Goal: Transaction & Acquisition: Purchase product/service

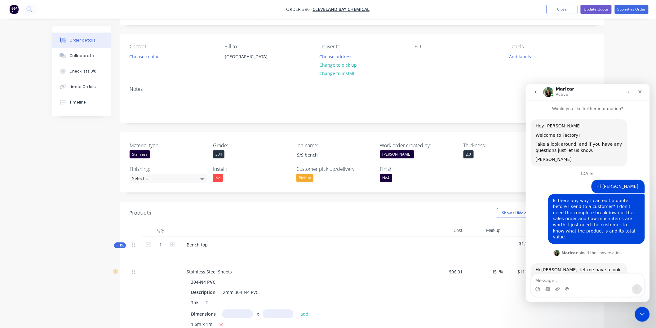
scroll to position [83, 0]
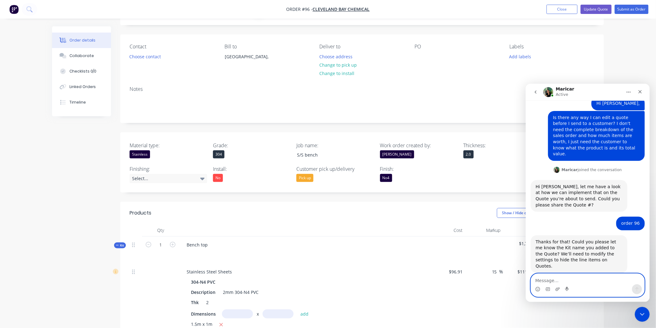
click at [595, 283] on textarea "Message…" at bounding box center [587, 278] width 113 height 11
click at [473, 14] on nav "Order #96 - cleveland bay chemical Add product Close Update Quote Submit as Ord…" at bounding box center [328, 9] width 656 height 19
click at [638, 93] on icon "Close" at bounding box center [639, 91] width 5 height 5
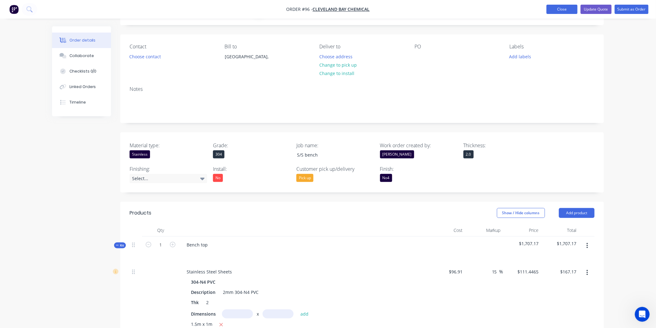
click at [562, 10] on button "Close" at bounding box center [561, 9] width 31 height 9
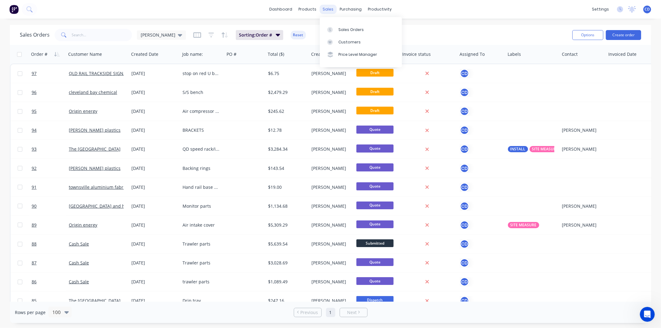
click at [329, 8] on div "sales" at bounding box center [328, 9] width 17 height 9
click at [330, 31] on div "Product Catalogue" at bounding box center [335, 30] width 38 height 6
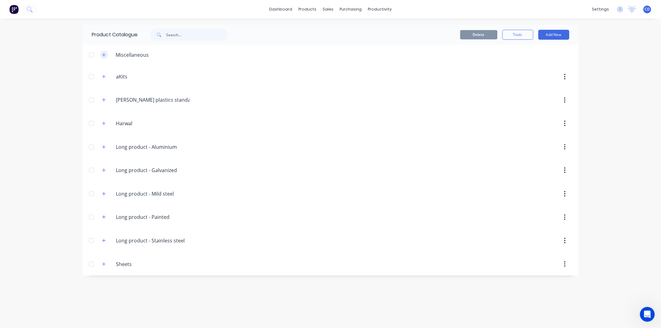
click at [106, 57] on button "button" at bounding box center [104, 55] width 8 height 8
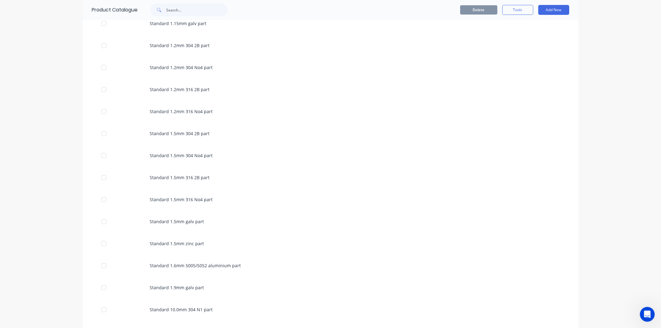
scroll to position [379, 0]
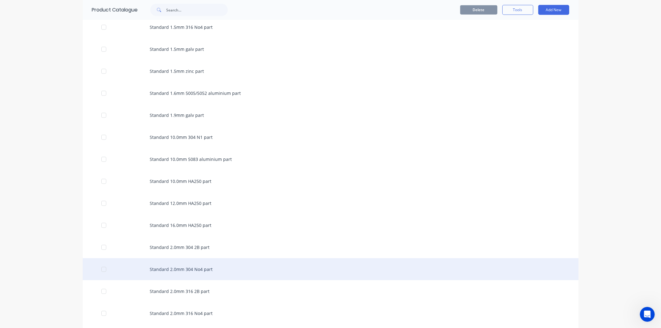
click at [171, 271] on div "Standard 2.0mm 304 No4 part" at bounding box center [331, 269] width 496 height 22
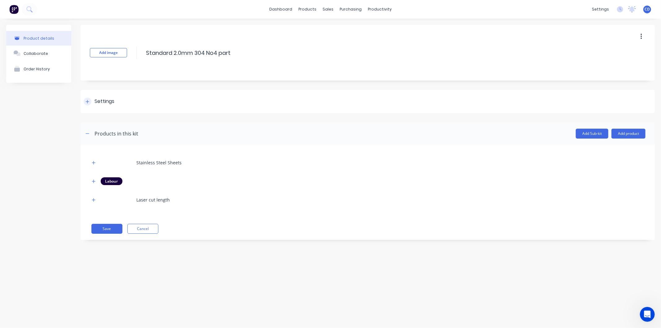
click at [87, 100] on icon at bounding box center [88, 101] width 4 height 4
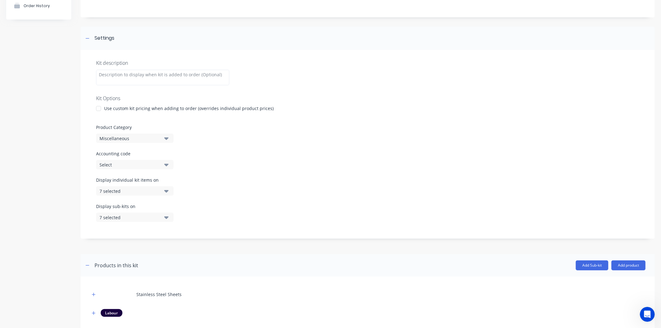
scroll to position [69, 0]
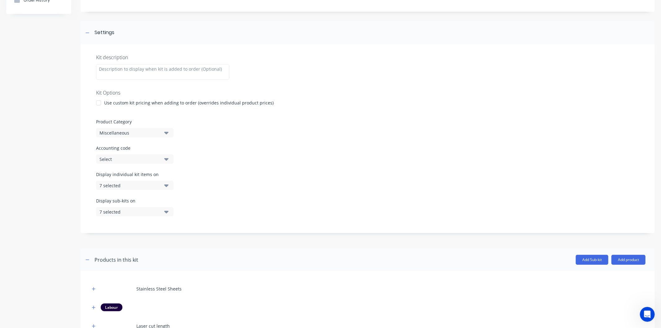
click at [168, 185] on icon "button" at bounding box center [166, 185] width 4 height 2
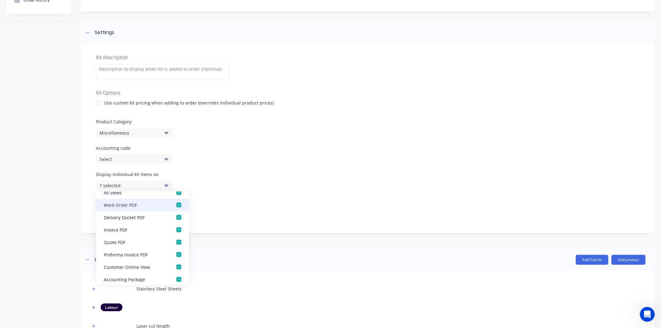
scroll to position [12, 0]
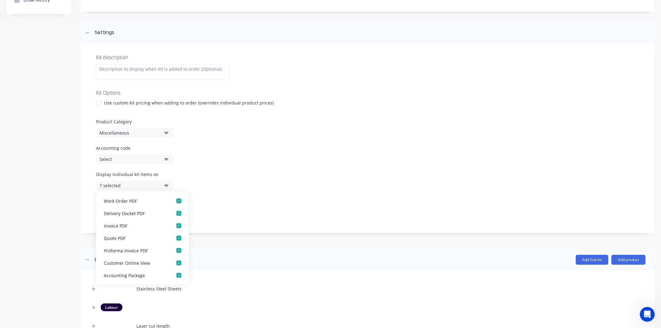
click at [168, 186] on icon "button" at bounding box center [166, 185] width 4 height 7
click at [168, 212] on icon "button" at bounding box center [166, 211] width 4 height 7
click at [219, 207] on div "Display sub-kits on 7 selected" at bounding box center [367, 210] width 543 height 26
click at [167, 185] on icon "button" at bounding box center [166, 185] width 4 height 2
click at [174, 249] on div "button" at bounding box center [179, 250] width 12 height 12
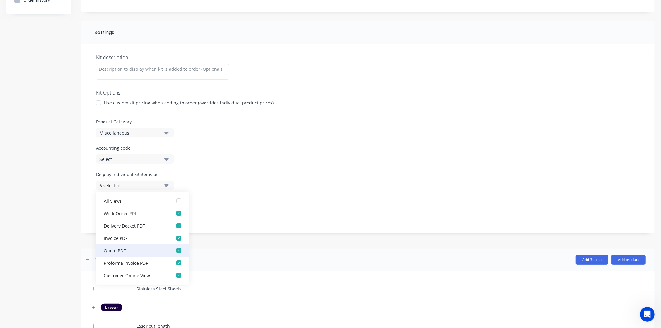
click at [174, 249] on div "button" at bounding box center [179, 250] width 12 height 12
click at [173, 201] on div "button" at bounding box center [179, 201] width 12 height 12
click at [174, 249] on div "button" at bounding box center [179, 250] width 12 height 12
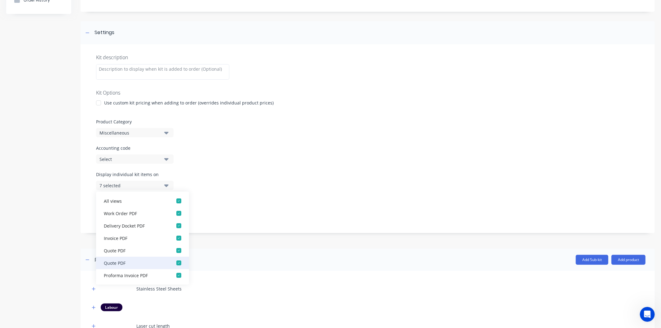
click at [177, 263] on div "button" at bounding box center [179, 263] width 12 height 12
click at [175, 264] on div "button" at bounding box center [179, 263] width 12 height 12
click at [175, 265] on div "button" at bounding box center [179, 263] width 12 height 12
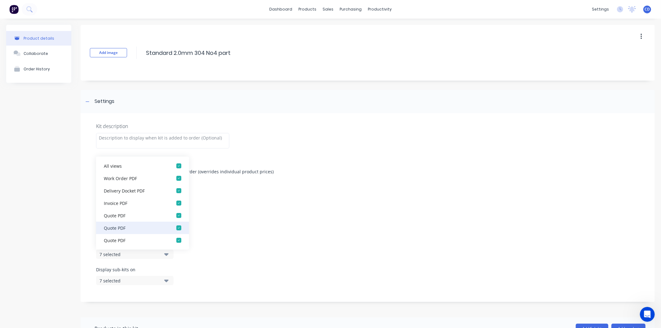
scroll to position [37, 0]
click at [318, 231] on div "Accounting code Select" at bounding box center [367, 223] width 543 height 19
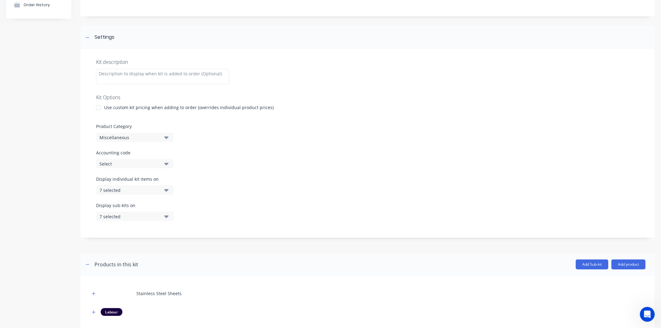
scroll to position [69, 0]
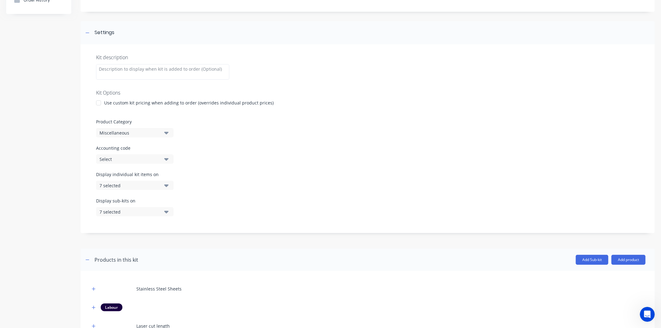
click at [166, 186] on icon "button" at bounding box center [166, 185] width 4 height 2
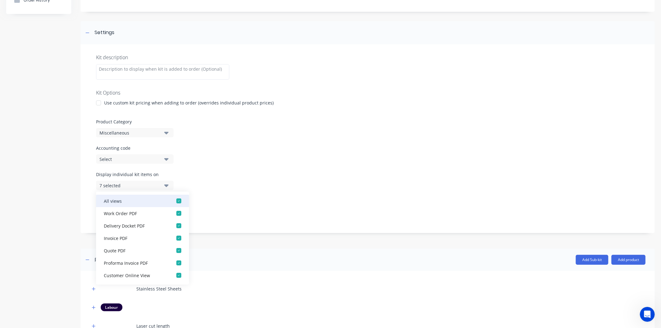
click at [175, 200] on div "button" at bounding box center [179, 201] width 12 height 12
click at [174, 214] on div "button" at bounding box center [179, 213] width 12 height 12
click at [174, 225] on div "button" at bounding box center [179, 225] width 12 height 12
click at [174, 240] on div "button" at bounding box center [179, 238] width 12 height 12
click at [175, 261] on div "button" at bounding box center [179, 263] width 12 height 12
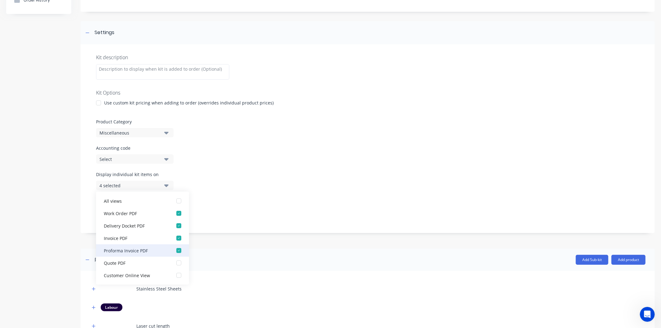
scroll to position [12, 0]
click at [177, 263] on div "button" at bounding box center [179, 263] width 12 height 12
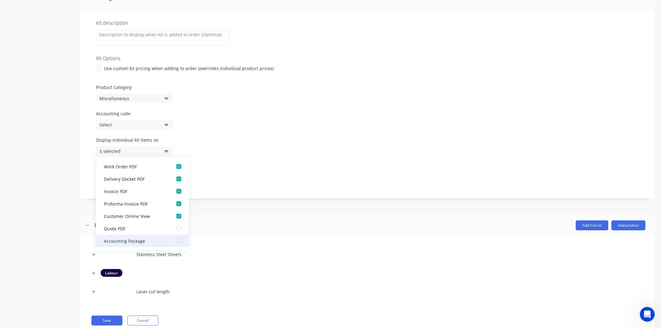
click at [173, 241] on div "button" at bounding box center [179, 241] width 12 height 12
click at [238, 178] on div "Display sub-kits on 7 selected" at bounding box center [367, 176] width 543 height 26
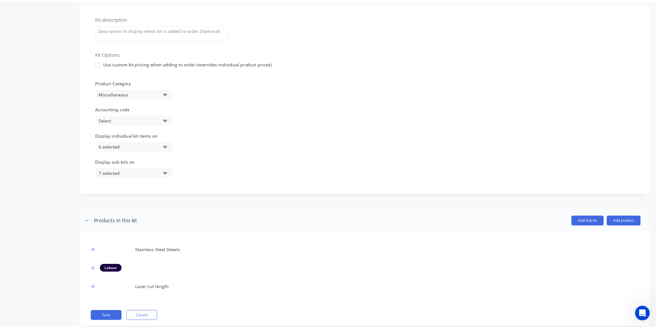
scroll to position [122, 0]
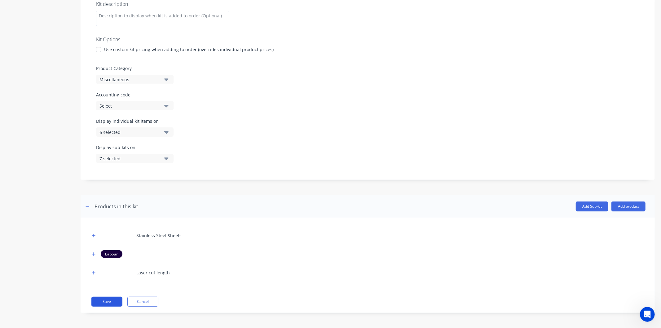
click at [116, 297] on button "Save" at bounding box center [106, 302] width 31 height 10
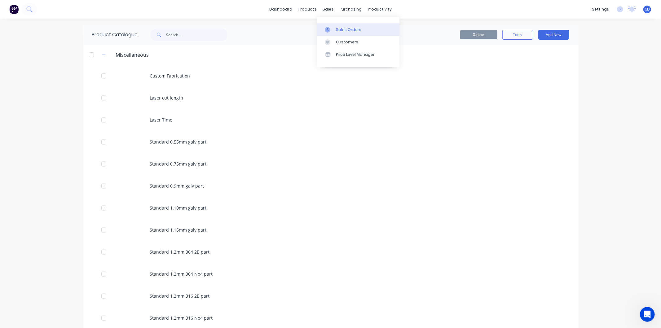
click at [346, 28] on div "Sales Orders" at bounding box center [348, 30] width 25 height 6
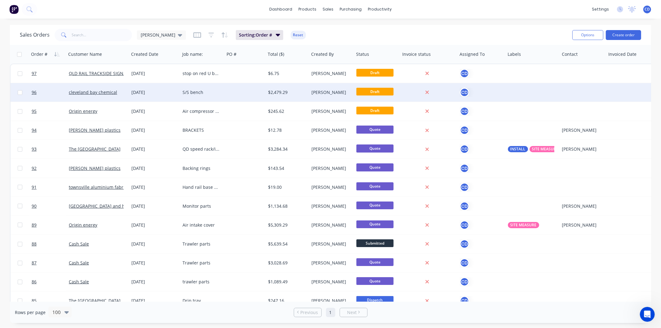
click at [144, 94] on div "[DATE]" at bounding box center [154, 92] width 46 height 6
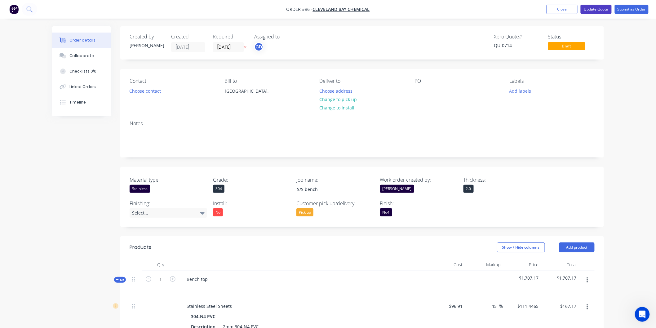
click at [605, 11] on button "Update Quote" at bounding box center [596, 9] width 31 height 9
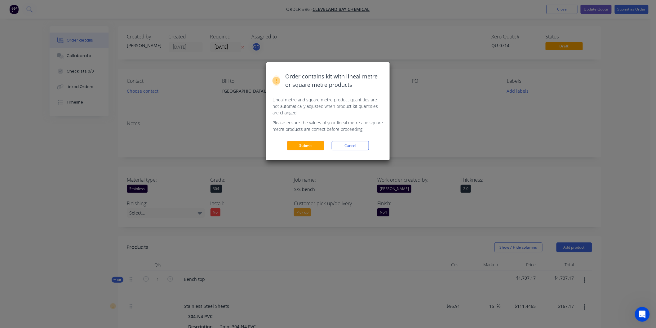
click at [309, 150] on div "Order contains kit with lineal metre or square metre products Lineal metre and …" at bounding box center [327, 111] width 123 height 98
click at [309, 146] on button "Submit" at bounding box center [305, 145] width 37 height 9
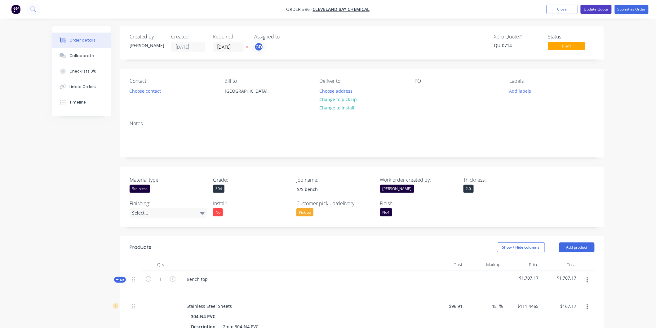
click at [591, 11] on button "Update Quote" at bounding box center [596, 9] width 31 height 9
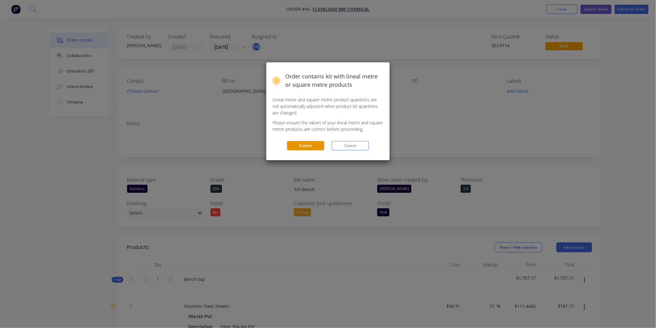
click at [298, 144] on button "Submit" at bounding box center [305, 145] width 37 height 9
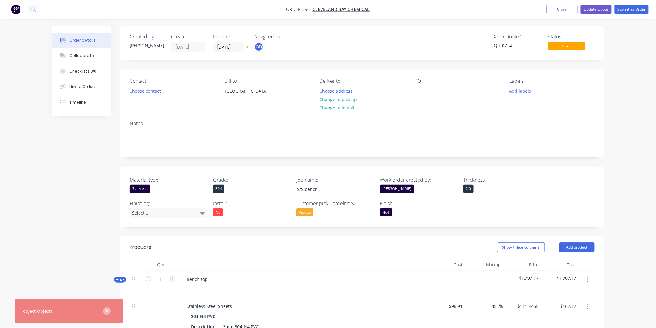
click at [107, 311] on icon "button" at bounding box center [106, 310] width 3 height 3
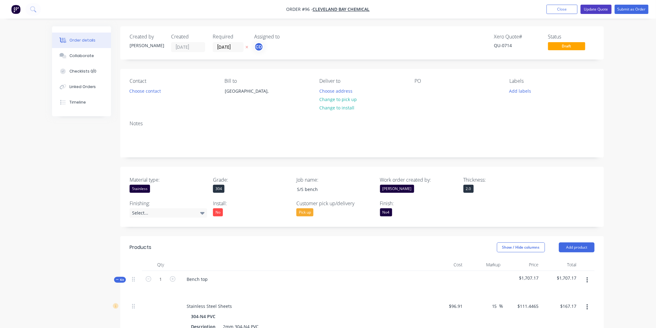
click at [595, 11] on button "Update Quote" at bounding box center [596, 9] width 31 height 9
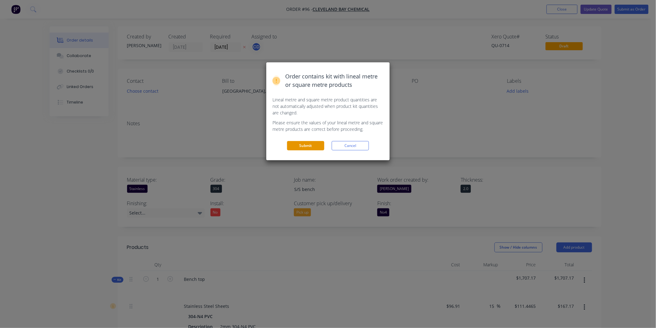
click at [316, 146] on button "Submit" at bounding box center [305, 145] width 37 height 9
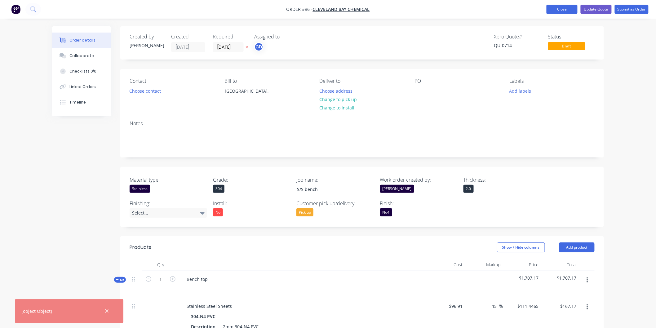
click at [560, 11] on button "Close" at bounding box center [561, 9] width 31 height 9
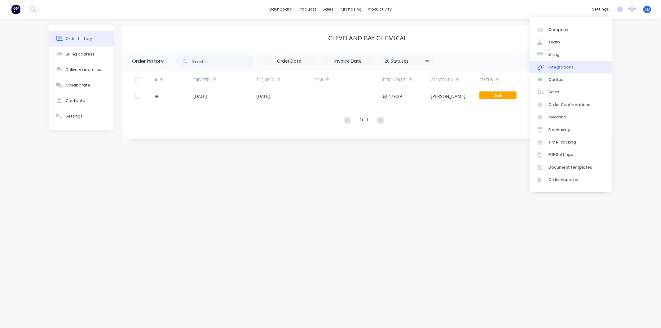
click at [560, 62] on link "Integrations" at bounding box center [571, 67] width 82 height 12
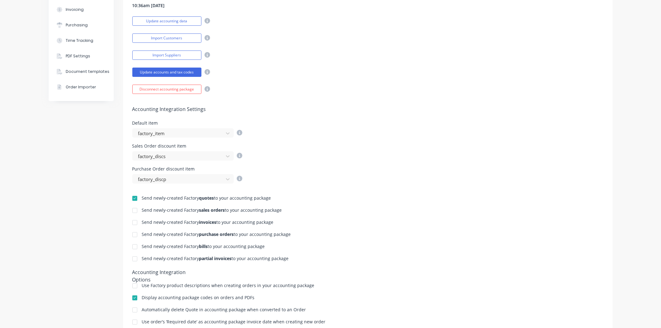
scroll to position [172, 0]
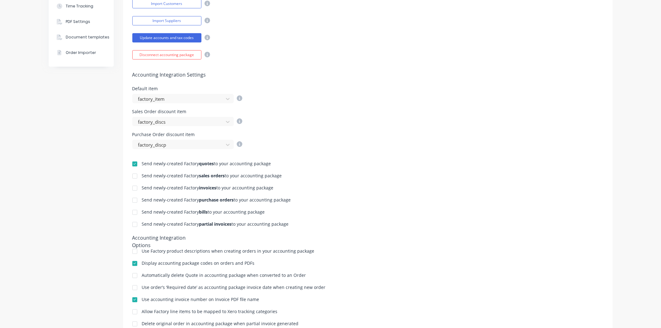
click at [134, 163] on div at bounding box center [135, 164] width 12 height 12
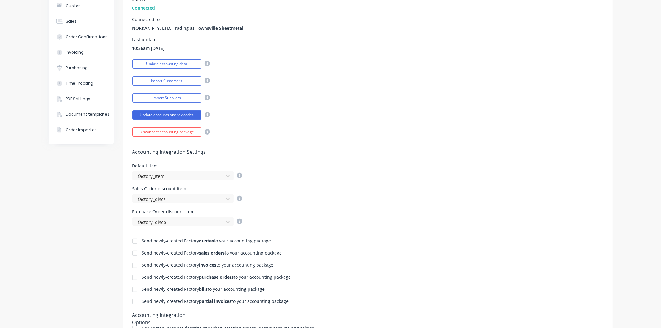
scroll to position [0, 0]
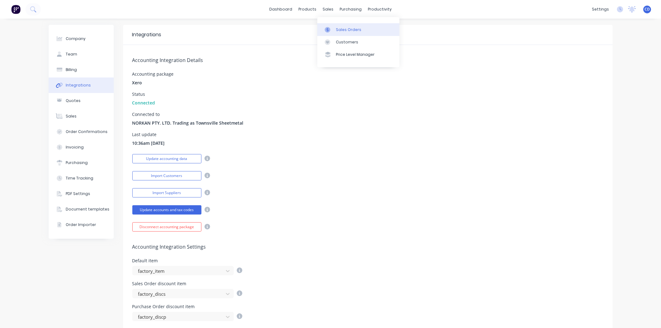
click at [345, 33] on link "Sales Orders" at bounding box center [358, 29] width 82 height 12
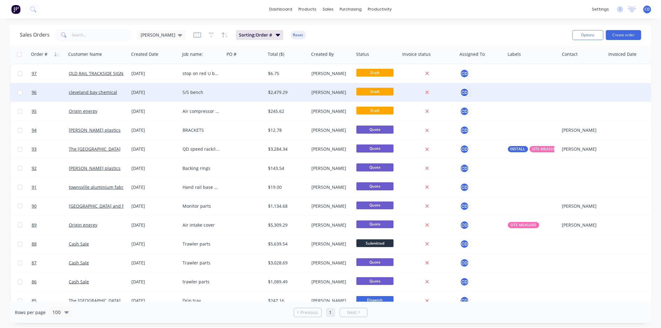
click at [200, 92] on div "S/S bench" at bounding box center [201, 92] width 37 height 6
click at [143, 88] on div "[DATE]" at bounding box center [154, 92] width 51 height 19
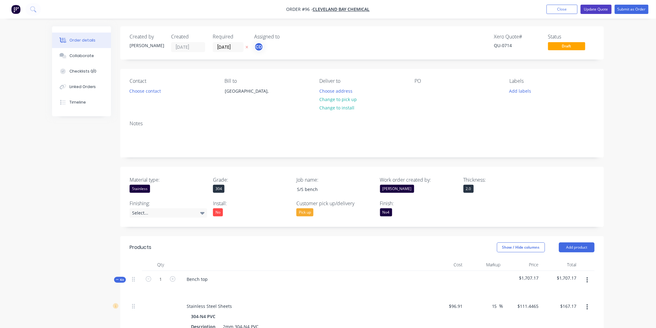
click at [599, 10] on button "Update Quote" at bounding box center [596, 9] width 31 height 9
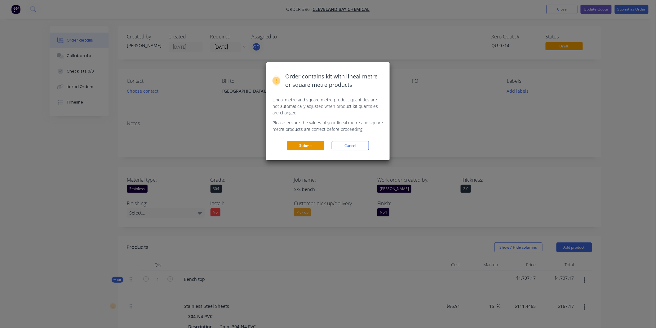
click at [297, 146] on button "Submit" at bounding box center [305, 145] width 37 height 9
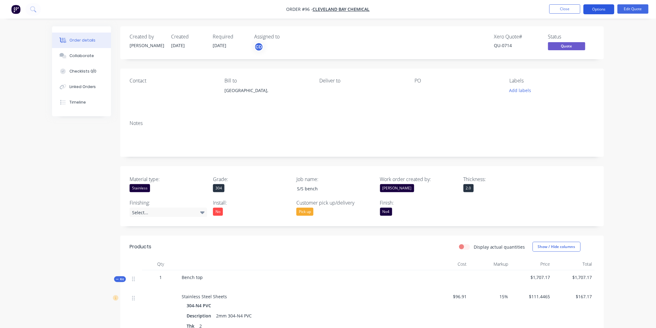
click at [592, 9] on button "Options" at bounding box center [598, 9] width 31 height 10
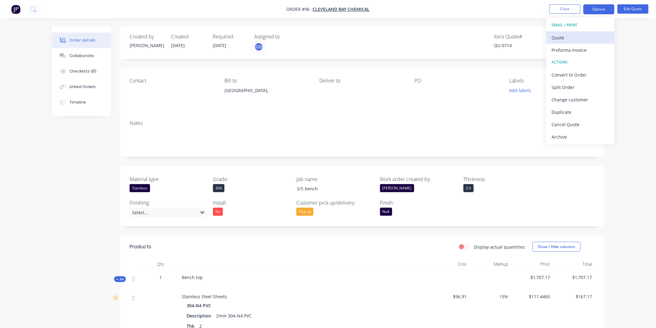
click at [575, 36] on div "Quote" at bounding box center [580, 37] width 57 height 9
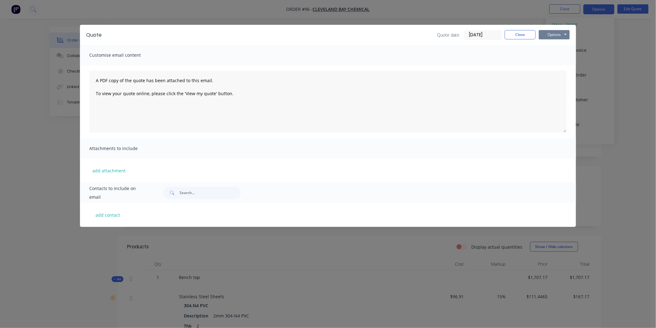
click at [560, 33] on button "Options" at bounding box center [554, 34] width 31 height 9
click at [560, 46] on button "Preview" at bounding box center [559, 46] width 40 height 10
click at [519, 36] on button "Close" at bounding box center [520, 34] width 31 height 9
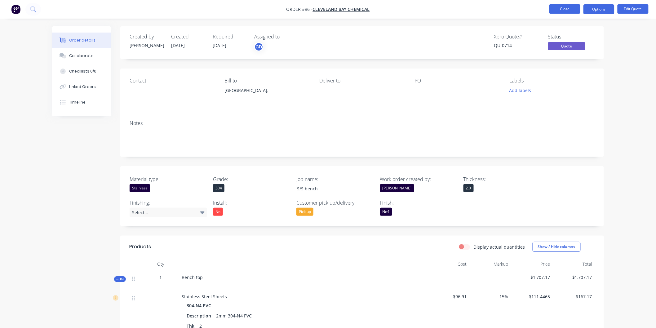
click at [571, 11] on button "Close" at bounding box center [564, 8] width 31 height 9
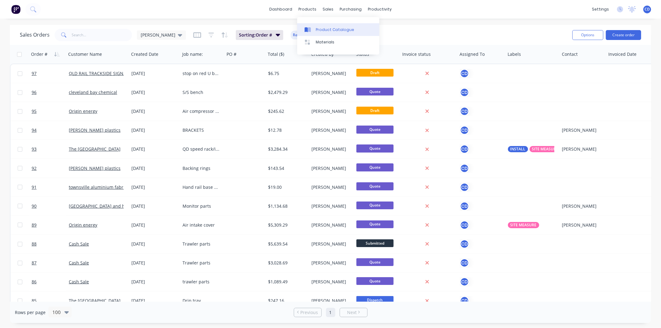
click at [326, 27] on div "Product Catalogue" at bounding box center [335, 30] width 38 height 6
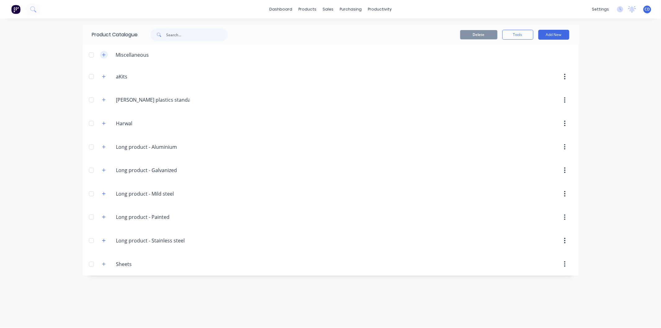
click at [106, 56] on icon "button" at bounding box center [104, 55] width 4 height 4
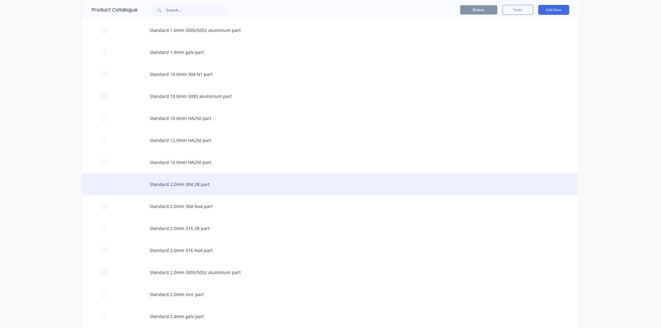
scroll to position [448, 0]
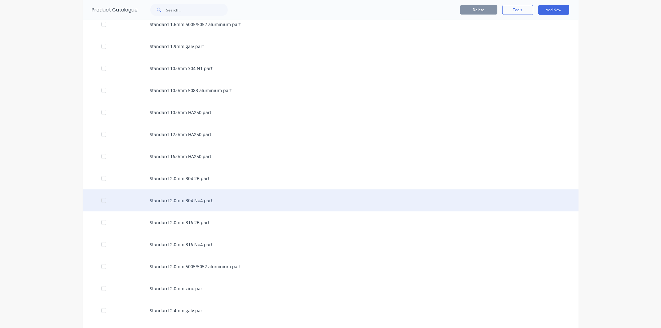
click at [209, 201] on div "Standard 2.0mm 304 No4 part" at bounding box center [331, 200] width 496 height 22
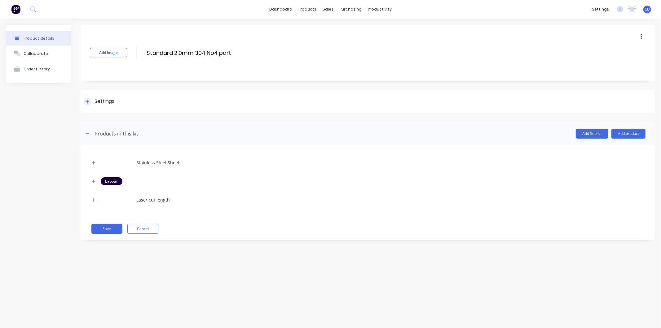
click at [89, 101] on icon at bounding box center [87, 101] width 3 height 3
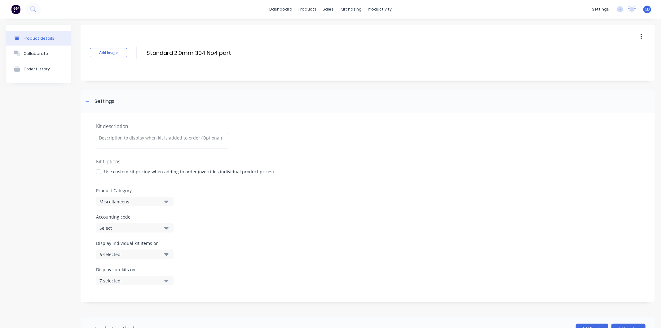
click at [166, 281] on icon "button" at bounding box center [166, 281] width 4 height 2
click at [242, 250] on div "Display individual kit items on 6 selected" at bounding box center [367, 253] width 543 height 26
click at [165, 283] on icon "button" at bounding box center [166, 280] width 4 height 7
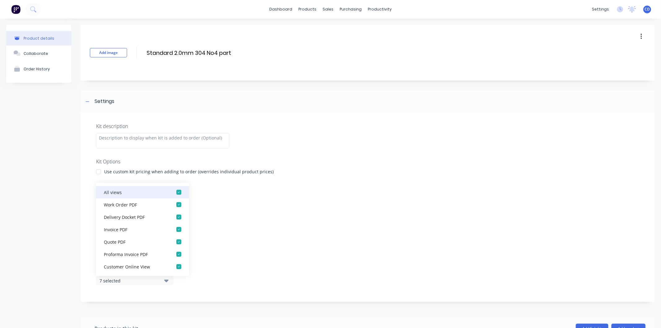
click at [175, 191] on div "button" at bounding box center [179, 192] width 12 height 12
click at [212, 211] on div "Kit description Kit Options Use custom kit pricing when adding to order (overri…" at bounding box center [368, 207] width 574 height 189
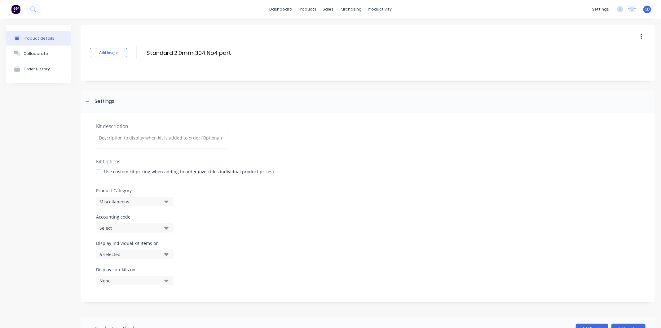
click at [165, 254] on icon "button" at bounding box center [166, 254] width 4 height 2
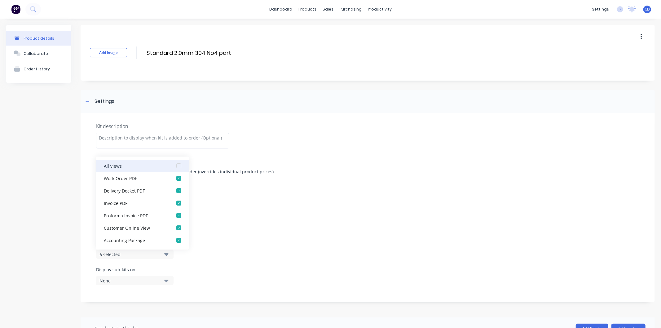
click at [176, 166] on div "button" at bounding box center [179, 166] width 12 height 12
click at [175, 166] on div "button" at bounding box center [179, 166] width 12 height 12
click at [228, 230] on div "Accounting code Select" at bounding box center [367, 223] width 543 height 19
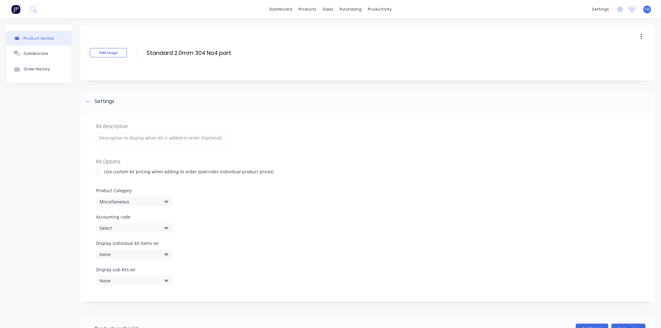
click at [98, 171] on div at bounding box center [98, 172] width 12 height 12
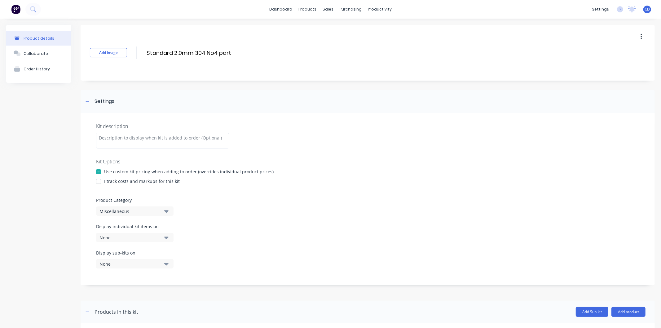
click at [100, 171] on div at bounding box center [98, 172] width 12 height 12
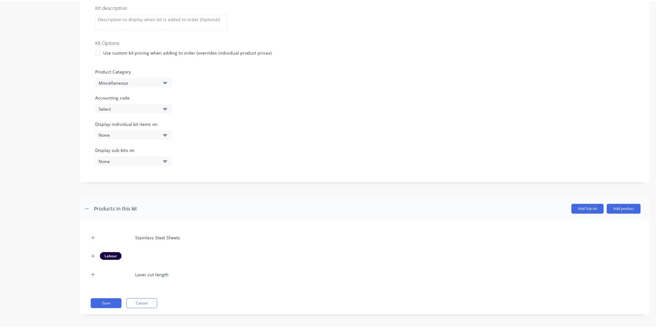
scroll to position [122, 0]
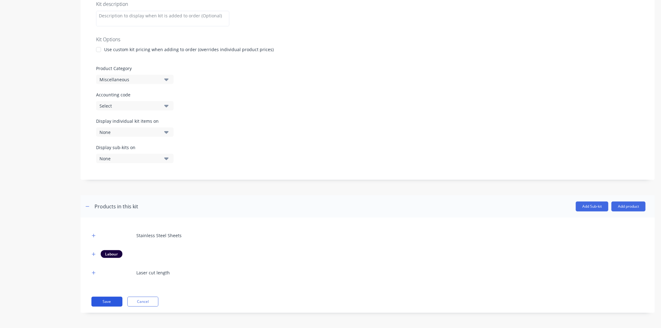
click at [112, 304] on button "Save" at bounding box center [106, 302] width 31 height 10
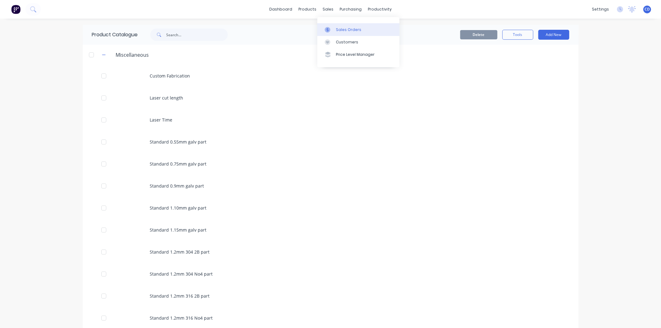
click at [346, 29] on div "Sales Orders" at bounding box center [348, 30] width 25 height 6
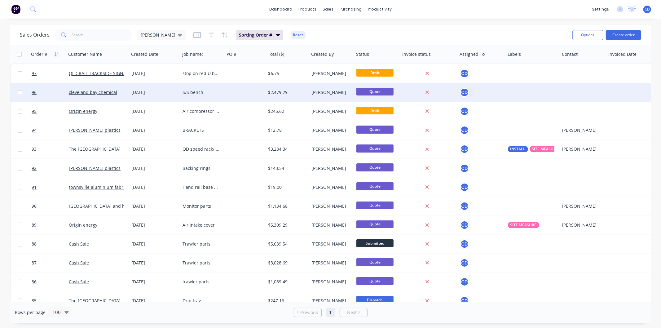
click at [144, 91] on div "[DATE]" at bounding box center [154, 92] width 46 height 6
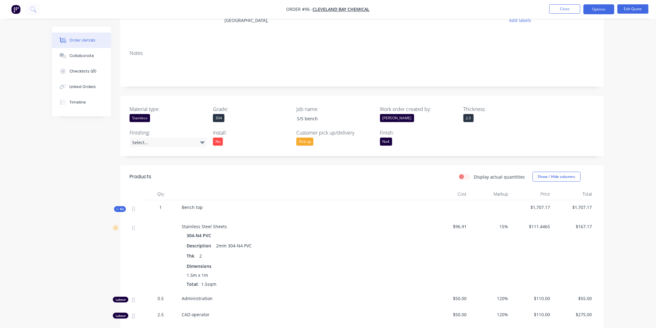
scroll to position [103, 0]
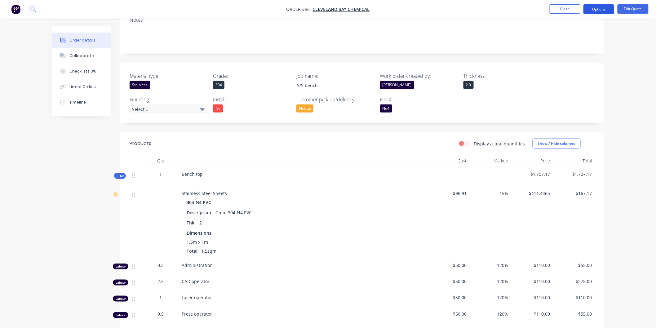
click at [596, 9] on button "Options" at bounding box center [598, 9] width 31 height 10
click at [637, 11] on button "Edit Quote" at bounding box center [632, 8] width 31 height 9
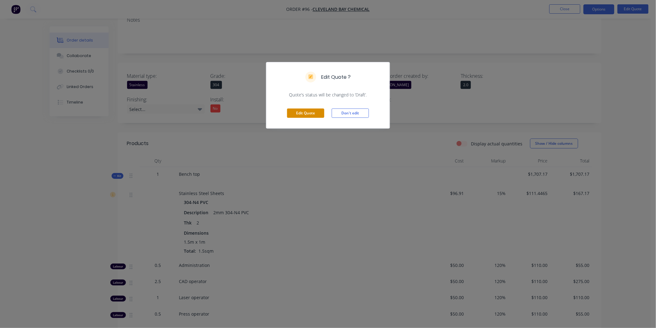
click at [307, 112] on button "Edit Quote" at bounding box center [305, 112] width 37 height 9
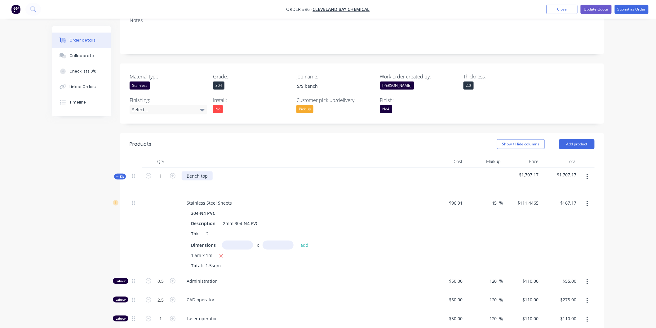
click at [191, 174] on div "Bench top" at bounding box center [197, 175] width 31 height 9
click at [594, 10] on button "Update Quote" at bounding box center [596, 9] width 31 height 9
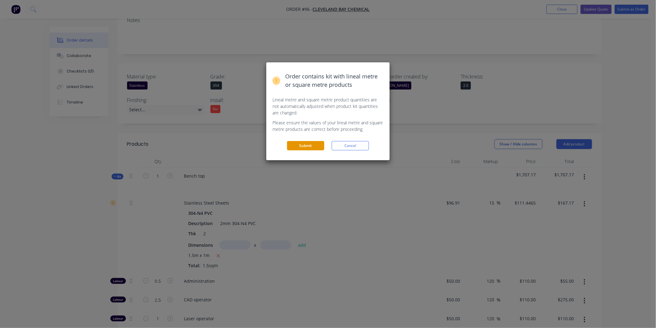
click at [315, 147] on button "Submit" at bounding box center [305, 145] width 37 height 9
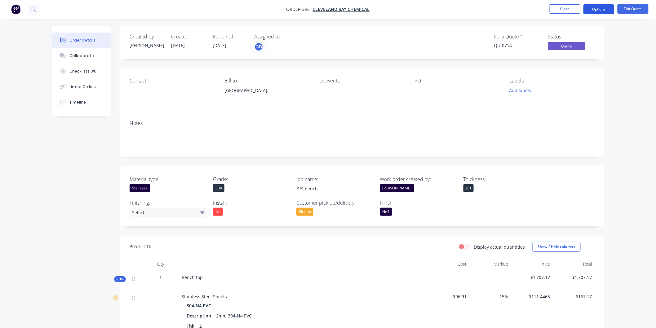
click at [591, 7] on button "Options" at bounding box center [598, 9] width 31 height 10
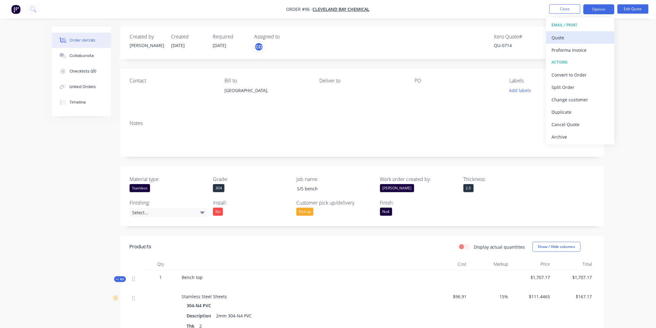
click at [567, 36] on div "Quote" at bounding box center [580, 37] width 57 height 9
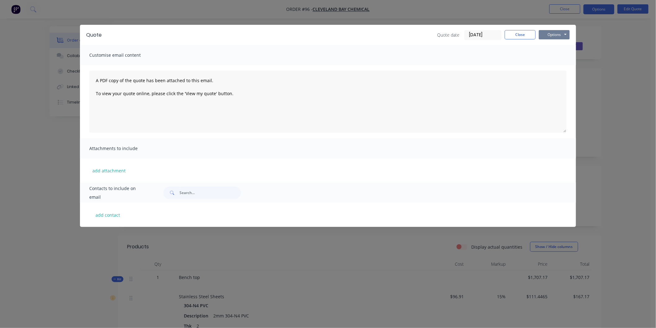
click at [562, 32] on button "Options" at bounding box center [554, 34] width 31 height 9
click at [563, 47] on button "Preview" at bounding box center [559, 46] width 40 height 10
click at [526, 38] on button "Close" at bounding box center [520, 34] width 31 height 9
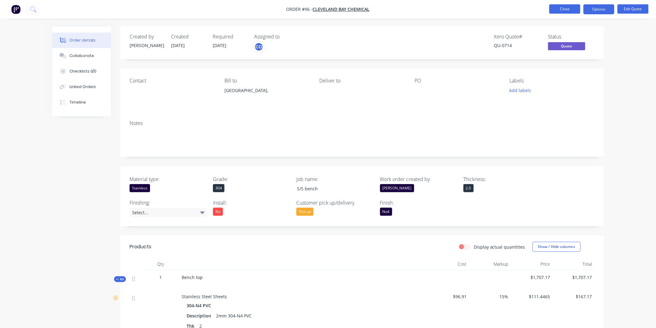
click at [568, 10] on button "Close" at bounding box center [564, 8] width 31 height 9
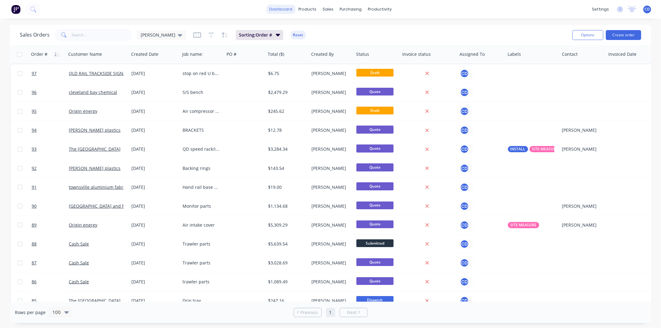
click at [277, 8] on link "dashboard" at bounding box center [280, 9] width 29 height 9
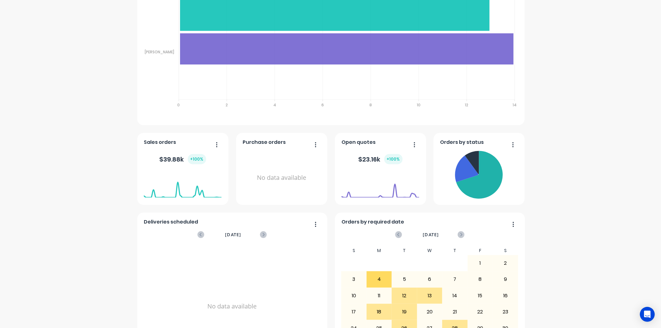
scroll to position [310, 0]
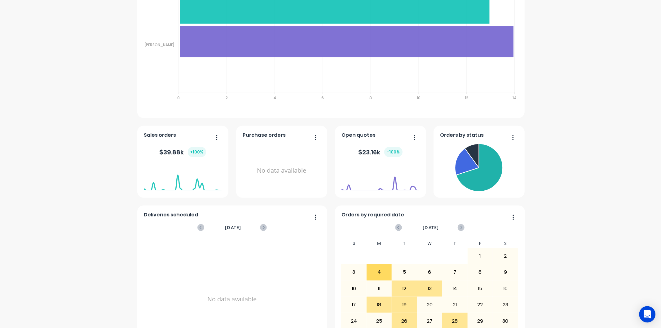
click at [648, 311] on icon "Open Intercom Messenger" at bounding box center [647, 314] width 7 height 8
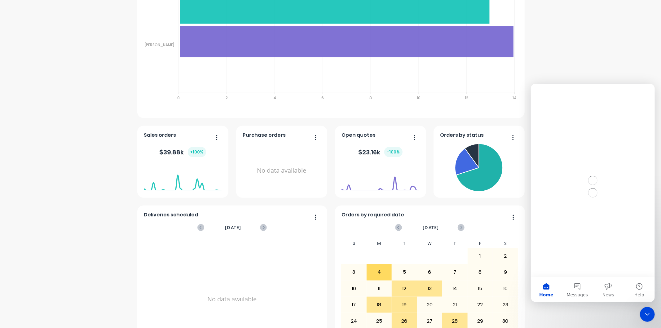
scroll to position [0, 0]
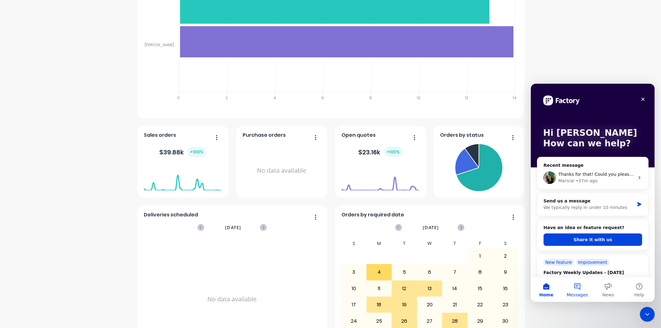
click at [582, 293] on span "Messages" at bounding box center [577, 294] width 21 height 4
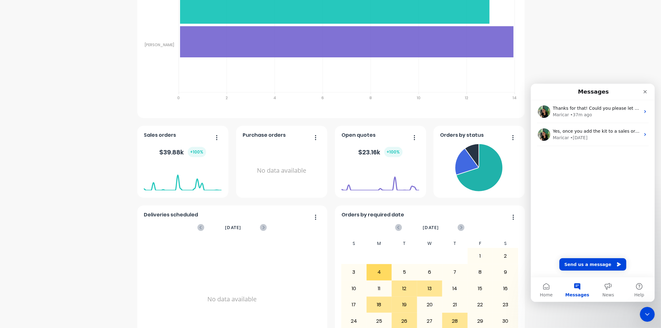
click at [589, 186] on div "Thanks for that! Could you please let me know the Kit name you added to the Quo…" at bounding box center [593, 188] width 124 height 177
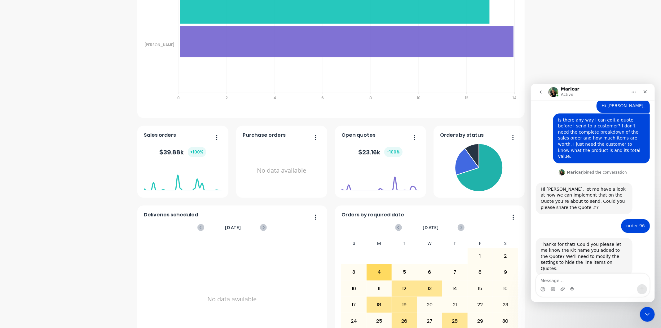
scroll to position [83, 0]
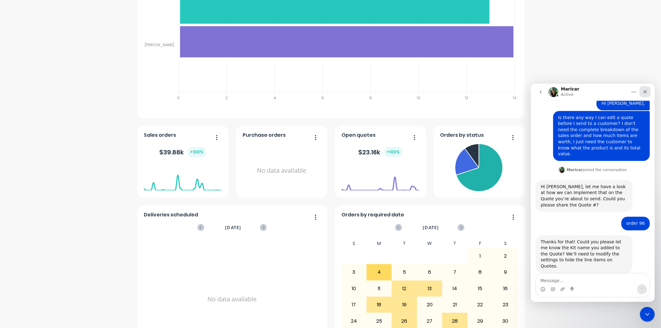
click at [646, 93] on icon "Close" at bounding box center [644, 91] width 5 height 5
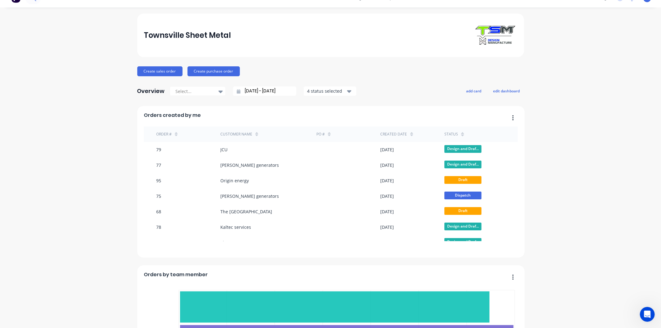
scroll to position [0, 0]
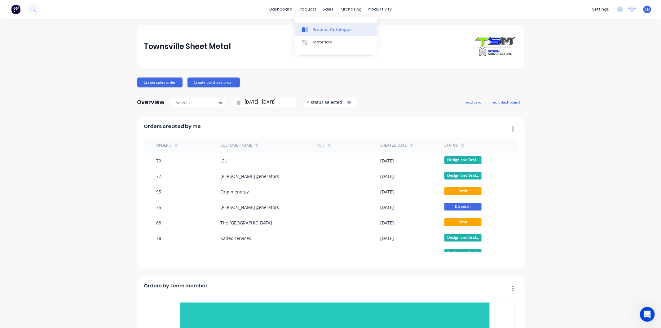
click at [327, 26] on link "Product Catalogue" at bounding box center [336, 29] width 82 height 12
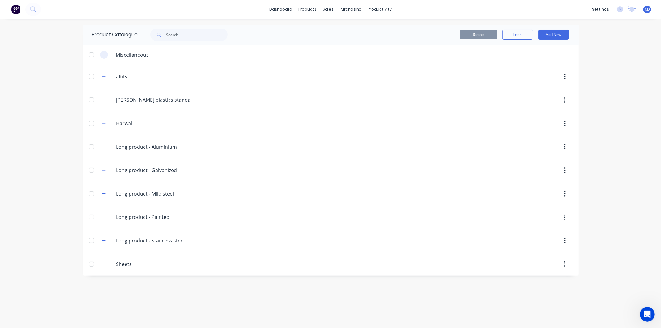
click at [104, 54] on icon "button" at bounding box center [104, 55] width 4 height 4
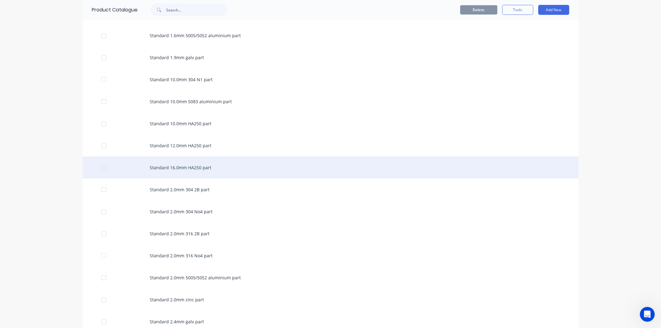
scroll to position [448, 0]
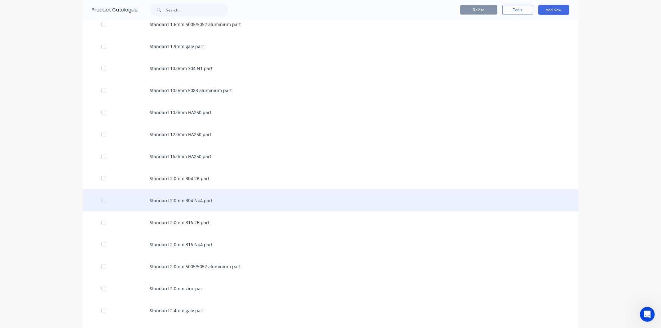
click at [201, 200] on div "Standard 2.0mm 304 No4 part" at bounding box center [331, 200] width 496 height 22
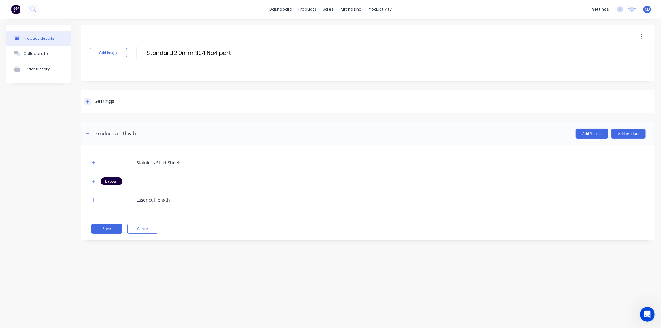
click at [89, 102] on icon at bounding box center [88, 101] width 4 height 4
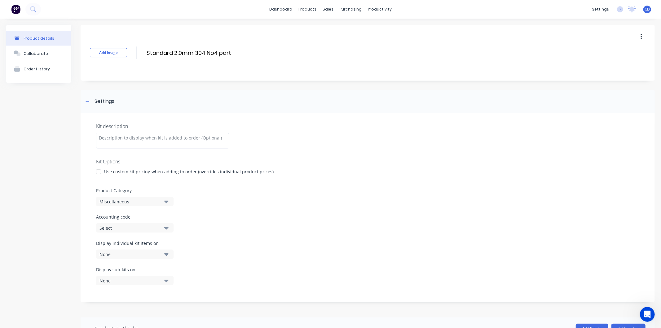
click at [168, 203] on icon "button" at bounding box center [166, 201] width 4 height 7
click at [168, 200] on icon "button" at bounding box center [166, 201] width 4 height 7
click at [168, 254] on icon "button" at bounding box center [166, 254] width 4 height 7
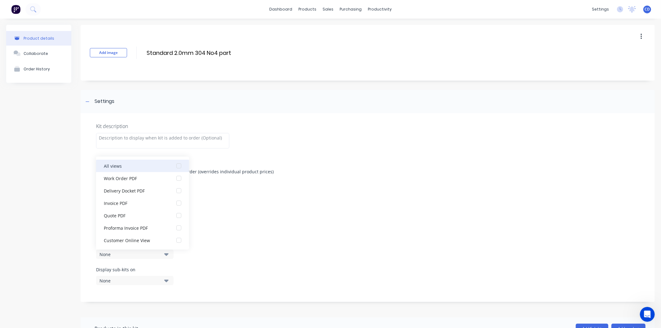
click at [175, 165] on div "button" at bounding box center [179, 166] width 12 height 12
click at [165, 281] on icon "button" at bounding box center [166, 280] width 4 height 7
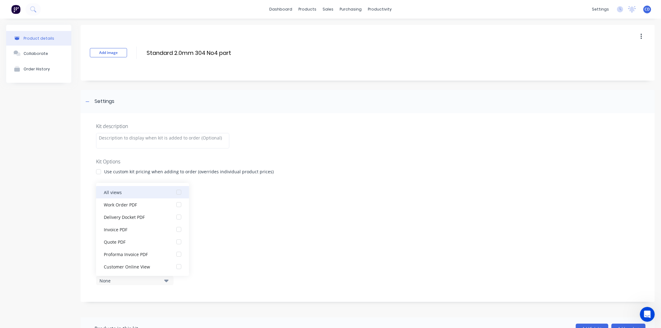
click at [173, 190] on div "button" at bounding box center [179, 192] width 12 height 12
click at [251, 233] on div "Kit description Kit Options Use custom kit pricing when adding to order (overri…" at bounding box center [368, 207] width 574 height 189
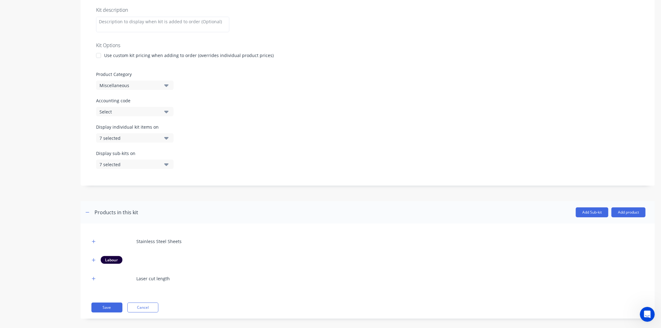
scroll to position [122, 0]
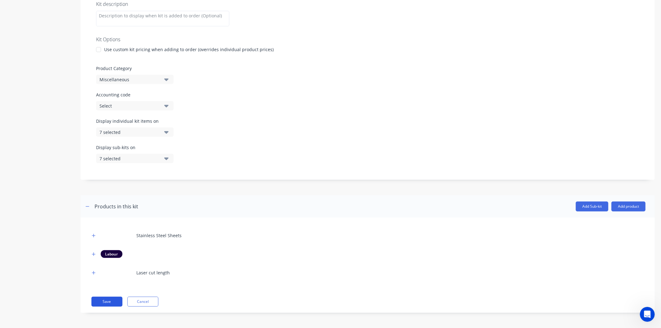
click at [112, 301] on button "Save" at bounding box center [106, 302] width 31 height 10
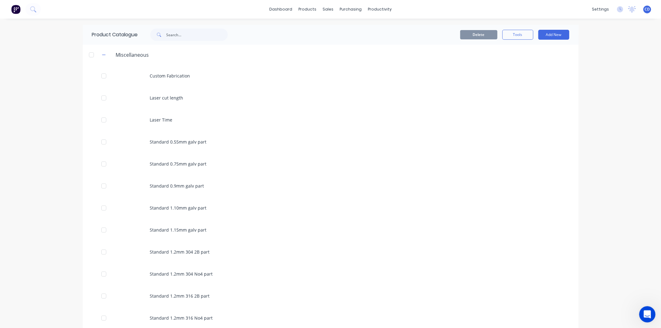
click at [645, 308] on icon "Open Intercom Messenger" at bounding box center [647, 313] width 10 height 10
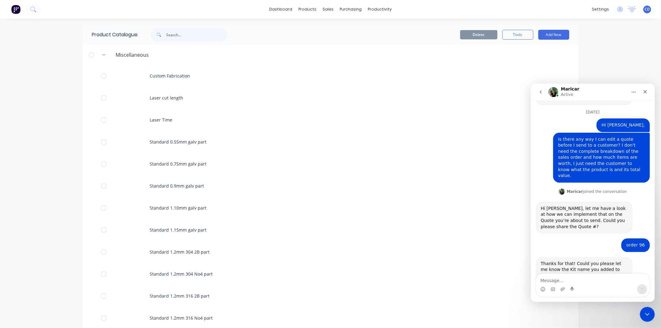
scroll to position [83, 0]
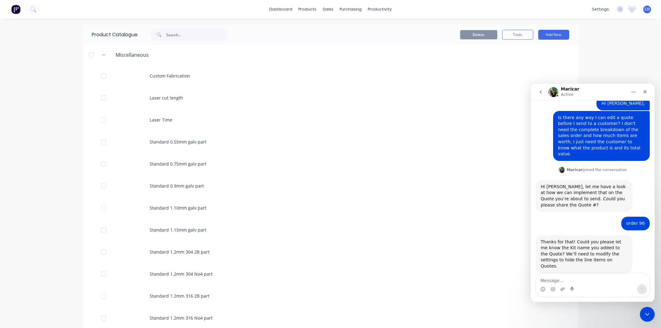
click at [586, 286] on div "Intercom messenger" at bounding box center [592, 289] width 113 height 10
click at [586, 281] on textarea "Message…" at bounding box center [592, 278] width 113 height 11
type textarea "2.0mm 304 No4, this kit is in miscellaneous"
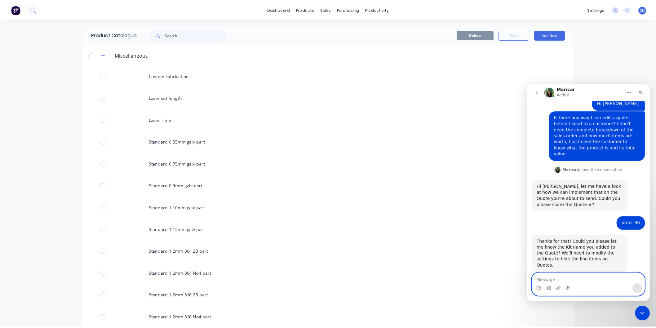
scroll to position [101, 0]
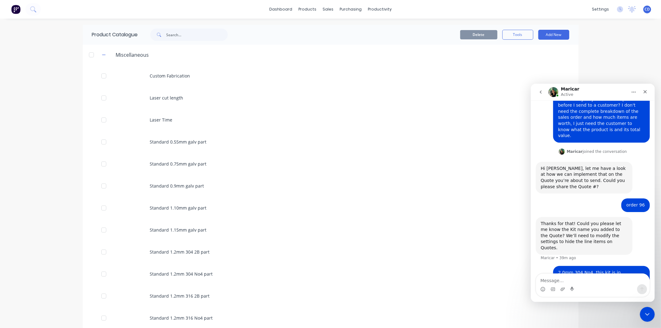
click at [311, 31] on div "Delete Tools Add New" at bounding box center [406, 35] width 326 height 10
click at [322, 7] on div "sales" at bounding box center [328, 9] width 17 height 9
click at [355, 30] on div "Sales Orders" at bounding box center [348, 30] width 25 height 6
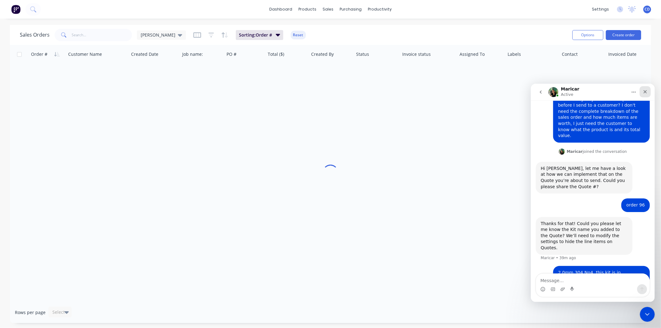
click at [645, 91] on icon "Close" at bounding box center [644, 91] width 3 height 3
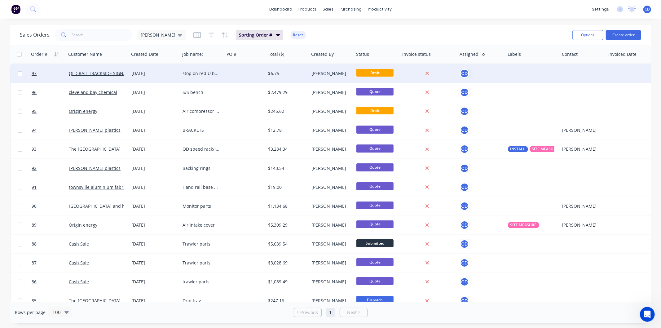
click at [208, 72] on div "stop on red U brackets" at bounding box center [201, 73] width 37 height 6
click at [155, 73] on div "[DATE]" at bounding box center [154, 73] width 46 height 6
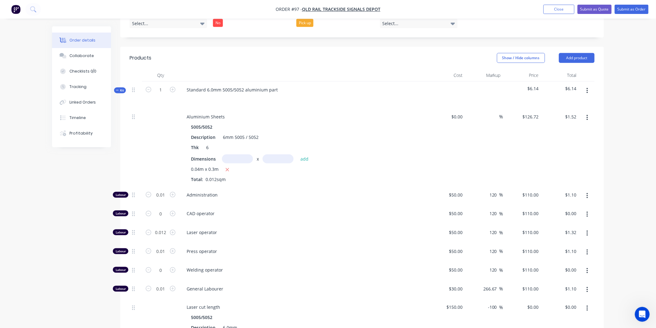
scroll to position [206, 0]
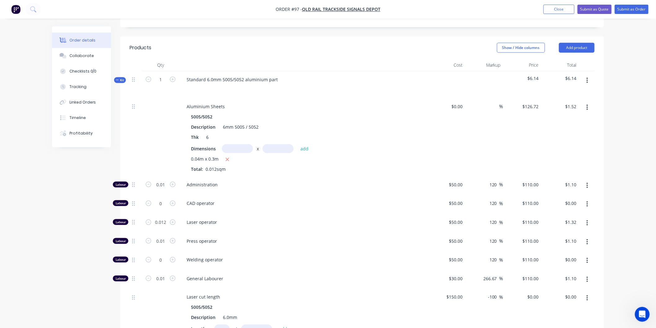
click at [583, 80] on button "button" at bounding box center [587, 80] width 15 height 11
click at [564, 131] on div "Delete" at bounding box center [565, 134] width 48 height 9
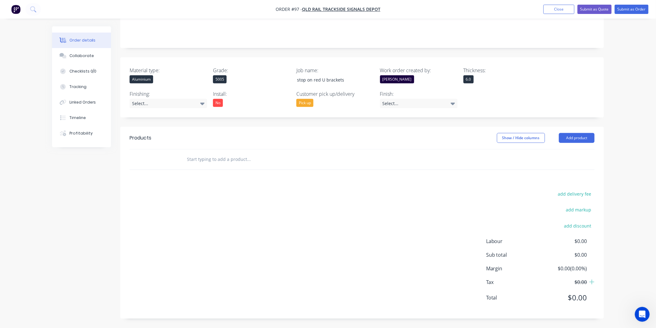
scroll to position [116, 0]
click at [561, 13] on button "Close" at bounding box center [558, 9] width 31 height 9
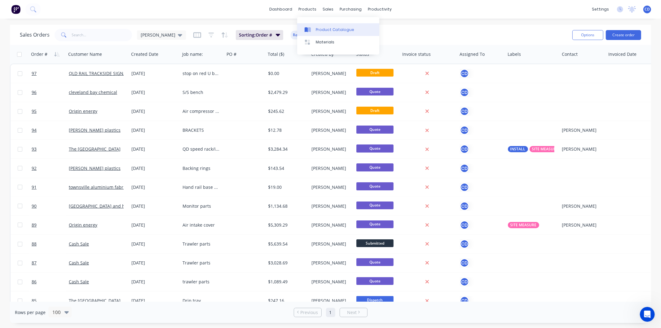
click at [327, 29] on div "Product Catalogue" at bounding box center [335, 30] width 38 height 6
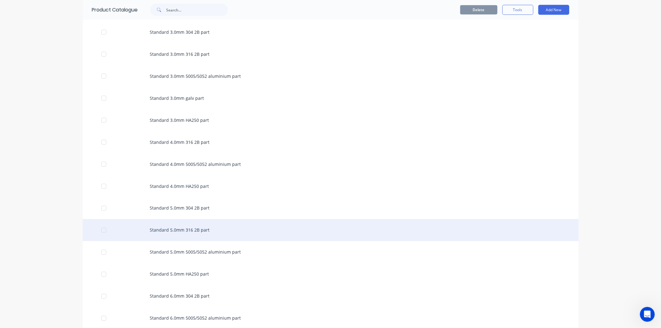
scroll to position [861, 0]
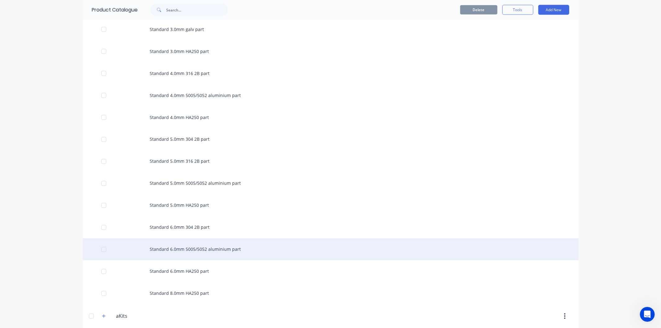
click at [189, 248] on div "Standard 6.0mm 5005/5052 aluminium part" at bounding box center [331, 249] width 496 height 22
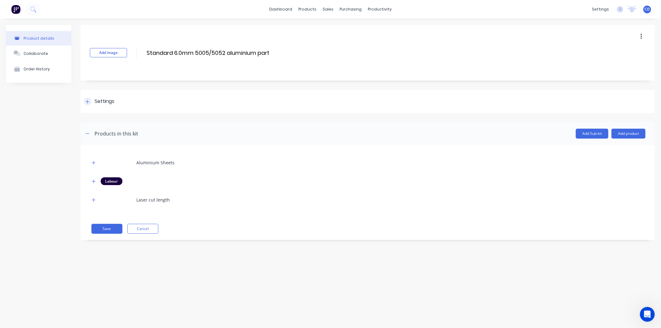
click at [87, 101] on icon at bounding box center [87, 101] width 3 height 3
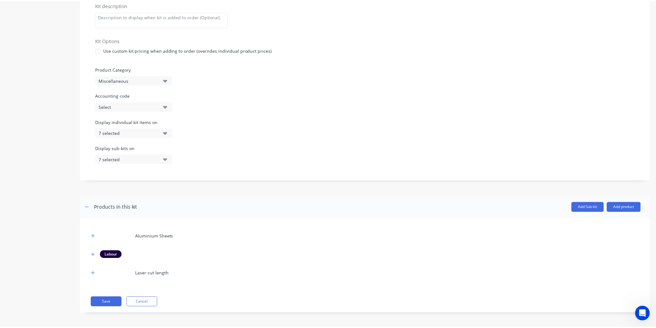
scroll to position [122, 0]
click at [168, 134] on icon "button" at bounding box center [166, 132] width 4 height 7
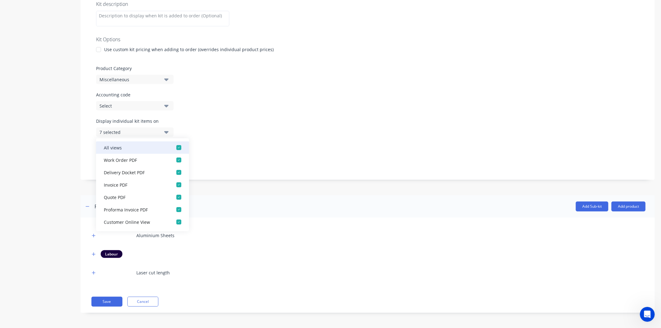
click at [175, 147] on div "button" at bounding box center [179, 147] width 12 height 12
click at [221, 151] on div "Display sub-kits on 7 selected" at bounding box center [367, 157] width 543 height 26
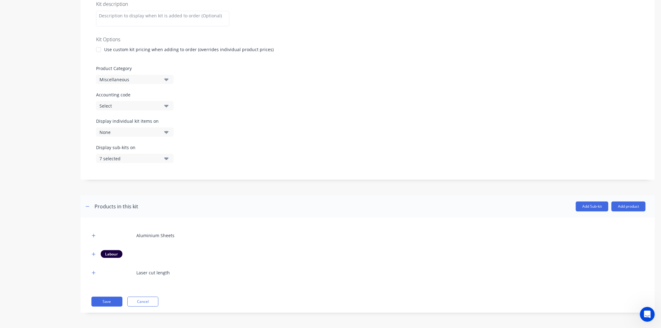
click at [166, 156] on icon "button" at bounding box center [166, 158] width 4 height 7
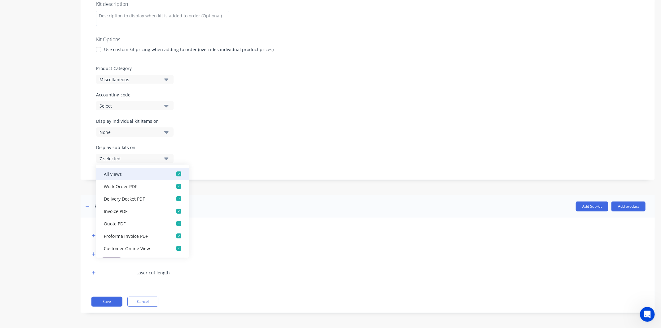
click at [174, 176] on div "button" at bounding box center [179, 174] width 12 height 12
click at [217, 149] on div "Display sub-kits on None" at bounding box center [367, 157] width 543 height 26
click at [228, 155] on div "Display sub-kits on None" at bounding box center [367, 157] width 543 height 26
click at [221, 178] on div "Kit description Kit Options Use custom kit pricing when adding to order (overri…" at bounding box center [368, 85] width 574 height 189
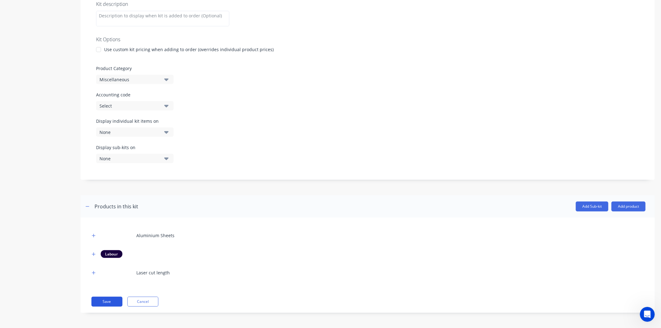
click at [114, 302] on button "Save" at bounding box center [106, 302] width 31 height 10
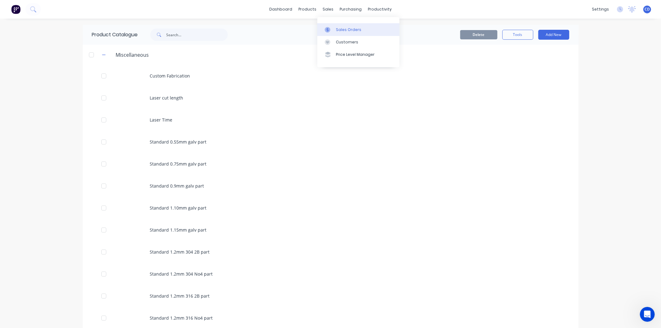
click at [345, 27] on div "Sales Orders" at bounding box center [348, 30] width 25 height 6
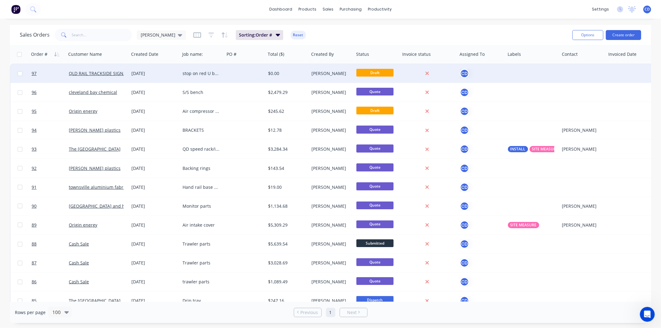
click at [195, 74] on div "stop on red U brackets" at bounding box center [201, 73] width 37 height 6
click at [158, 74] on div "[DATE]" at bounding box center [154, 73] width 46 height 6
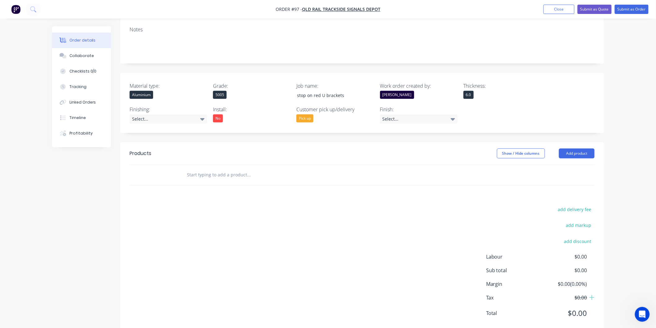
scroll to position [103, 0]
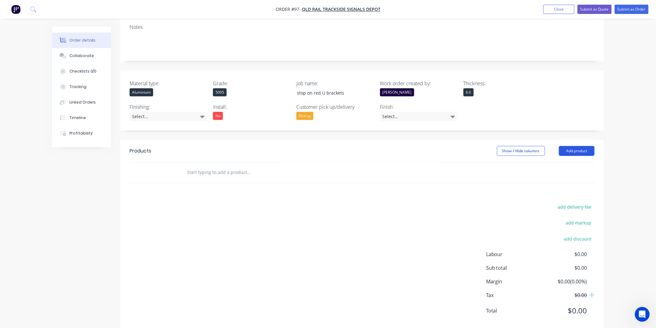
click at [578, 150] on button "Add product" at bounding box center [577, 151] width 36 height 10
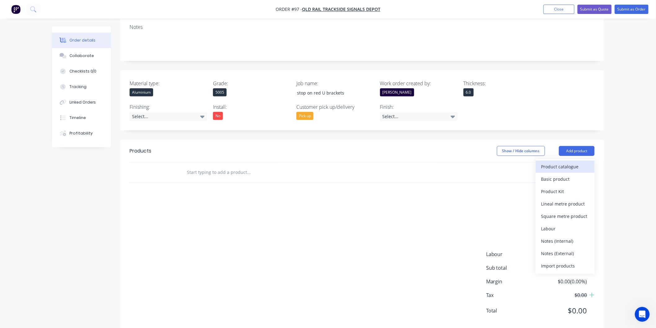
click at [556, 172] on button "Product catalogue" at bounding box center [565, 167] width 59 height 12
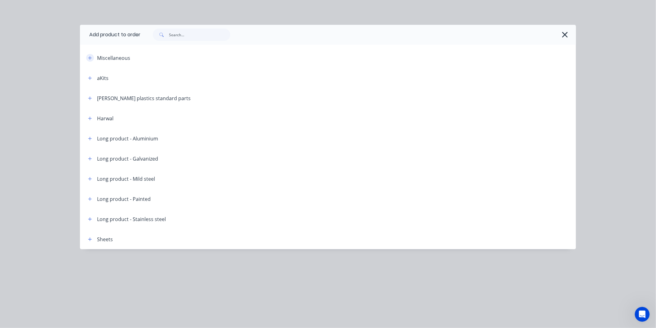
click at [89, 57] on icon "button" at bounding box center [90, 58] width 4 height 4
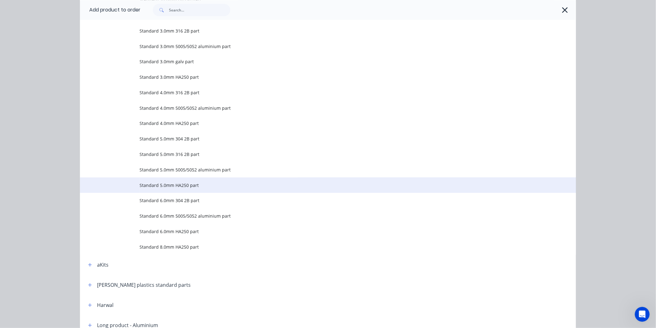
scroll to position [585, 0]
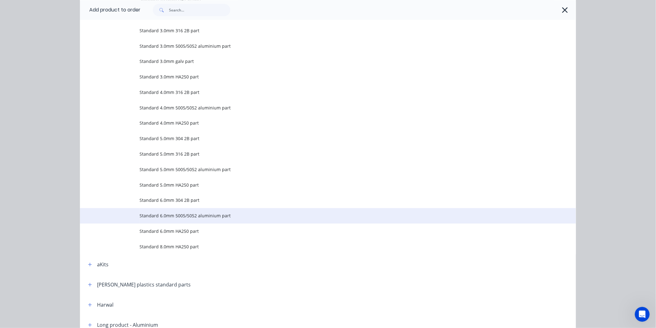
click at [188, 214] on span "Standard 6.0mm 5005/5052 aluminium part" at bounding box center [313, 215] width 349 height 7
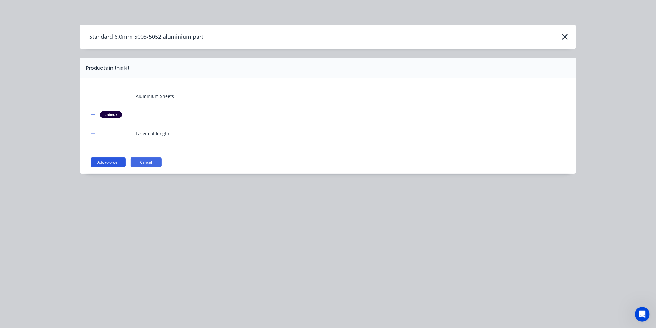
click at [112, 161] on button "Add to order" at bounding box center [108, 162] width 35 height 10
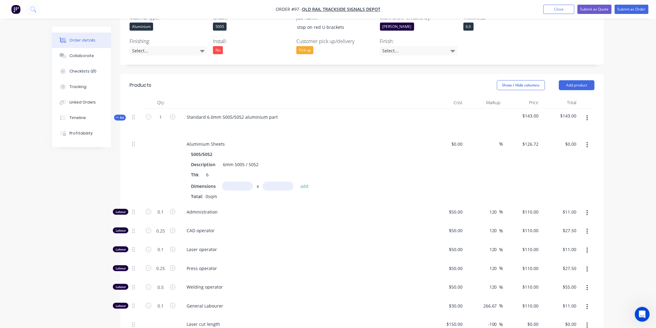
scroll to position [172, 0]
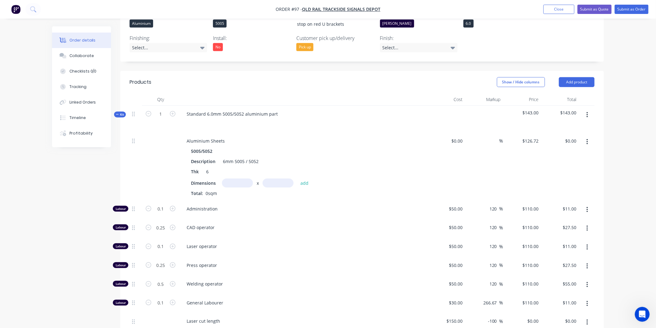
click at [228, 182] on input "text" at bounding box center [237, 183] width 31 height 9
type input "0.1m"
click at [273, 183] on input "text" at bounding box center [278, 183] width 31 height 9
type input "0.1m"
click at [302, 184] on button "add" at bounding box center [304, 183] width 15 height 8
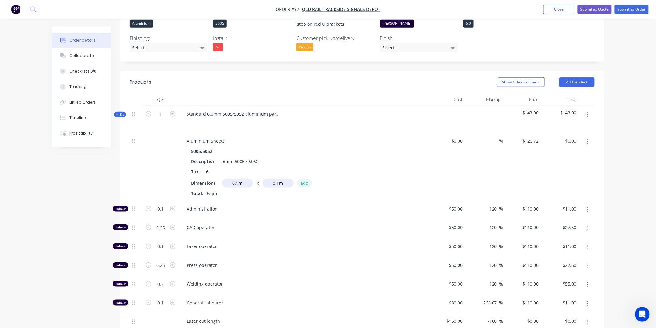
type input "$1.27"
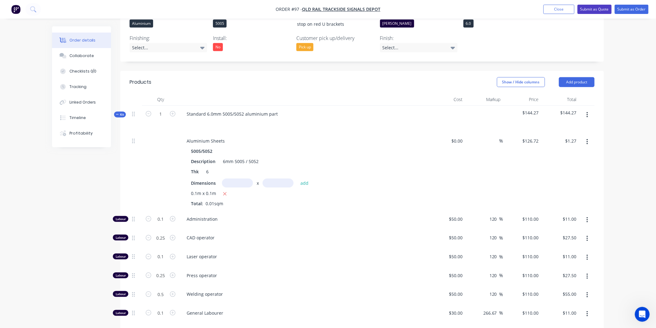
click at [589, 11] on button "Submit as Quote" at bounding box center [594, 9] width 34 height 9
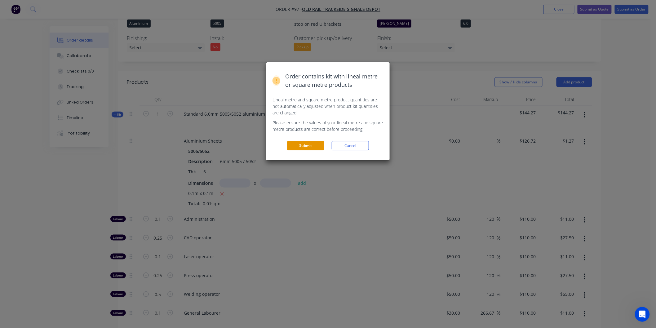
click at [310, 146] on button "Submit" at bounding box center [305, 145] width 37 height 9
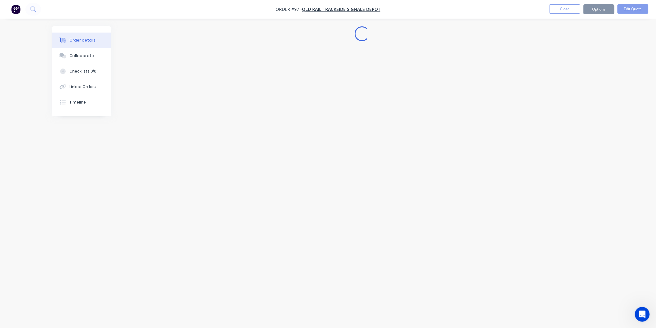
scroll to position [0, 0]
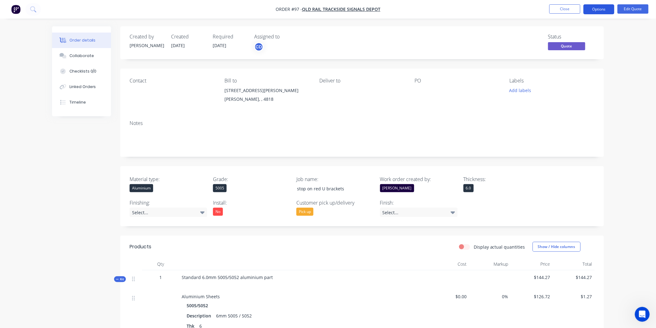
click at [584, 11] on button "Options" at bounding box center [598, 9] width 31 height 10
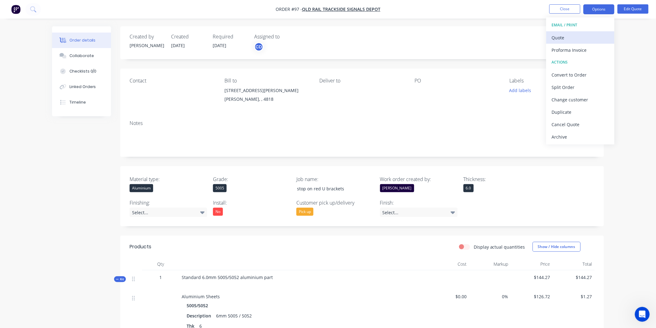
click at [574, 39] on div "Quote" at bounding box center [580, 37] width 57 height 9
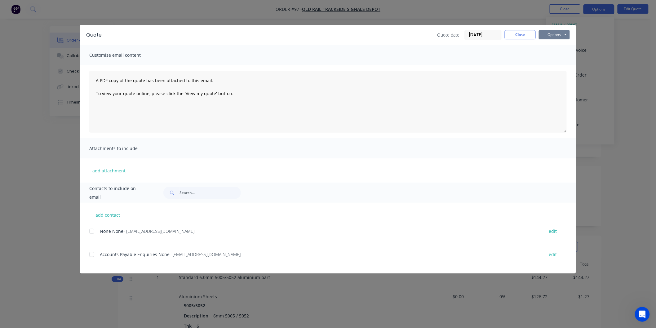
click at [562, 35] on button "Options" at bounding box center [554, 34] width 31 height 9
click at [557, 45] on button "Preview" at bounding box center [559, 46] width 40 height 10
click at [523, 37] on button "Close" at bounding box center [520, 34] width 31 height 9
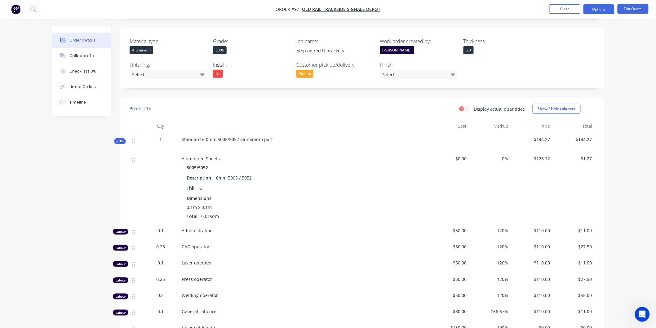
scroll to position [138, 0]
click at [517, 32] on div "Material type: Aluminium Grade: 5005 Job name: stop on red U brackets Work orde…" at bounding box center [361, 59] width 483 height 60
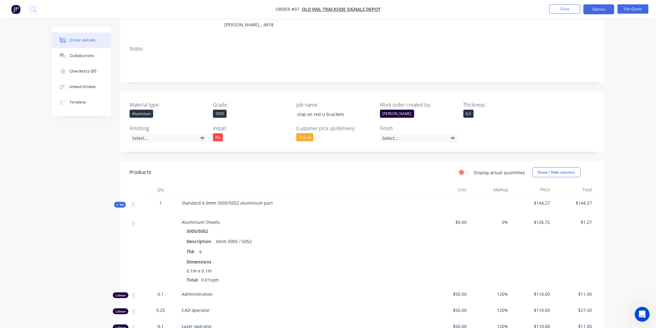
scroll to position [0, 0]
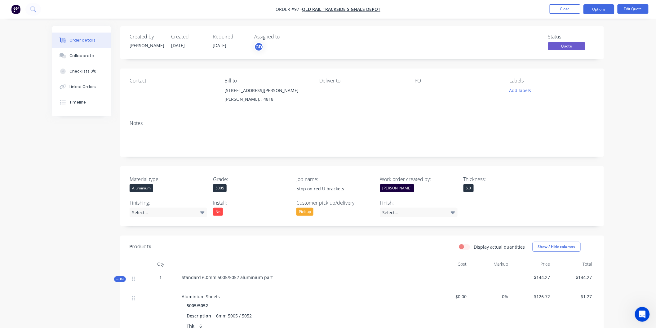
drag, startPoint x: 654, startPoint y: 0, endPoint x: 629, endPoint y: 280, distance: 281.3
click at [629, 280] on div "Order details Collaborate Checklists 0/0 Linked Orders Timeline Order details C…" at bounding box center [328, 310] width 656 height 621
click at [17, 11] on img "button" at bounding box center [15, 9] width 9 height 9
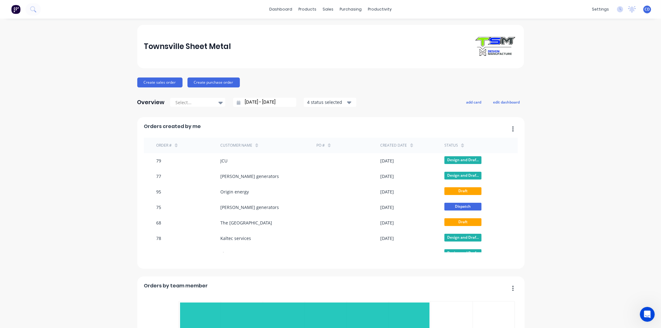
click at [646, 10] on div "CD Townsville Sheet Metal [PERSON_NAME] Administrator Profile Sign out" at bounding box center [647, 10] width 8 height 8
click at [645, 9] on span "CD" at bounding box center [647, 10] width 5 height 6
click at [592, 79] on div "Sign out" at bounding box center [594, 78] width 17 height 6
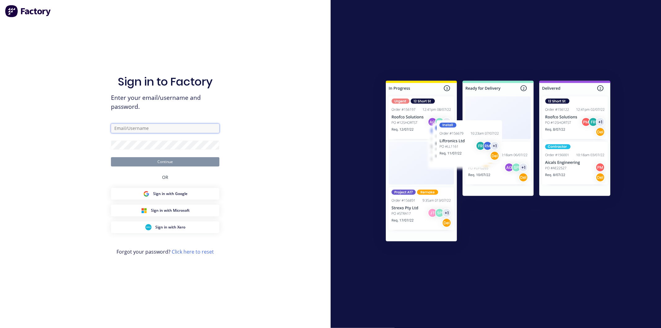
type input "[PERSON_NAME][EMAIL_ADDRESS][DOMAIN_NAME]"
click at [172, 163] on button "Continue" at bounding box center [165, 161] width 108 height 9
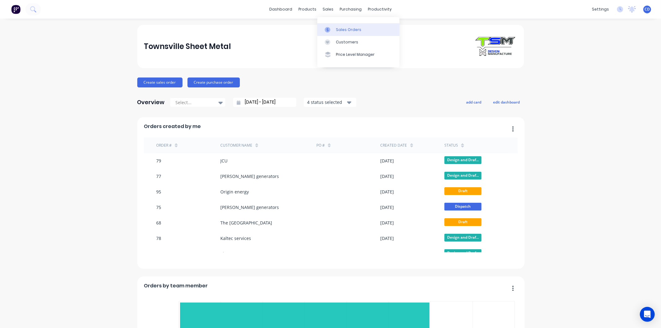
click at [337, 24] on link "Sales Orders" at bounding box center [358, 29] width 82 height 12
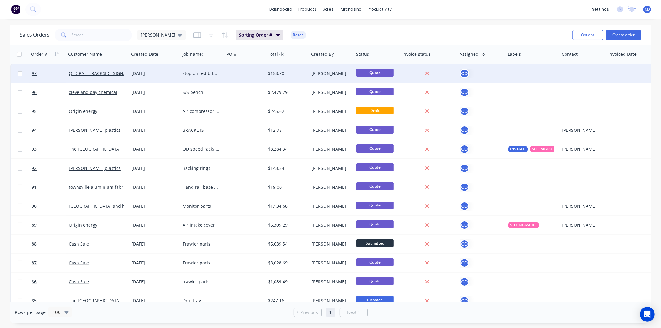
click at [146, 74] on div "[DATE]" at bounding box center [154, 73] width 46 height 6
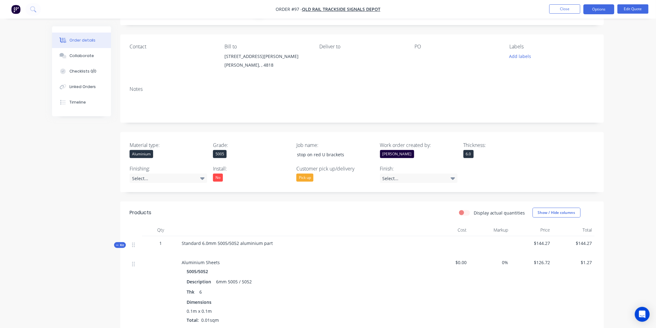
scroll to position [34, 0]
click at [605, 9] on button "Options" at bounding box center [598, 9] width 31 height 10
click at [577, 39] on div "Quote" at bounding box center [580, 37] width 57 height 9
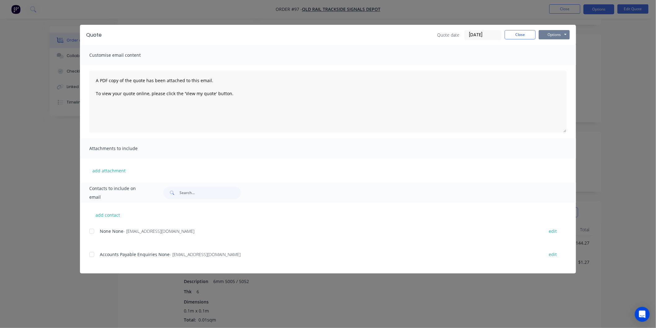
click at [558, 35] on button "Options" at bounding box center [554, 34] width 31 height 9
click at [558, 46] on button "Preview" at bounding box center [559, 46] width 40 height 10
click at [524, 36] on button "Close" at bounding box center [520, 34] width 31 height 9
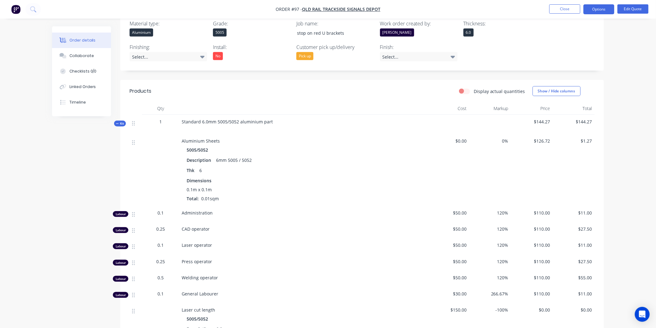
scroll to position [172, 0]
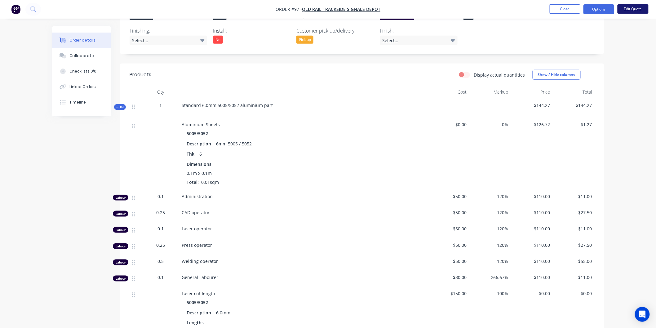
click at [626, 9] on button "Edit Quote" at bounding box center [632, 8] width 31 height 9
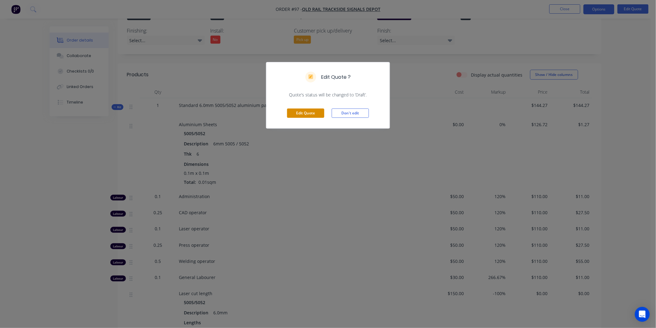
click at [314, 115] on button "Edit Quote" at bounding box center [305, 112] width 37 height 9
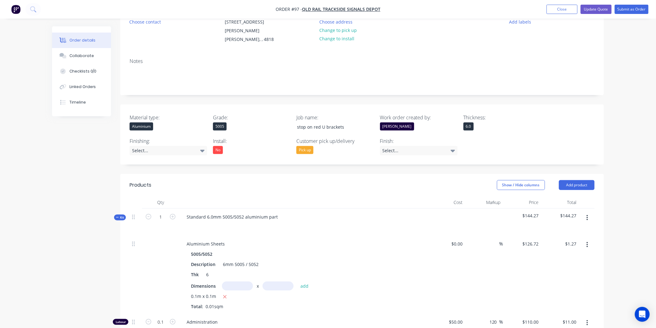
scroll to position [69, 0]
click at [558, 8] on button "Close" at bounding box center [561, 9] width 31 height 9
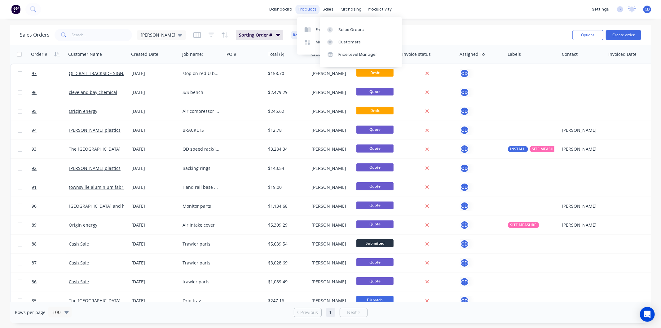
click at [309, 8] on div "products" at bounding box center [307, 9] width 24 height 9
click at [323, 28] on div "Product Catalogue" at bounding box center [335, 30] width 38 height 6
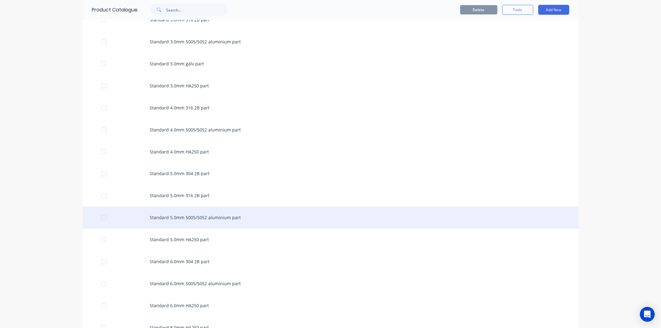
scroll to position [895, 0]
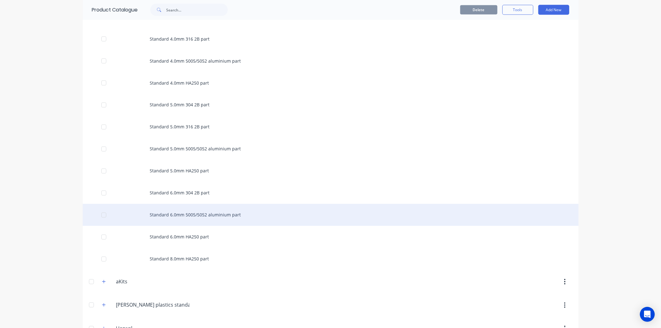
click at [175, 217] on div "Standard 6.0mm 5005/5052 aluminium part" at bounding box center [331, 215] width 496 height 22
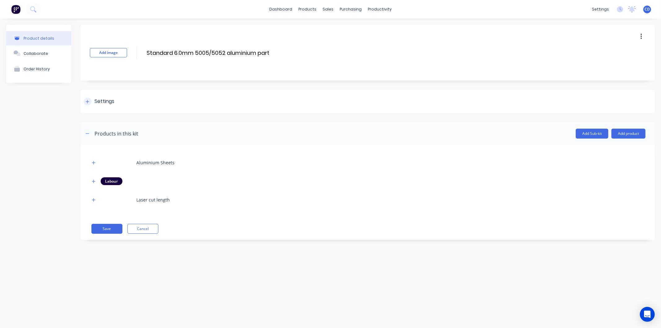
click at [84, 102] on div at bounding box center [88, 102] width 8 height 8
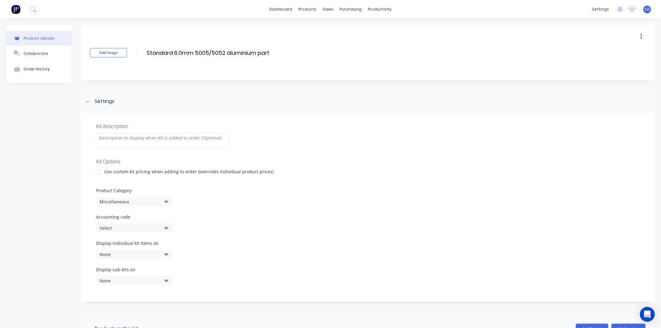
click at [169, 200] on button "Miscellaneous" at bounding box center [134, 201] width 77 height 9
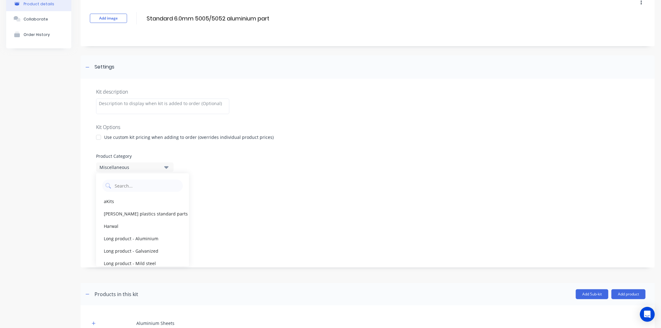
click at [166, 168] on icon "button" at bounding box center [166, 167] width 4 height 2
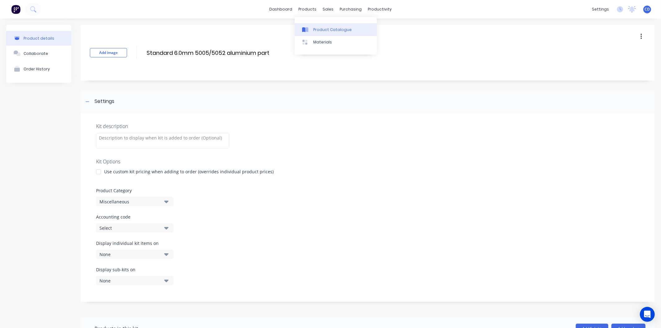
click at [322, 29] on div "Product Catalogue" at bounding box center [332, 30] width 38 height 6
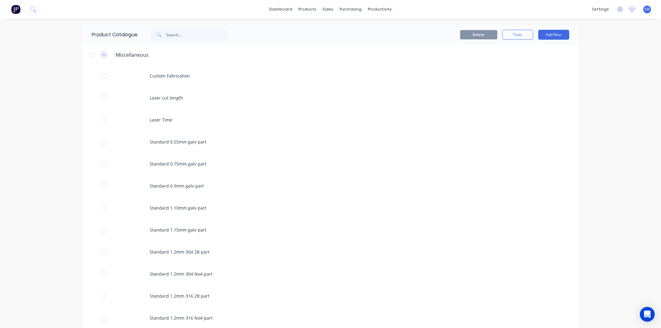
click at [103, 54] on icon "button" at bounding box center [104, 55] width 4 height 4
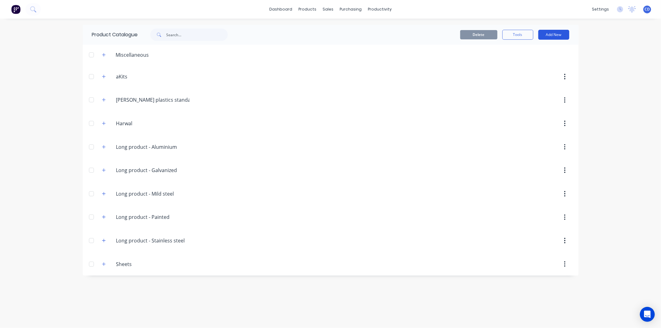
click at [547, 34] on button "Add New" at bounding box center [553, 35] width 31 height 10
click at [541, 46] on div "Category" at bounding box center [540, 50] width 48 height 9
type input "Standard sheet part"
click at [103, 55] on icon "button" at bounding box center [103, 54] width 3 height 3
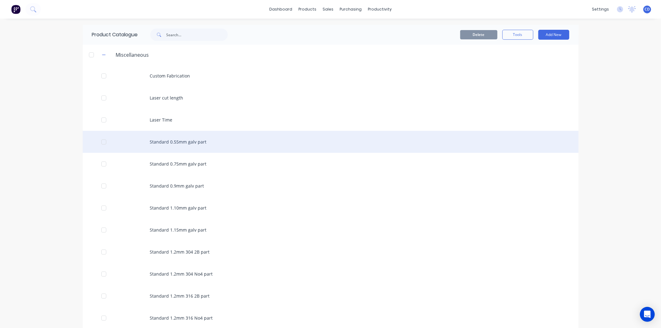
click at [122, 138] on div "Standard 0.55mm galv part" at bounding box center [331, 142] width 496 height 22
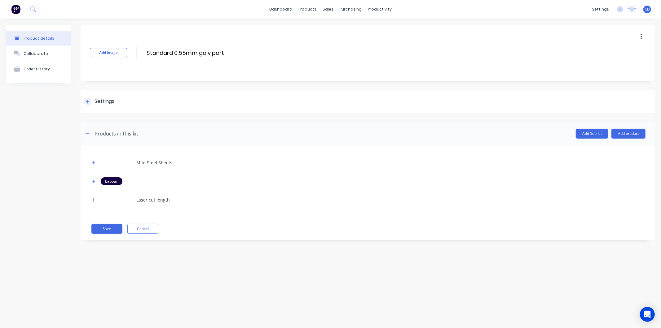
click at [87, 104] on div at bounding box center [88, 102] width 8 height 8
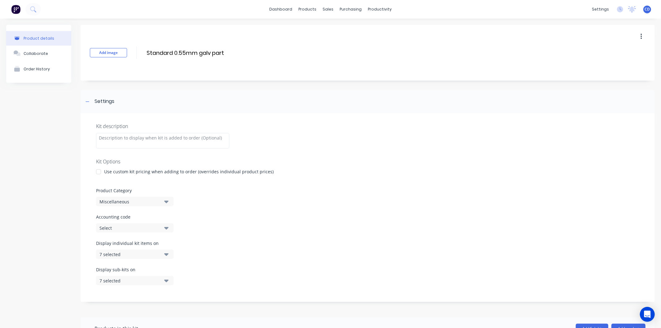
click at [164, 203] on button "Miscellaneous" at bounding box center [134, 201] width 77 height 9
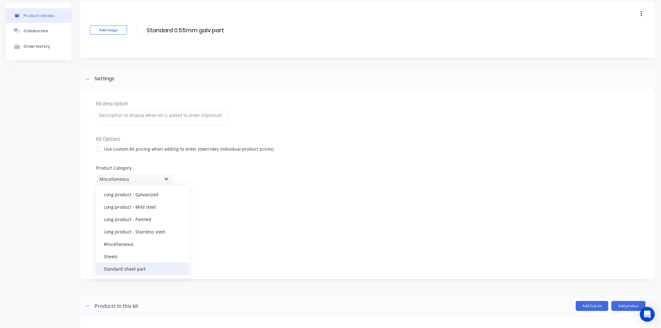
scroll to position [34, 0]
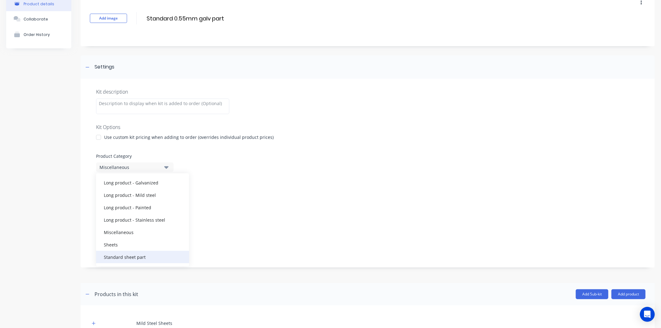
click at [146, 256] on div "Standard sheet part" at bounding box center [142, 257] width 93 height 12
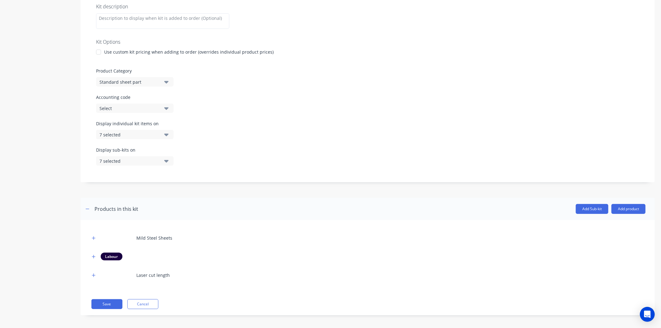
scroll to position [122, 0]
click at [116, 300] on button "Save" at bounding box center [106, 302] width 31 height 10
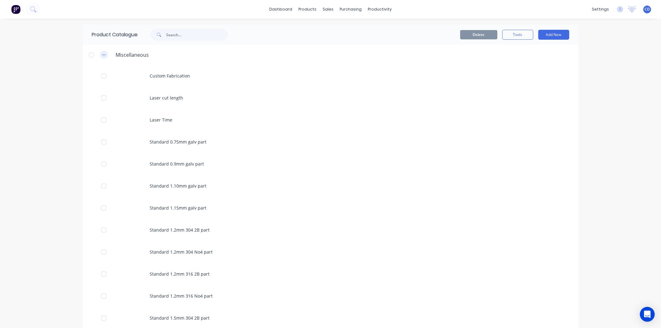
click at [103, 53] on icon "button" at bounding box center [104, 55] width 4 height 4
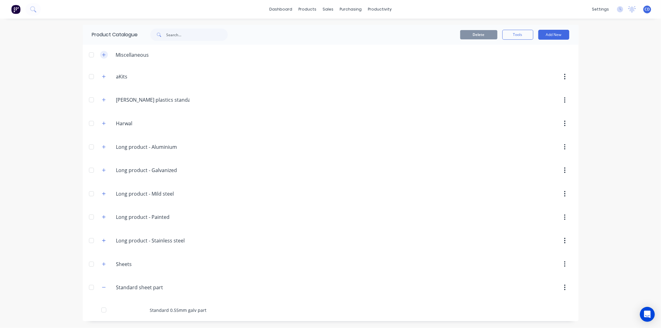
click at [106, 56] on button "button" at bounding box center [104, 55] width 8 height 8
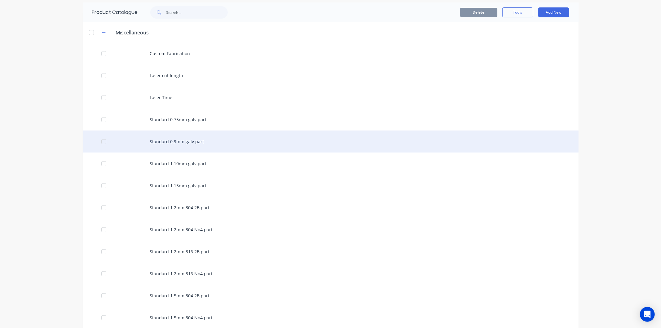
scroll to position [34, 0]
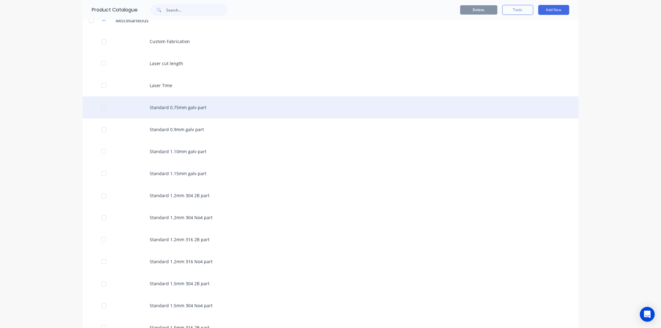
click at [152, 104] on div "Standard 0.75mm galv part" at bounding box center [331, 107] width 496 height 22
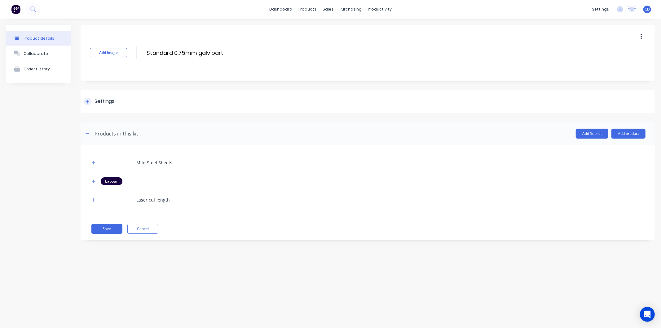
click at [90, 101] on div at bounding box center [88, 102] width 8 height 8
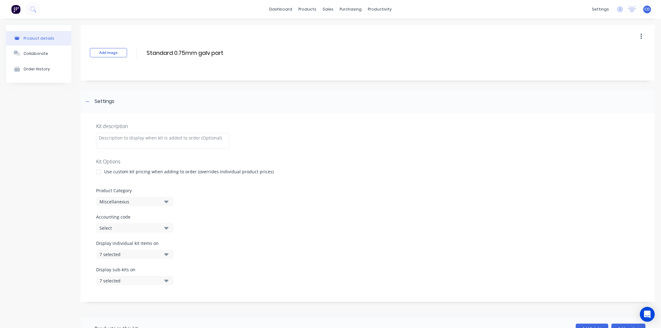
click at [168, 203] on icon "button" at bounding box center [166, 201] width 4 height 7
click at [156, 290] on div "Standard sheet part" at bounding box center [142, 291] width 93 height 12
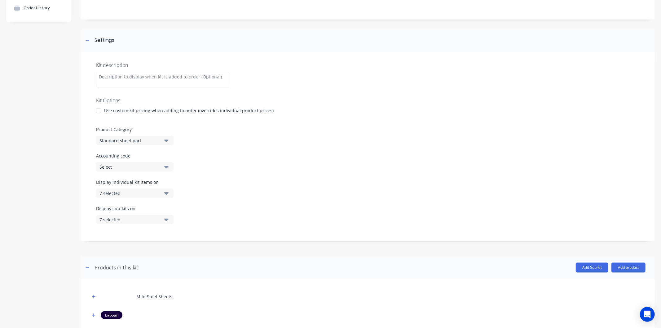
scroll to position [122, 0]
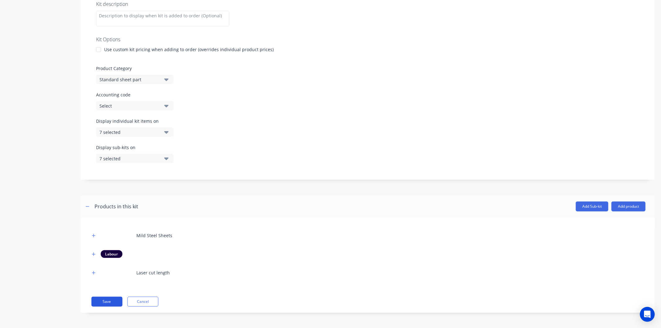
click at [113, 301] on button "Save" at bounding box center [106, 302] width 31 height 10
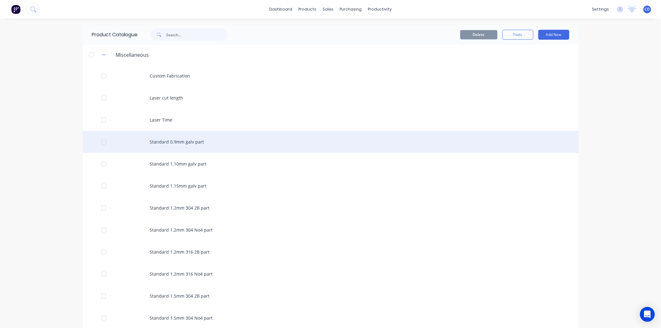
click at [187, 141] on div "Standard 0.9mm galv part" at bounding box center [331, 142] width 496 height 22
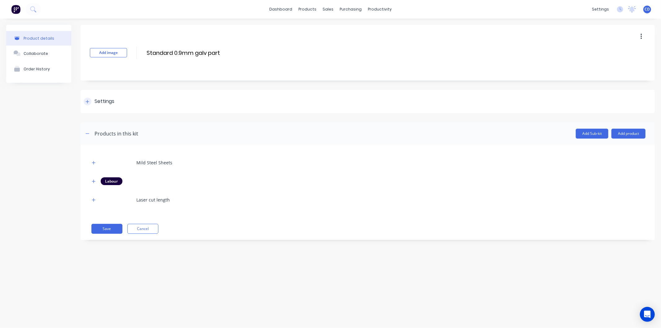
click at [89, 103] on div at bounding box center [88, 102] width 8 height 8
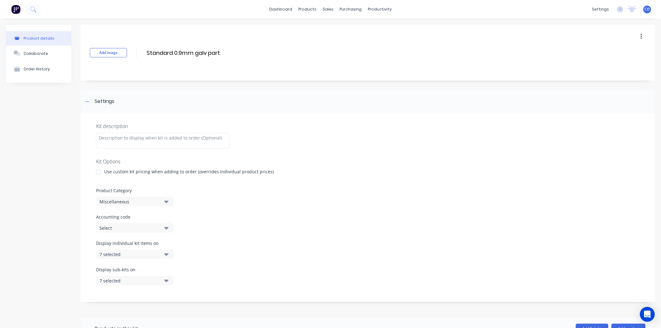
click at [163, 202] on button "Miscellaneous" at bounding box center [134, 201] width 77 height 9
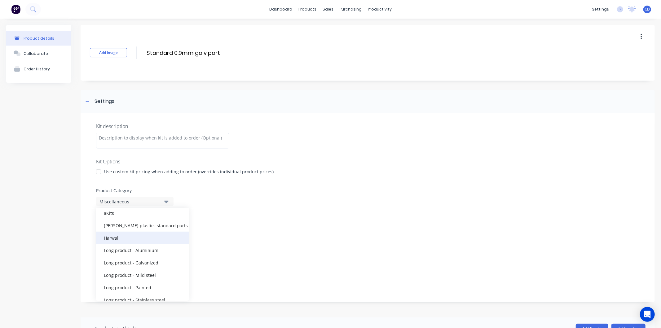
scroll to position [68, 0]
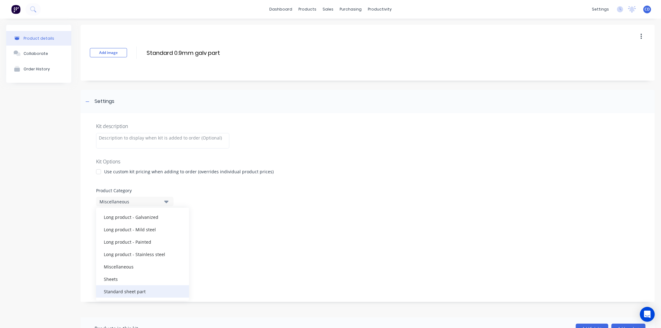
click at [156, 290] on div "Standard sheet part" at bounding box center [142, 291] width 93 height 12
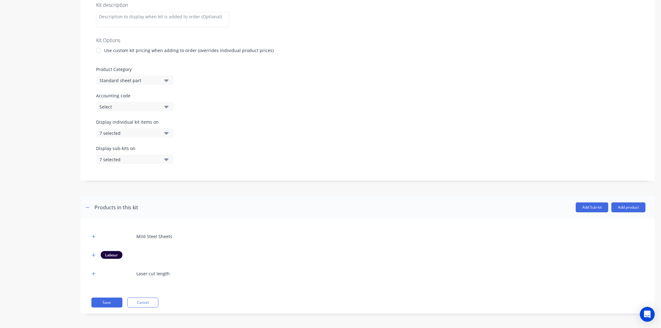
scroll to position [122, 0]
click at [113, 297] on button "Save" at bounding box center [106, 302] width 31 height 10
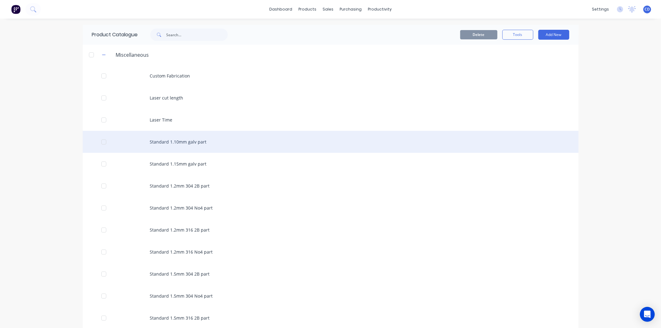
click at [175, 139] on div "Standard 1.10mm galv part" at bounding box center [331, 142] width 496 height 22
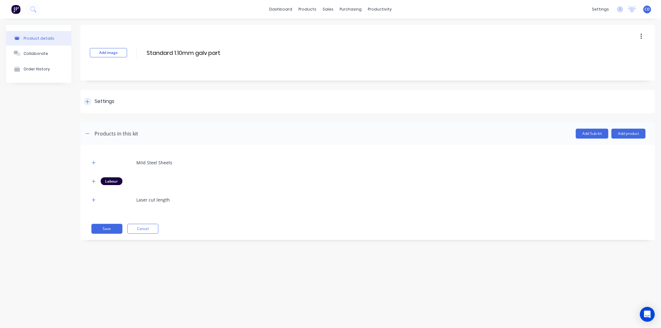
click at [88, 98] on div at bounding box center [88, 102] width 8 height 8
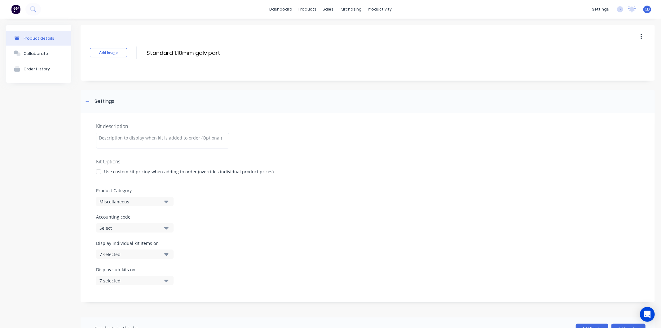
click at [167, 203] on icon "button" at bounding box center [166, 201] width 4 height 7
click at [144, 292] on div "Standard sheet part" at bounding box center [142, 291] width 93 height 12
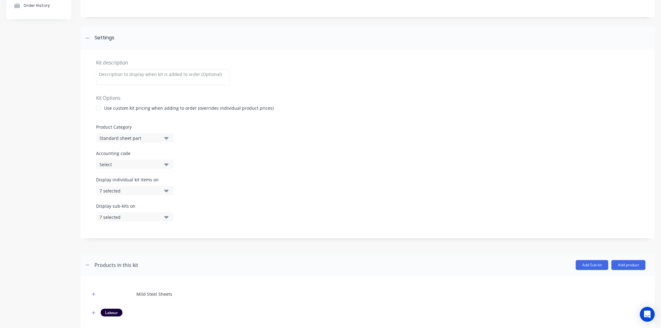
scroll to position [122, 0]
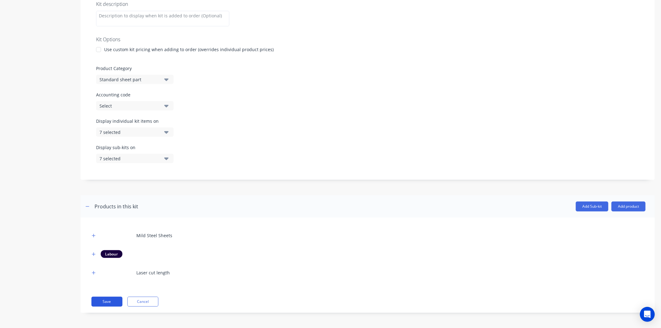
click at [115, 301] on button "Save" at bounding box center [106, 302] width 31 height 10
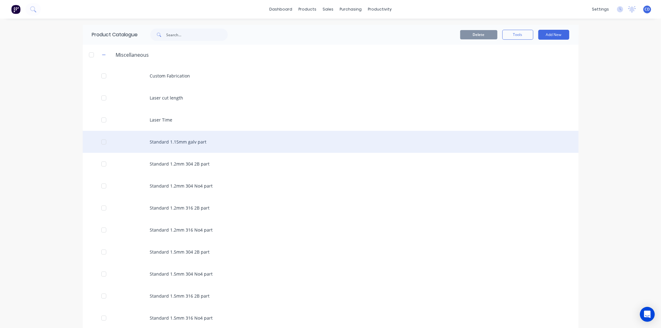
click at [168, 141] on div "Standard 1.15mm galv part" at bounding box center [331, 142] width 496 height 22
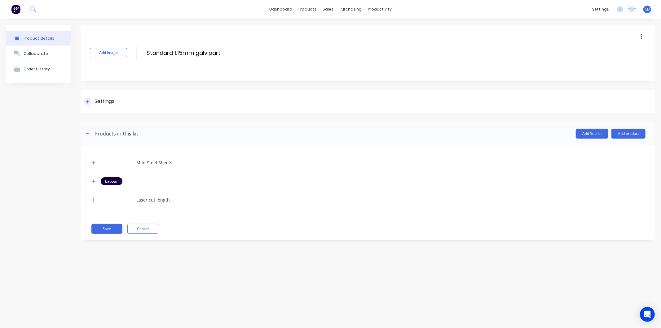
click at [86, 98] on div at bounding box center [88, 102] width 8 height 8
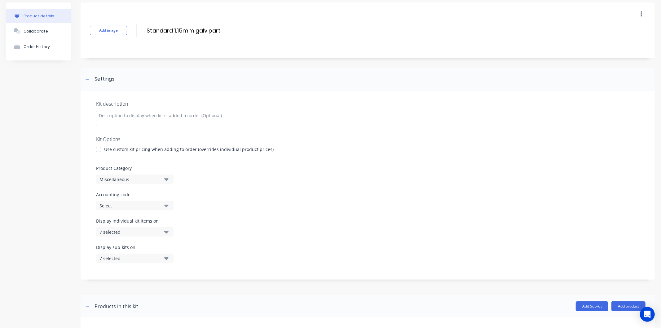
scroll to position [34, 0]
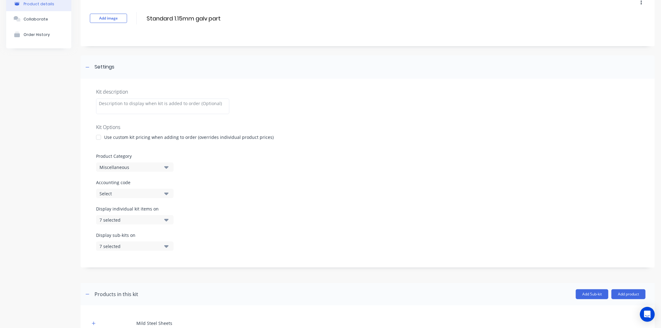
click at [166, 167] on icon "button" at bounding box center [166, 167] width 4 height 2
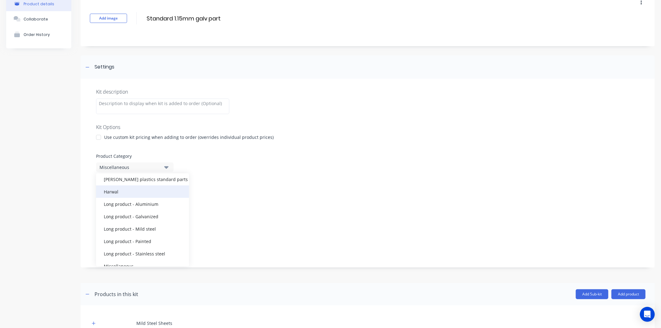
scroll to position [68, 0]
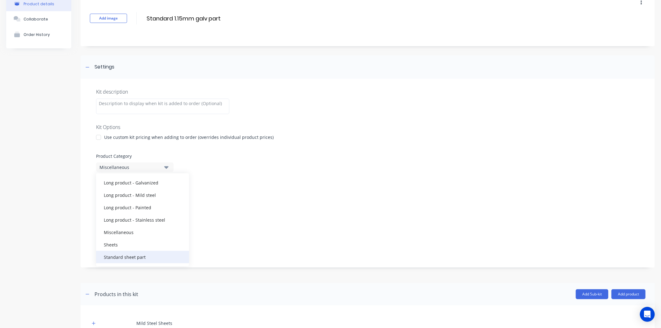
click at [153, 255] on div "Standard sheet part" at bounding box center [142, 257] width 93 height 12
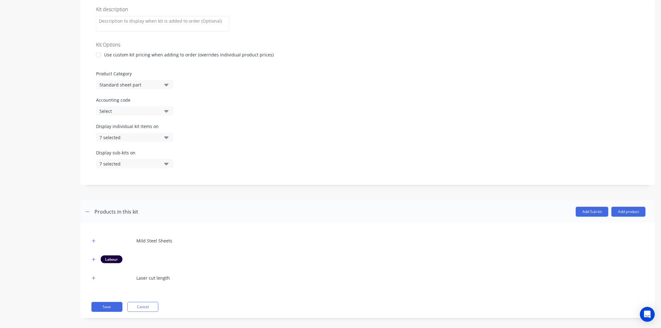
scroll to position [122, 0]
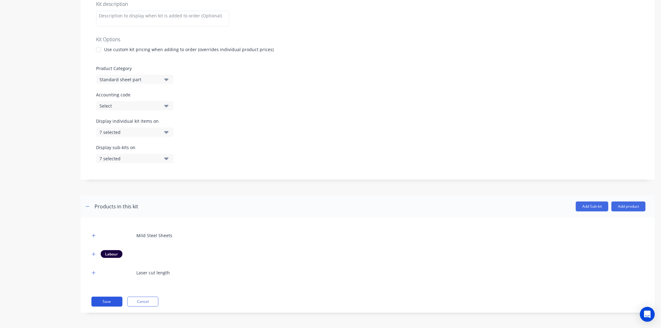
click at [118, 300] on button "Save" at bounding box center [106, 302] width 31 height 10
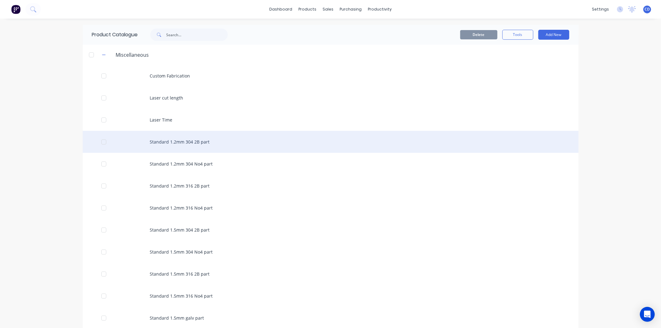
click at [179, 143] on div "Standard 1.2mm 304 2B part" at bounding box center [331, 142] width 496 height 22
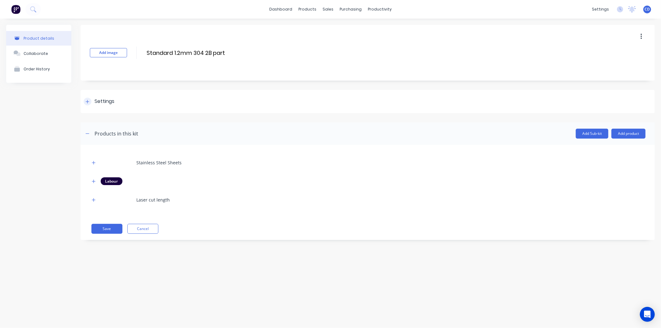
click at [90, 100] on div at bounding box center [88, 102] width 8 height 8
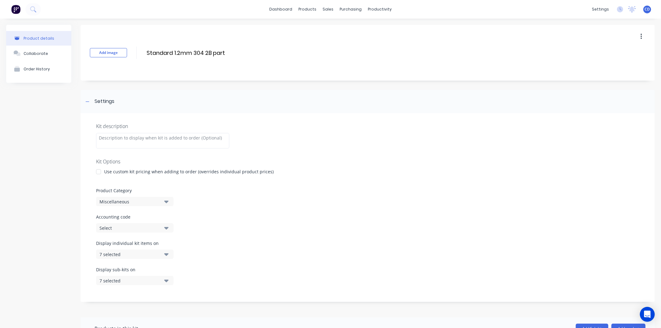
click at [166, 202] on icon "button" at bounding box center [166, 202] width 4 height 2
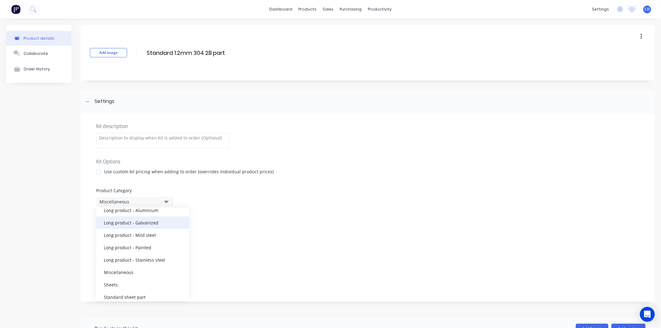
scroll to position [68, 0]
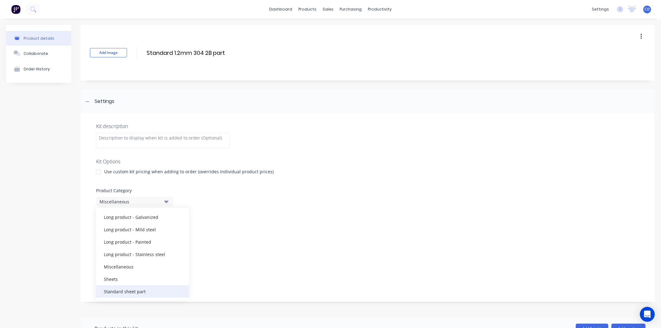
click at [150, 290] on div "Standard sheet part" at bounding box center [142, 291] width 93 height 12
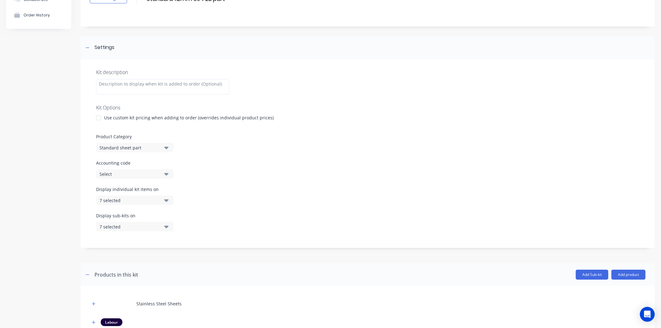
scroll to position [122, 0]
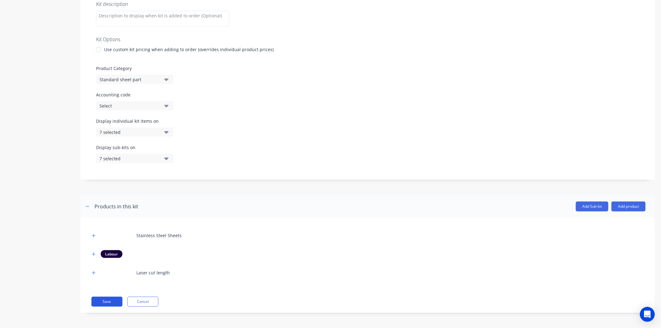
click at [113, 302] on button "Save" at bounding box center [106, 302] width 31 height 10
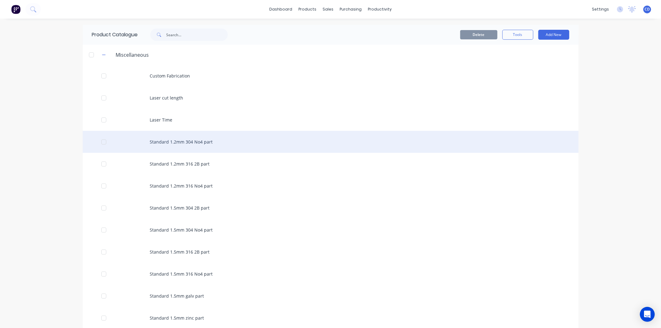
click at [172, 144] on div "Standard 1.2mm 304 No4 part" at bounding box center [331, 142] width 496 height 22
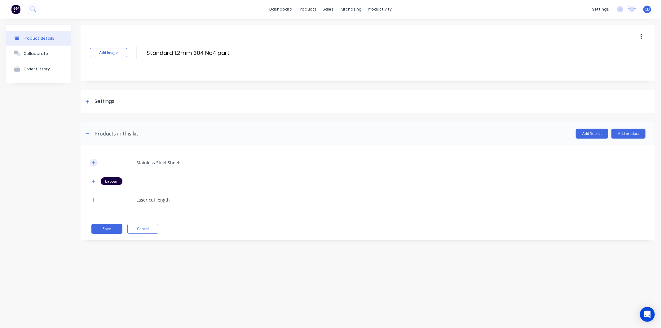
click at [95, 161] on icon "button" at bounding box center [94, 163] width 4 height 4
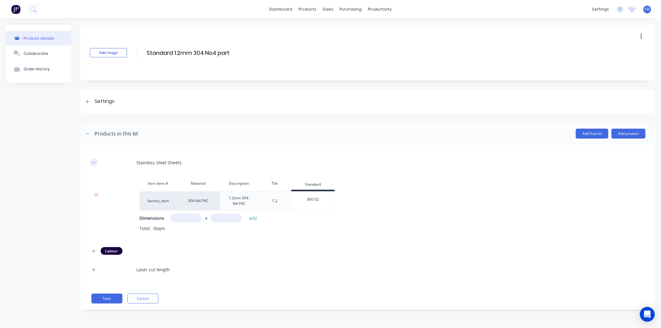
click at [95, 162] on icon "button" at bounding box center [93, 162] width 3 height 0
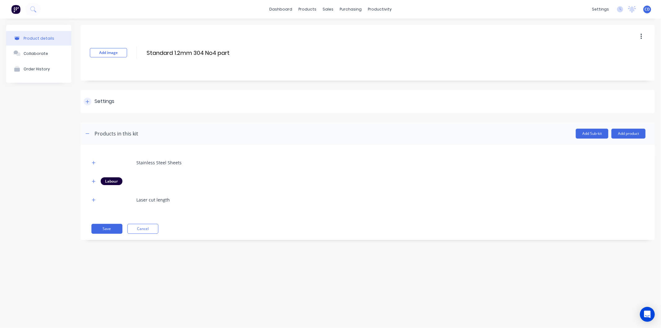
click at [89, 100] on icon at bounding box center [88, 101] width 4 height 4
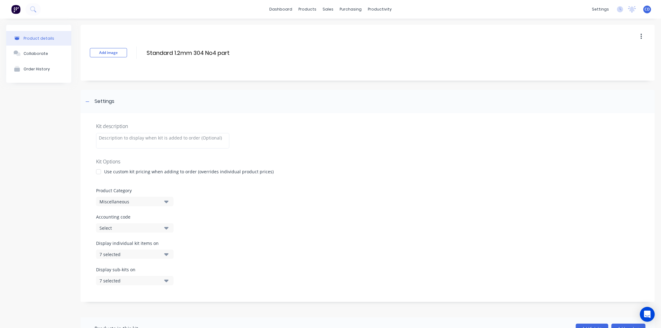
click at [166, 200] on icon "button" at bounding box center [166, 201] width 4 height 7
click at [141, 288] on div "Standard sheet part" at bounding box center [142, 291] width 93 height 12
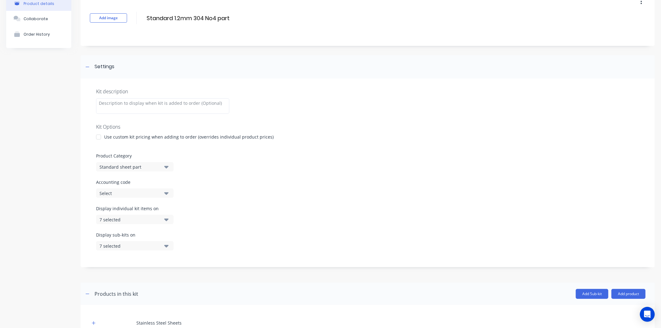
scroll to position [103, 0]
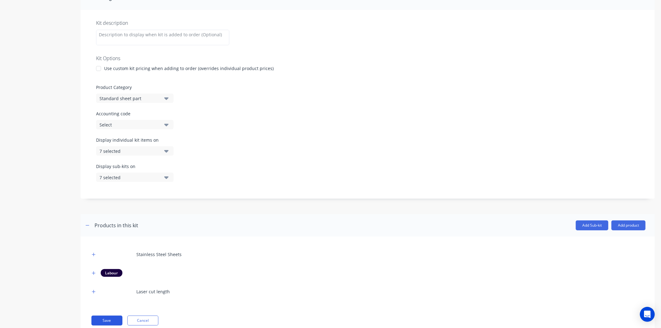
click at [120, 318] on button "Save" at bounding box center [106, 321] width 31 height 10
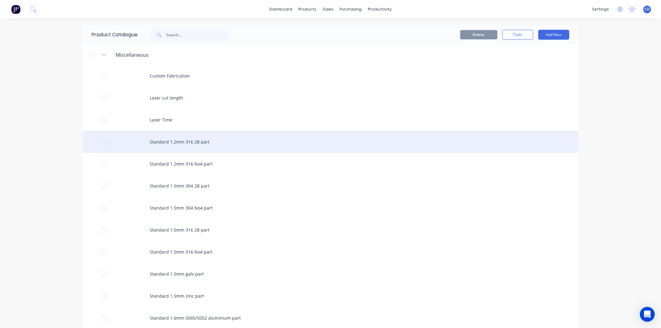
click at [174, 143] on div "Standard 1.2mm 316 2B part" at bounding box center [331, 142] width 496 height 22
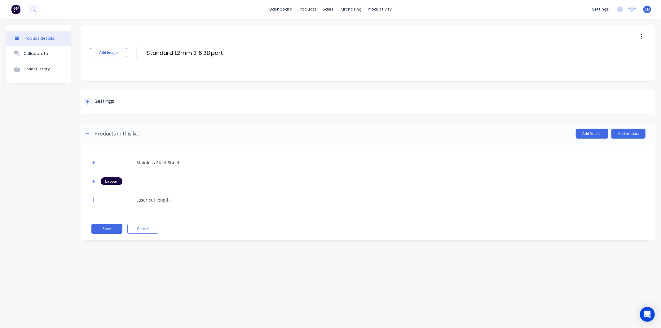
click at [87, 100] on icon at bounding box center [88, 101] width 4 height 4
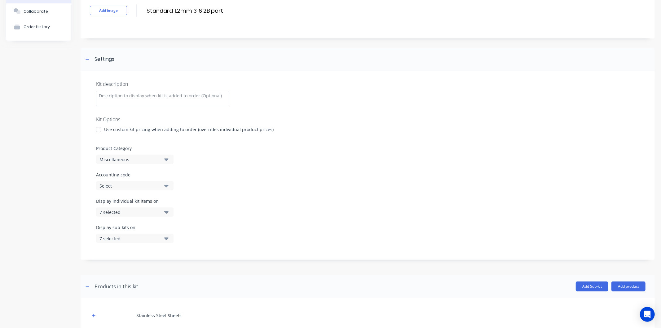
scroll to position [69, 0]
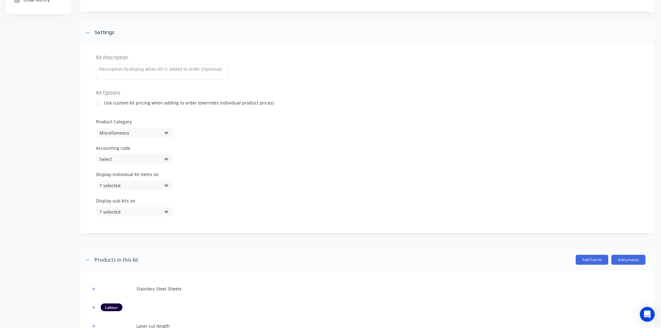
click at [168, 136] on button "Miscellaneous" at bounding box center [134, 132] width 77 height 9
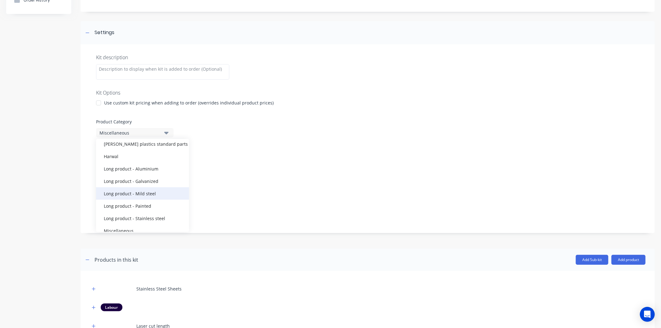
scroll to position [68, 0]
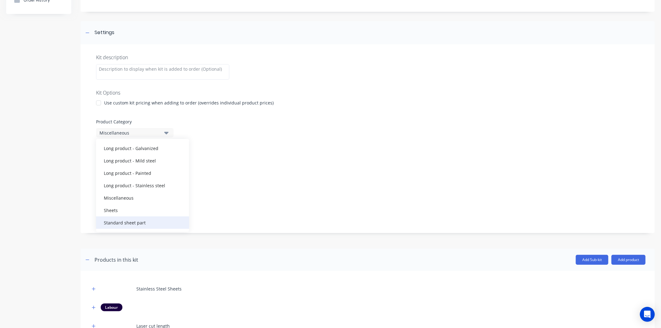
click at [138, 221] on div "Standard sheet part" at bounding box center [142, 222] width 93 height 12
click at [167, 156] on icon "button" at bounding box center [166, 159] width 4 height 7
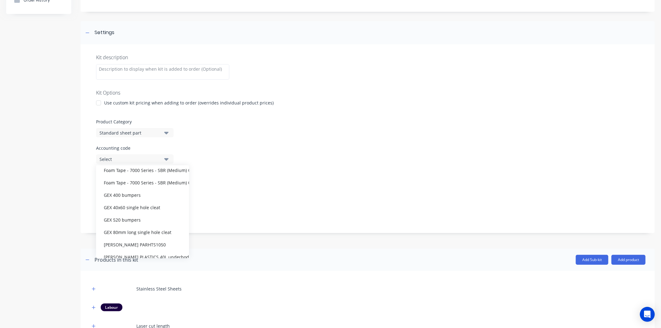
scroll to position [4511, 0]
click at [211, 160] on div "Accounting code Select" at bounding box center [367, 154] width 543 height 19
click at [164, 158] on icon "button" at bounding box center [166, 159] width 4 height 7
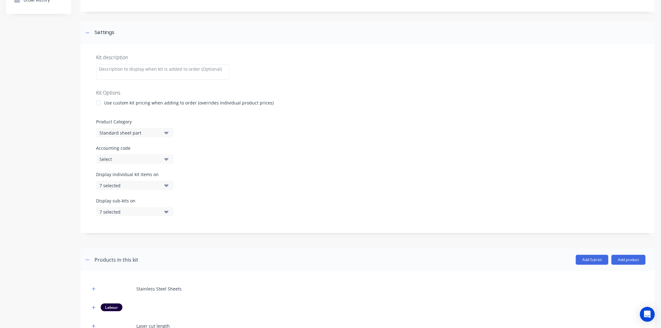
click at [165, 130] on icon "button" at bounding box center [166, 132] width 4 height 7
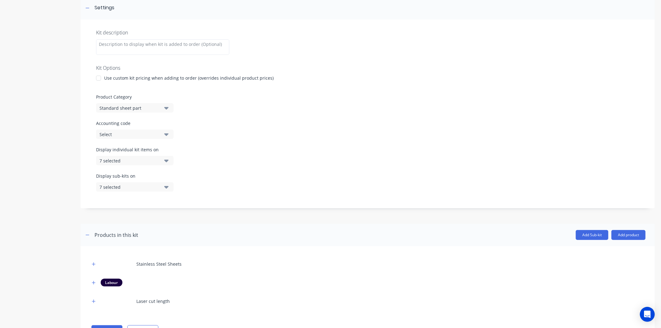
scroll to position [122, 0]
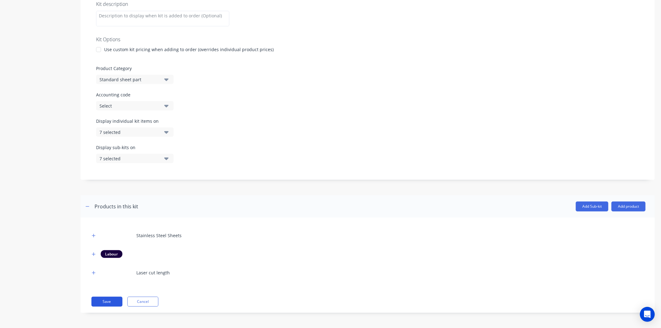
click at [119, 298] on button "Save" at bounding box center [106, 302] width 31 height 10
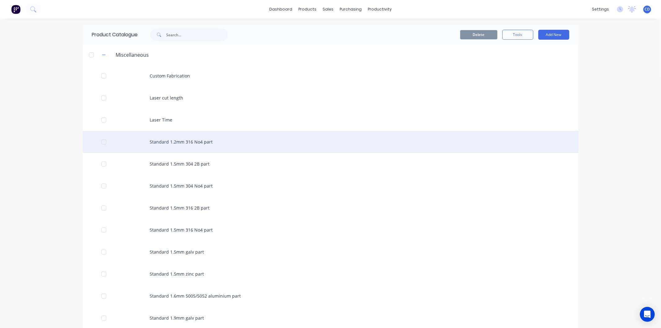
click at [150, 137] on div "Standard 1.2mm 316 No4 part" at bounding box center [331, 142] width 496 height 22
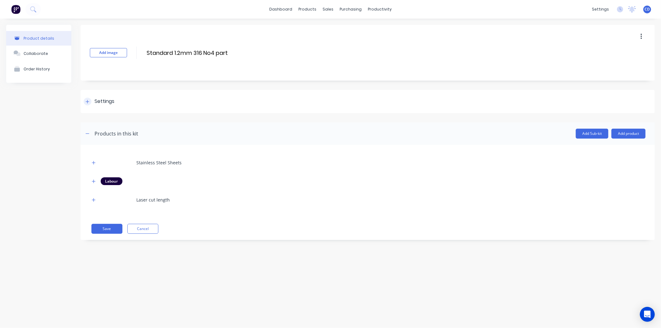
click at [87, 103] on icon at bounding box center [88, 101] width 4 height 4
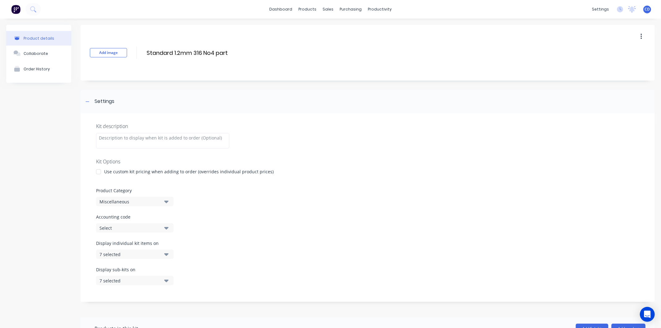
click at [166, 201] on icon "button" at bounding box center [166, 202] width 4 height 2
click at [149, 290] on div "Standard sheet part" at bounding box center [142, 291] width 93 height 12
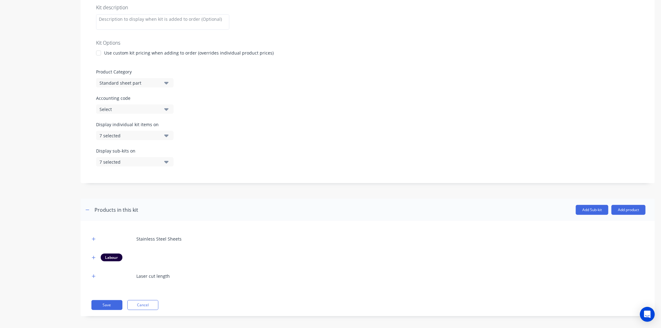
scroll to position [122, 0]
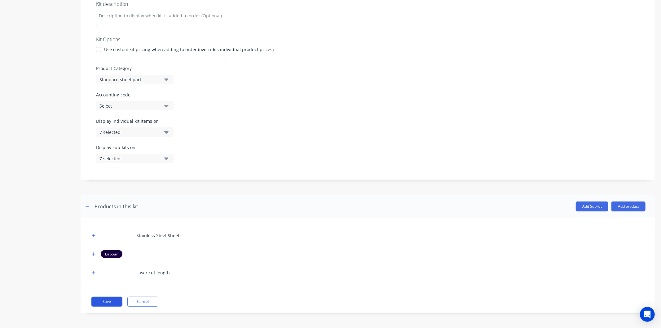
click at [114, 299] on button "Save" at bounding box center [106, 302] width 31 height 10
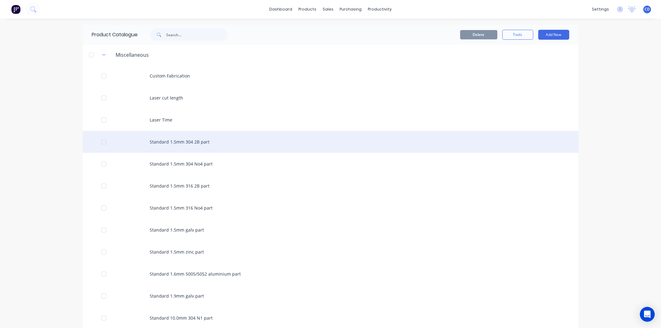
click at [151, 143] on div "Standard 1.5mm 304 2B part" at bounding box center [331, 142] width 496 height 22
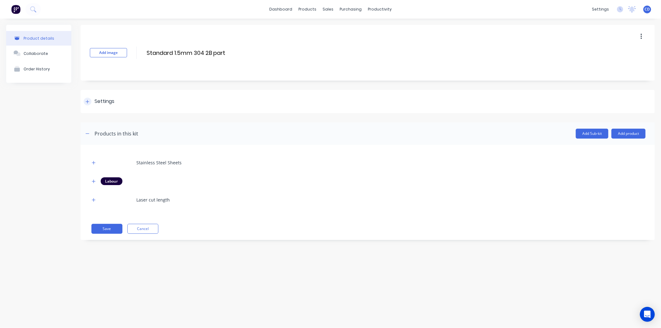
click at [89, 101] on icon at bounding box center [87, 101] width 3 height 3
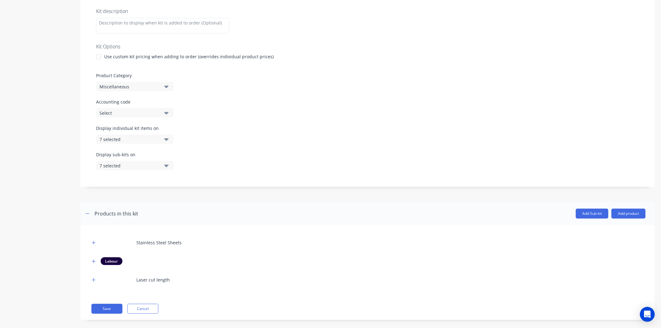
scroll to position [122, 0]
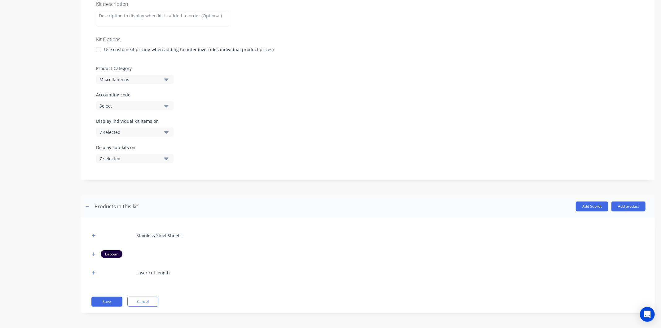
click at [168, 77] on icon "button" at bounding box center [166, 79] width 4 height 7
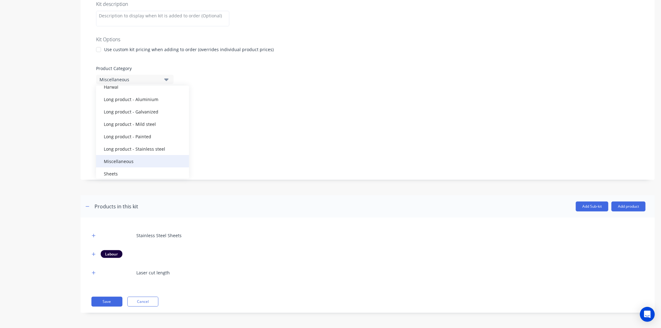
scroll to position [68, 0]
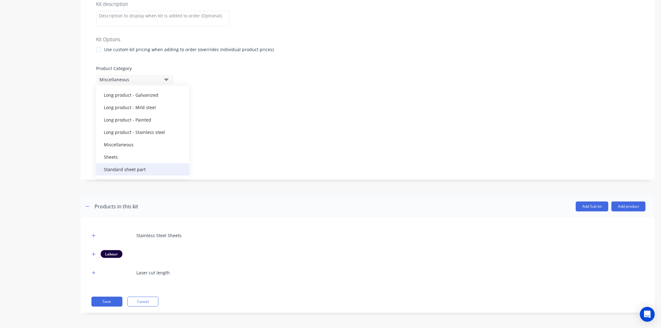
click at [143, 169] on div "Standard sheet part" at bounding box center [142, 169] width 93 height 12
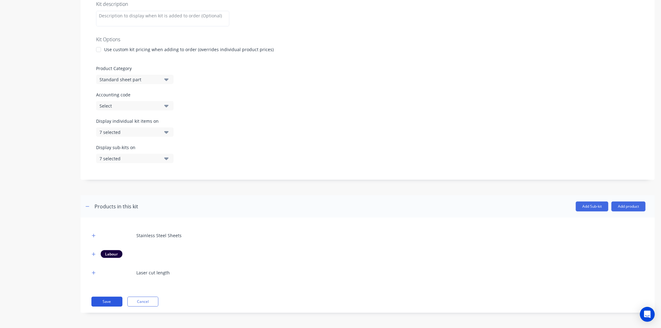
click at [112, 300] on button "Save" at bounding box center [106, 302] width 31 height 10
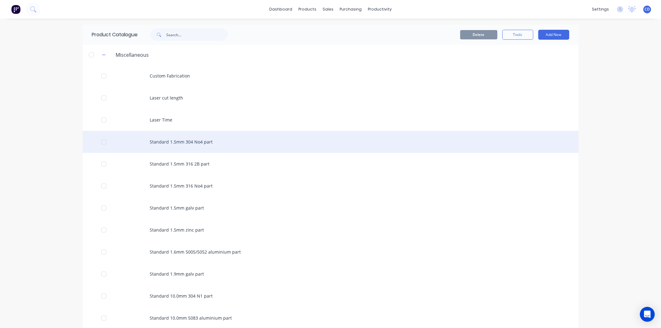
click at [170, 142] on div "Standard 1.5mm 304 No4 part" at bounding box center [331, 142] width 496 height 22
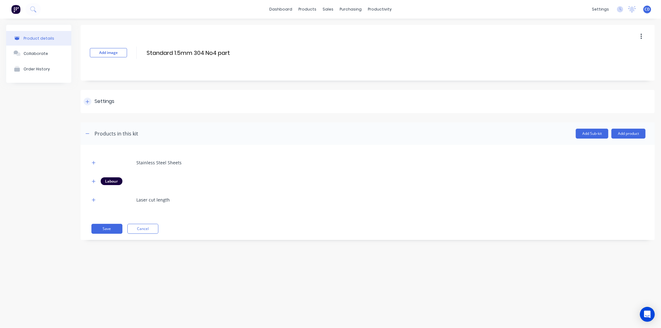
click at [87, 99] on icon at bounding box center [88, 101] width 4 height 4
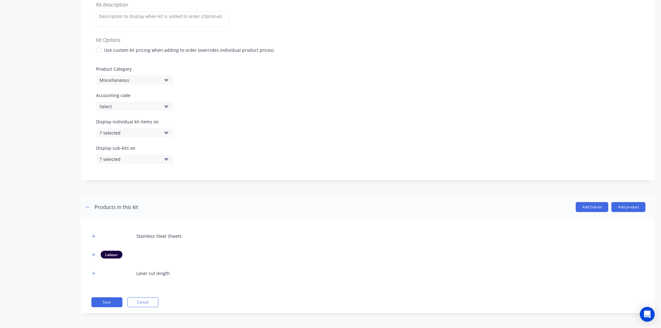
scroll to position [122, 0]
click at [168, 80] on icon "button" at bounding box center [166, 79] width 4 height 7
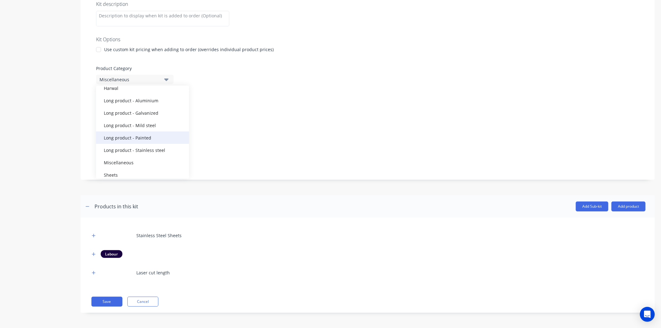
scroll to position [68, 0]
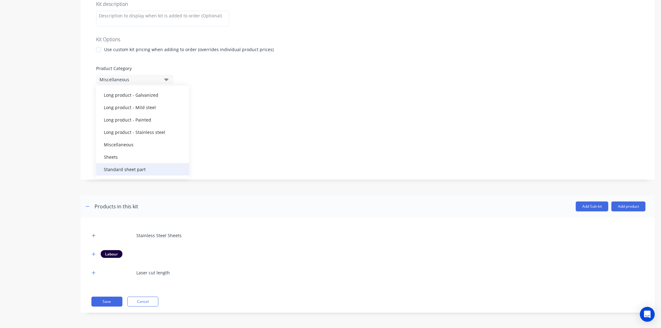
click at [154, 166] on div "Standard sheet part" at bounding box center [142, 169] width 93 height 12
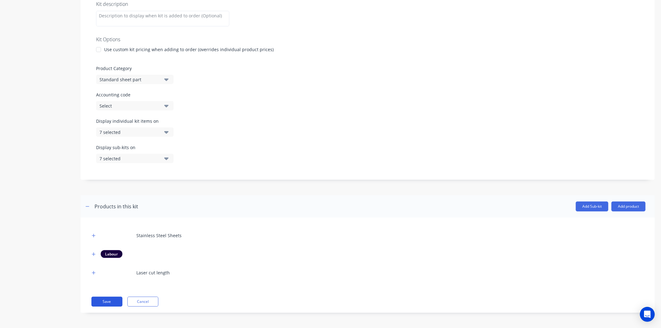
click at [112, 303] on button "Save" at bounding box center [106, 302] width 31 height 10
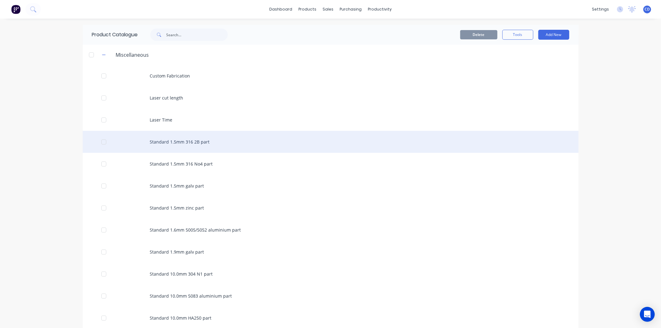
click at [181, 146] on div "Standard 1.5mm 316 2B part" at bounding box center [331, 142] width 496 height 22
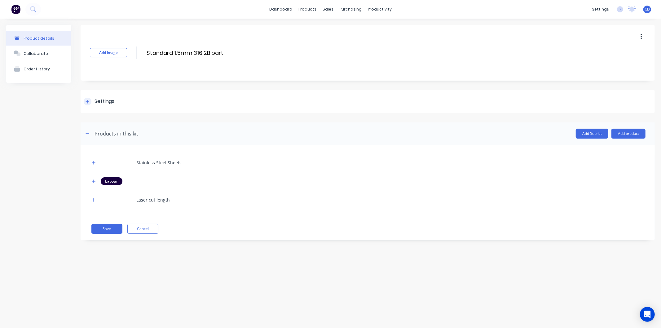
click at [91, 100] on div at bounding box center [88, 102] width 8 height 8
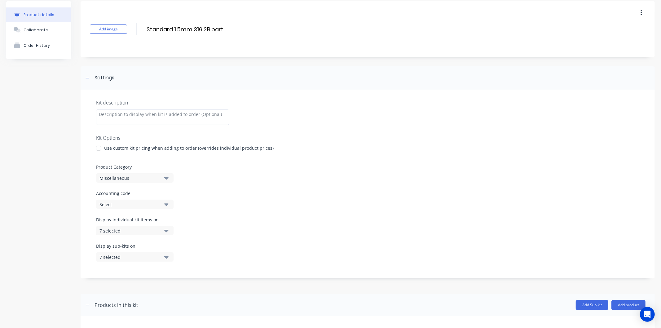
scroll to position [69, 0]
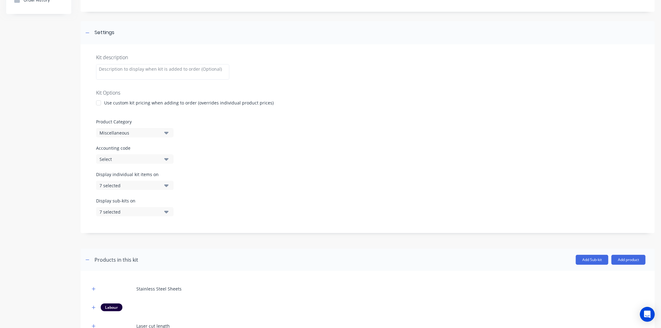
click at [166, 132] on icon "button" at bounding box center [166, 133] width 4 height 2
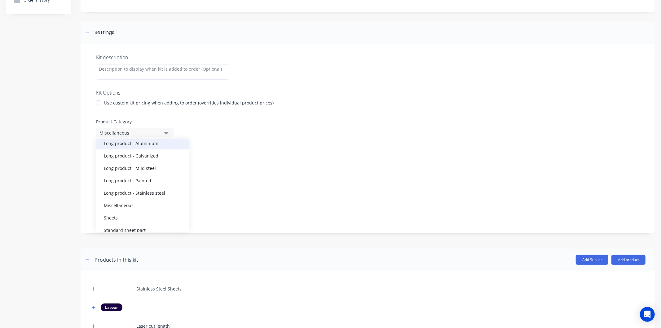
scroll to position [68, 0]
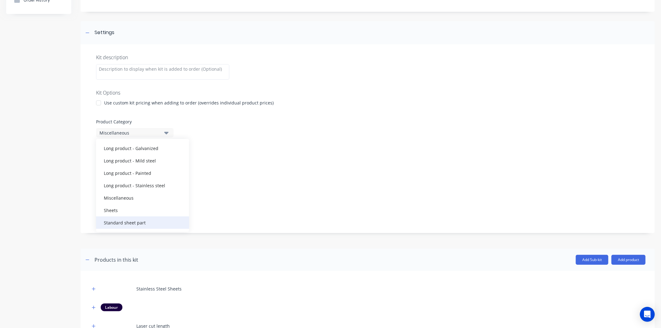
click at [151, 220] on div "Standard sheet part" at bounding box center [142, 222] width 93 height 12
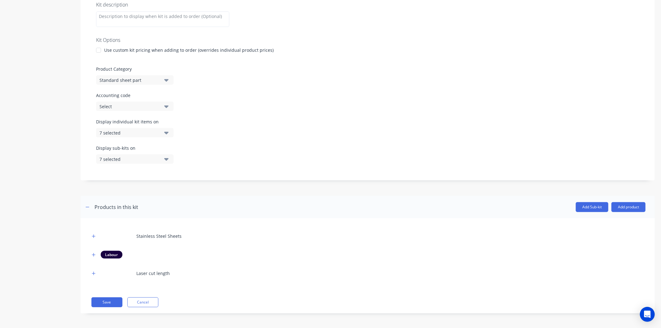
scroll to position [122, 0]
click at [119, 301] on button "Save" at bounding box center [106, 302] width 31 height 10
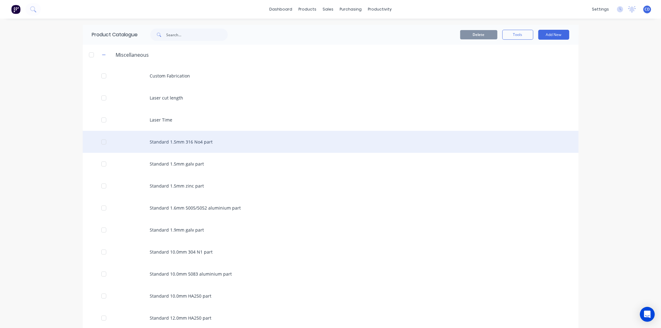
click at [174, 144] on div "Standard 1.5mm 316 No4 part" at bounding box center [331, 142] width 496 height 22
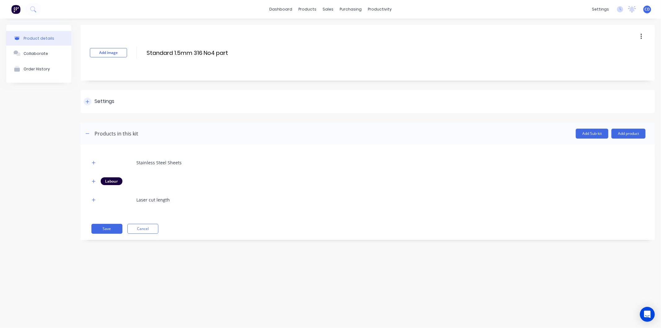
click at [90, 103] on div at bounding box center [88, 102] width 8 height 8
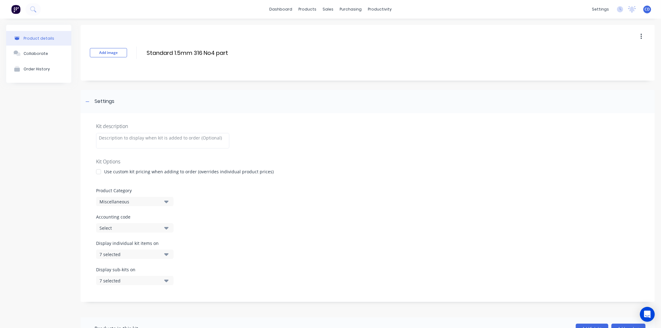
click at [166, 201] on icon "button" at bounding box center [166, 202] width 4 height 2
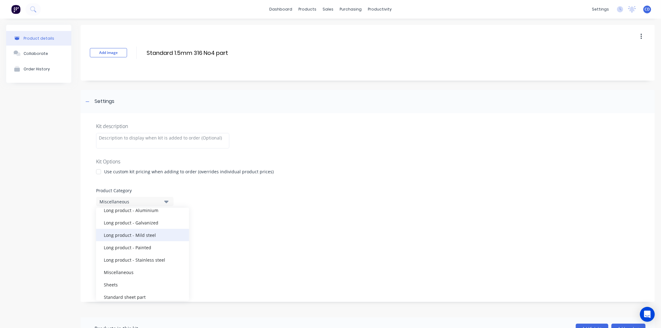
scroll to position [68, 0]
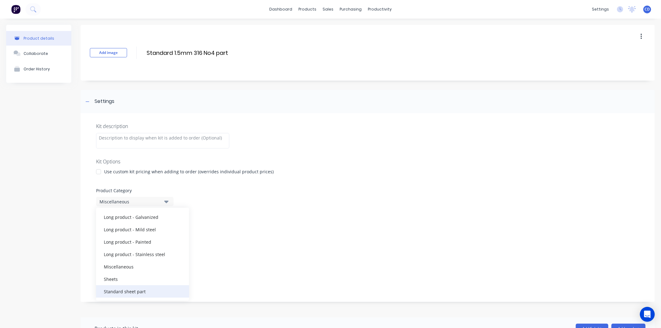
click at [154, 289] on div "Standard sheet part" at bounding box center [142, 291] width 93 height 12
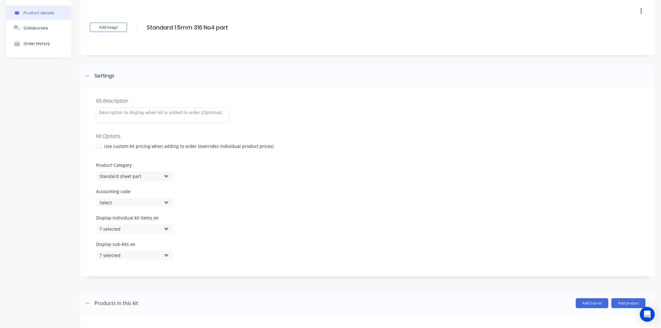
scroll to position [122, 0]
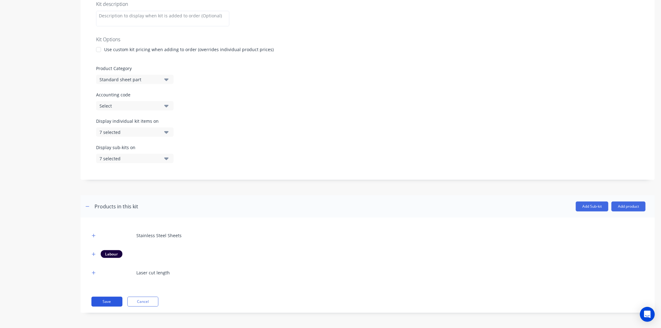
click at [118, 302] on button "Save" at bounding box center [106, 302] width 31 height 10
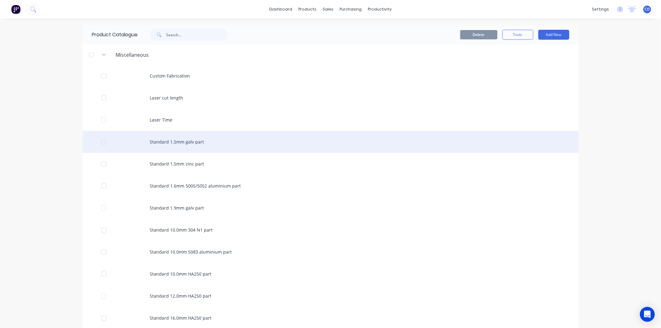
click at [166, 145] on div "Standard 1.5mm galv part" at bounding box center [331, 142] width 496 height 22
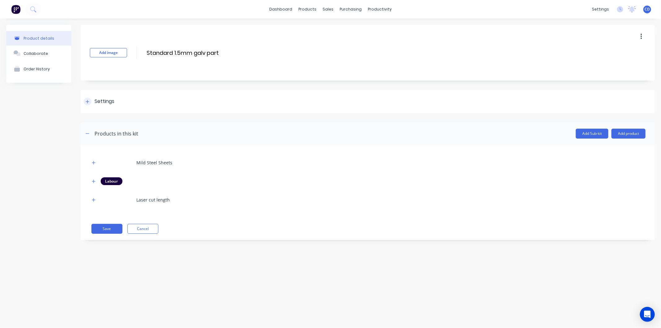
click at [91, 103] on div at bounding box center [88, 102] width 8 height 8
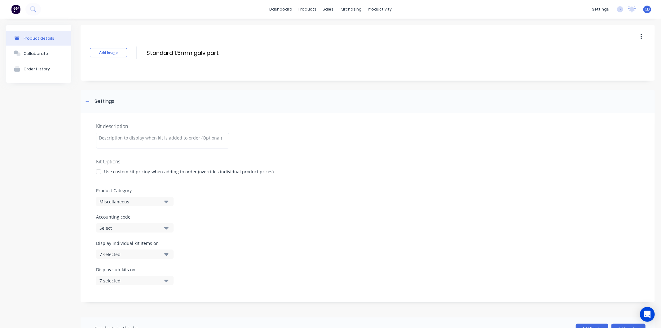
click at [168, 198] on icon "button" at bounding box center [166, 201] width 4 height 7
click at [165, 292] on div "Standard sheet part" at bounding box center [142, 291] width 93 height 12
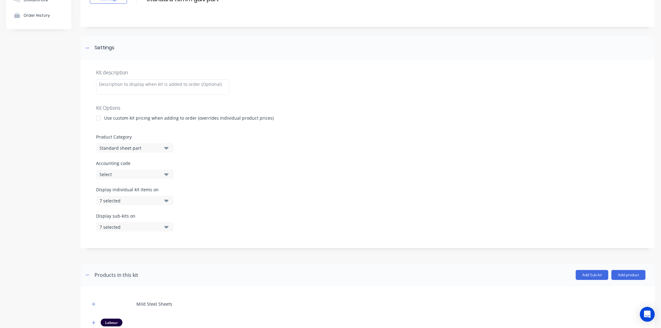
scroll to position [122, 0]
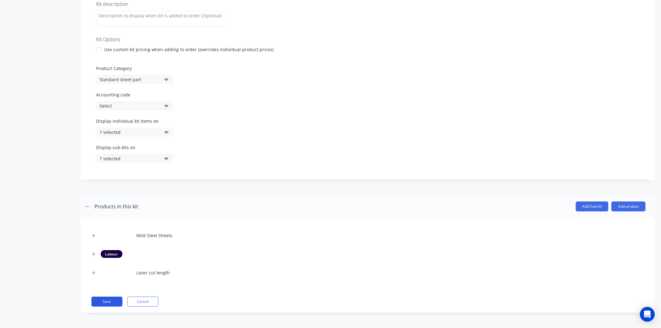
click at [111, 301] on button "Save" at bounding box center [106, 302] width 31 height 10
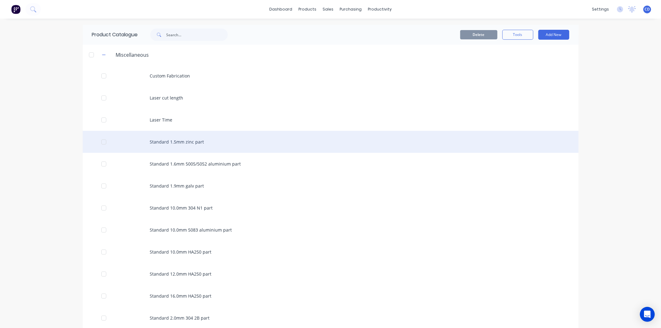
click at [157, 145] on div "Standard 1.5mm zinc part" at bounding box center [331, 142] width 496 height 22
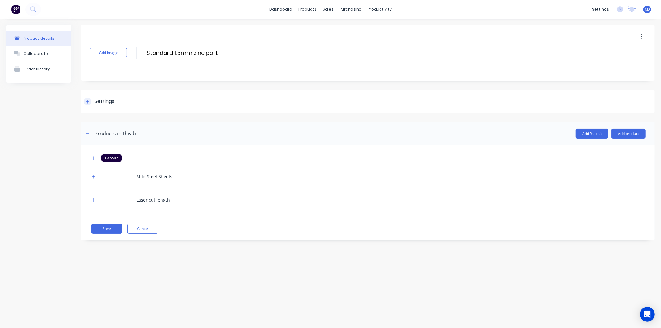
click at [90, 99] on div at bounding box center [88, 102] width 8 height 8
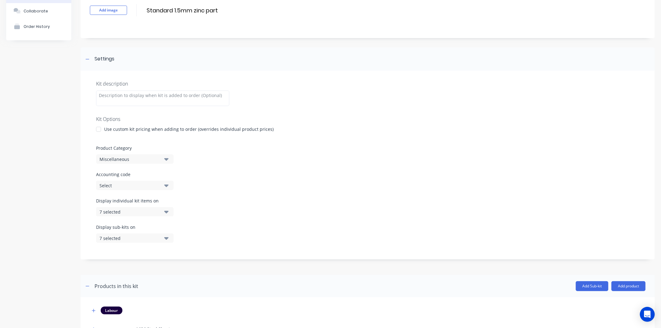
scroll to position [122, 0]
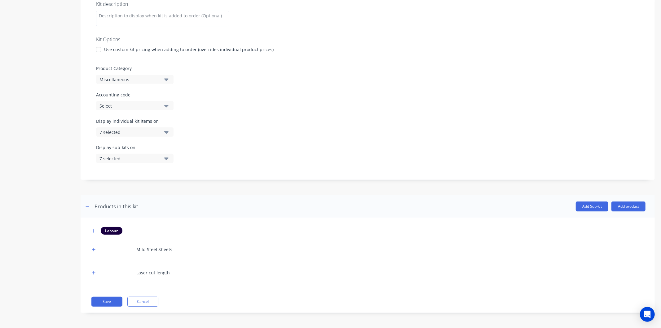
click at [169, 82] on button "Miscellaneous" at bounding box center [134, 79] width 77 height 9
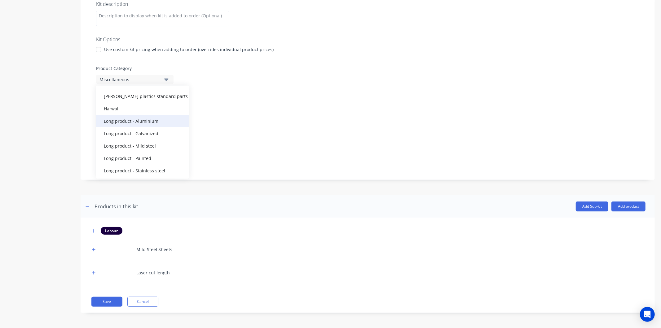
scroll to position [68, 0]
click at [153, 168] on div "Standard sheet part" at bounding box center [142, 169] width 93 height 12
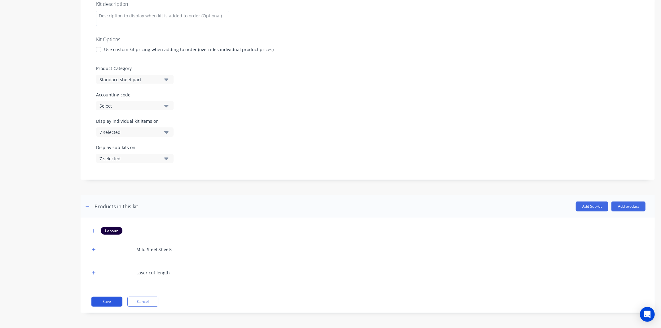
click at [113, 298] on button "Save" at bounding box center [106, 302] width 31 height 10
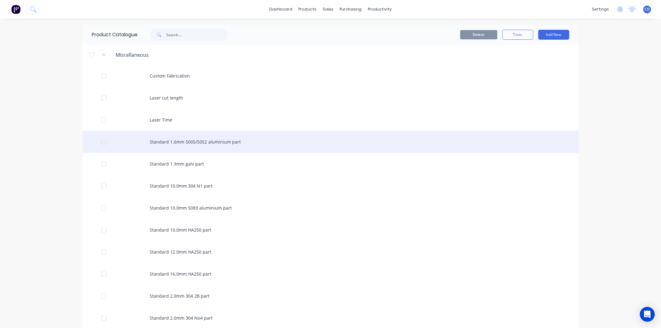
click at [171, 140] on div "Standard 1.6mm 5005/5052 aluminium part" at bounding box center [331, 142] width 496 height 22
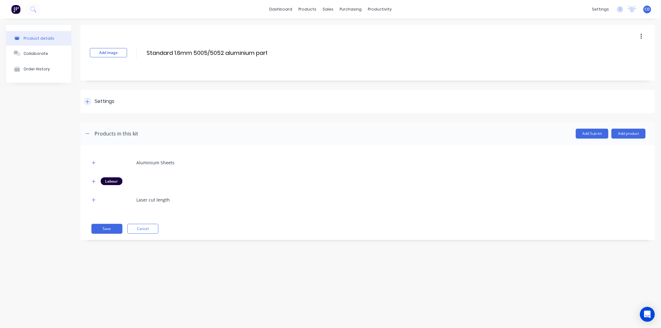
click at [91, 103] on div at bounding box center [88, 102] width 8 height 8
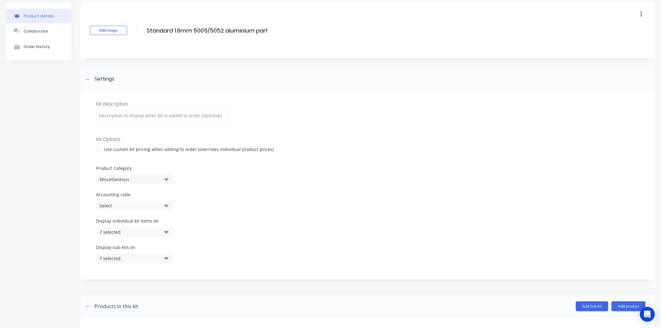
scroll to position [34, 0]
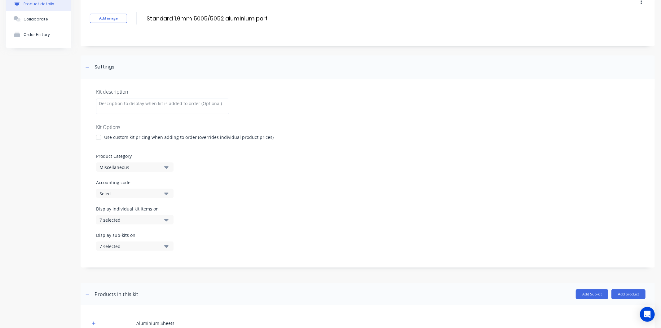
click at [161, 166] on button "Miscellaneous" at bounding box center [134, 166] width 77 height 9
click at [148, 255] on div "Standard sheet part" at bounding box center [142, 257] width 93 height 12
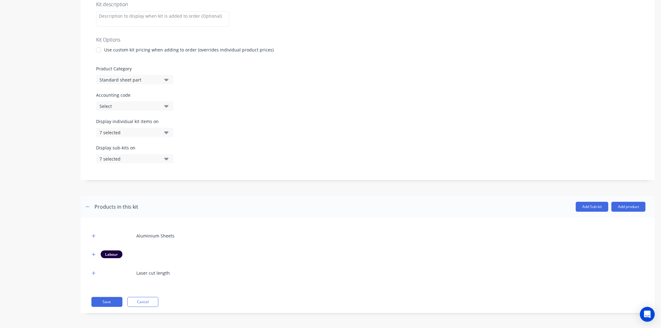
scroll to position [122, 0]
click at [115, 297] on button "Save" at bounding box center [106, 302] width 31 height 10
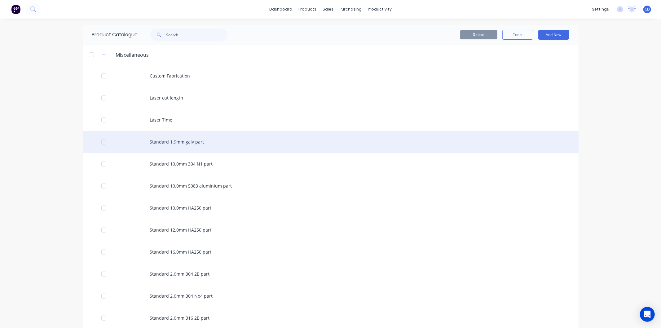
click at [175, 143] on div "Standard 1.9mm galv part" at bounding box center [331, 142] width 496 height 22
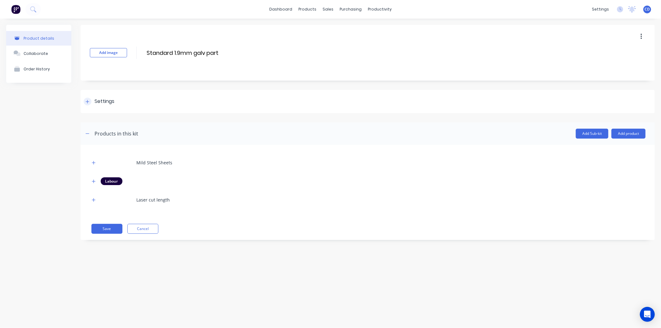
click at [88, 97] on div "Settings" at bounding box center [368, 101] width 574 height 23
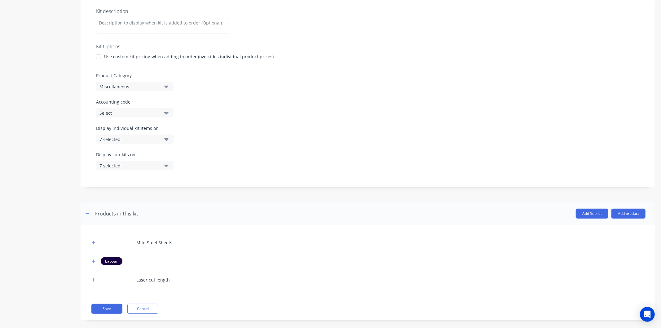
scroll to position [122, 0]
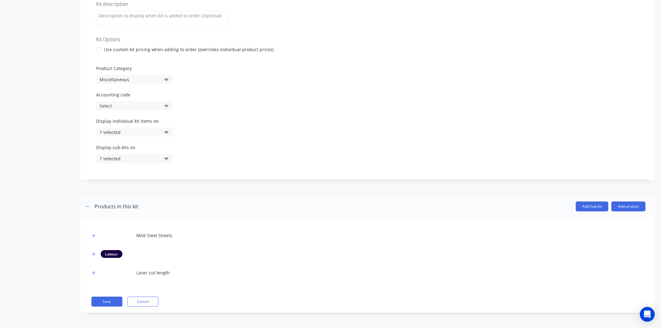
click at [169, 78] on button "Miscellaneous" at bounding box center [134, 79] width 77 height 9
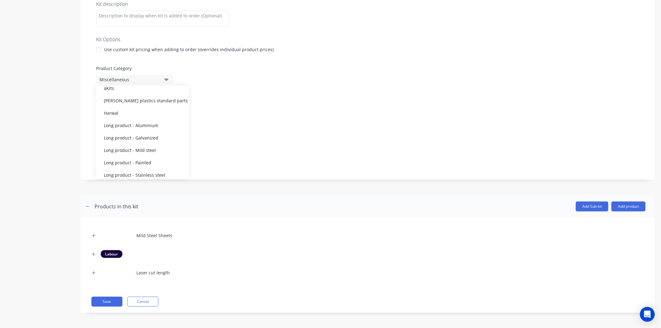
scroll to position [68, 0]
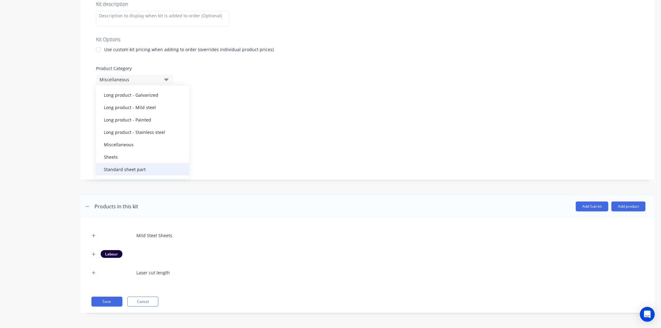
click at [152, 169] on div "Standard sheet part" at bounding box center [142, 169] width 93 height 12
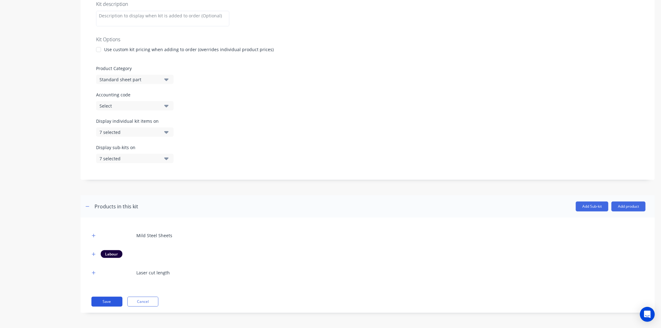
click at [113, 302] on button "Save" at bounding box center [106, 302] width 31 height 10
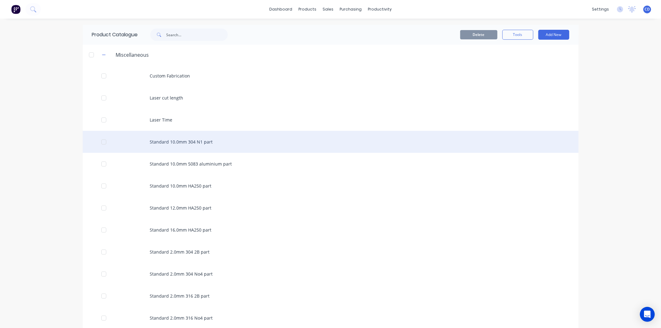
click at [186, 143] on div "Standard 10.0mm 304 N1 part" at bounding box center [331, 142] width 496 height 22
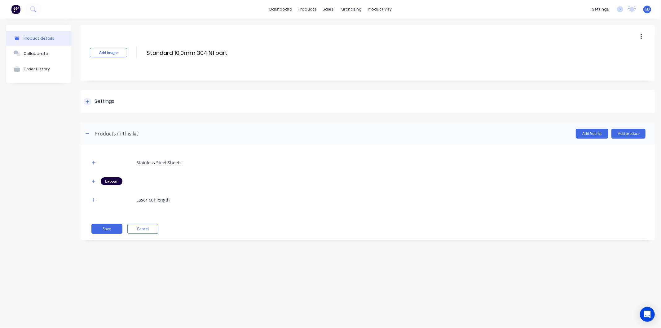
click at [90, 99] on div at bounding box center [88, 102] width 8 height 8
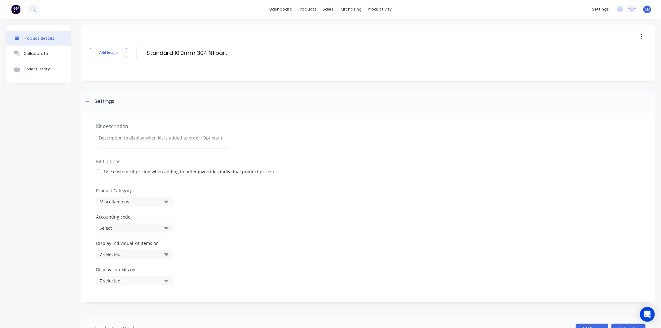
click at [164, 201] on button "Miscellaneous" at bounding box center [134, 201] width 77 height 9
click at [152, 291] on div "Standard sheet part" at bounding box center [142, 291] width 93 height 12
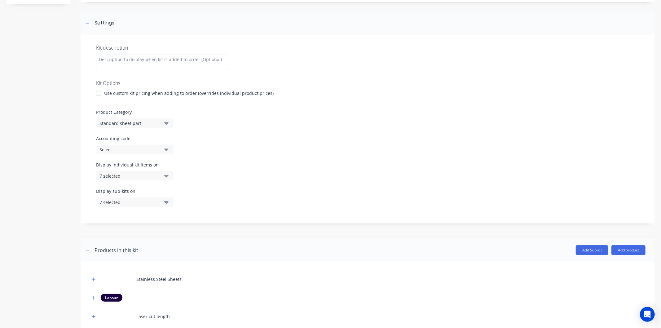
scroll to position [103, 0]
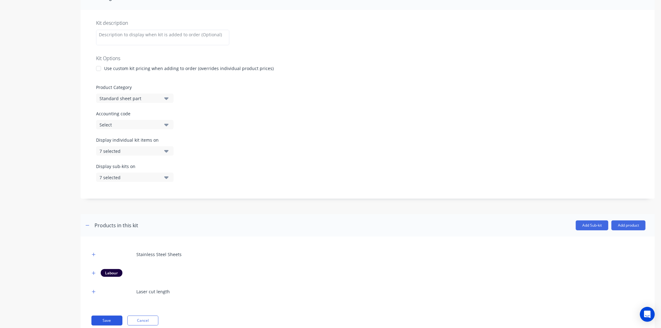
click at [116, 318] on button "Save" at bounding box center [106, 321] width 31 height 10
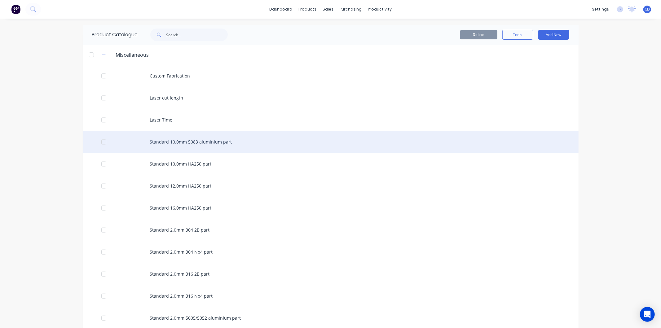
click at [168, 140] on div "Standard 10.0mm 5083 aluminium part" at bounding box center [331, 142] width 496 height 22
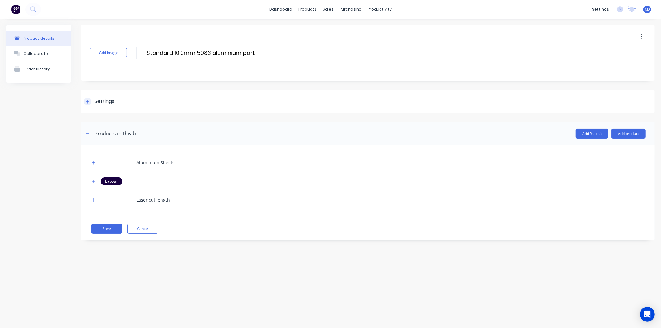
click at [87, 106] on div "Settings" at bounding box center [368, 101] width 574 height 23
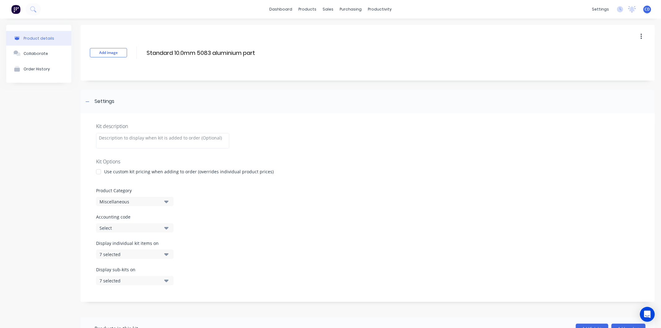
click at [163, 200] on button "Miscellaneous" at bounding box center [134, 201] width 77 height 9
click at [149, 291] on div "Standard sheet part" at bounding box center [142, 291] width 93 height 12
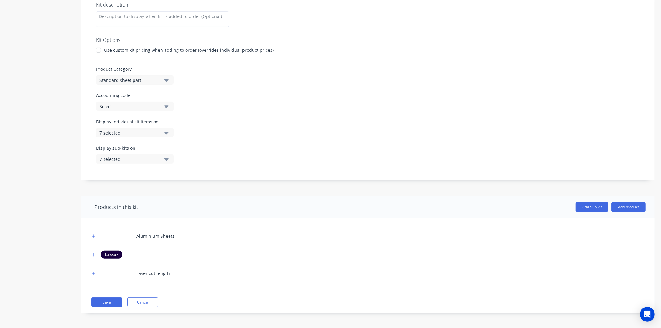
scroll to position [122, 0]
click at [111, 302] on button "Save" at bounding box center [106, 302] width 31 height 10
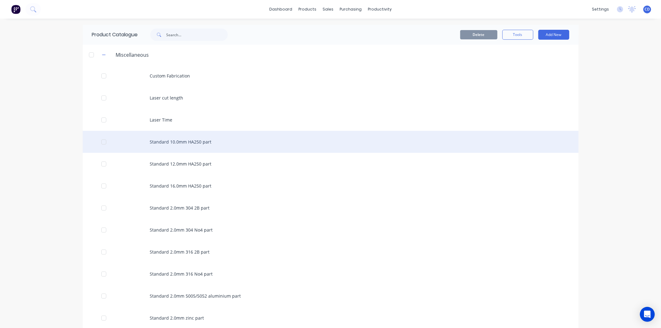
click at [178, 141] on div "Standard 10.0mm HA250 part" at bounding box center [331, 142] width 496 height 22
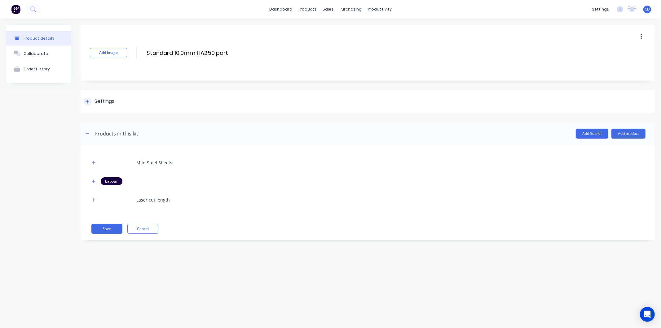
click at [85, 99] on div at bounding box center [88, 102] width 8 height 8
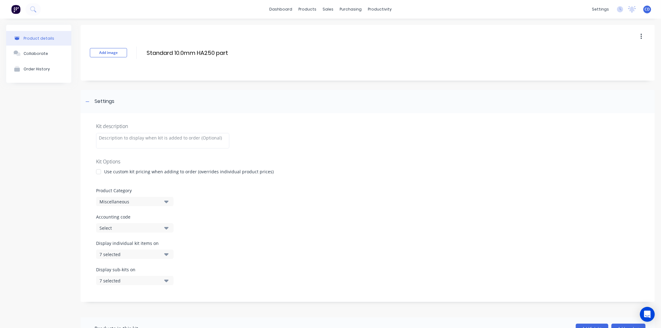
click at [167, 199] on icon "button" at bounding box center [166, 201] width 4 height 7
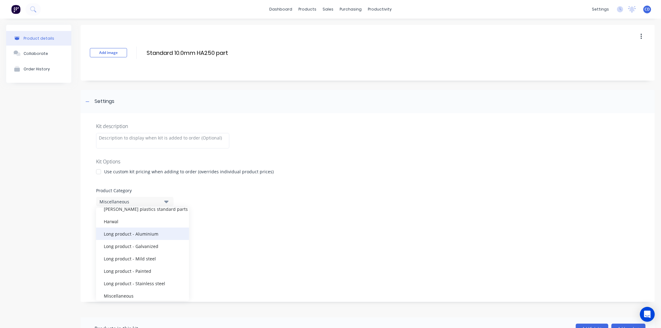
scroll to position [68, 0]
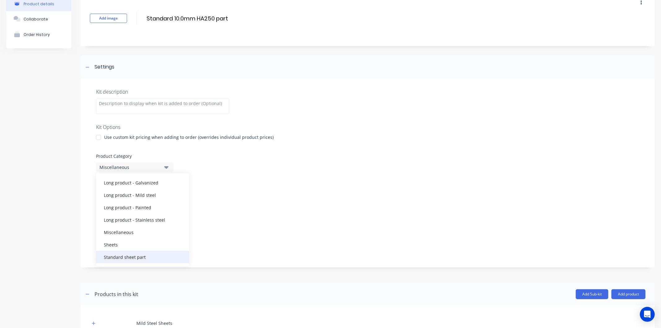
click at [149, 258] on div "Standard sheet part" at bounding box center [142, 257] width 93 height 12
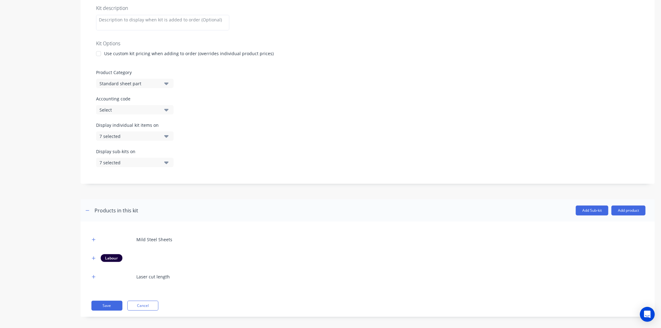
scroll to position [122, 0]
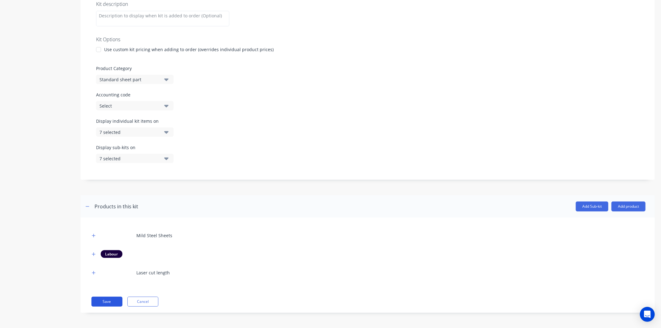
click at [110, 299] on button "Save" at bounding box center [106, 302] width 31 height 10
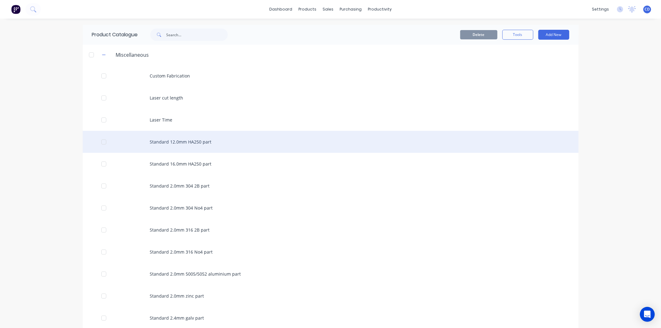
click at [166, 141] on div "Standard 12.0mm HA250 part" at bounding box center [331, 142] width 496 height 22
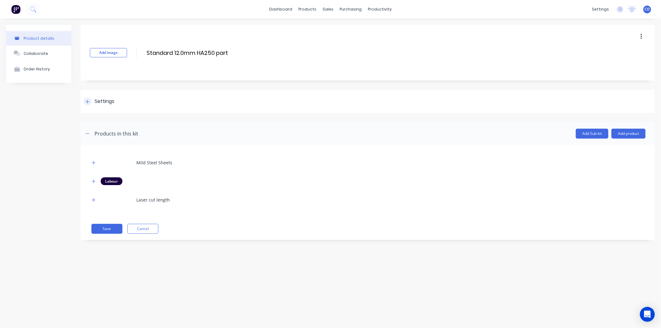
click at [84, 98] on div "Settings" at bounding box center [99, 102] width 31 height 8
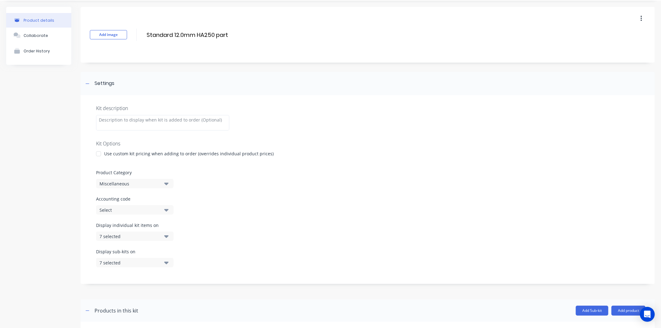
scroll to position [34, 0]
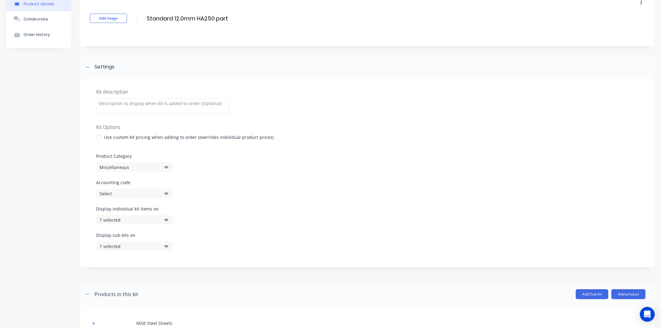
click at [169, 166] on button "Miscellaneous" at bounding box center [134, 166] width 77 height 9
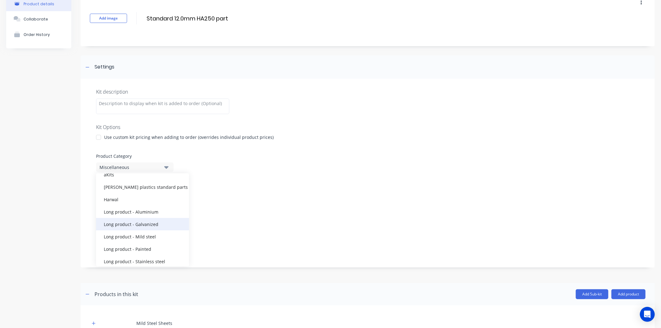
scroll to position [68, 0]
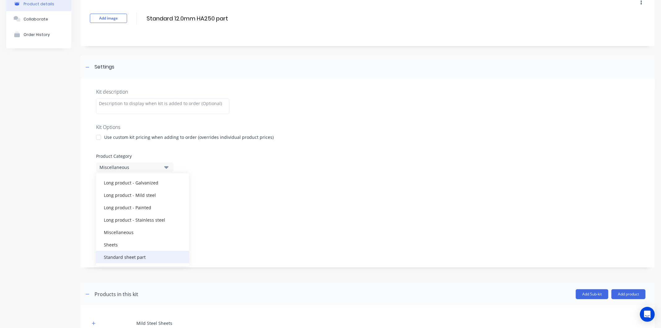
click at [148, 256] on div "Standard sheet part" at bounding box center [142, 257] width 93 height 12
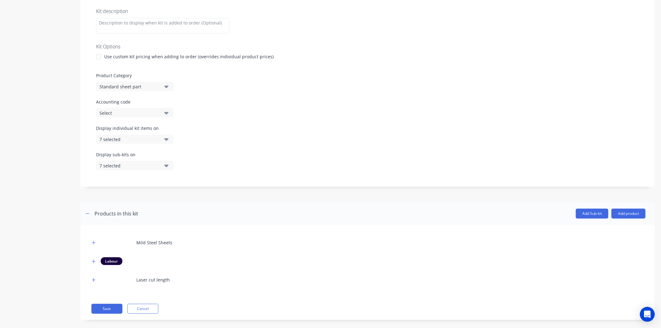
scroll to position [122, 0]
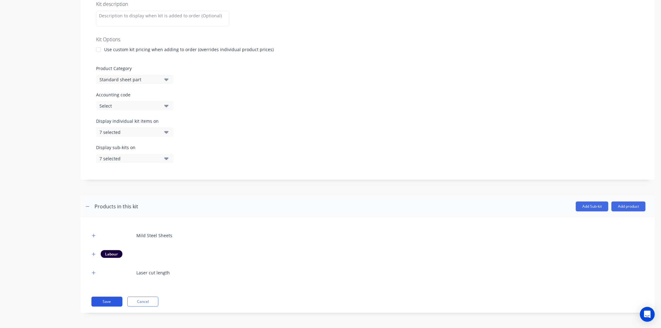
click at [108, 299] on button "Save" at bounding box center [106, 302] width 31 height 10
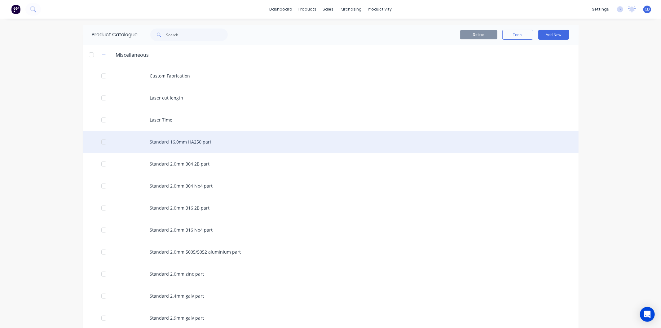
click at [162, 143] on div "Standard 16.0mm HA250 part" at bounding box center [331, 142] width 496 height 22
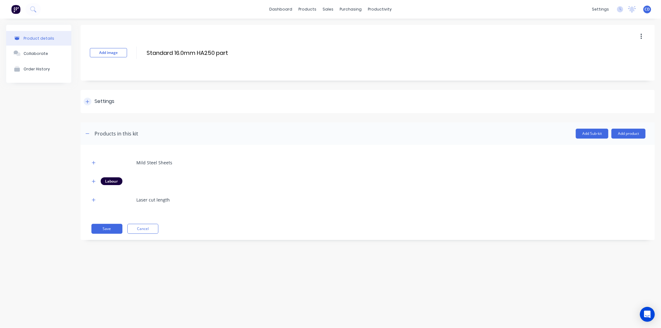
click at [87, 101] on icon at bounding box center [88, 101] width 4 height 4
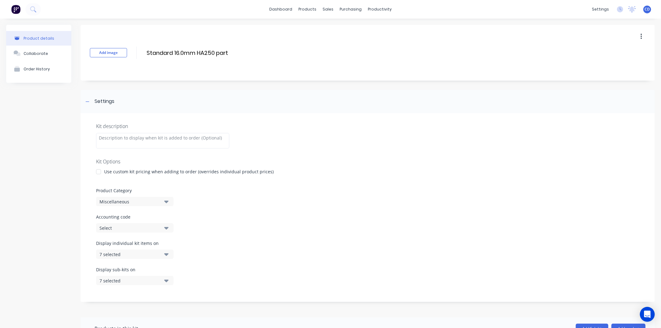
click at [166, 202] on icon "button" at bounding box center [166, 202] width 4 height 2
click at [144, 289] on div "Standard sheet part" at bounding box center [142, 291] width 93 height 12
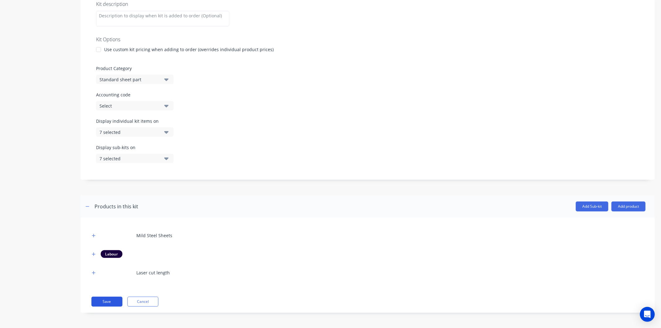
click at [110, 298] on button "Save" at bounding box center [106, 302] width 31 height 10
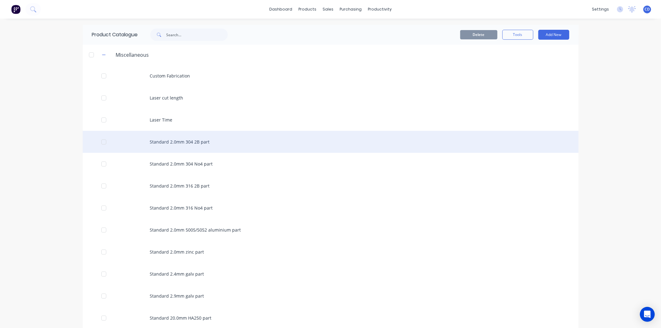
click at [140, 145] on div "Standard 2.0mm 304 2B part" at bounding box center [331, 142] width 496 height 22
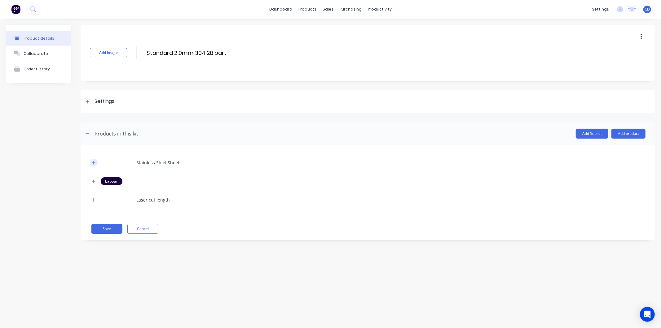
click at [94, 159] on button "button" at bounding box center [94, 163] width 8 height 8
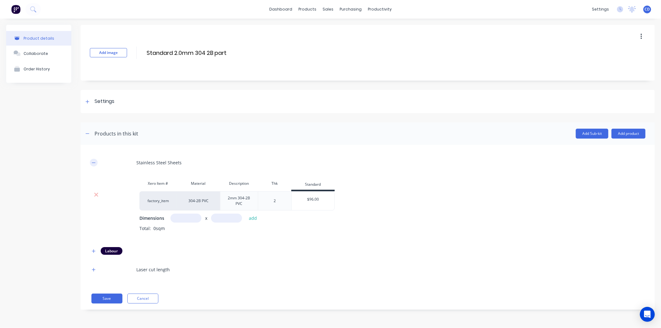
click at [94, 159] on button "button" at bounding box center [94, 163] width 8 height 8
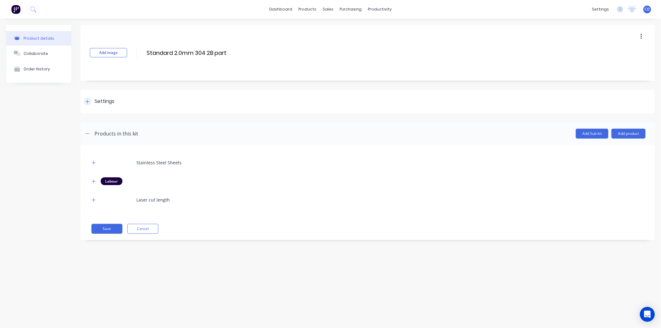
click at [85, 100] on div at bounding box center [88, 102] width 8 height 8
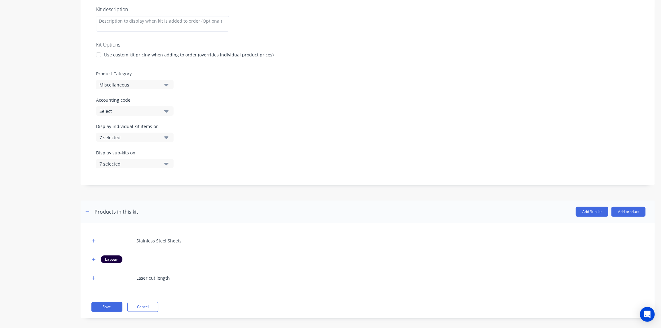
scroll to position [122, 0]
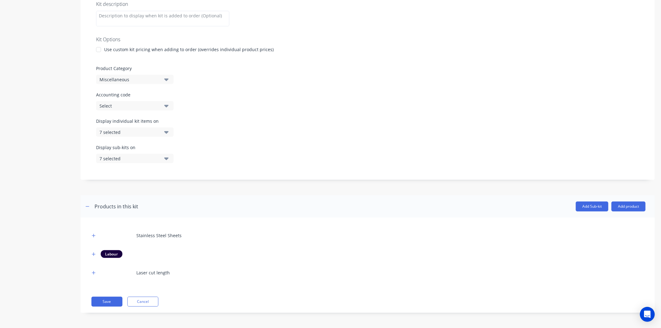
click at [165, 79] on icon "button" at bounding box center [166, 79] width 4 height 2
click at [150, 168] on div "Standard sheet part" at bounding box center [142, 169] width 93 height 12
click at [114, 304] on button "Save" at bounding box center [106, 302] width 31 height 10
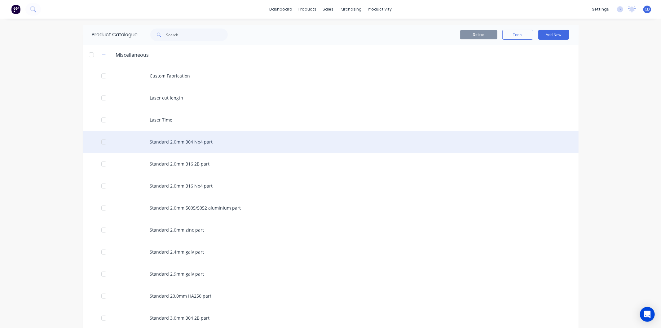
click at [188, 142] on div "Standard 2.0mm 304 No4 part" at bounding box center [331, 142] width 496 height 22
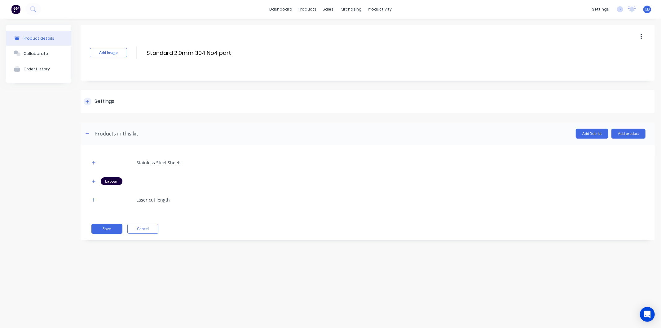
click at [90, 101] on div at bounding box center [88, 102] width 8 height 8
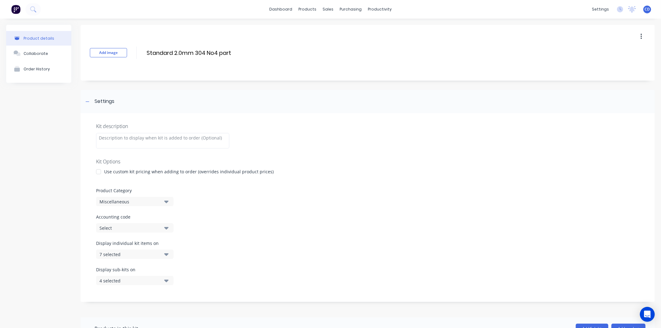
click at [170, 200] on button "Miscellaneous" at bounding box center [134, 201] width 77 height 9
click at [150, 290] on div "Standard sheet part" at bounding box center [142, 291] width 93 height 12
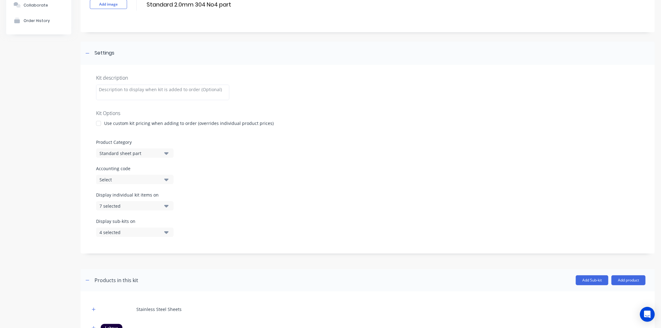
scroll to position [122, 0]
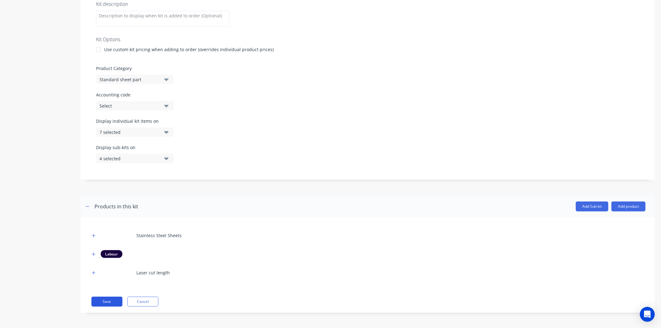
click at [113, 302] on button "Save" at bounding box center [106, 302] width 31 height 10
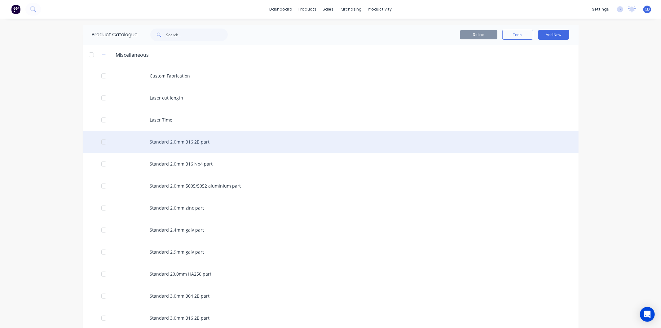
click at [178, 138] on div "Standard 2.0mm 316 2B part" at bounding box center [331, 142] width 496 height 22
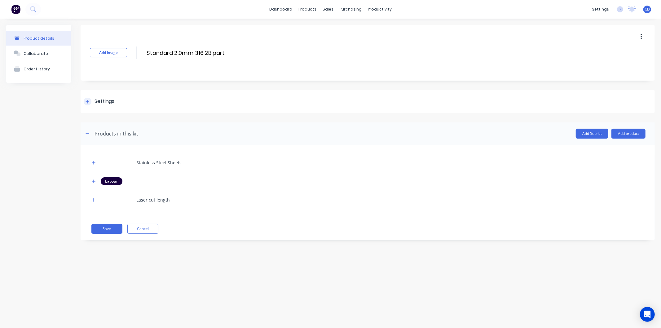
click at [88, 99] on icon at bounding box center [88, 101] width 4 height 4
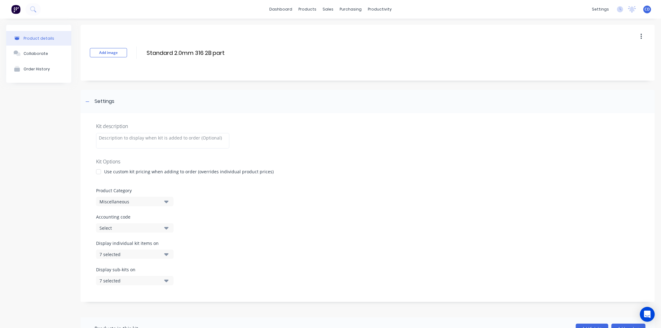
click at [168, 201] on icon "button" at bounding box center [166, 201] width 4 height 7
click at [146, 291] on div "Standard sheet part" at bounding box center [142, 291] width 93 height 12
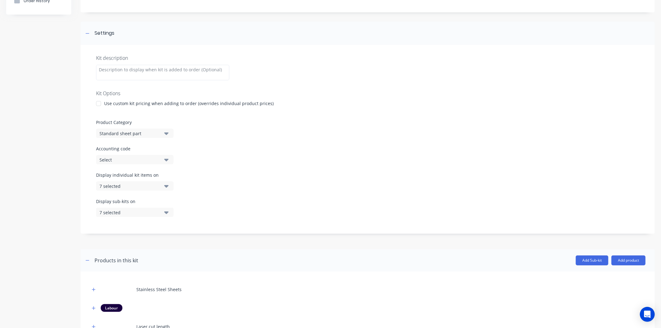
scroll to position [122, 0]
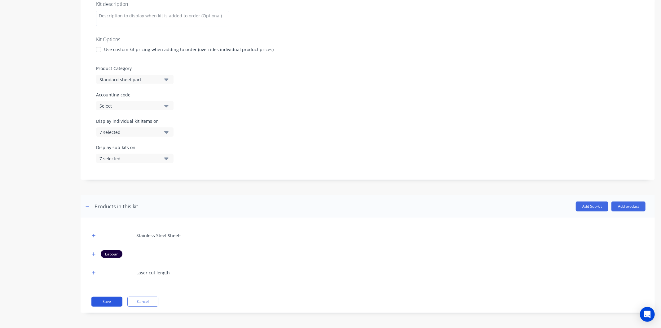
click at [112, 300] on button "Save" at bounding box center [106, 302] width 31 height 10
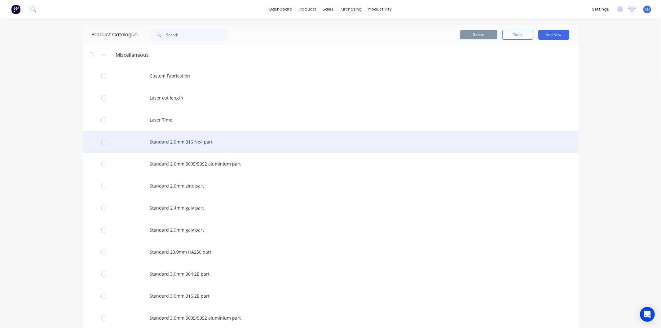
click at [168, 139] on div "Standard 2.0mm 316 No4 part" at bounding box center [331, 142] width 496 height 22
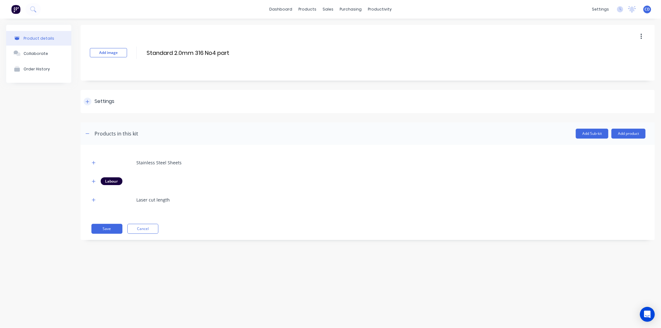
click at [91, 96] on div "Settings" at bounding box center [368, 101] width 574 height 23
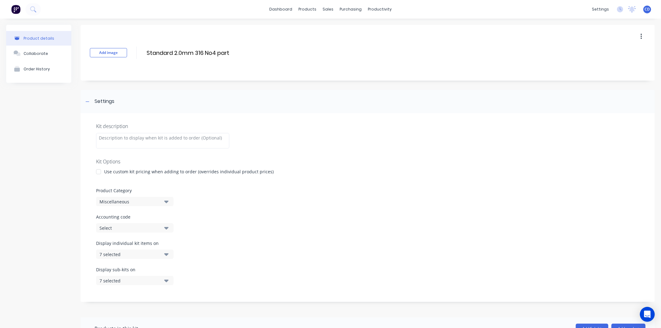
click at [168, 202] on icon "button" at bounding box center [166, 201] width 4 height 7
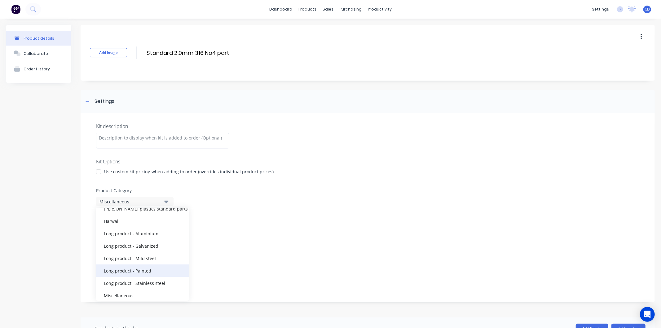
scroll to position [68, 0]
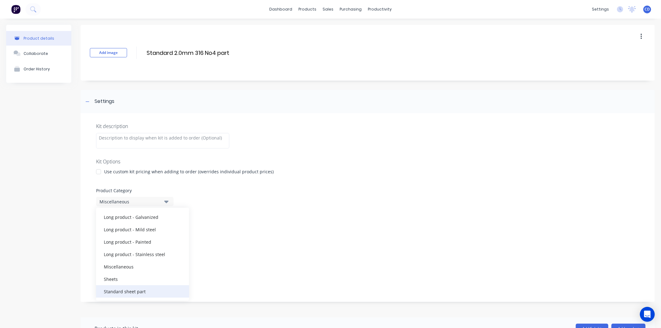
click at [149, 287] on div "Standard sheet part" at bounding box center [142, 291] width 93 height 12
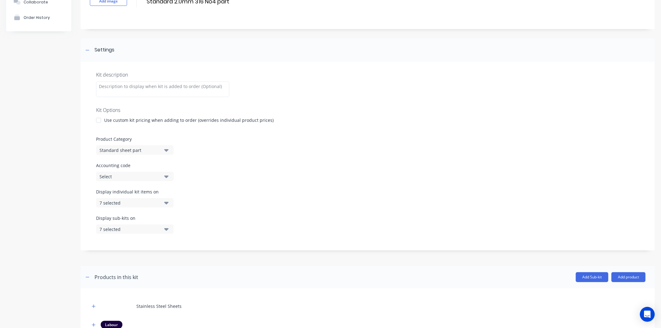
scroll to position [122, 0]
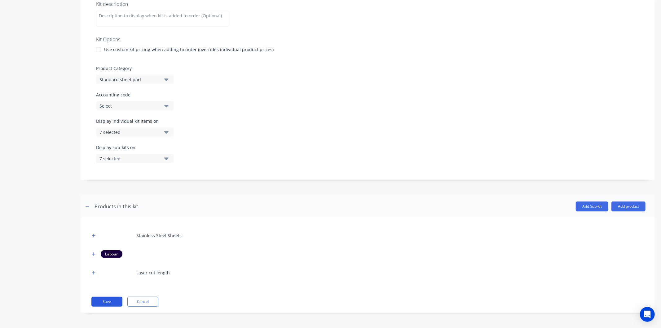
click at [110, 303] on button "Save" at bounding box center [106, 302] width 31 height 10
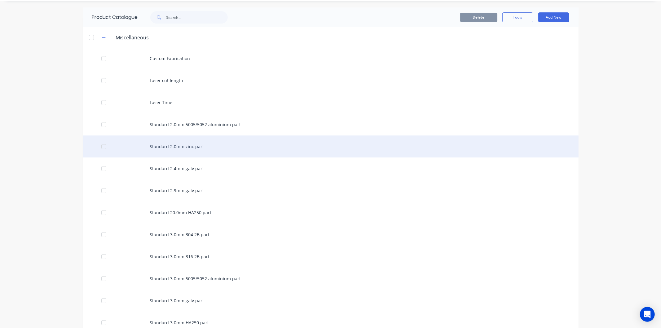
scroll to position [34, 0]
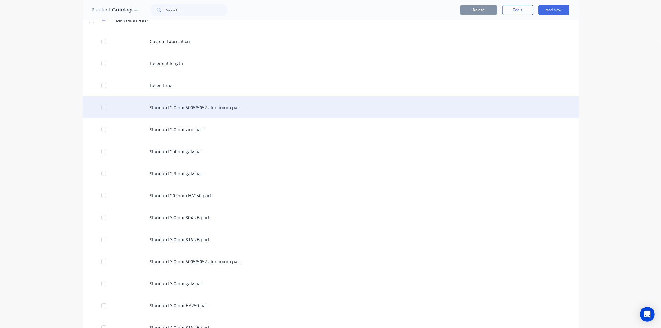
click at [170, 104] on div "Standard 2.0mm 5005/5052 aluminium part" at bounding box center [331, 107] width 496 height 22
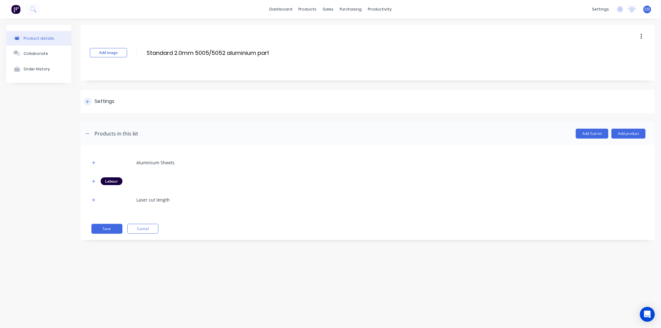
click at [94, 97] on div "Settings" at bounding box center [368, 101] width 574 height 23
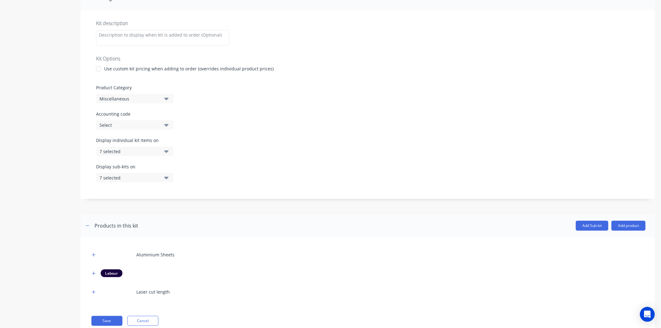
scroll to position [103, 0]
click at [165, 98] on icon "button" at bounding box center [166, 98] width 4 height 2
click at [152, 188] on div "Standard sheet part" at bounding box center [142, 188] width 93 height 12
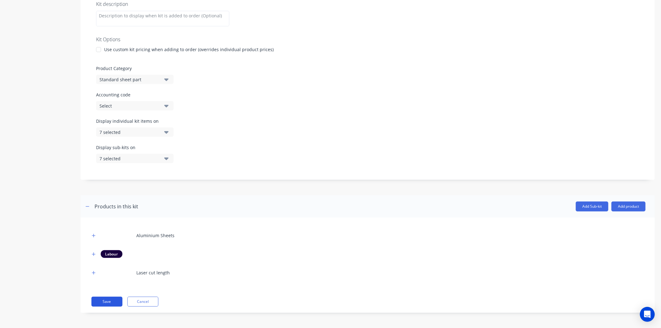
click at [119, 299] on button "Save" at bounding box center [106, 302] width 31 height 10
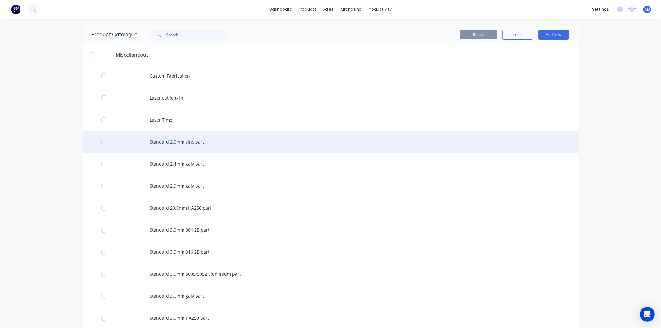
click at [168, 142] on div "Standard 2.0mm zinc part" at bounding box center [331, 142] width 496 height 22
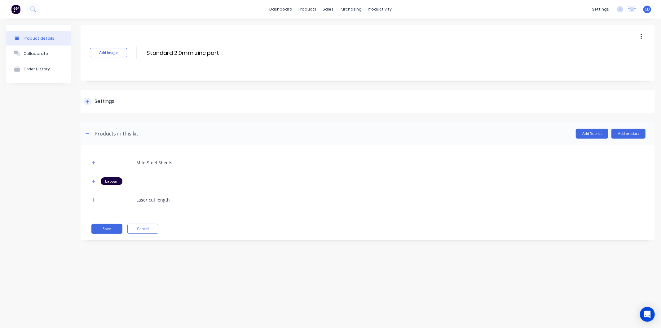
click at [85, 100] on div at bounding box center [88, 102] width 8 height 8
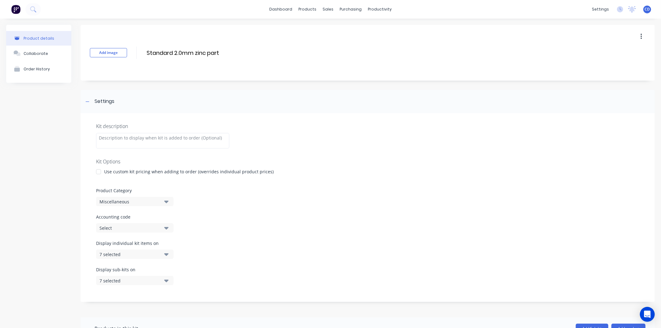
click at [168, 200] on icon "button" at bounding box center [166, 201] width 4 height 7
click at [154, 287] on div "Standard sheet part" at bounding box center [142, 291] width 93 height 12
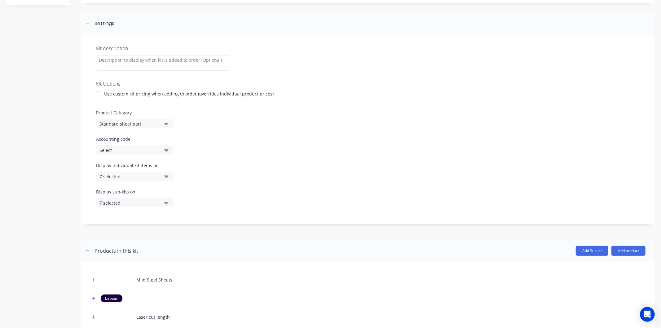
scroll to position [122, 0]
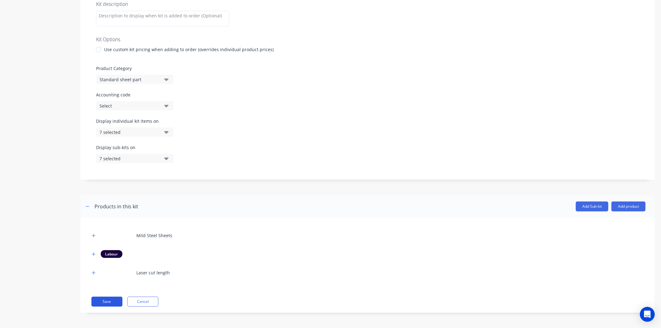
click at [115, 300] on button "Save" at bounding box center [106, 302] width 31 height 10
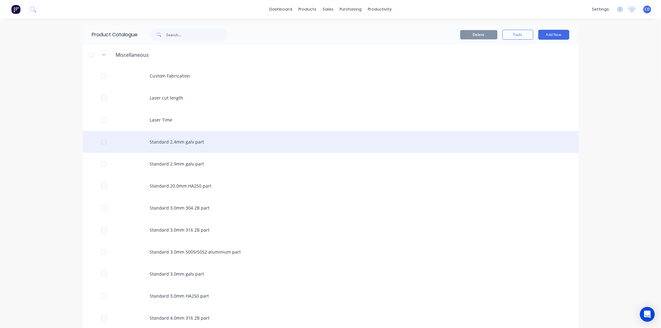
click at [164, 144] on div "Standard 2.4mm galv part" at bounding box center [331, 142] width 496 height 22
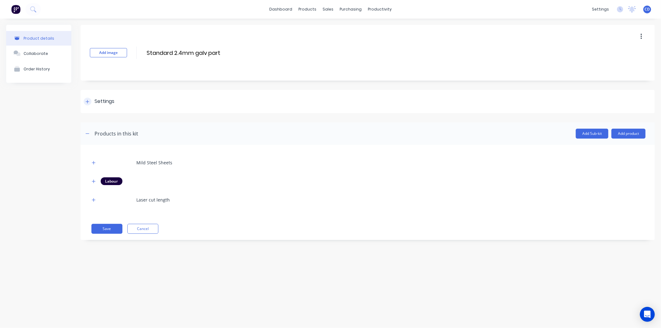
click at [85, 98] on div "Settings" at bounding box center [99, 102] width 31 height 8
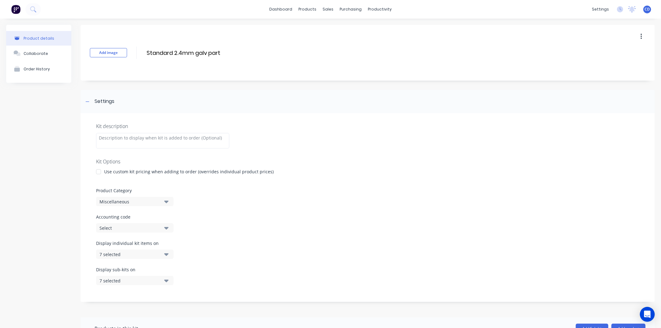
click at [168, 200] on icon "button" at bounding box center [166, 201] width 4 height 7
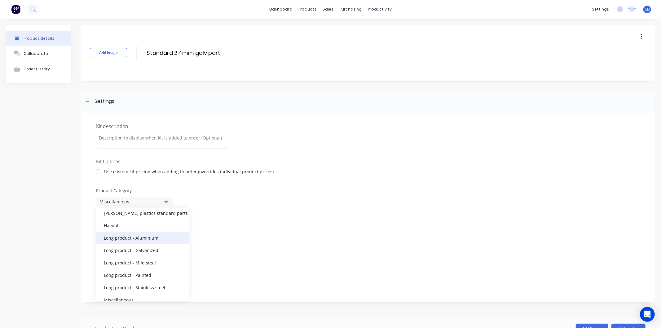
scroll to position [68, 0]
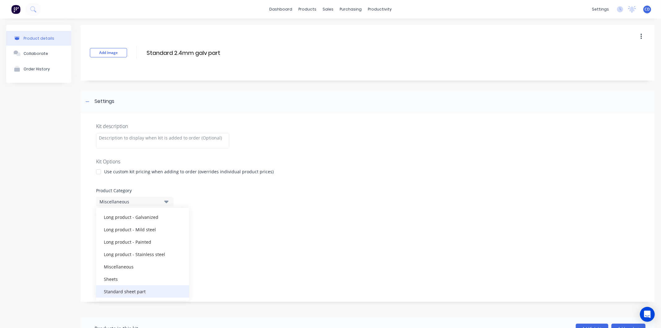
click at [150, 290] on div "Standard sheet part" at bounding box center [142, 291] width 93 height 12
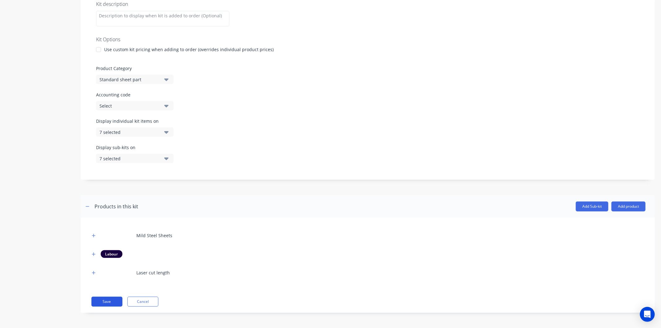
click at [112, 300] on button "Save" at bounding box center [106, 302] width 31 height 10
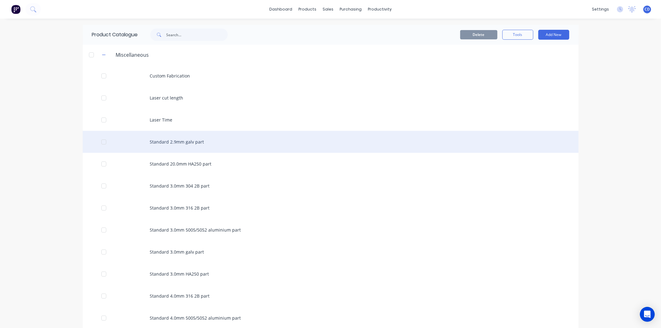
click at [184, 136] on div "Standard 2.9mm galv part" at bounding box center [331, 142] width 496 height 22
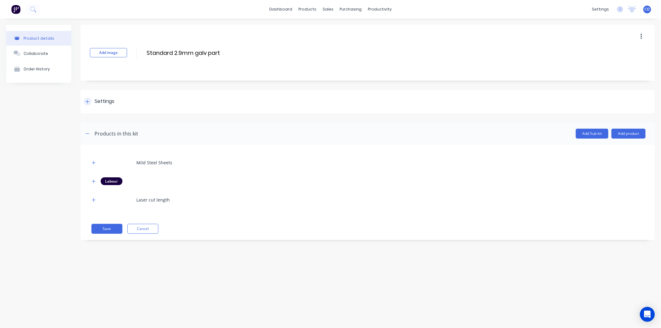
click at [87, 101] on icon at bounding box center [87, 101] width 3 height 3
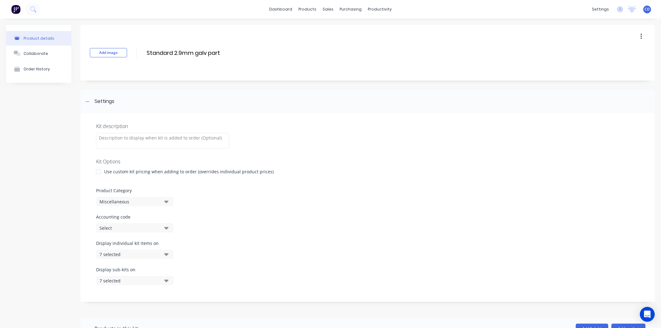
click at [165, 199] on icon "button" at bounding box center [166, 201] width 4 height 7
click at [140, 294] on div "Standard sheet part" at bounding box center [142, 291] width 93 height 12
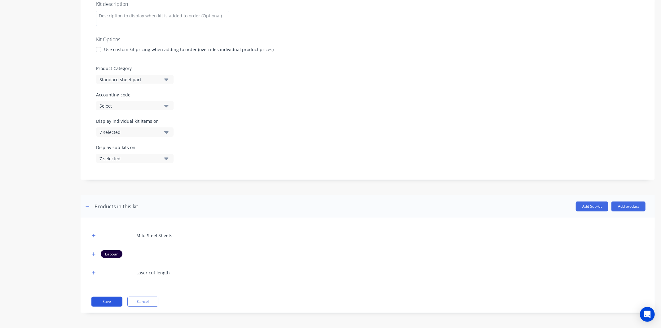
click at [111, 300] on button "Save" at bounding box center [106, 302] width 31 height 10
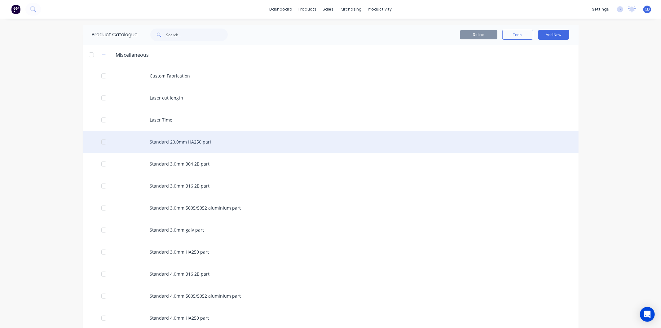
click at [173, 145] on div "Standard 20.0mm HA250 part" at bounding box center [331, 142] width 496 height 22
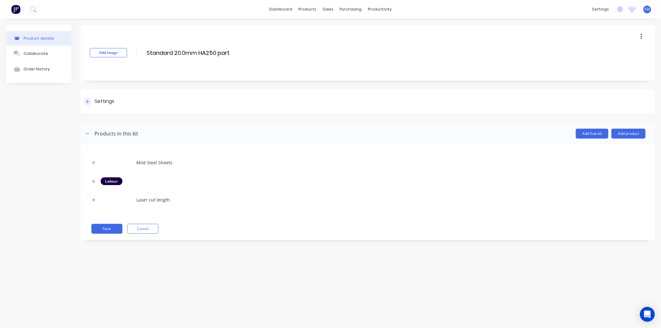
click at [86, 99] on div at bounding box center [88, 102] width 8 height 8
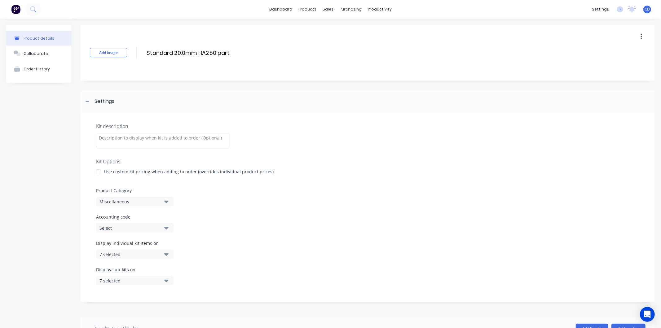
click at [166, 200] on icon "button" at bounding box center [166, 201] width 4 height 7
click at [141, 289] on div "Standard sheet part" at bounding box center [142, 291] width 93 height 12
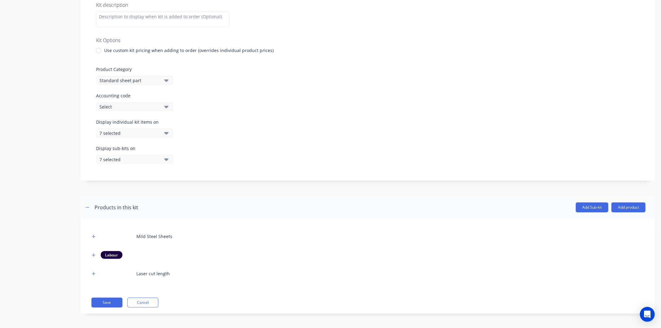
scroll to position [122, 0]
click at [114, 297] on button "Save" at bounding box center [106, 302] width 31 height 10
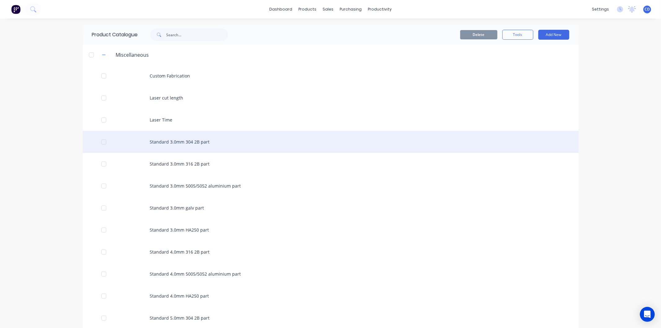
click at [141, 139] on div "Standard 3.0mm 304 2B part" at bounding box center [331, 142] width 496 height 22
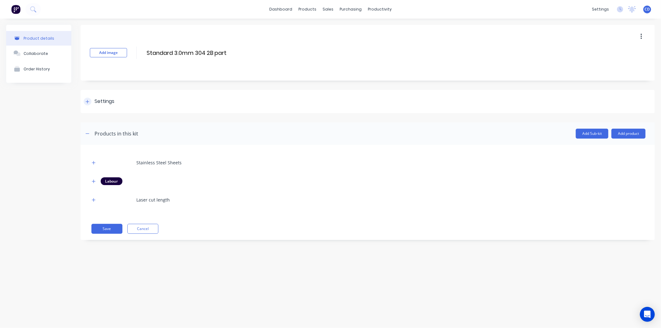
click at [90, 101] on div at bounding box center [88, 102] width 8 height 8
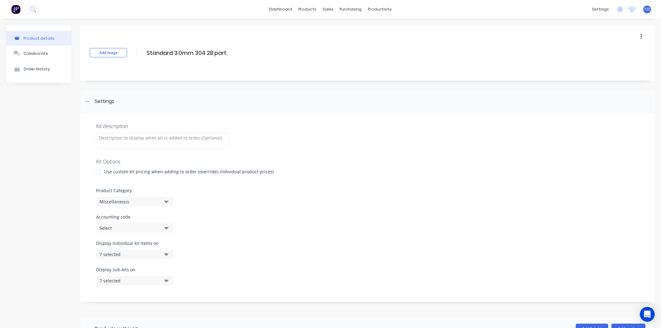
click at [167, 201] on icon "button" at bounding box center [166, 202] width 4 height 2
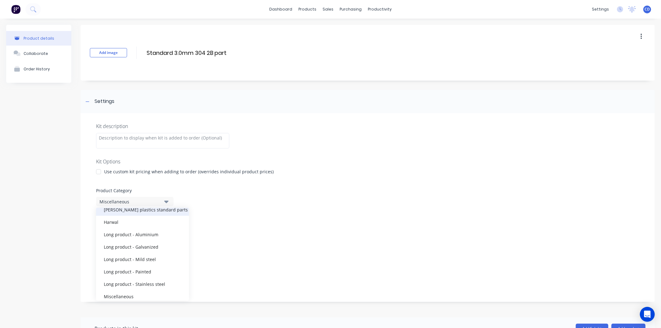
scroll to position [68, 0]
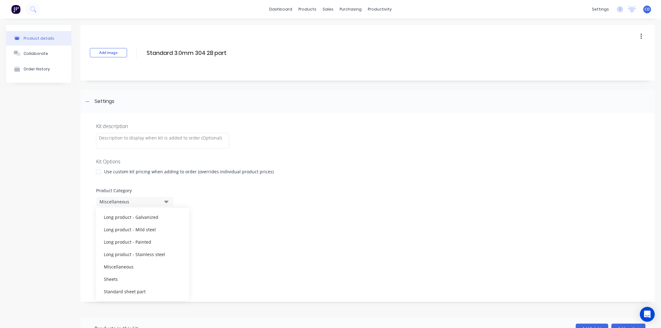
click at [148, 285] on div "Standard sheet part" at bounding box center [142, 291] width 93 height 12
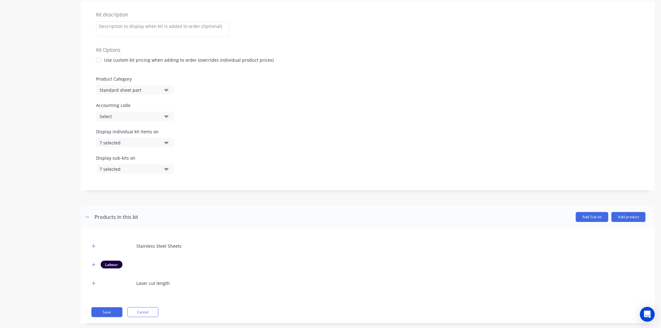
scroll to position [122, 0]
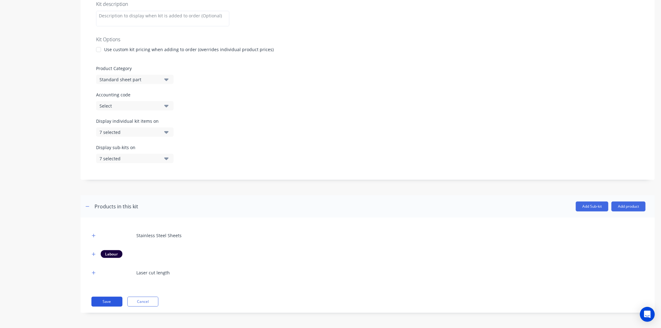
click at [113, 301] on button "Save" at bounding box center [106, 302] width 31 height 10
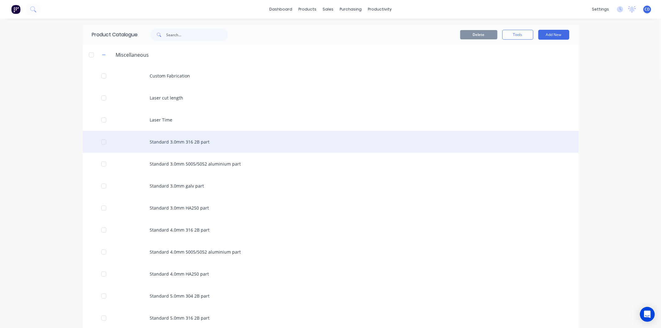
click at [160, 138] on div "Standard 3.0mm 316 2B part" at bounding box center [331, 142] width 496 height 22
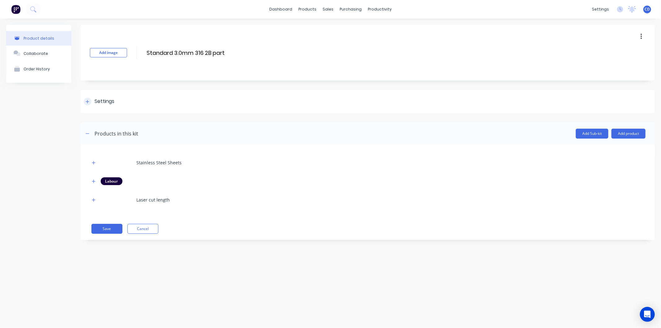
click at [87, 103] on icon at bounding box center [87, 101] width 3 height 3
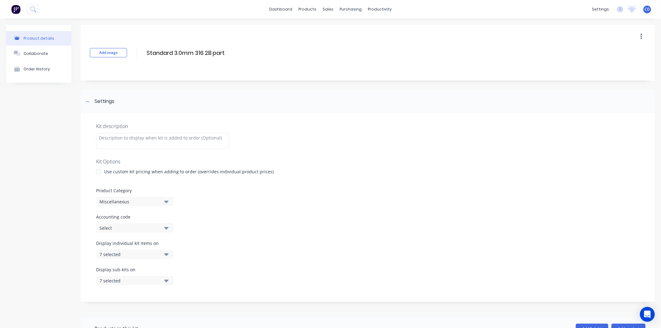
click at [166, 204] on icon "button" at bounding box center [166, 201] width 4 height 7
click at [150, 292] on div "Standard sheet part" at bounding box center [142, 291] width 93 height 12
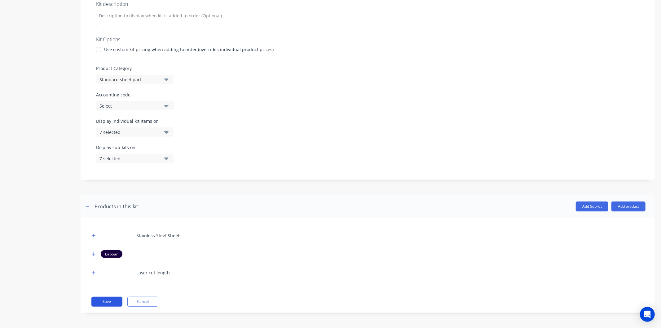
click at [115, 301] on button "Save" at bounding box center [106, 302] width 31 height 10
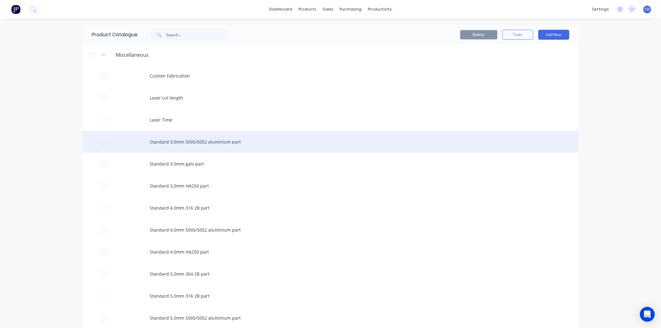
click at [162, 147] on div "Standard 3.0mm 5005/5052 aluminium part" at bounding box center [331, 142] width 496 height 22
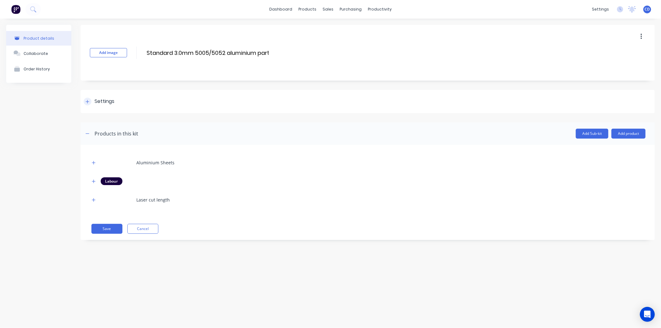
click at [89, 101] on div at bounding box center [88, 102] width 8 height 8
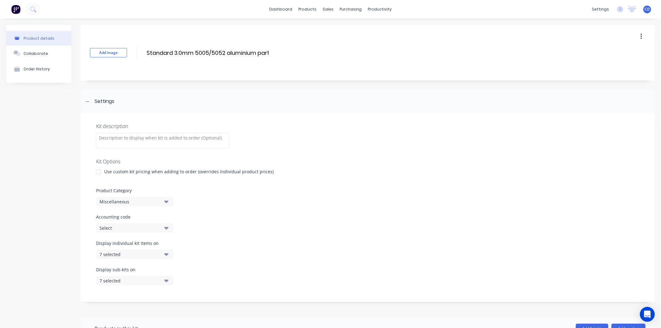
click at [167, 203] on icon "button" at bounding box center [166, 201] width 4 height 7
click at [164, 289] on div "Standard sheet part" at bounding box center [142, 291] width 93 height 12
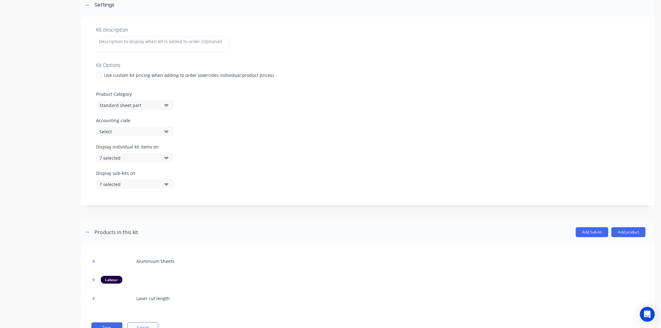
scroll to position [103, 0]
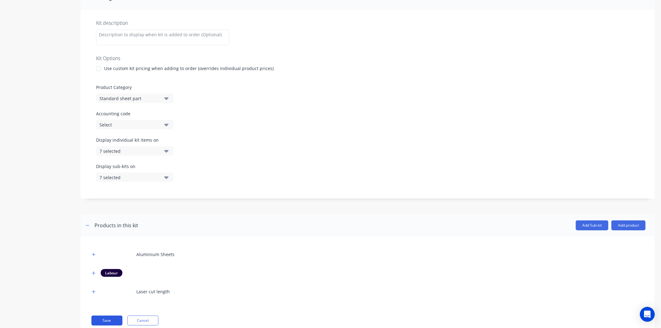
click at [114, 320] on button "Save" at bounding box center [106, 321] width 31 height 10
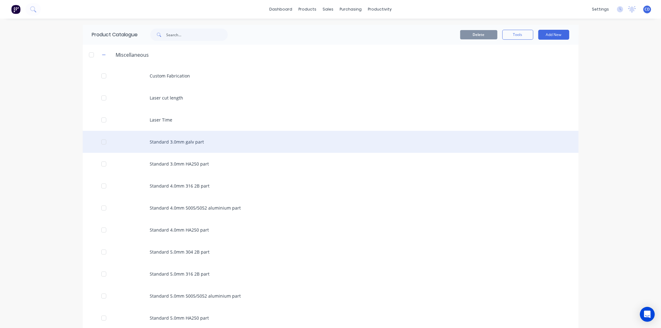
click at [168, 144] on div "Standard 3.0mm galv part" at bounding box center [331, 142] width 496 height 22
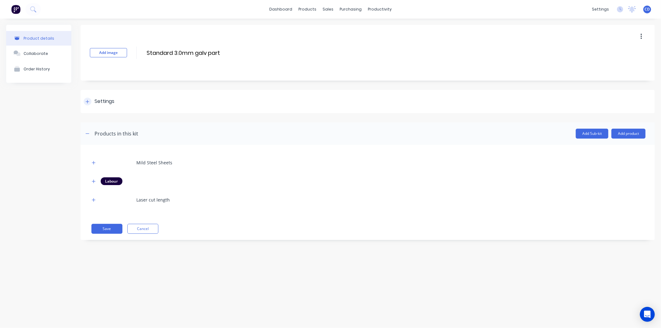
click at [89, 103] on icon at bounding box center [88, 101] width 4 height 4
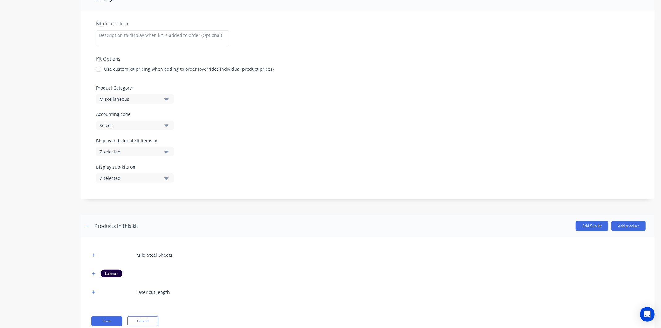
scroll to position [122, 0]
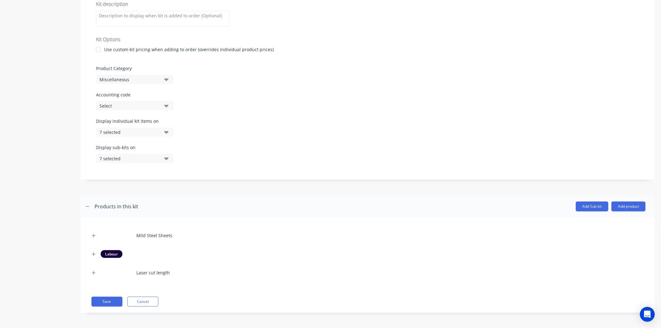
click at [170, 78] on button "Miscellaneous" at bounding box center [134, 79] width 77 height 9
click at [147, 169] on div "Standard sheet part" at bounding box center [142, 169] width 93 height 12
click at [117, 304] on button "Save" at bounding box center [106, 302] width 31 height 10
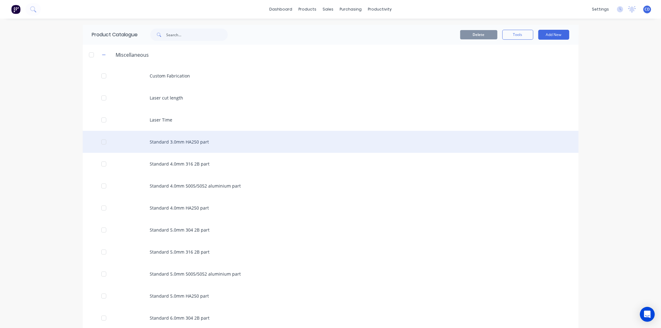
click at [148, 144] on div "Standard 3.0mm HA250 part" at bounding box center [331, 142] width 496 height 22
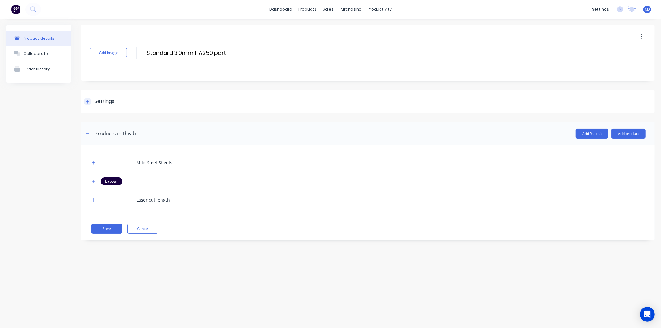
click at [90, 101] on div at bounding box center [88, 102] width 8 height 8
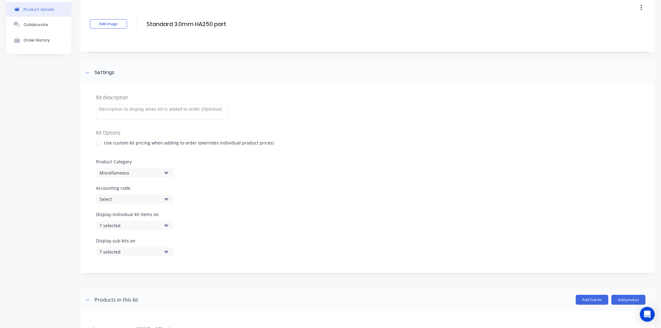
scroll to position [122, 0]
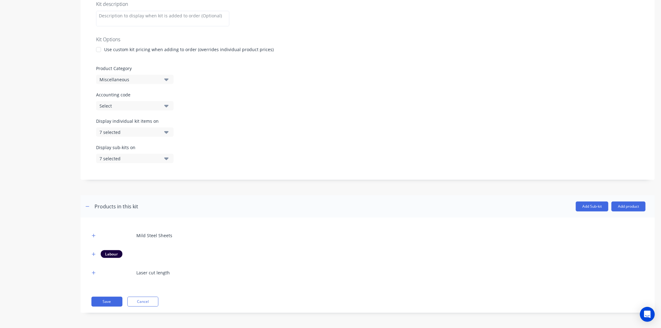
click at [169, 76] on button "Miscellaneous" at bounding box center [134, 79] width 77 height 9
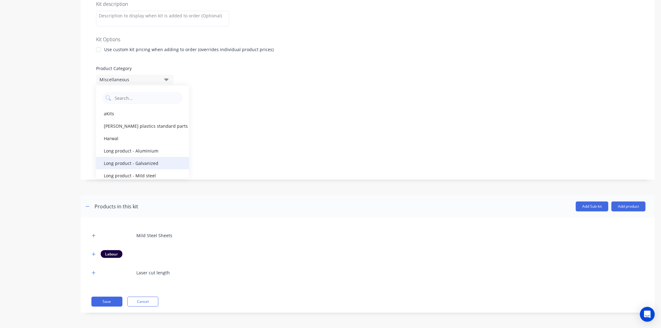
scroll to position [68, 0]
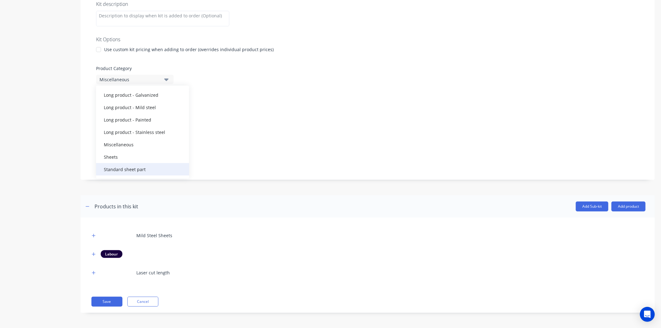
click at [153, 172] on div "Standard sheet part" at bounding box center [142, 169] width 93 height 12
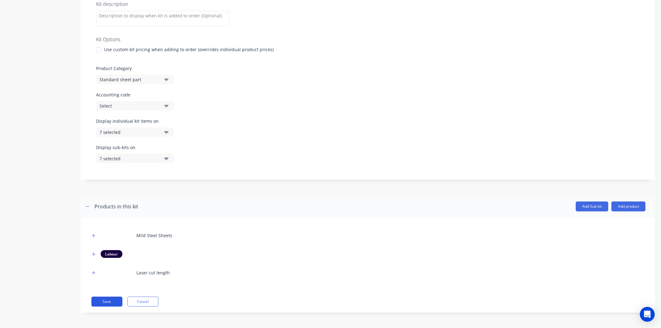
click at [108, 305] on button "Save" at bounding box center [106, 302] width 31 height 10
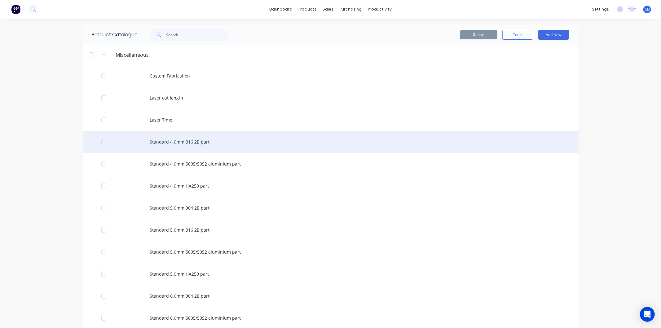
click at [159, 141] on div "Standard 4.0mm 316 2B part" at bounding box center [331, 142] width 496 height 22
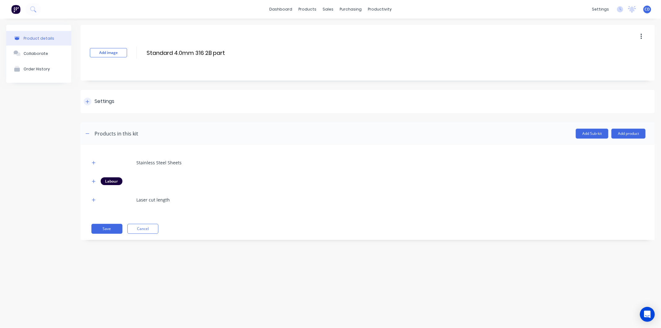
click at [91, 101] on div at bounding box center [88, 102] width 8 height 8
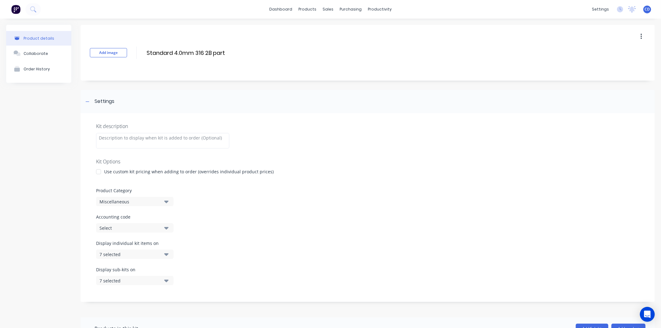
click at [169, 201] on button "Miscellaneous" at bounding box center [134, 201] width 77 height 9
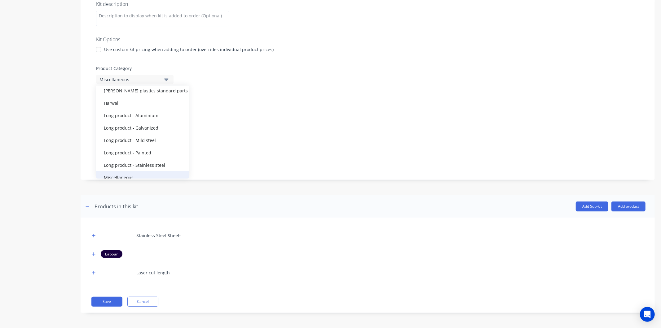
scroll to position [68, 0]
click at [144, 166] on div "Standard sheet part" at bounding box center [142, 169] width 93 height 12
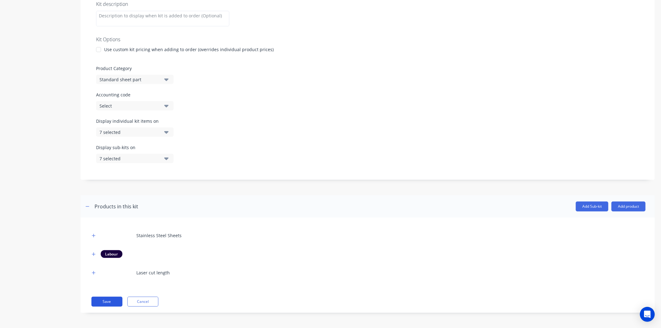
click at [117, 303] on button "Save" at bounding box center [106, 302] width 31 height 10
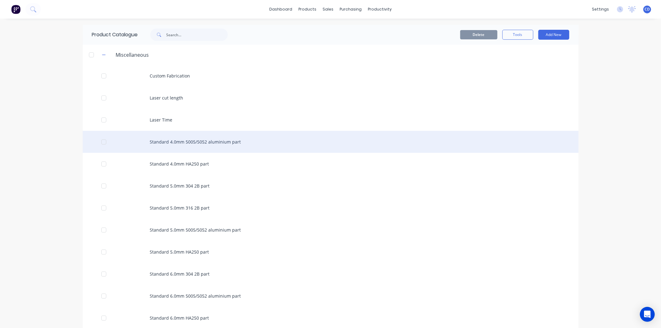
click at [166, 140] on div "Standard 4.0mm 5005/5052 aluminium part" at bounding box center [331, 142] width 496 height 22
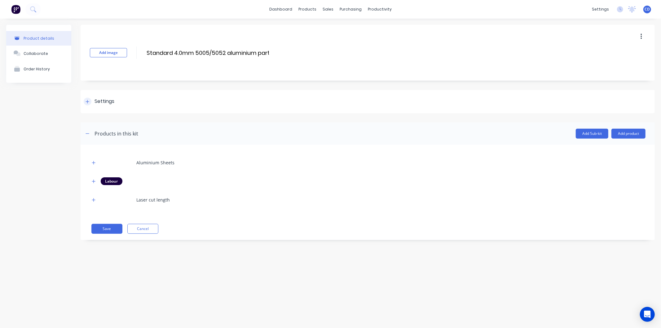
click at [91, 106] on div "Settings" at bounding box center [368, 101] width 574 height 23
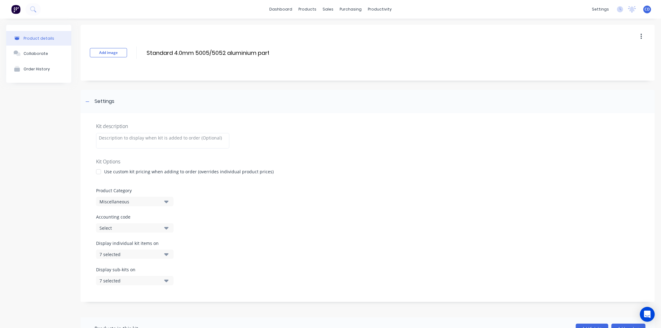
click at [166, 200] on icon "button" at bounding box center [166, 201] width 4 height 7
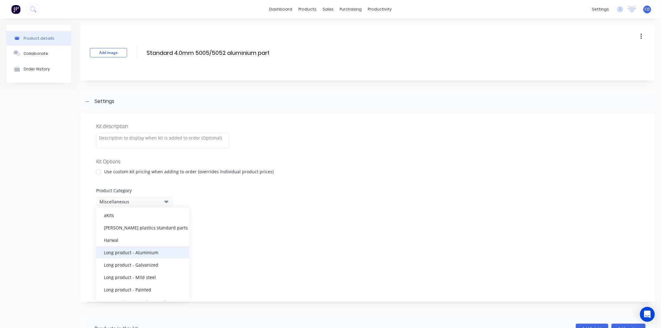
scroll to position [68, 0]
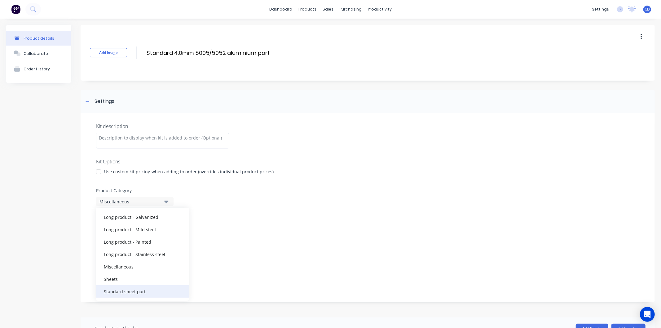
click at [154, 290] on div "Standard sheet part" at bounding box center [142, 291] width 93 height 12
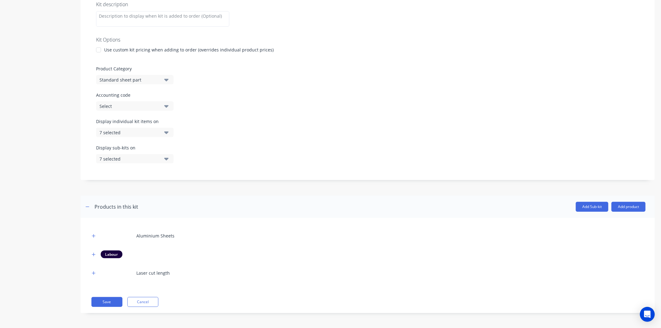
scroll to position [122, 0]
click at [110, 301] on button "Save" at bounding box center [106, 302] width 31 height 10
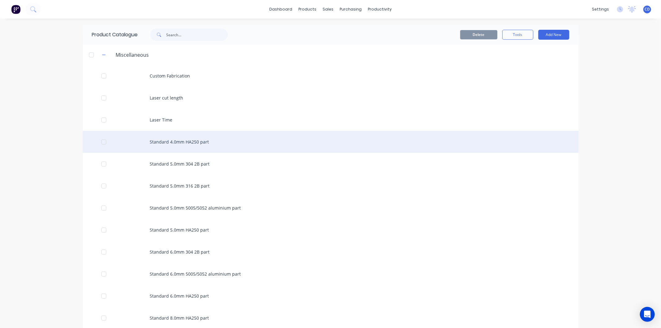
click at [171, 144] on div "Standard 4.0mm HA250 part" at bounding box center [331, 142] width 496 height 22
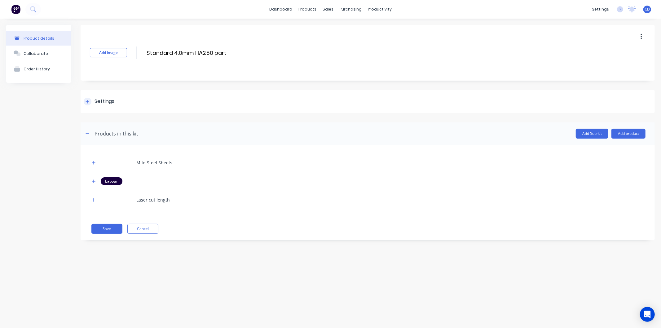
click at [88, 97] on div "Settings" at bounding box center [368, 101] width 574 height 23
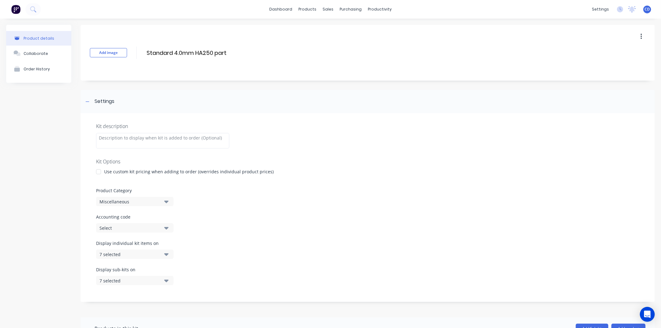
click at [164, 205] on icon "button" at bounding box center [166, 201] width 4 height 7
click at [149, 290] on div "Standard sheet part" at bounding box center [142, 291] width 93 height 12
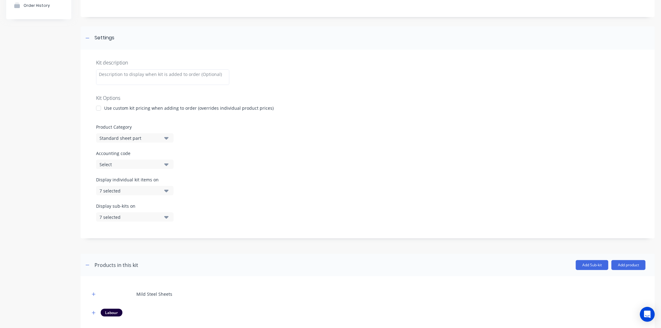
scroll to position [122, 0]
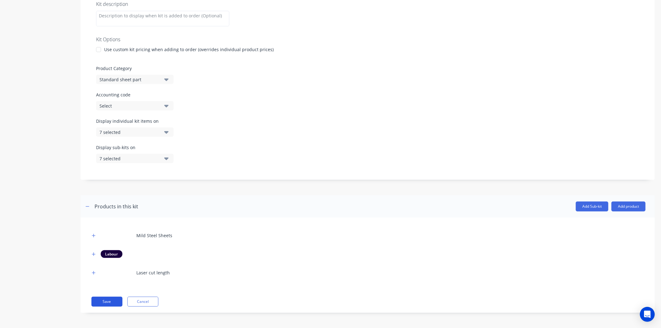
click at [112, 300] on button "Save" at bounding box center [106, 302] width 31 height 10
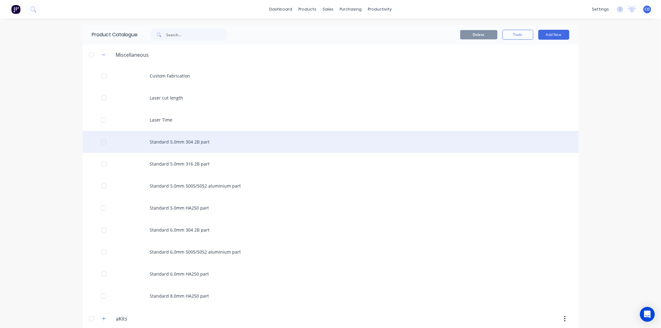
click at [180, 135] on div "Standard 5.0mm 304 2B part" at bounding box center [331, 142] width 496 height 22
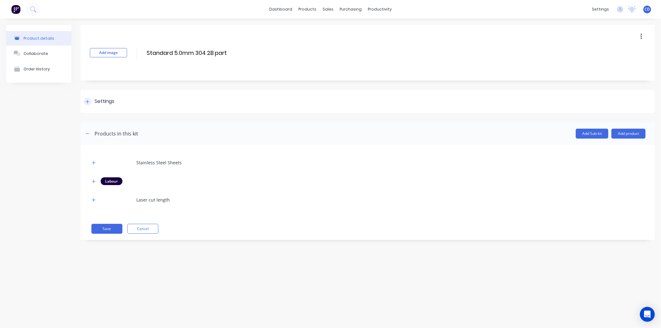
click at [91, 101] on div at bounding box center [88, 102] width 8 height 8
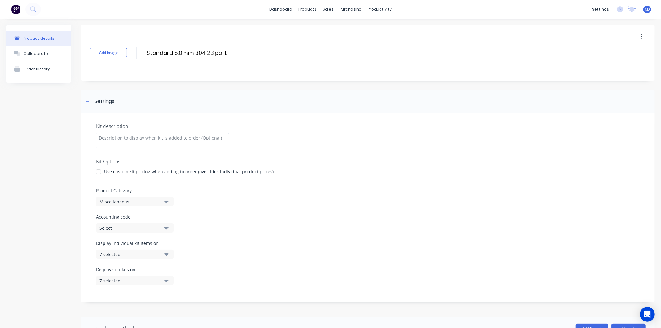
click at [162, 201] on button "Miscellaneous" at bounding box center [134, 201] width 77 height 9
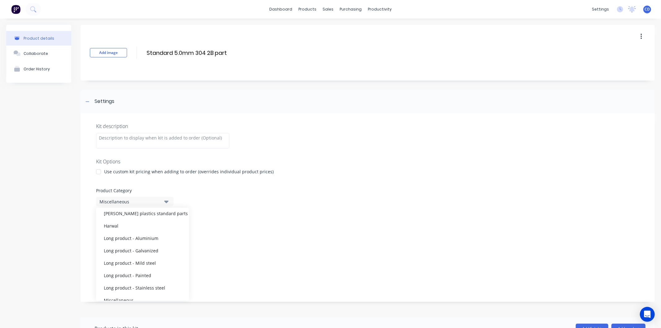
scroll to position [68, 0]
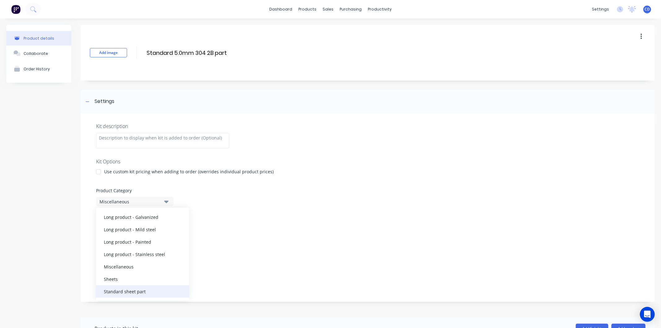
click at [149, 293] on div "Standard sheet part" at bounding box center [142, 291] width 93 height 12
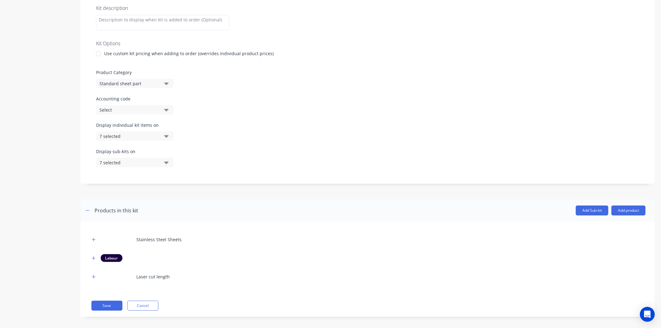
scroll to position [122, 0]
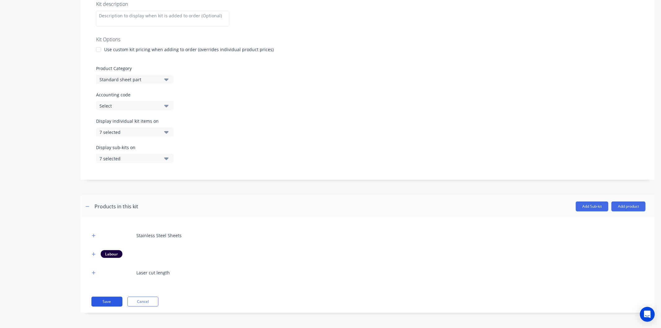
click at [119, 300] on button "Save" at bounding box center [106, 302] width 31 height 10
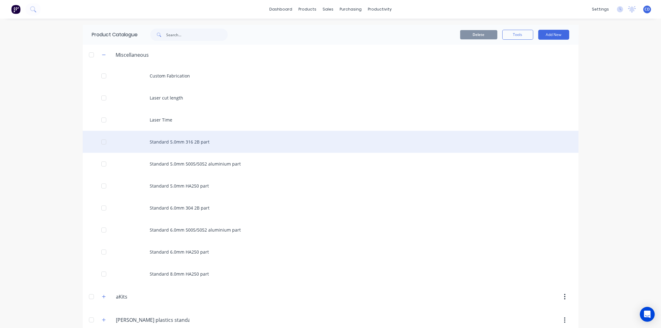
click at [174, 144] on div "Standard 5.0mm 316 2B part" at bounding box center [331, 142] width 496 height 22
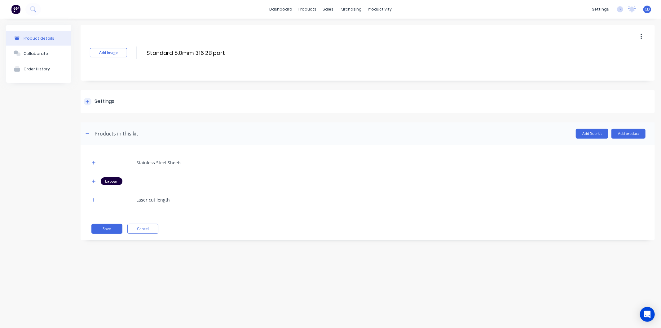
click at [88, 98] on div at bounding box center [88, 102] width 8 height 8
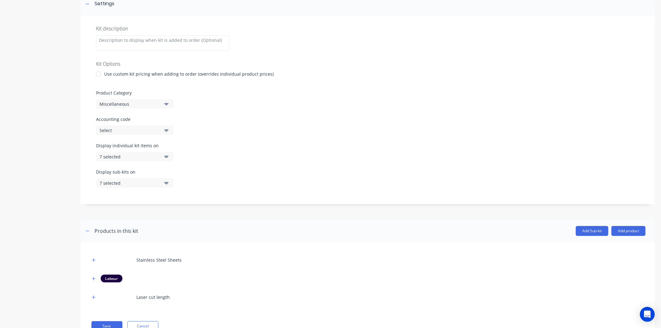
scroll to position [122, 0]
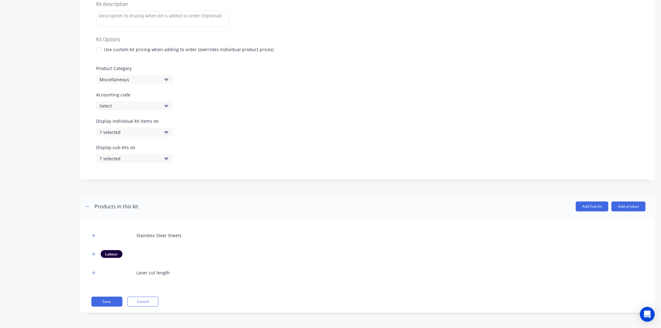
click at [169, 81] on button "Miscellaneous" at bounding box center [134, 79] width 77 height 9
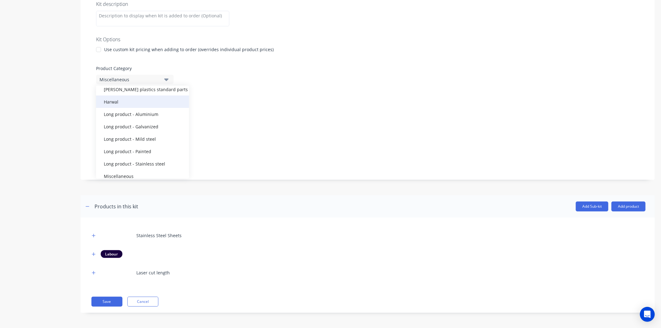
scroll to position [68, 0]
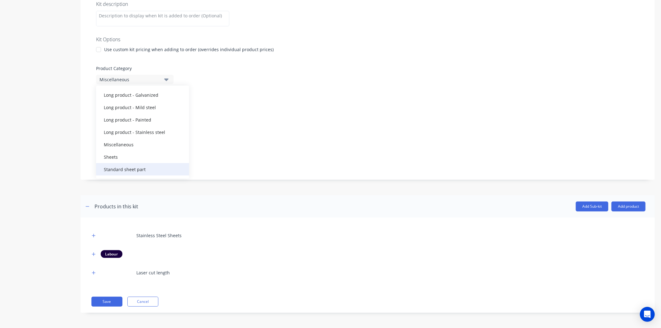
click at [151, 165] on div "Standard sheet part" at bounding box center [142, 169] width 93 height 12
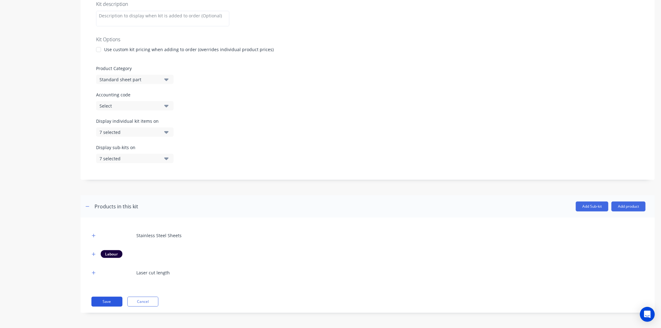
click at [113, 301] on button "Save" at bounding box center [106, 302] width 31 height 10
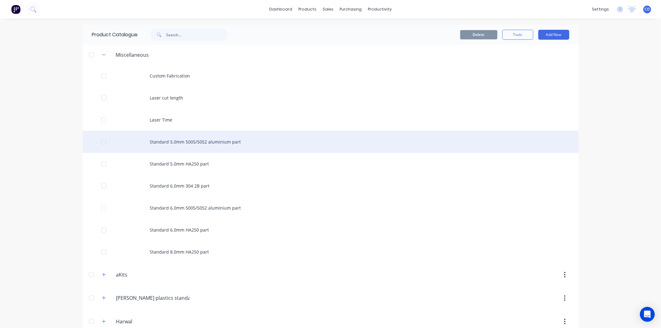
click at [184, 141] on div "Standard 5.0mm 5005/5052 aluminium part" at bounding box center [331, 142] width 496 height 22
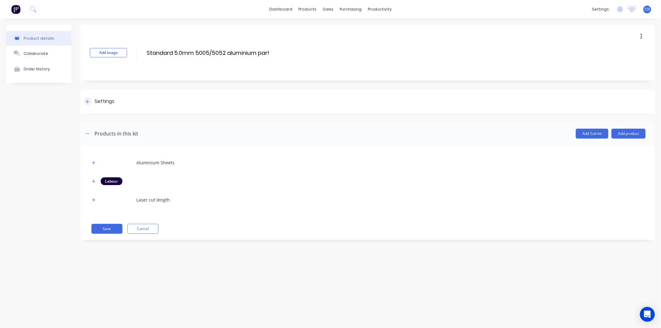
click at [86, 98] on div at bounding box center [88, 102] width 8 height 8
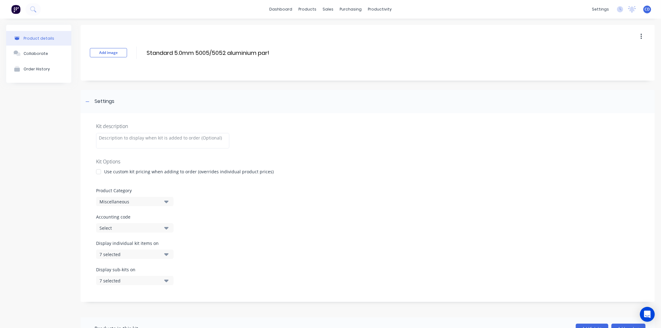
click at [169, 203] on button "Miscellaneous" at bounding box center [134, 201] width 77 height 9
click at [141, 291] on div "Standard sheet part" at bounding box center [142, 291] width 93 height 12
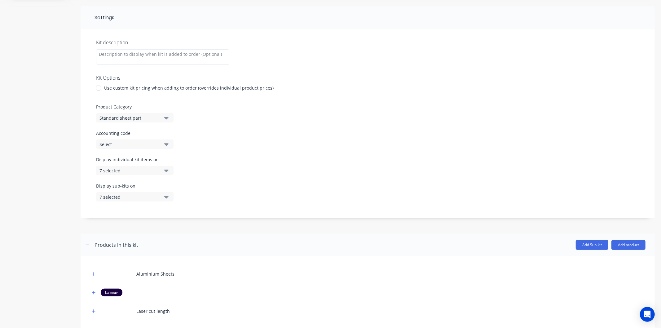
scroll to position [103, 0]
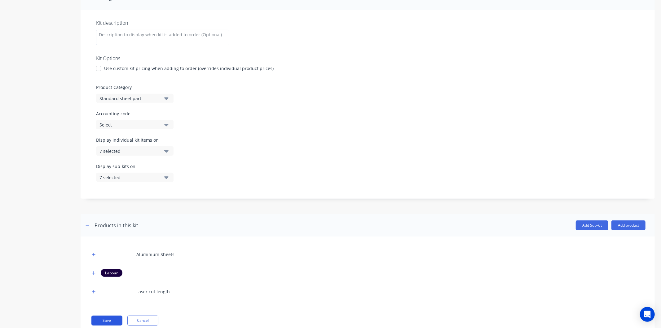
click at [110, 318] on button "Save" at bounding box center [106, 321] width 31 height 10
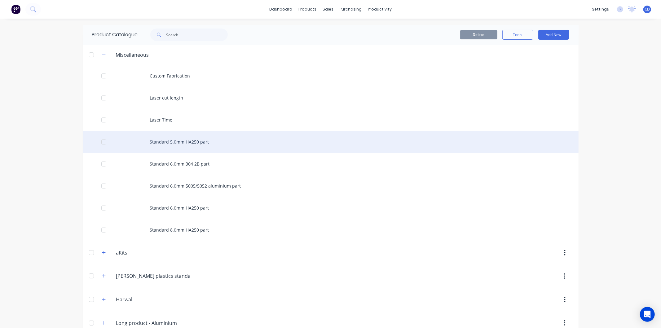
click at [167, 139] on div "Standard 5.0mm HA250 part" at bounding box center [331, 142] width 496 height 22
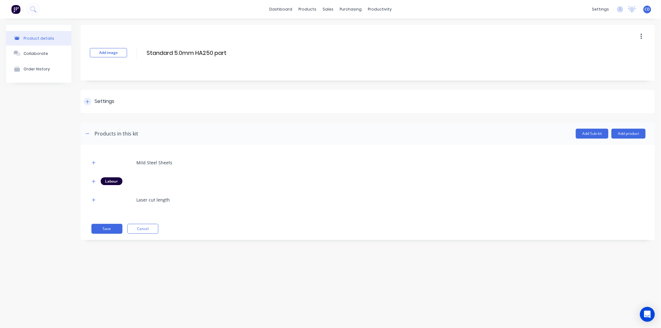
click at [87, 100] on icon at bounding box center [88, 101] width 4 height 4
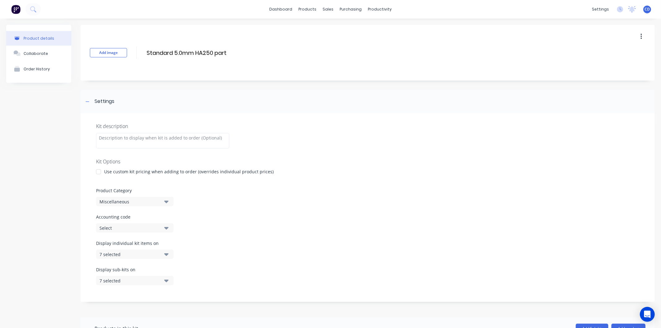
click at [164, 200] on icon "button" at bounding box center [166, 201] width 4 height 7
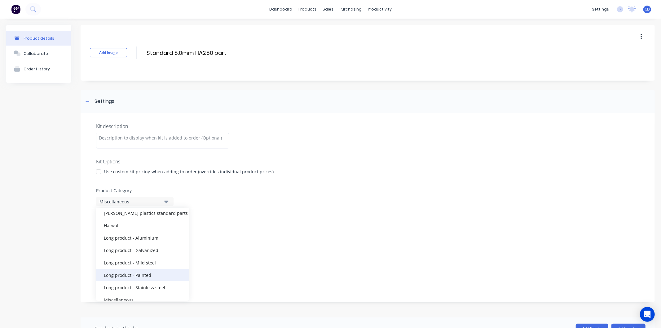
scroll to position [68, 0]
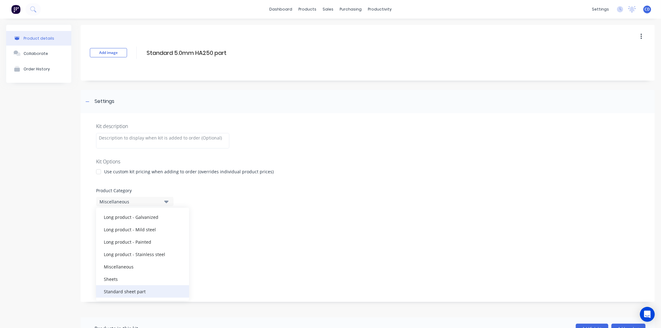
click at [141, 296] on div "Standard sheet part" at bounding box center [142, 291] width 93 height 12
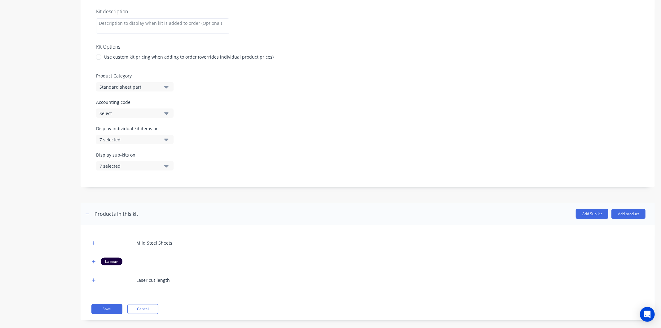
scroll to position [122, 0]
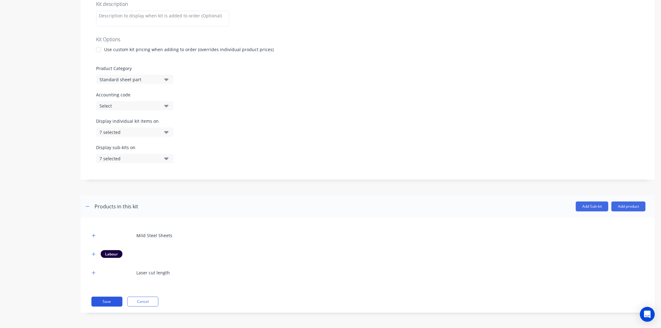
click at [106, 301] on button "Save" at bounding box center [106, 302] width 31 height 10
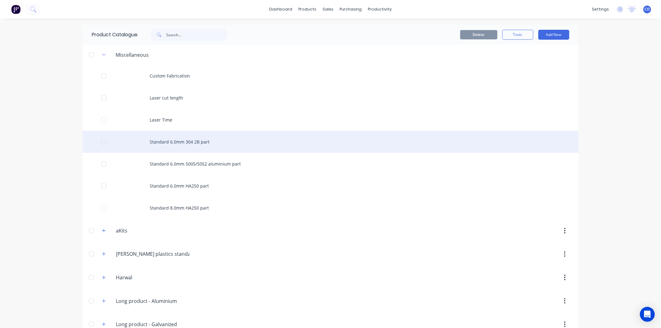
click at [171, 146] on div "Standard 6.0mm 304 2B part" at bounding box center [331, 142] width 496 height 22
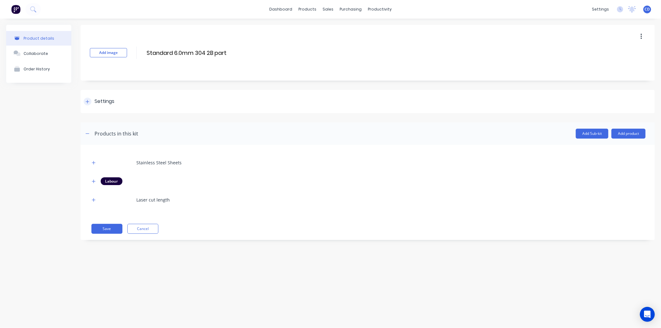
click at [91, 100] on div at bounding box center [88, 102] width 8 height 8
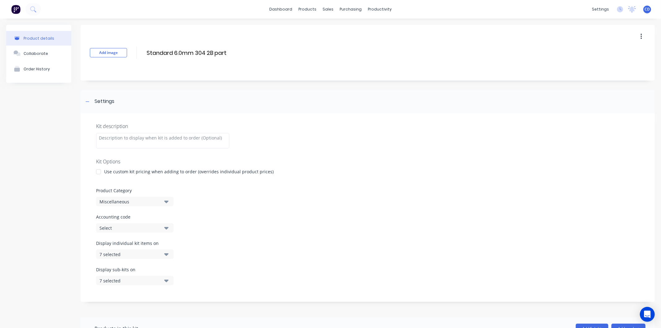
click at [166, 197] on button "Miscellaneous" at bounding box center [134, 201] width 77 height 9
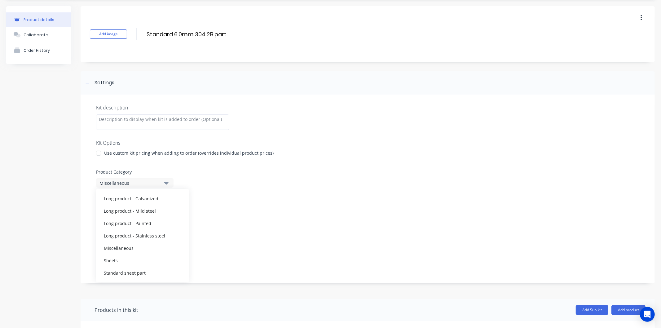
scroll to position [69, 0]
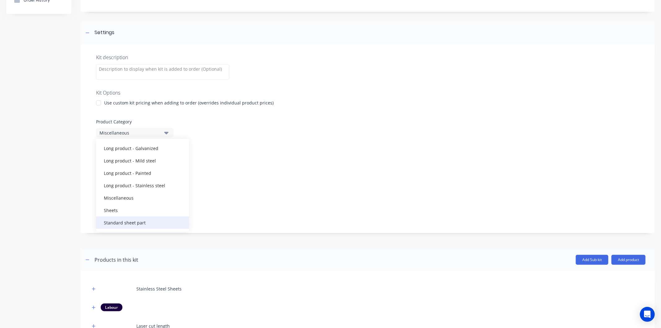
click at [138, 222] on div "Standard sheet part" at bounding box center [142, 222] width 93 height 12
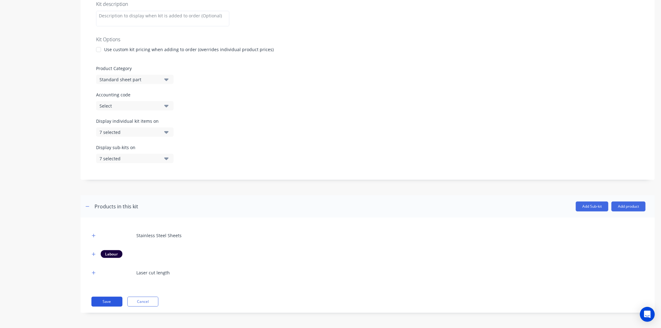
click at [112, 301] on button "Save" at bounding box center [106, 302] width 31 height 10
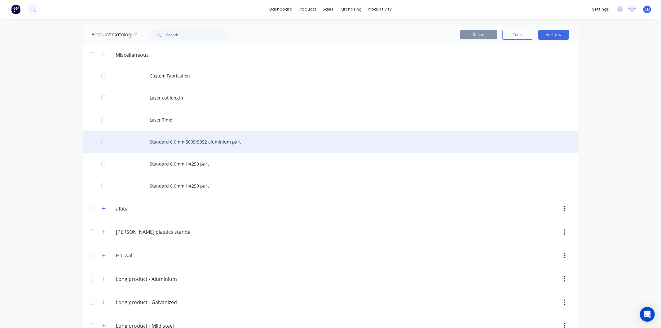
click at [176, 141] on div "Standard 6.0mm 5005/5052 aluminium part" at bounding box center [331, 142] width 496 height 22
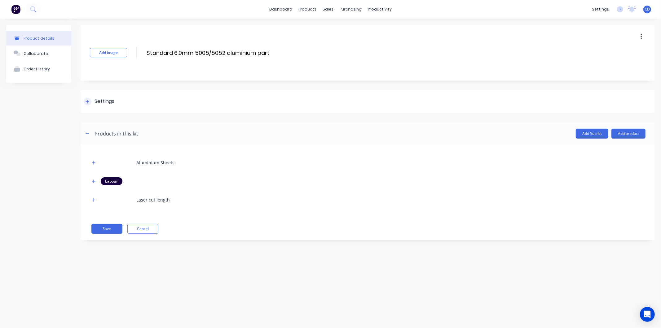
click at [91, 101] on div at bounding box center [88, 102] width 8 height 8
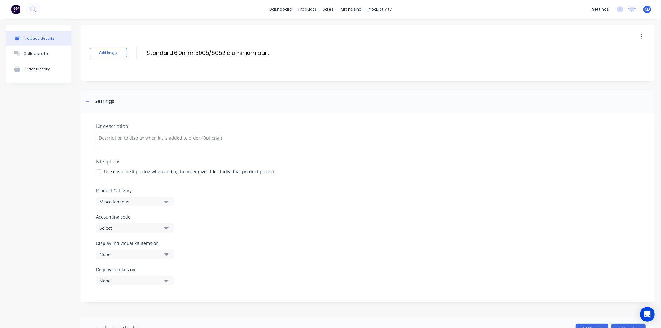
click at [165, 204] on icon "button" at bounding box center [166, 201] width 4 height 7
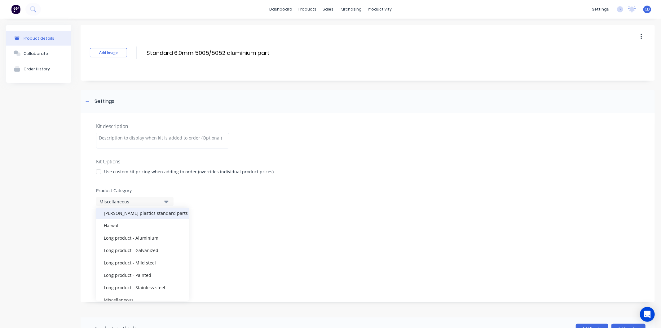
scroll to position [68, 0]
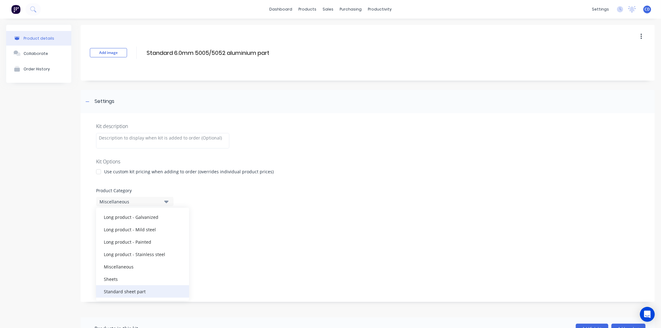
click at [141, 294] on div "Standard sheet part" at bounding box center [142, 291] width 93 height 12
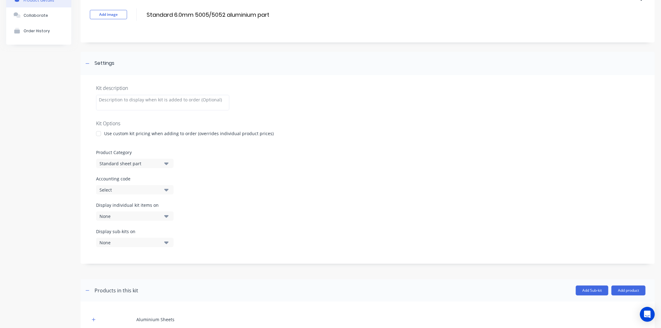
scroll to position [122, 0]
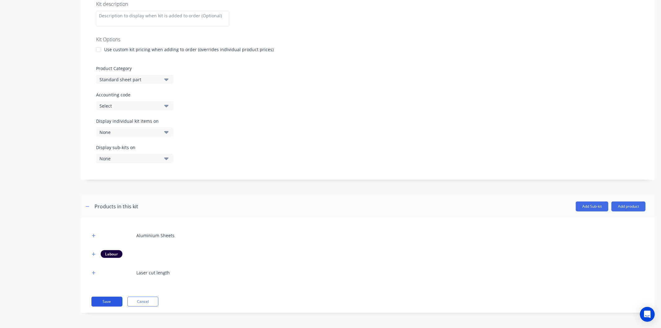
click at [117, 298] on button "Save" at bounding box center [106, 302] width 31 height 10
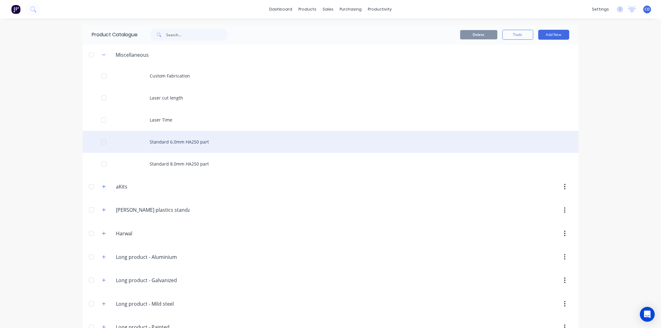
click at [159, 137] on div "Standard 6.0mm HA250 part" at bounding box center [331, 142] width 496 height 22
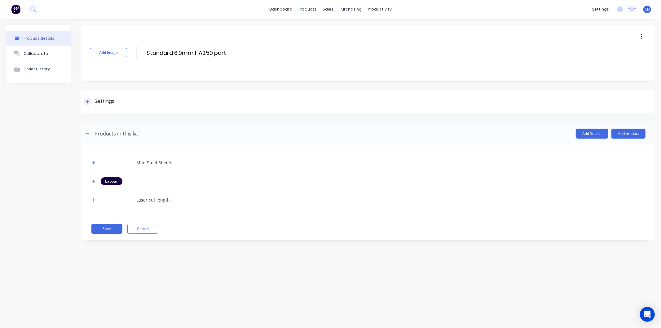
click at [87, 102] on icon at bounding box center [88, 101] width 4 height 4
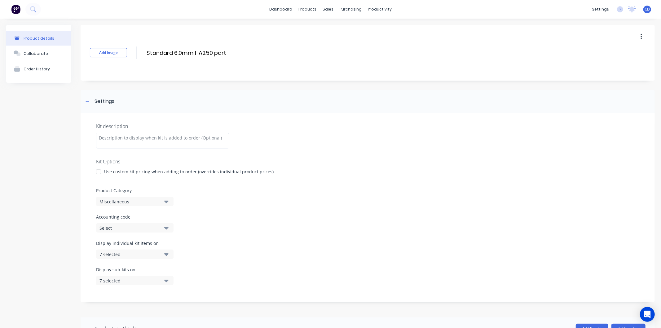
click at [166, 201] on icon "button" at bounding box center [166, 202] width 4 height 2
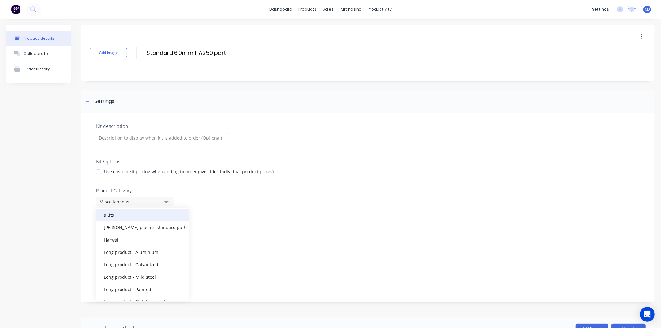
scroll to position [68, 0]
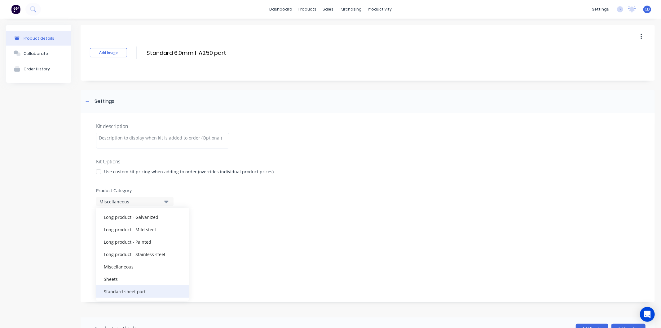
click at [148, 292] on div "Standard sheet part" at bounding box center [142, 291] width 93 height 12
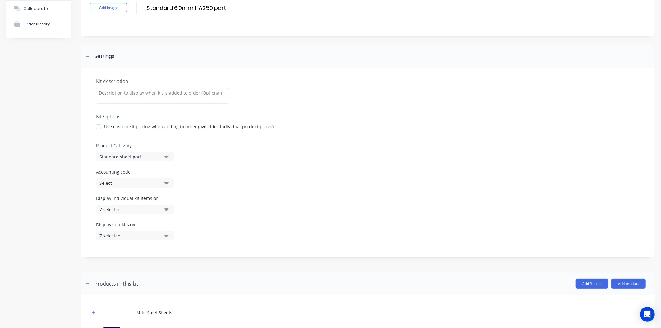
scroll to position [122, 0]
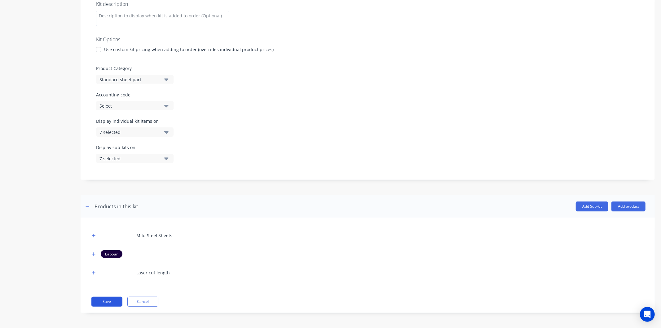
click at [116, 299] on button "Save" at bounding box center [106, 302] width 31 height 10
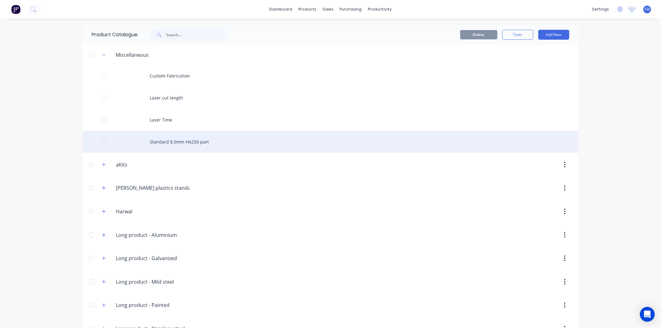
click at [157, 141] on div "Standard 8.0mm HA250 part" at bounding box center [331, 142] width 496 height 22
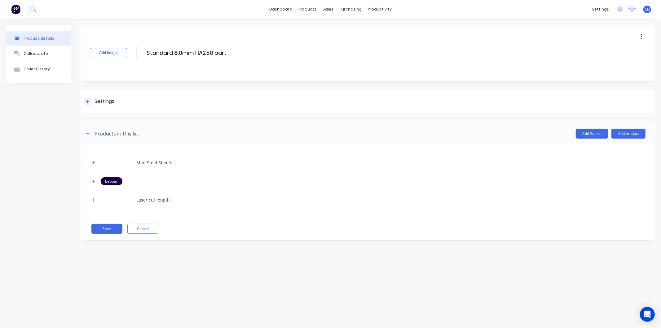
click at [91, 100] on div at bounding box center [88, 102] width 8 height 8
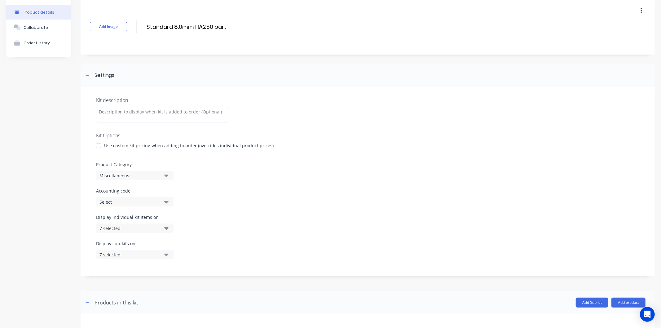
scroll to position [122, 0]
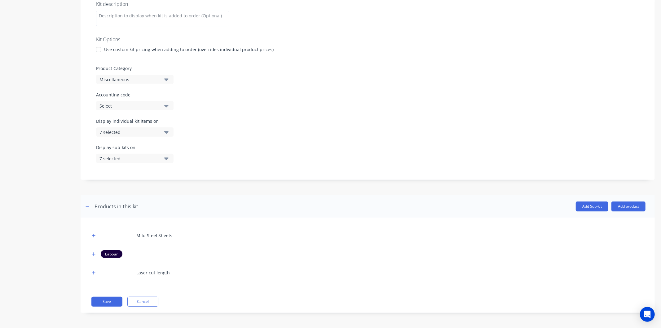
click at [166, 79] on icon "button" at bounding box center [166, 79] width 4 height 2
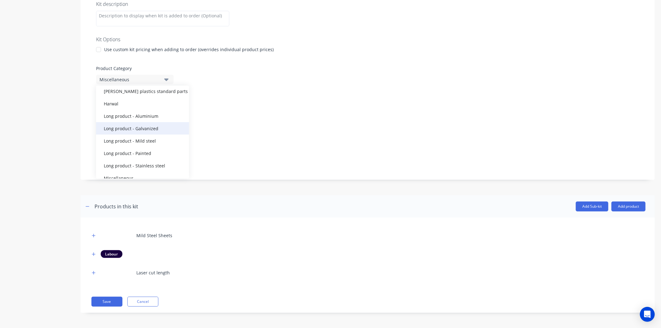
scroll to position [68, 0]
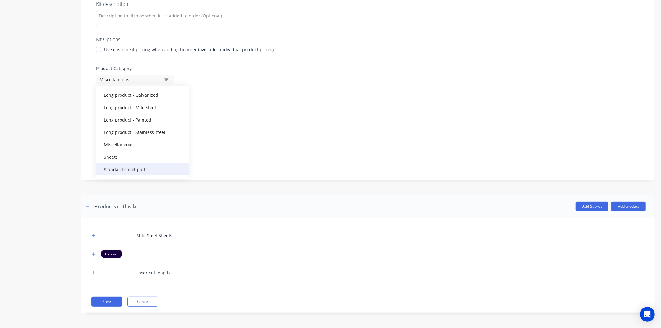
click at [149, 168] on div "Standard sheet part" at bounding box center [142, 169] width 93 height 12
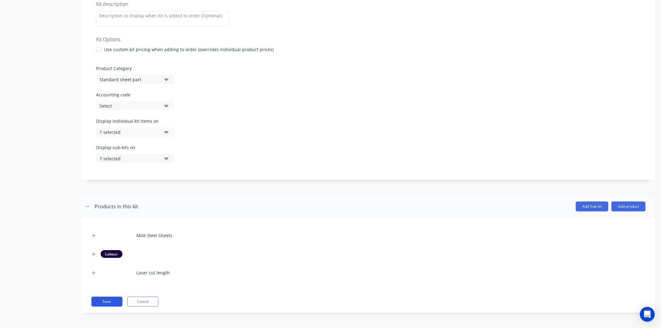
click at [110, 301] on button "Save" at bounding box center [106, 302] width 31 height 10
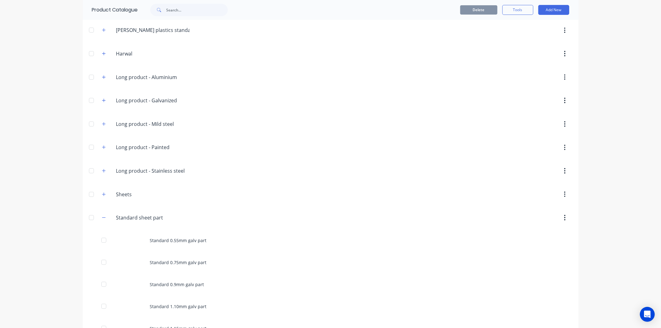
scroll to position [138, 0]
click at [104, 216] on button "button" at bounding box center [104, 216] width 8 height 8
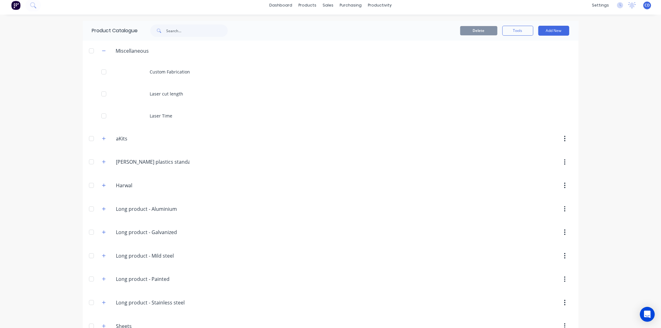
scroll to position [0, 0]
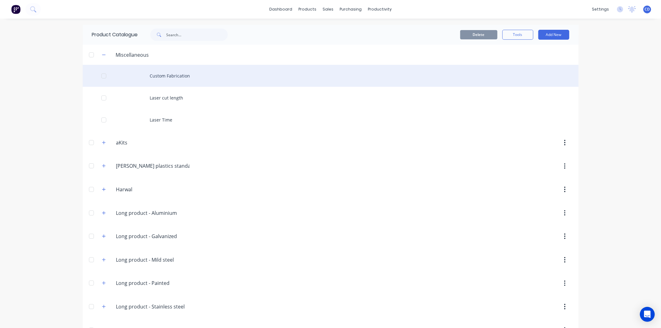
click at [183, 77] on div "Custom Fabrication" at bounding box center [331, 76] width 496 height 22
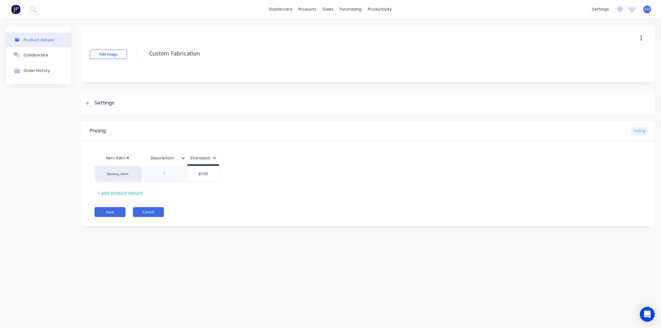
click at [146, 210] on button "Cancel" at bounding box center [148, 212] width 31 height 10
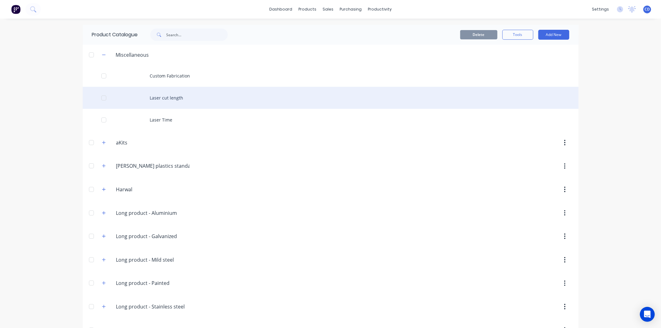
click at [180, 98] on div "Laser cut length" at bounding box center [331, 98] width 496 height 22
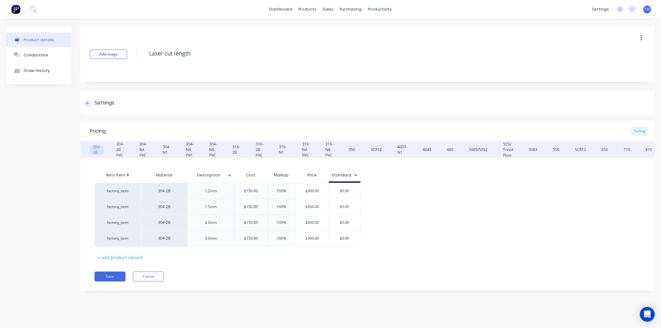
type textarea "x"
click at [152, 275] on button "Cancel" at bounding box center [148, 277] width 31 height 10
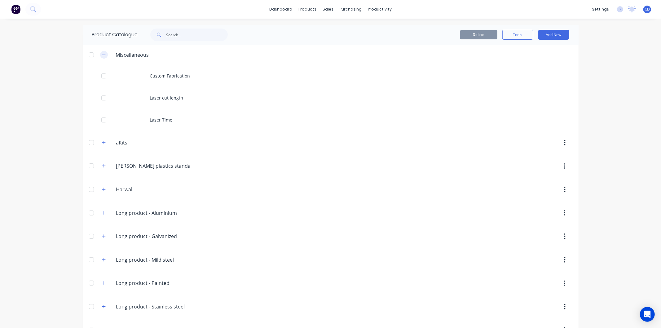
click at [104, 56] on button "button" at bounding box center [104, 55] width 8 height 8
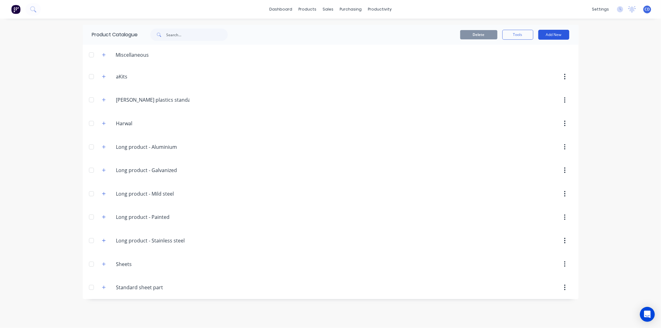
click at [559, 33] on button "Add New" at bounding box center [553, 35] width 31 height 10
click at [542, 49] on div "Category" at bounding box center [540, 50] width 48 height 9
type input "Laser cut length"
click at [102, 54] on icon "button" at bounding box center [104, 55] width 4 height 4
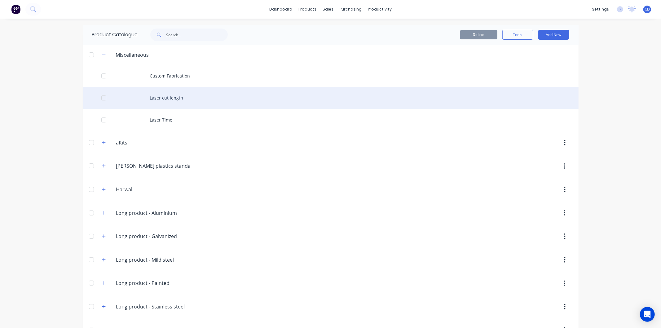
click at [159, 99] on div "Laser cut length" at bounding box center [331, 98] width 496 height 22
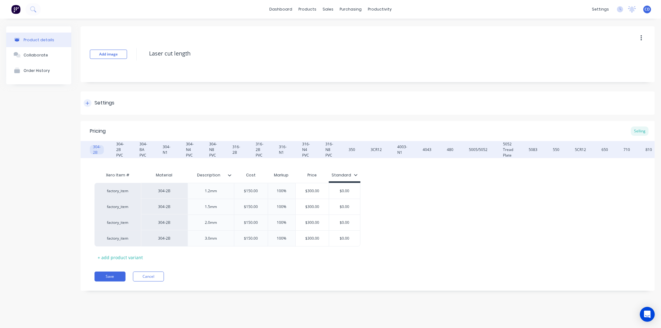
click at [88, 104] on icon at bounding box center [88, 103] width 4 height 4
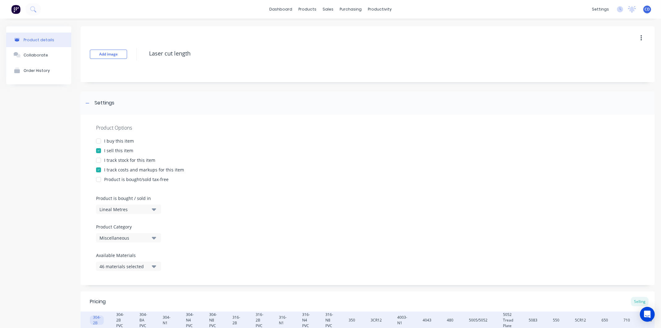
scroll to position [34, 0]
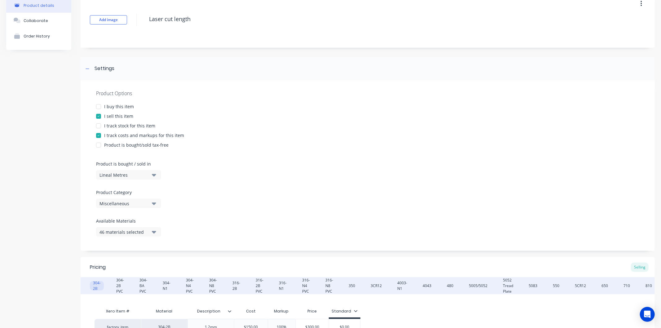
click at [155, 202] on icon "button" at bounding box center [154, 203] width 4 height 2
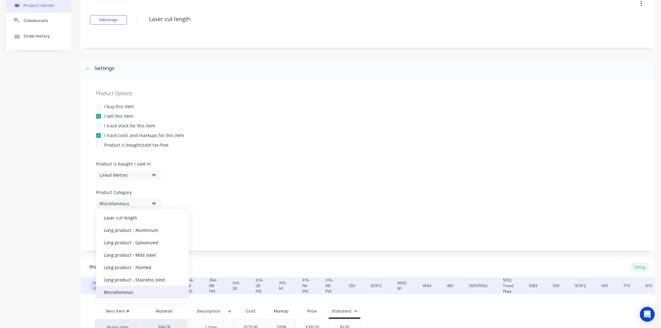
scroll to position [46, 0]
click at [135, 231] on div "Laser cut length" at bounding box center [142, 229] width 93 height 12
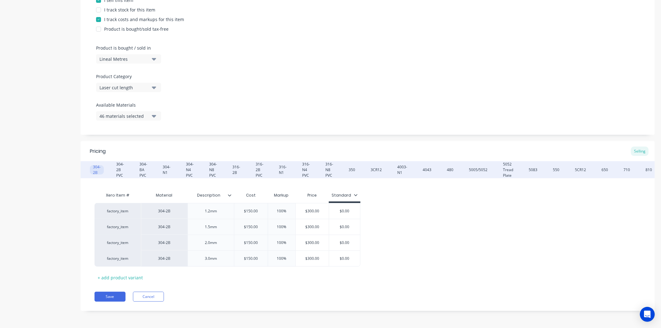
scroll to position [155, 0]
click at [117, 292] on button "Save" at bounding box center [110, 297] width 31 height 10
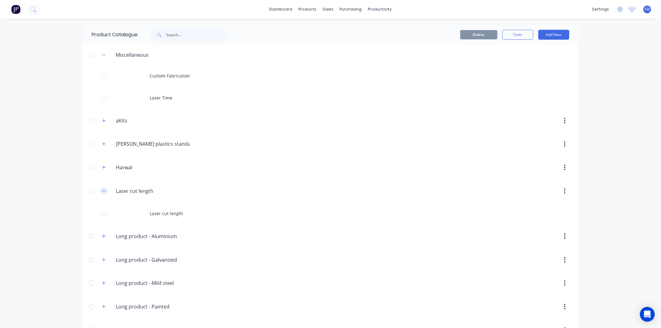
click at [103, 190] on icon "button" at bounding box center [104, 191] width 4 height 4
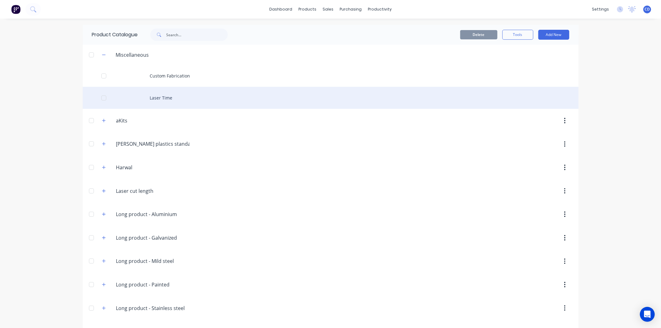
click at [126, 98] on div "Laser Time" at bounding box center [331, 98] width 496 height 22
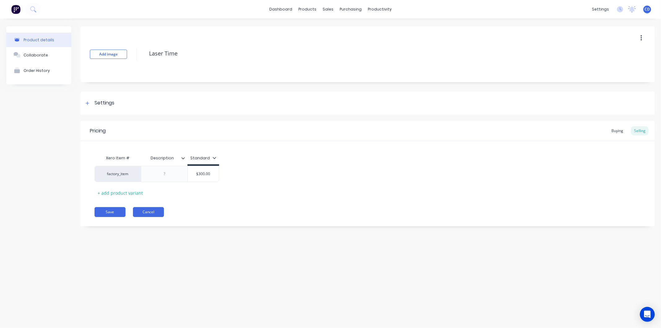
click at [140, 212] on button "Cancel" at bounding box center [148, 212] width 31 height 10
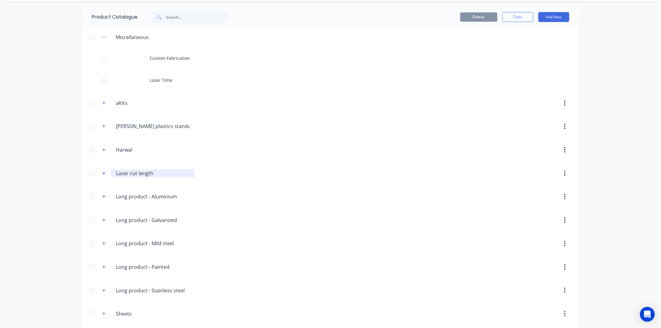
scroll to position [45, 0]
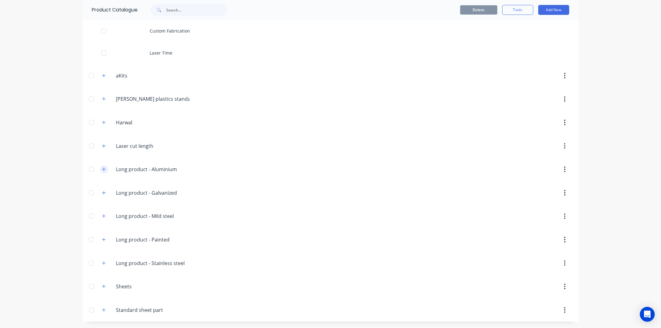
click at [100, 169] on button "button" at bounding box center [104, 170] width 8 height 8
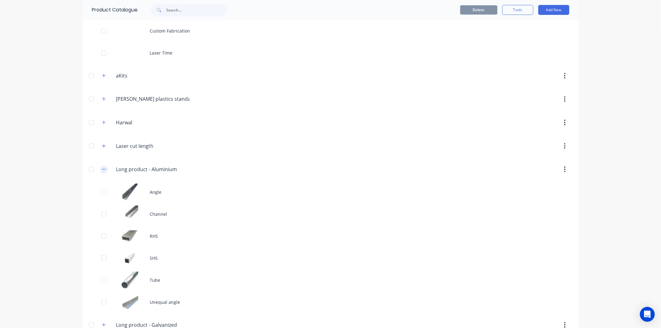
click at [100, 169] on button "button" at bounding box center [104, 170] width 8 height 8
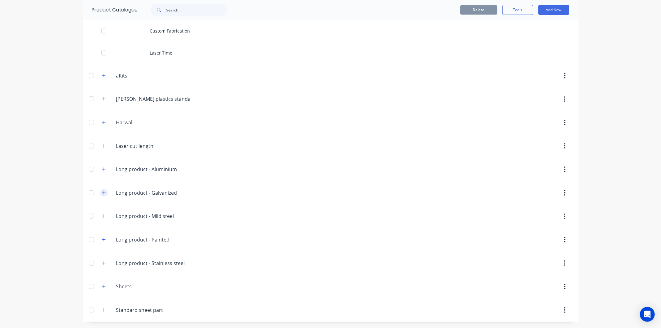
click at [102, 195] on icon "button" at bounding box center [104, 193] width 4 height 4
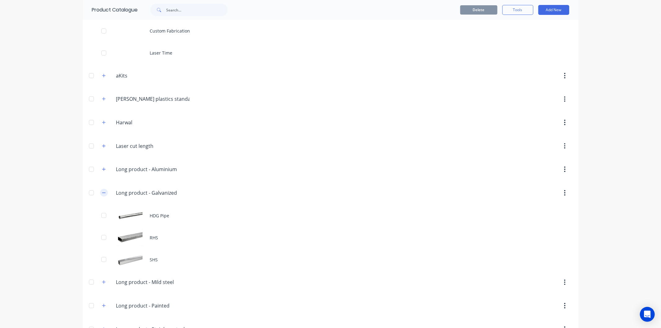
click at [102, 194] on icon "button" at bounding box center [104, 193] width 4 height 4
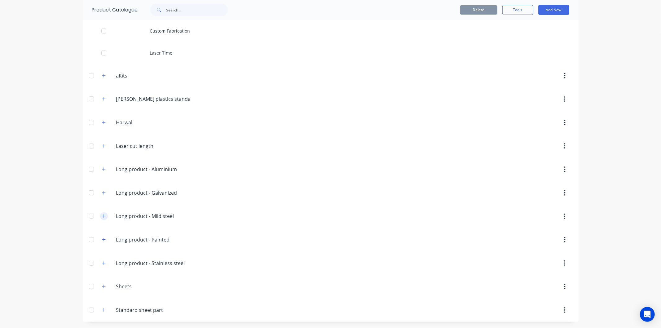
click at [102, 218] on icon "button" at bounding box center [104, 216] width 4 height 4
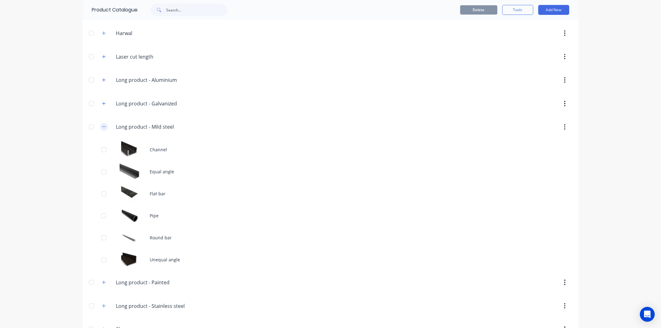
scroll to position [148, 0]
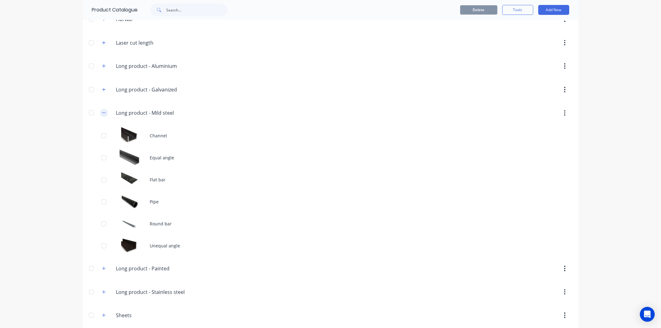
click at [102, 112] on icon "button" at bounding box center [104, 113] width 4 height 4
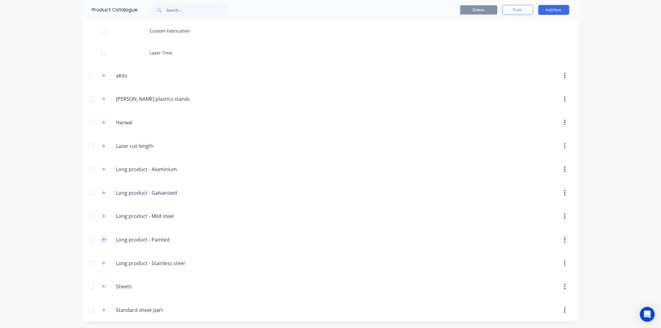
click at [100, 243] on button "button" at bounding box center [104, 240] width 8 height 8
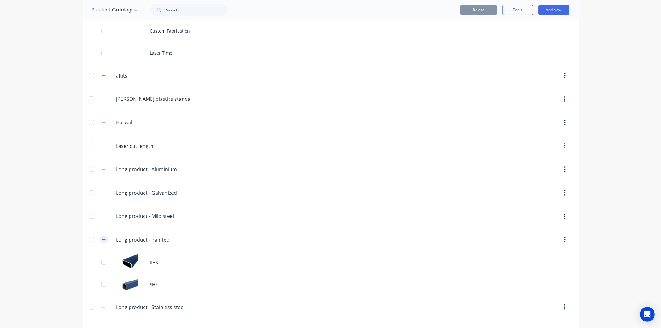
click at [102, 241] on icon "button" at bounding box center [104, 239] width 4 height 4
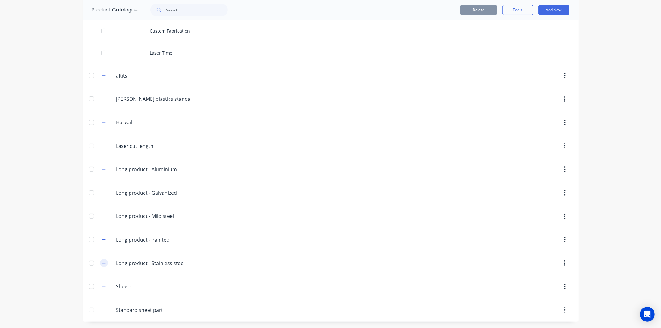
drag, startPoint x: 105, startPoint y: 263, endPoint x: 99, endPoint y: 263, distance: 5.9
click at [105, 263] on div "Long.product.-.Stainless.steel Long product - Stainless steel" at bounding box center [145, 263] width 97 height 11
click at [102, 263] on icon "button" at bounding box center [104, 263] width 4 height 4
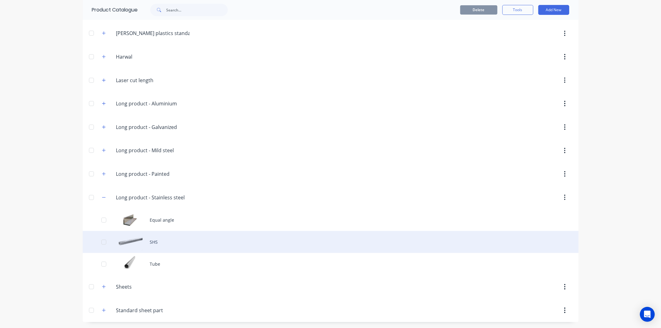
scroll to position [111, 0]
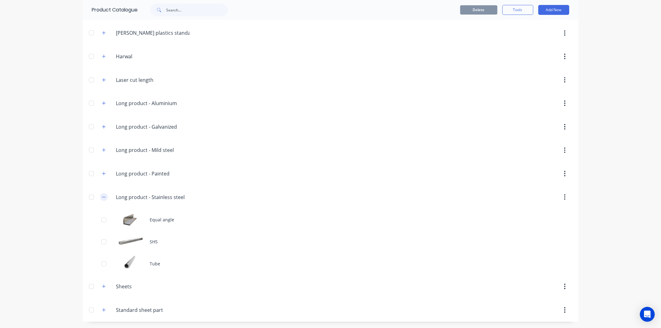
click at [103, 198] on icon "button" at bounding box center [104, 197] width 4 height 4
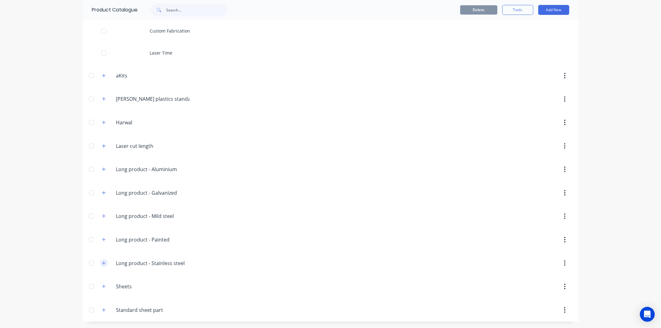
scroll to position [45, 0]
click at [102, 288] on icon "button" at bounding box center [104, 286] width 4 height 4
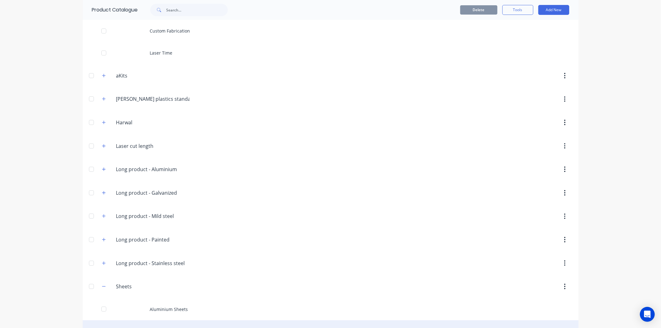
scroll to position [111, 0]
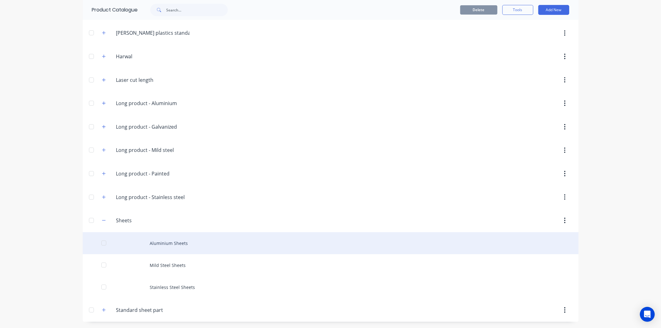
click at [163, 244] on div "Aluminium Sheets" at bounding box center [331, 243] width 496 height 22
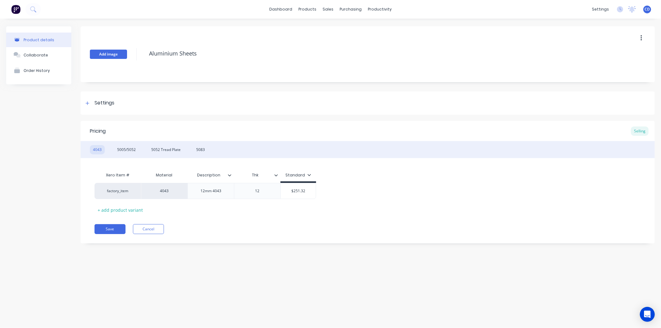
click at [112, 55] on button "Add image" at bounding box center [108, 54] width 37 height 9
click at [113, 231] on button "Save" at bounding box center [110, 229] width 31 height 10
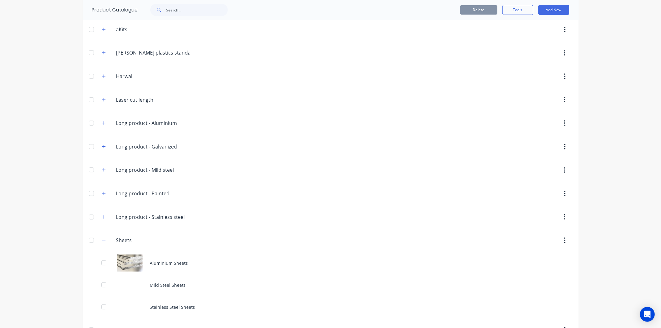
scroll to position [111, 0]
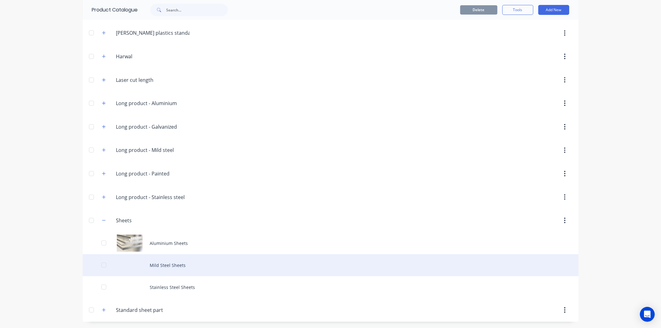
click at [161, 271] on div "Mild Steel Sheets" at bounding box center [331, 265] width 496 height 22
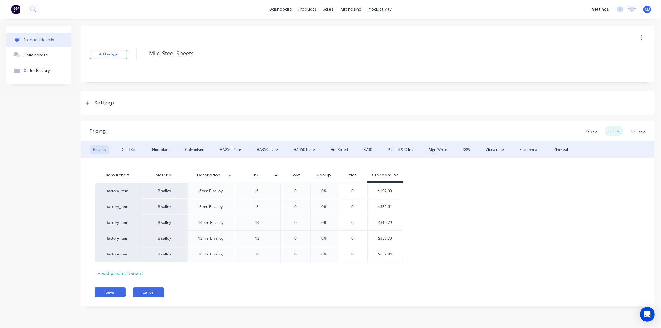
click at [146, 293] on button "Cancel" at bounding box center [148, 292] width 31 height 10
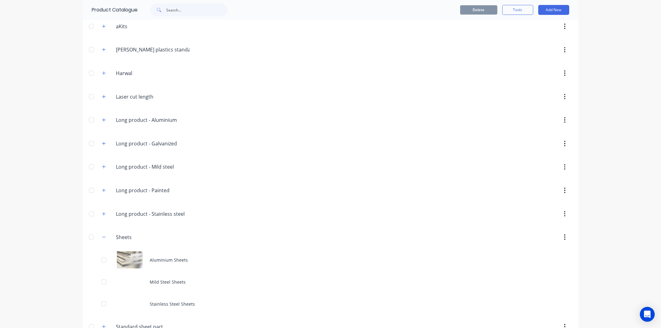
scroll to position [111, 0]
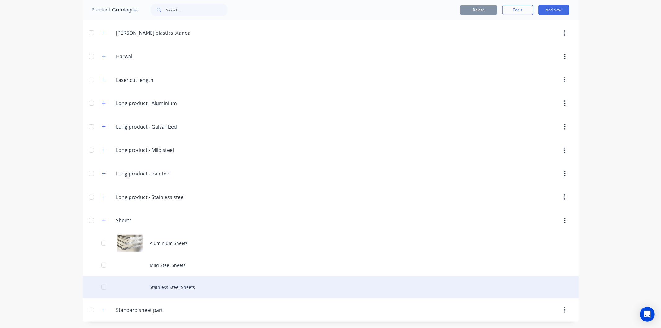
click at [159, 287] on div "Stainless Steel Sheets" at bounding box center [331, 287] width 496 height 22
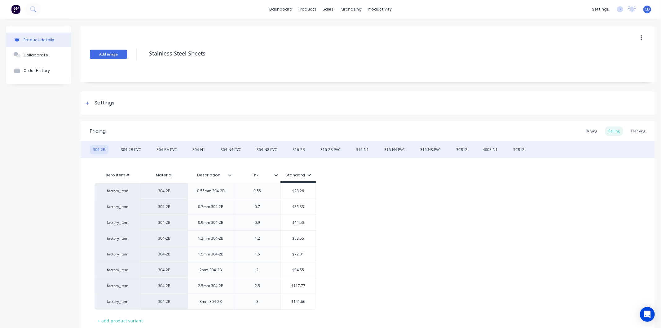
click at [113, 51] on button "Add image" at bounding box center [108, 54] width 37 height 9
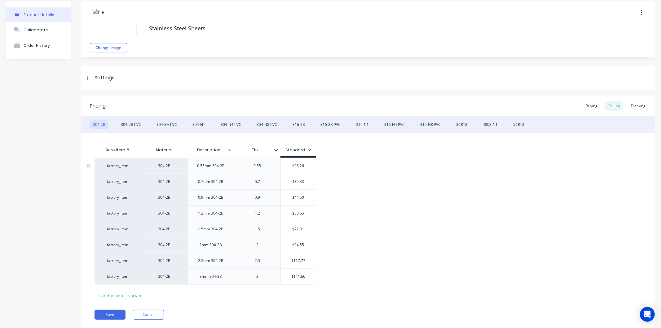
scroll to position [43, 0]
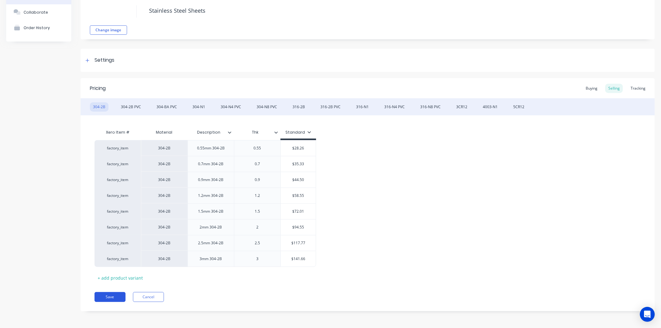
click at [116, 297] on button "Save" at bounding box center [110, 297] width 31 height 10
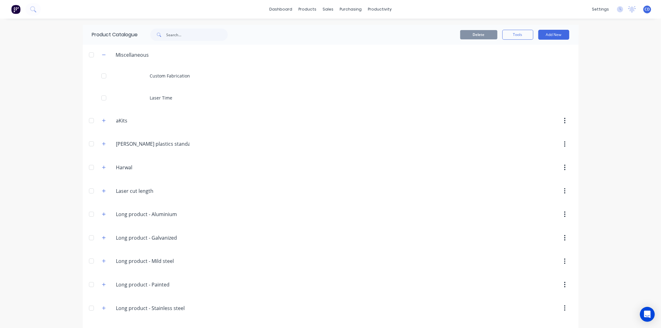
scroll to position [111, 0]
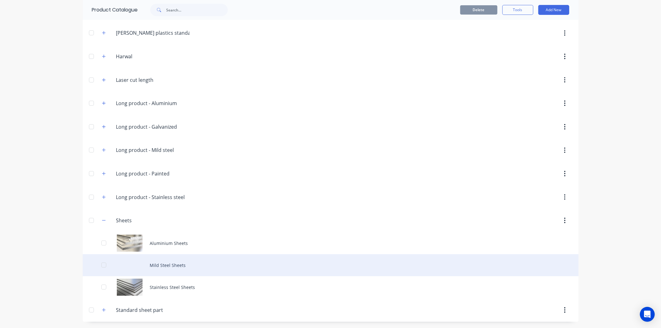
click at [158, 267] on div "Mild Steel Sheets" at bounding box center [331, 265] width 496 height 22
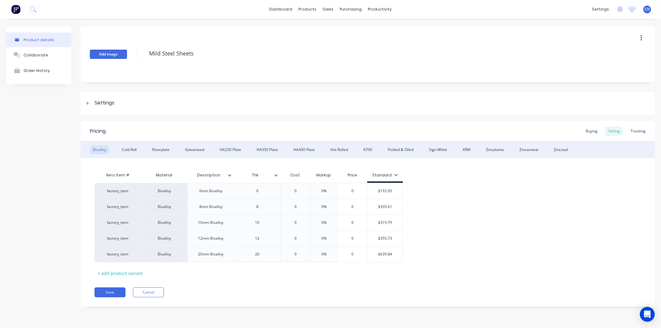
click at [119, 51] on button "Add image" at bounding box center [108, 54] width 37 height 9
click at [110, 293] on button "Save" at bounding box center [110, 292] width 31 height 10
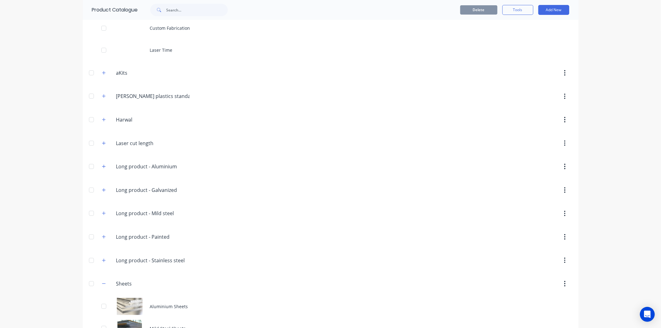
scroll to position [111, 0]
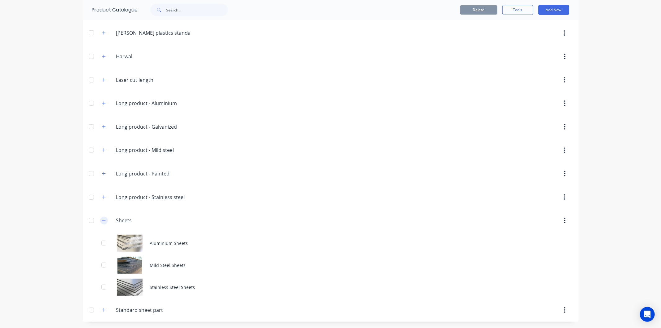
click at [103, 220] on icon "button" at bounding box center [104, 220] width 4 height 4
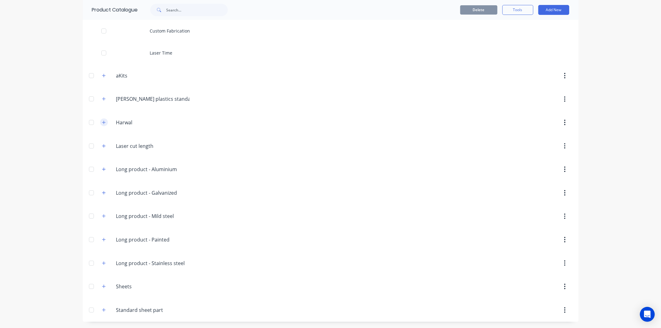
click at [100, 125] on button "button" at bounding box center [104, 122] width 8 height 8
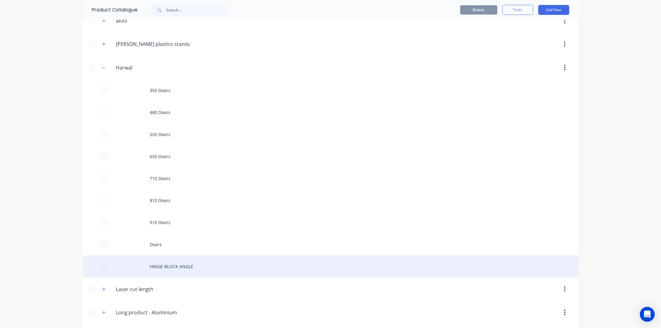
scroll to position [114, 0]
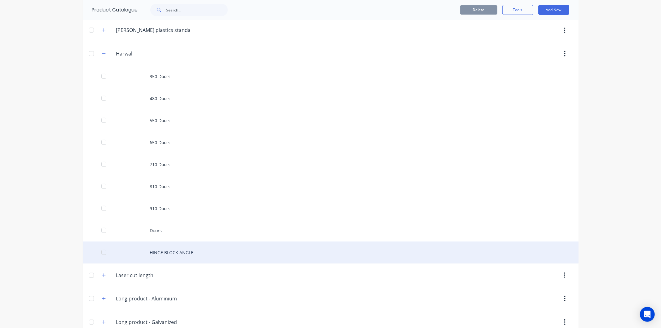
click at [164, 255] on div "HINGE BLOCK ANGLE" at bounding box center [331, 252] width 496 height 22
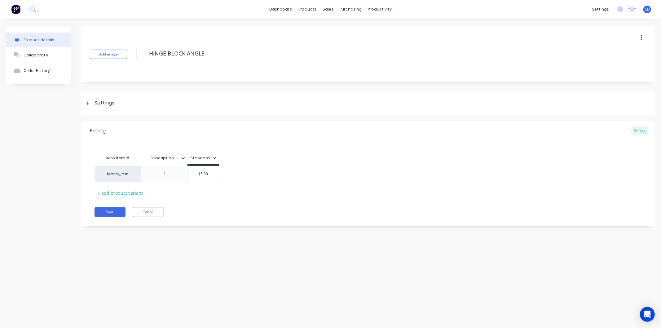
type textarea "x"
click at [146, 211] on button "Cancel" at bounding box center [148, 212] width 31 height 10
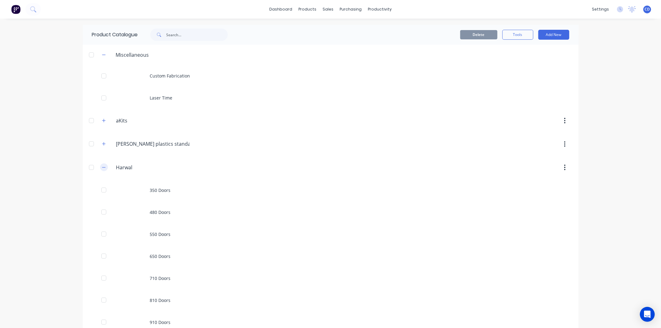
click at [100, 169] on button "button" at bounding box center [104, 167] width 8 height 8
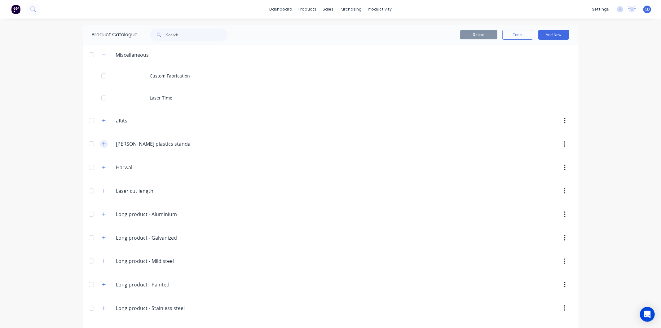
click at [102, 145] on icon "button" at bounding box center [104, 144] width 4 height 4
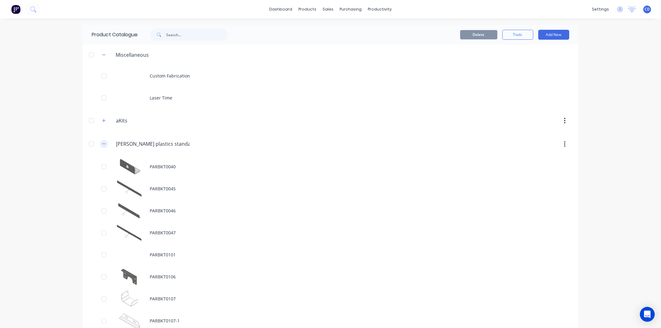
click at [102, 145] on icon "button" at bounding box center [104, 144] width 4 height 4
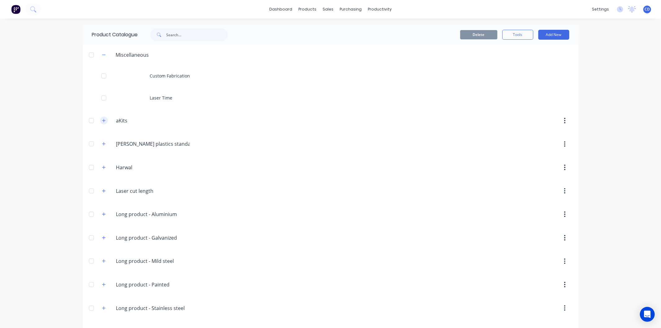
click at [102, 121] on icon "button" at bounding box center [104, 120] width 4 height 4
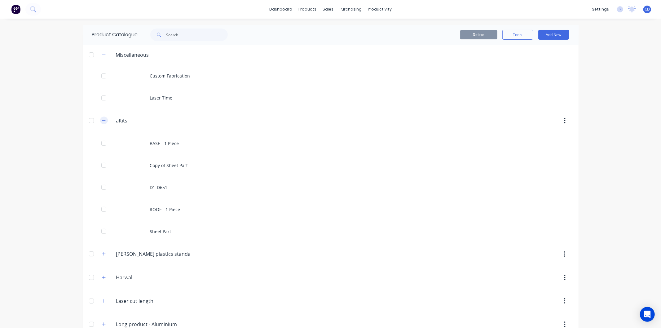
click at [102, 121] on icon "button" at bounding box center [104, 120] width 4 height 4
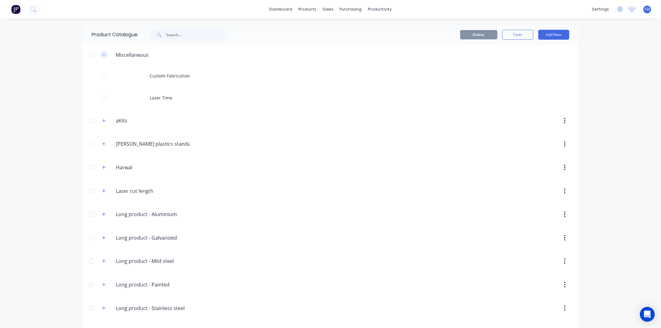
click at [101, 57] on button "button" at bounding box center [104, 55] width 8 height 8
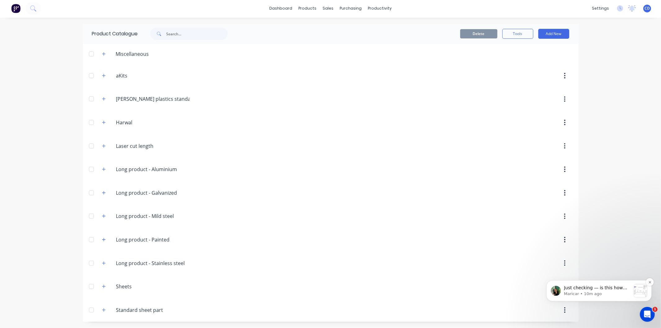
click at [611, 291] on p "Maricar • 10m ago" at bounding box center [597, 294] width 67 height 6
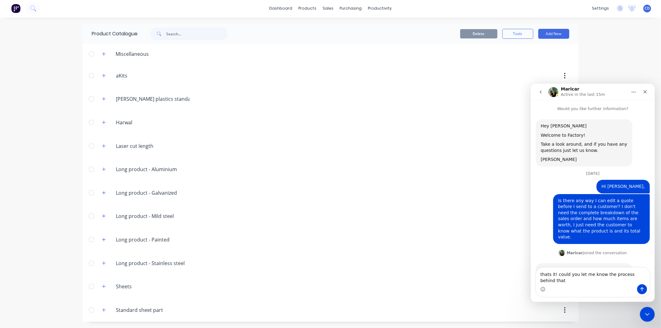
type textarea "thats it! could you let me know the process behind that?"
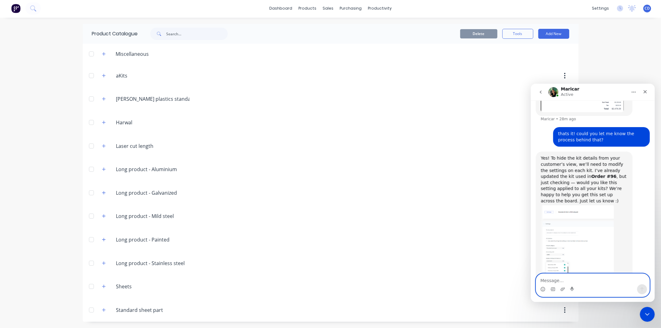
scroll to position [373, 0]
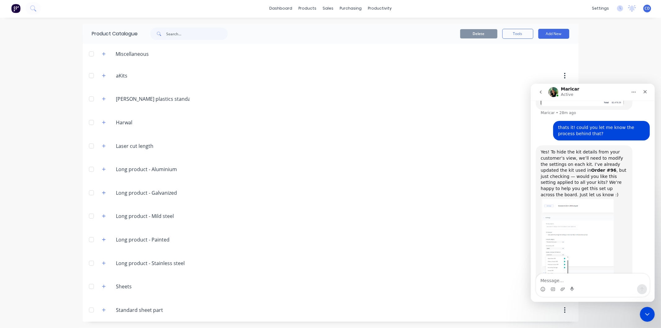
click at [597, 34] on div "dashboard products sales purchasing productivity dashboard products Product Cat…" at bounding box center [330, 164] width 661 height 328
click at [642, 90] on icon "Close" at bounding box center [644, 91] width 5 height 5
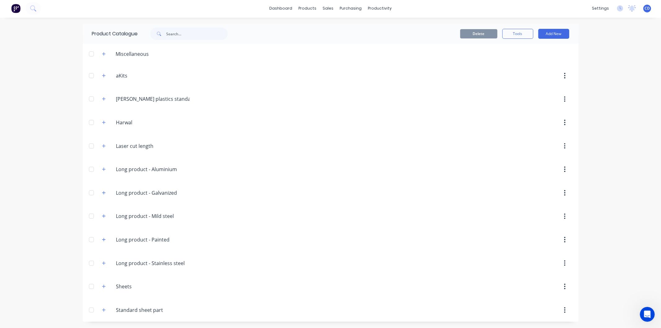
scroll to position [0, 0]
click at [345, 31] on div "Sales Orders" at bounding box center [348, 30] width 25 height 6
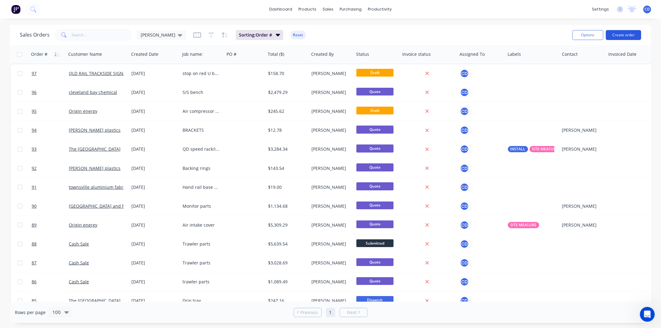
click at [624, 36] on button "Create order" at bounding box center [623, 35] width 35 height 10
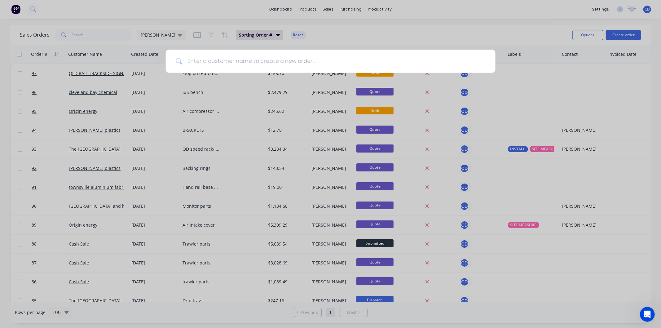
click at [295, 60] on input at bounding box center [333, 61] width 303 height 23
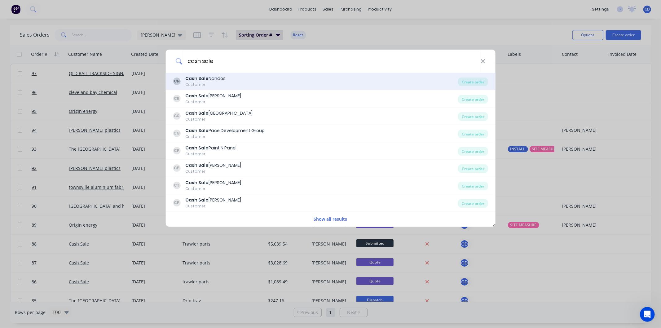
type input "cash sale"
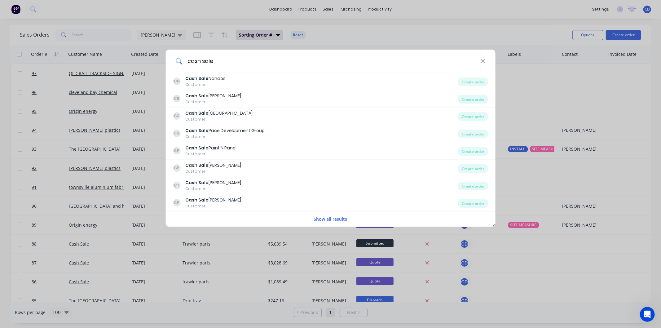
click at [344, 219] on button "Show all results" at bounding box center [330, 218] width 37 height 7
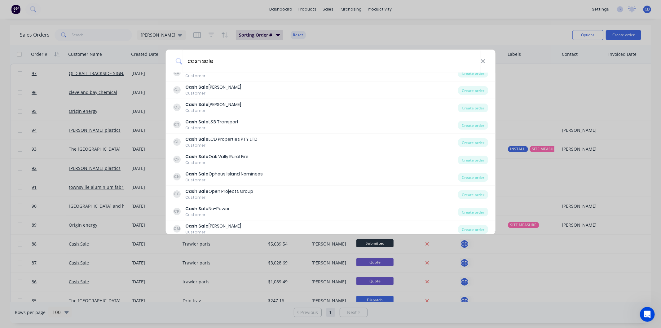
scroll to position [1894, 0]
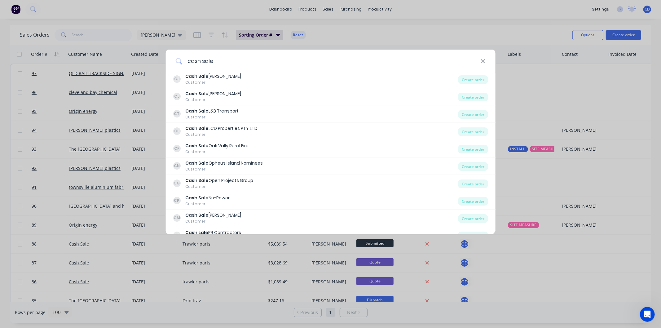
click at [210, 64] on input "cash sale" at bounding box center [331, 61] width 298 height 23
click at [215, 61] on input "cash sale" at bounding box center [331, 61] width 298 height 23
click at [484, 61] on icon at bounding box center [483, 61] width 5 height 7
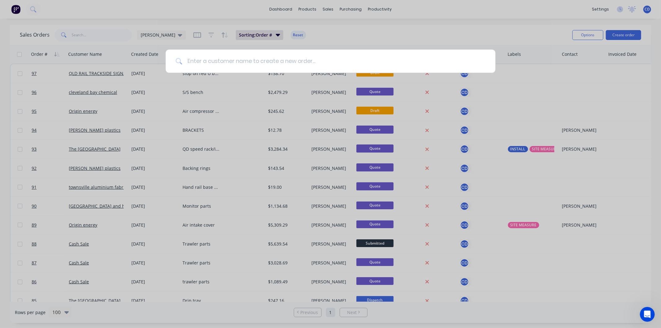
click at [484, 61] on input at bounding box center [333, 61] width 303 height 23
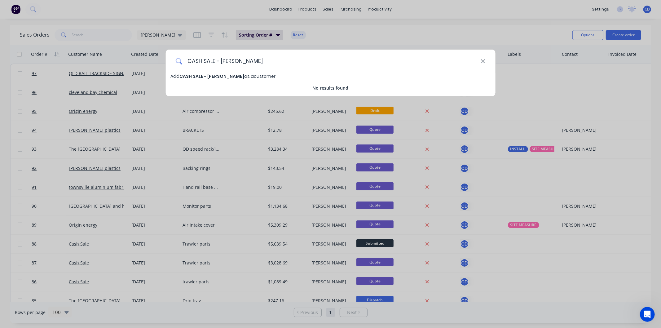
type input "CASH SALE - [PERSON_NAME]"
click at [242, 76] on span "Add CASH SALE - [PERSON_NAME] as a customer" at bounding box center [222, 76] width 105 height 6
select select "AU"
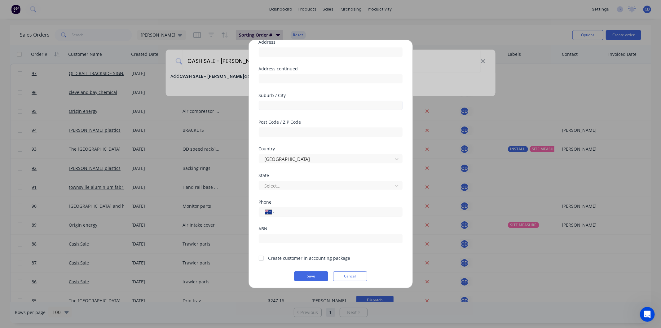
scroll to position [54, 0]
click at [263, 255] on div at bounding box center [261, 256] width 12 height 12
click at [300, 209] on input "tel" at bounding box center [337, 210] width 117 height 7
type input "0437 210 556"
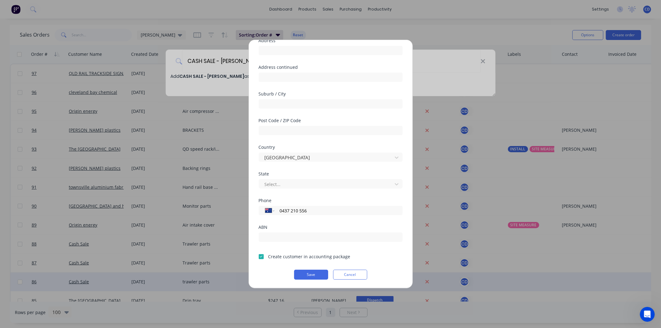
click at [314, 275] on button "Save" at bounding box center [311, 275] width 34 height 10
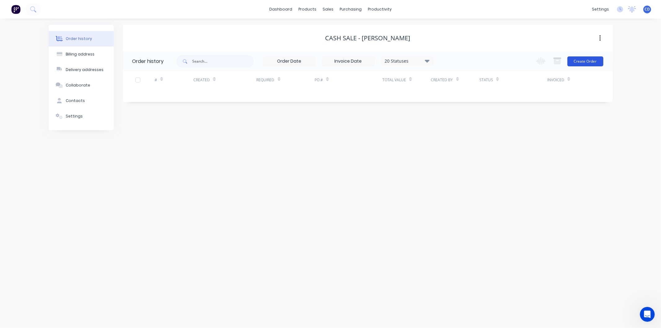
click at [586, 57] on button "Create Order" at bounding box center [585, 61] width 36 height 10
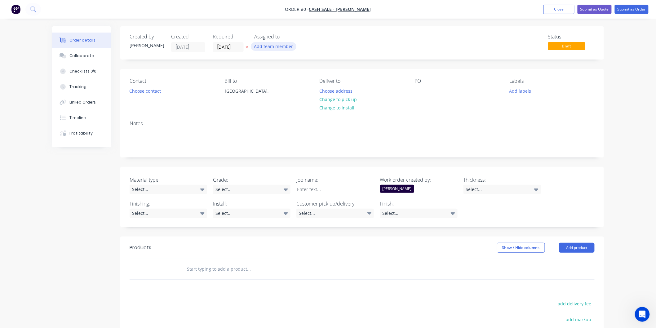
click at [268, 42] on button "Add team member" at bounding box center [274, 46] width 46 height 8
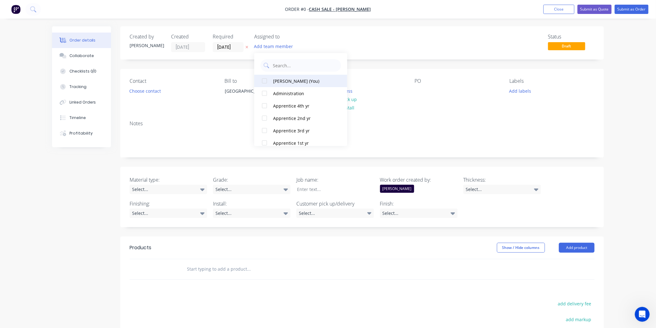
click at [283, 81] on div "[PERSON_NAME] (You)" at bounding box center [304, 81] width 62 height 7
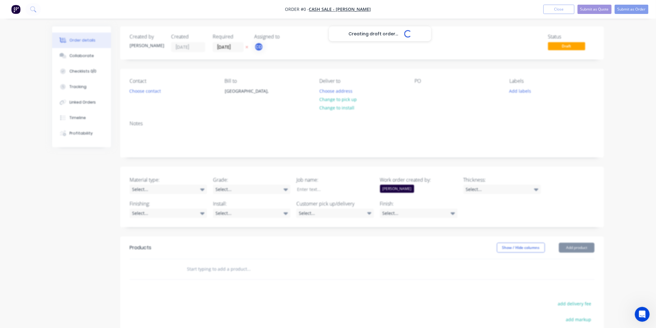
click at [404, 51] on div "Creating draft order... Loading... Order details Collaborate Checklists 0/0 Tra…" at bounding box center [328, 231] width 564 height 411
click at [134, 87] on button "Choose contact" at bounding box center [145, 90] width 38 height 8
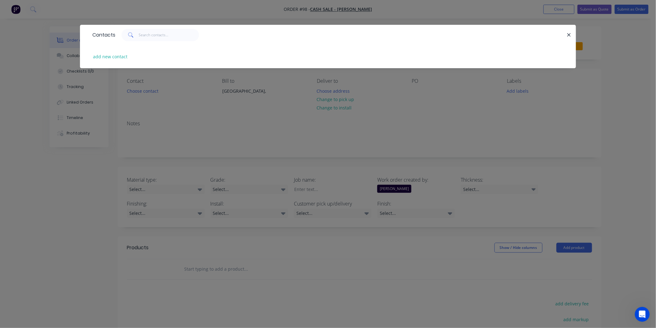
click at [87, 157] on div "Contacts add new contact" at bounding box center [328, 164] width 656 height 328
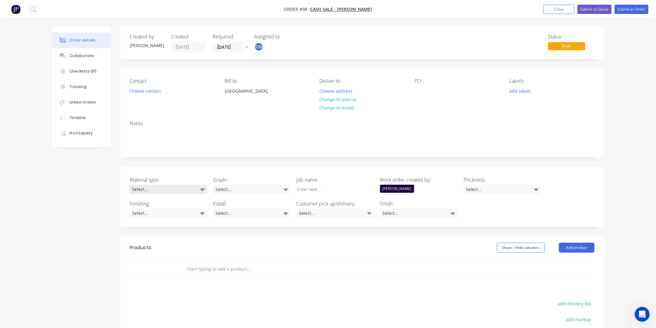
click at [201, 187] on icon at bounding box center [202, 189] width 4 height 7
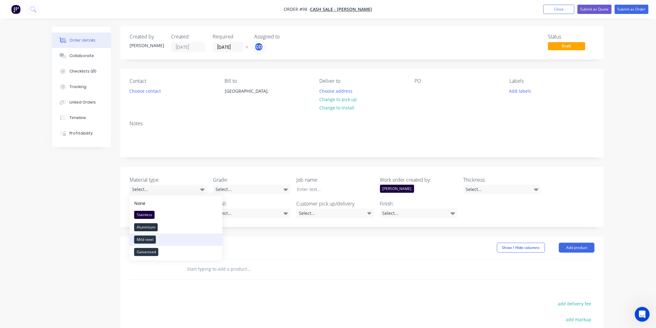
click at [189, 239] on button "Mild steel" at bounding box center [176, 239] width 93 height 12
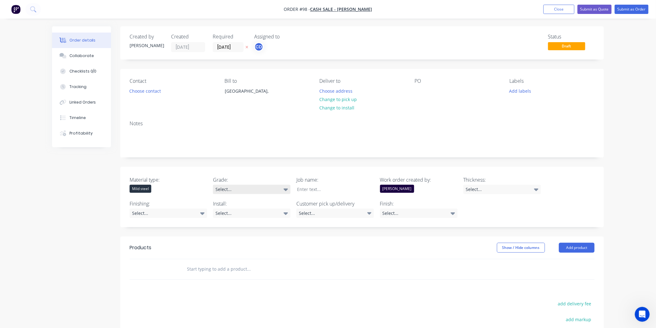
click at [256, 190] on div "Select..." at bounding box center [251, 189] width 77 height 9
click at [258, 188] on div "Select..." at bounding box center [251, 189] width 77 height 9
click at [258, 162] on div "Created by [PERSON_NAME] Created [DATE] Required [DATE] Assigned to CD Status D…" at bounding box center [361, 227] width 483 height 402
click at [554, 9] on button "Close" at bounding box center [558, 9] width 31 height 9
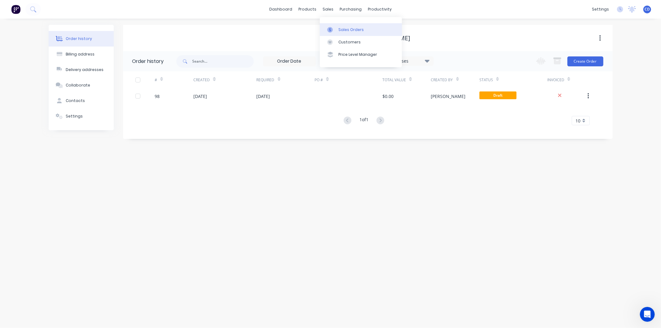
click at [354, 30] on div "Sales Orders" at bounding box center [350, 30] width 25 height 6
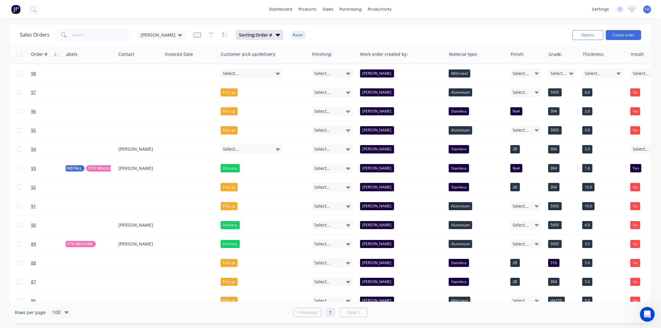
scroll to position [0, 466]
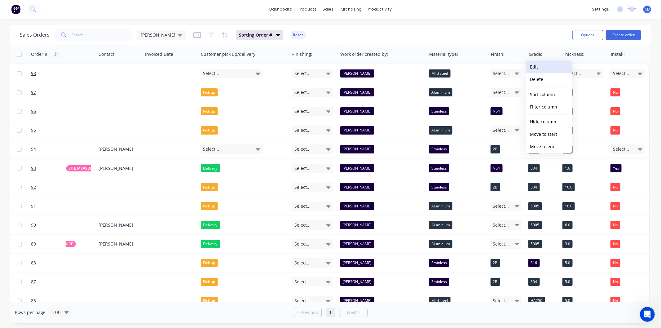
click at [543, 67] on button "Edit" at bounding box center [549, 67] width 46 height 12
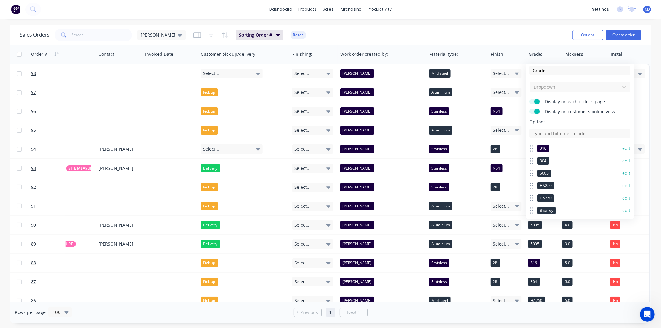
scroll to position [0, 0]
click at [570, 134] on input at bounding box center [580, 134] width 101 height 9
type input "z"
type input "Zinc"
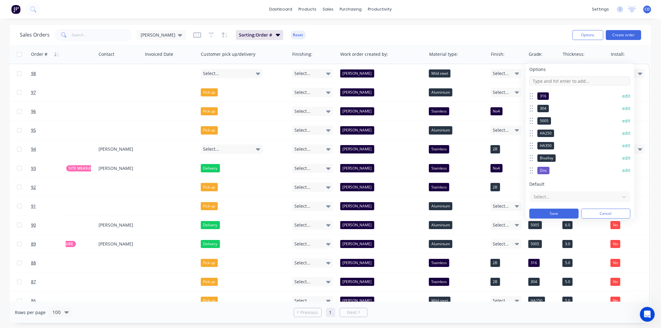
scroll to position [58, 0]
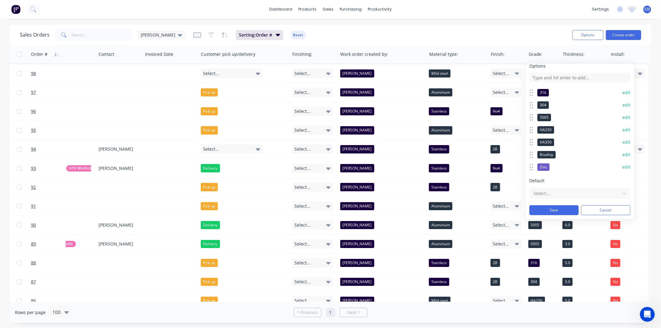
click at [623, 166] on button "edit" at bounding box center [627, 167] width 8 height 6
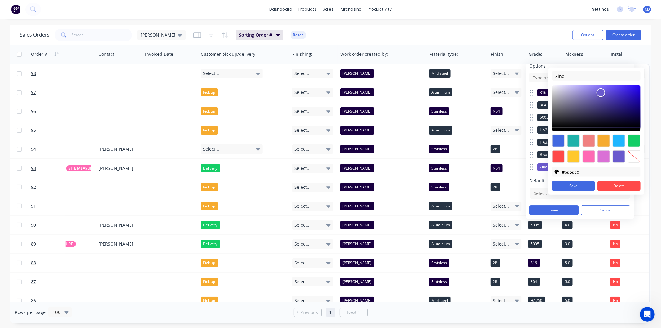
type input "#151516"
click at [555, 127] on div at bounding box center [596, 108] width 89 height 46
click at [608, 187] on button "Delete" at bounding box center [619, 186] width 43 height 10
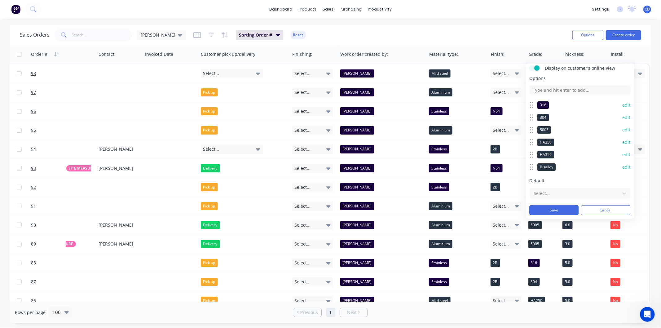
click at [623, 167] on button "edit" at bounding box center [627, 167] width 8 height 6
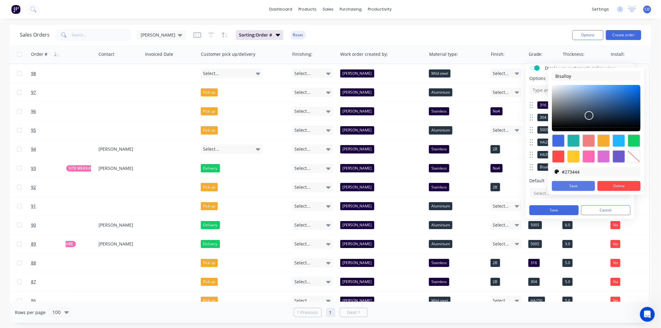
click at [574, 184] on button "Save" at bounding box center [573, 186] width 43 height 10
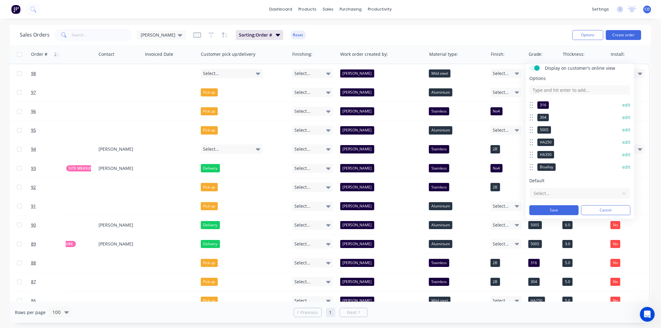
click at [623, 139] on button "edit" at bounding box center [627, 142] width 8 height 6
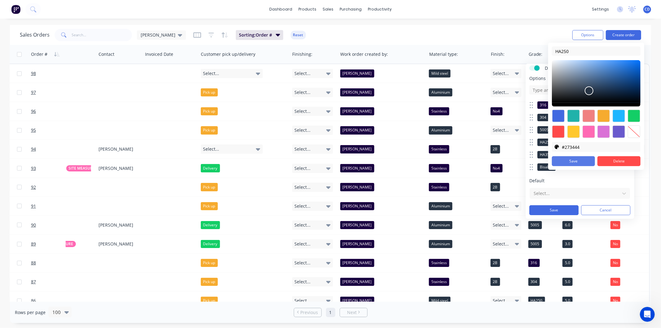
click at [575, 162] on button "Save" at bounding box center [573, 161] width 43 height 10
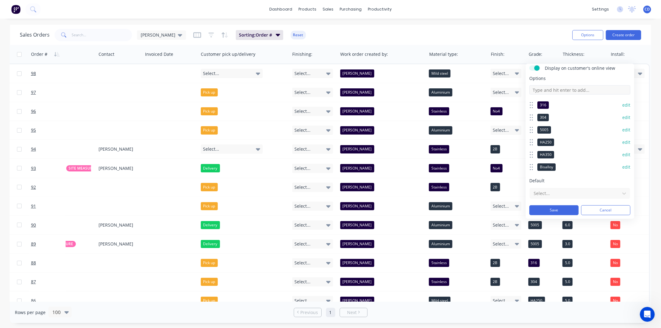
click at [565, 91] on input at bounding box center [580, 89] width 101 height 9
type input "Zinc"
click at [623, 177] on button "edit" at bounding box center [627, 179] width 8 height 6
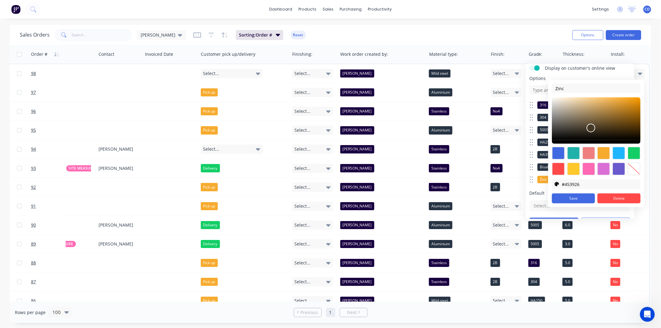
click at [593, 131] on div at bounding box center [596, 120] width 89 height 46
click at [589, 134] on div at bounding box center [596, 120] width 89 height 46
click at [586, 135] on div at bounding box center [596, 120] width 89 height 46
click at [584, 134] on div at bounding box center [585, 130] width 7 height 7
click at [582, 134] on div at bounding box center [583, 130] width 7 height 7
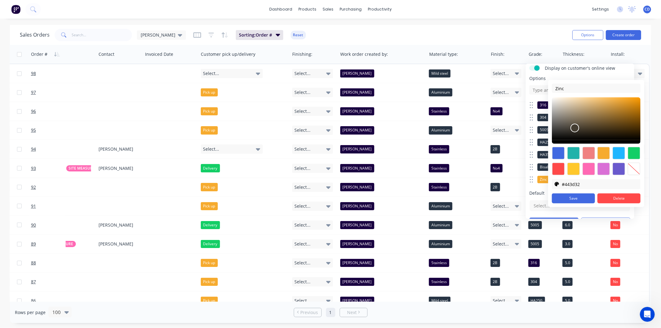
click at [575, 131] on div at bounding box center [596, 120] width 89 height 46
click at [572, 137] on div at bounding box center [596, 120] width 89 height 46
click at [573, 135] on div at bounding box center [572, 131] width 7 height 7
click at [569, 137] on div at bounding box center [596, 120] width 89 height 46
click at [569, 133] on div at bounding box center [568, 133] width 7 height 7
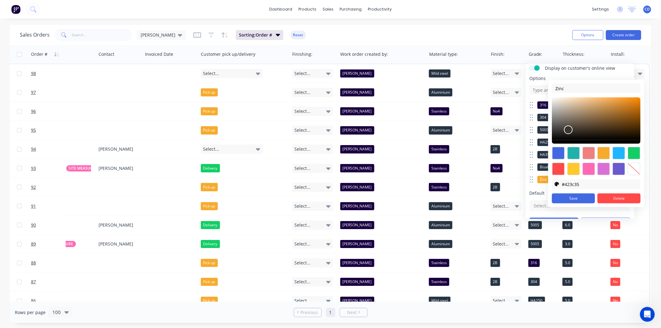
click at [570, 132] on div at bounding box center [568, 129] width 7 height 7
click at [572, 133] on div at bounding box center [596, 120] width 89 height 46
click at [569, 137] on div at bounding box center [596, 120] width 89 height 46
click at [571, 137] on div at bounding box center [569, 132] width 7 height 7
click at [572, 137] on div at bounding box center [571, 132] width 7 height 7
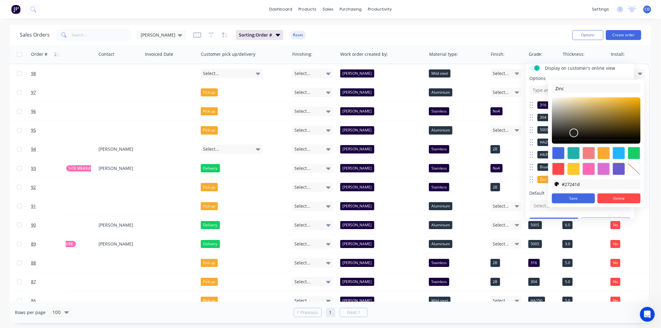
click at [573, 137] on div at bounding box center [574, 133] width 9 height 9
click at [577, 136] on div at bounding box center [574, 133] width 9 height 9
click at [577, 137] on div at bounding box center [596, 120] width 89 height 46
click at [574, 139] on div at bounding box center [596, 120] width 89 height 46
click at [583, 183] on input "#1d1a15" at bounding box center [601, 183] width 79 height 9
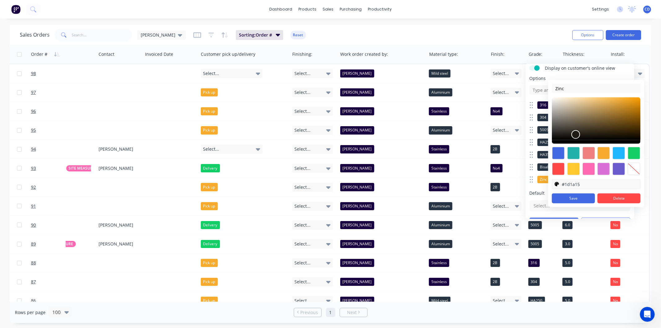
click at [583, 182] on input "#1d1a15" at bounding box center [601, 183] width 79 height 9
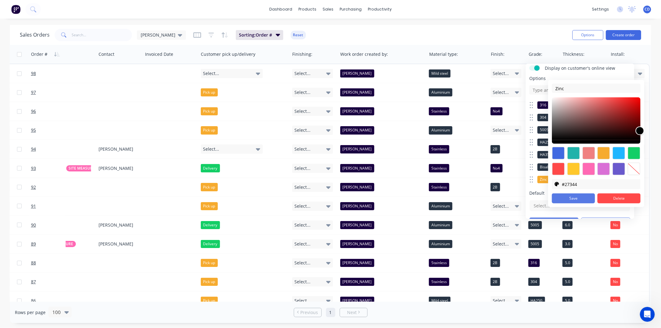
click at [577, 198] on button "Save" at bounding box center [573, 198] width 43 height 10
click at [578, 198] on button "Save" at bounding box center [573, 198] width 43 height 10
click at [575, 197] on button "Save" at bounding box center [573, 198] width 43 height 10
click at [575, 166] on div at bounding box center [573, 169] width 12 height 12
type input "#ffc82c"
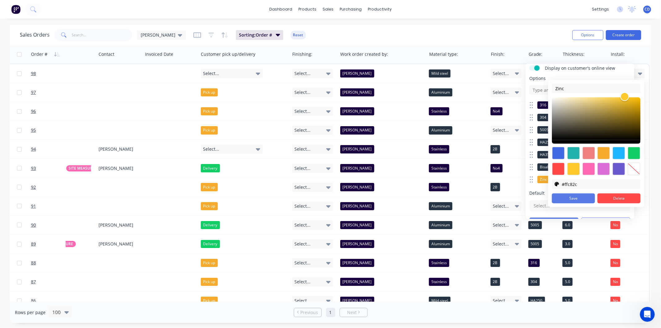
click at [580, 195] on button "Save" at bounding box center [573, 198] width 43 height 10
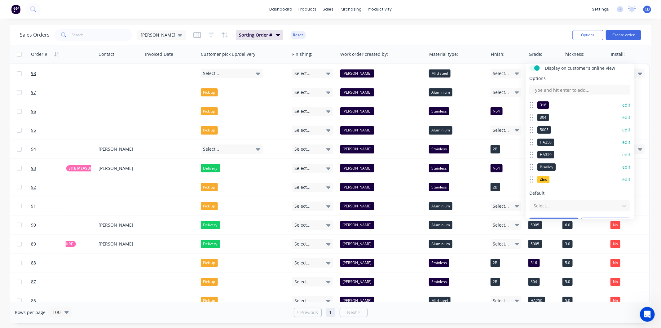
click at [623, 166] on button "edit" at bounding box center [627, 167] width 8 height 6
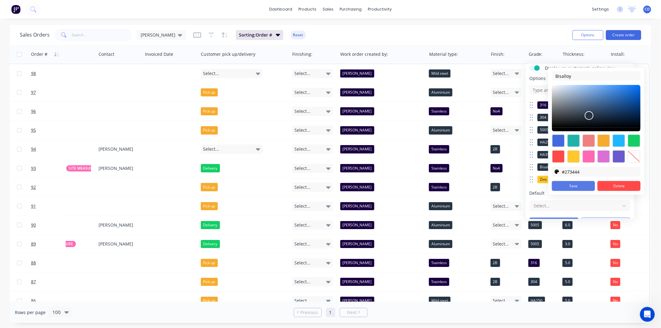
click at [578, 184] on button "Save" at bounding box center [573, 186] width 43 height 10
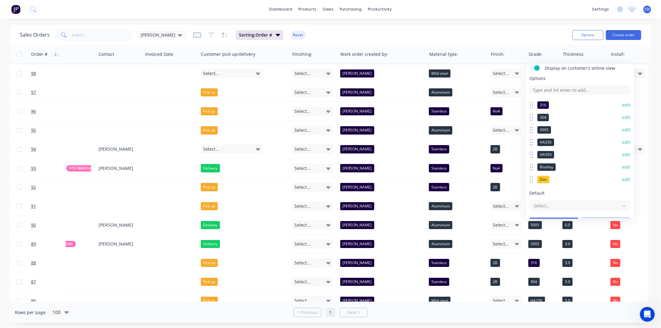
click at [623, 179] on button "edit" at bounding box center [627, 179] width 8 height 6
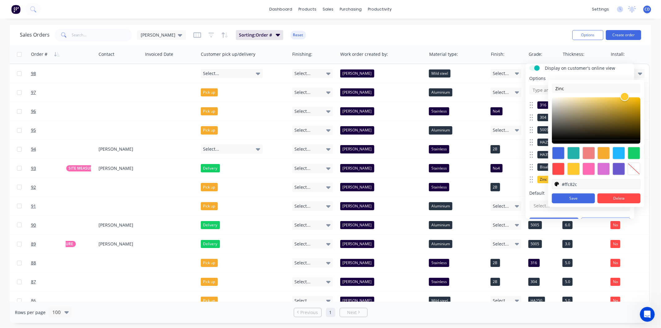
click at [585, 182] on input "#ffc82c" at bounding box center [601, 183] width 79 height 9
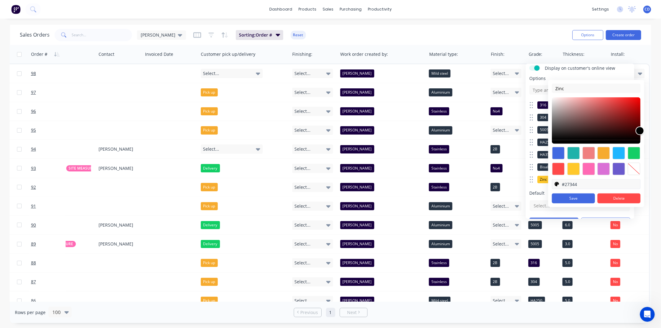
type input "#273444"
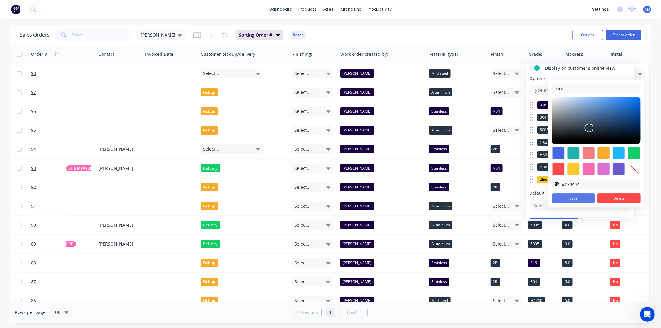
click at [577, 197] on button "Save" at bounding box center [573, 198] width 43 height 10
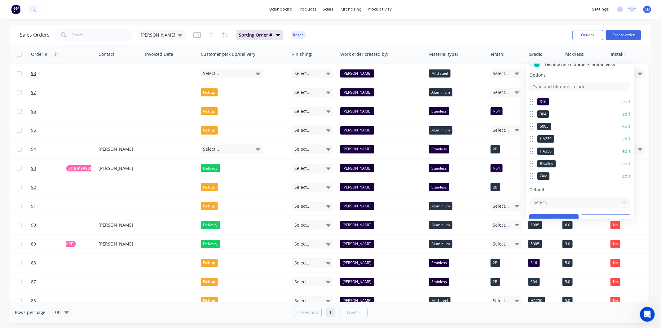
scroll to position [58, 0]
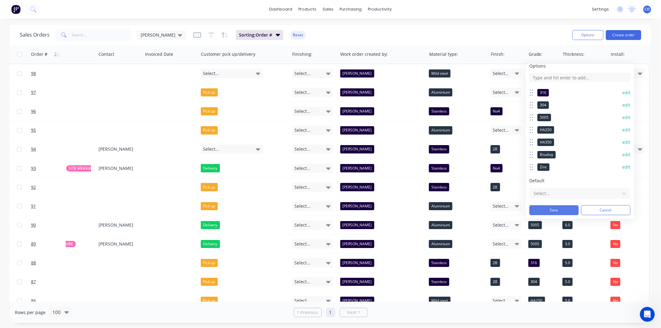
click at [570, 210] on button "Save" at bounding box center [554, 210] width 49 height 10
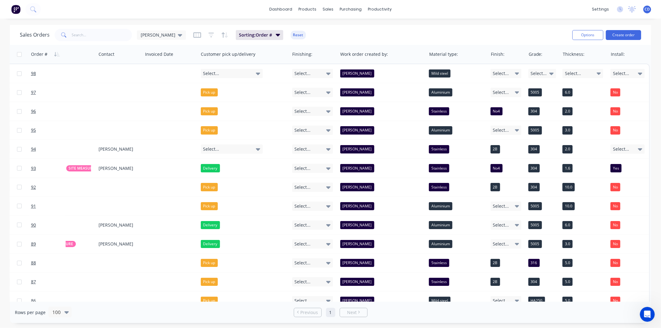
click at [512, 24] on div "dashboard products sales purchasing productivity dashboard products Product Cat…" at bounding box center [330, 164] width 661 height 328
click at [345, 26] on link "Sales Orders" at bounding box center [361, 29] width 82 height 12
click at [357, 29] on div "Sales Orders" at bounding box center [350, 30] width 25 height 6
click at [441, 26] on div "Sales Orders [PERSON_NAME]: Order # Reset Options Create order" at bounding box center [330, 35] width 641 height 20
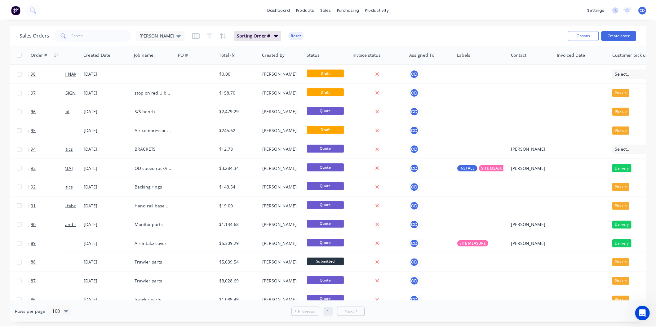
scroll to position [0, 0]
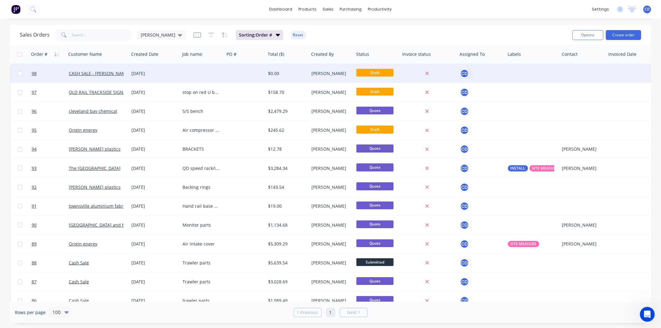
click at [146, 73] on div "[DATE]" at bounding box center [154, 73] width 46 height 6
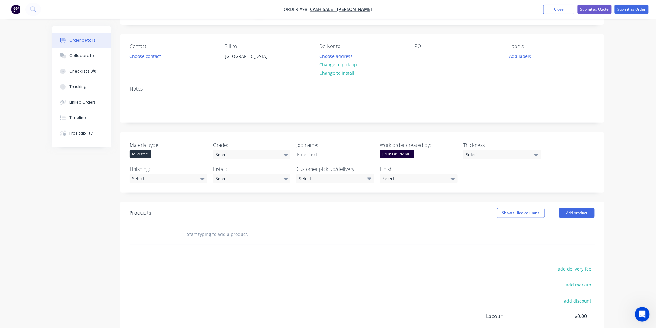
scroll to position [69, 0]
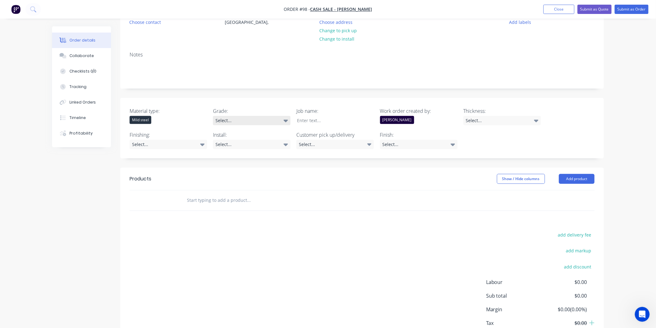
click at [277, 120] on div "Select..." at bounding box center [251, 120] width 77 height 9
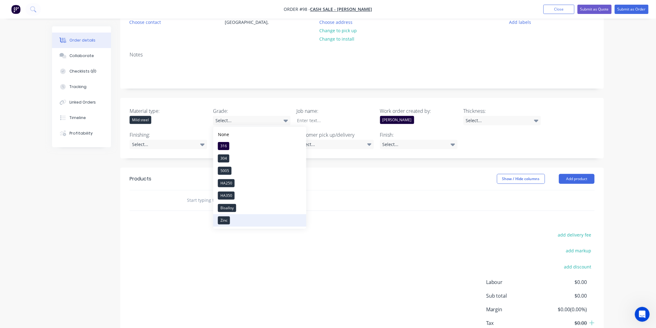
click at [241, 219] on button "Zinc" at bounding box center [259, 220] width 93 height 12
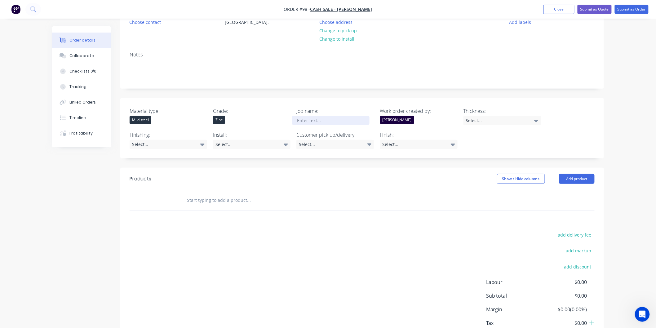
click at [323, 120] on div at bounding box center [330, 120] width 77 height 9
click at [525, 121] on div "Select..." at bounding box center [501, 120] width 77 height 9
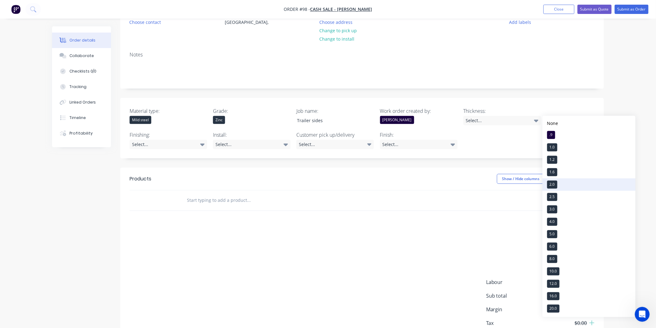
click at [562, 182] on button "2.0" at bounding box center [588, 185] width 93 height 12
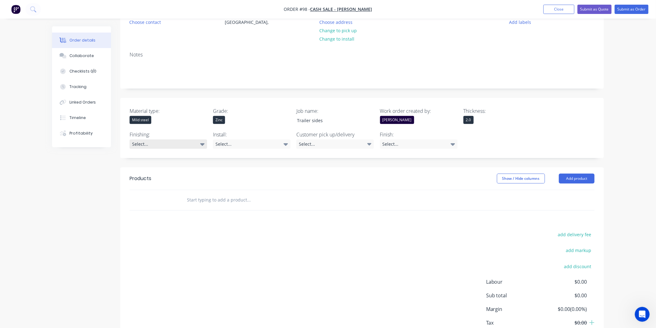
click at [185, 144] on div "Select..." at bounding box center [168, 143] width 77 height 9
click at [234, 144] on div "Select..." at bounding box center [251, 143] width 77 height 9
click at [228, 183] on button "No" at bounding box center [259, 182] width 93 height 12
click at [345, 145] on div "Select..." at bounding box center [334, 143] width 77 height 9
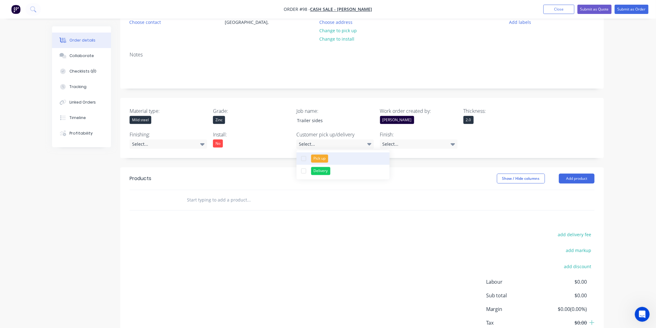
click at [333, 156] on button "Pick up" at bounding box center [343, 158] width 93 height 12
click at [405, 143] on div "Select..." at bounding box center [418, 143] width 77 height 9
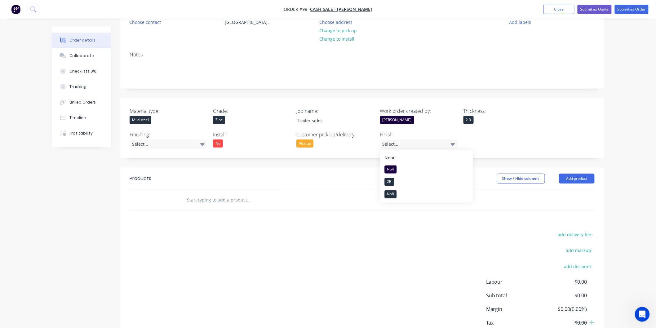
click at [500, 141] on div "Material type: Mild steel Grade: Zinc Job name: Trailer sides Work order create…" at bounding box center [361, 128] width 483 height 60
click at [581, 177] on button "Add product" at bounding box center [577, 179] width 36 height 10
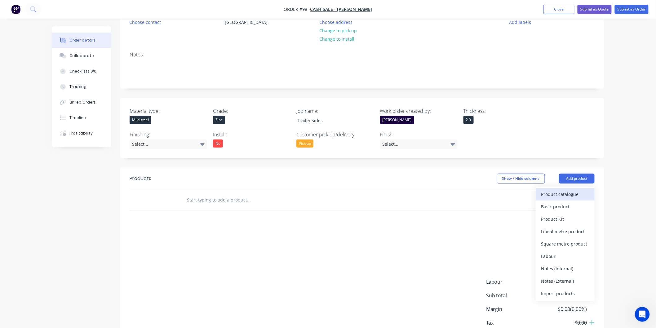
click at [554, 194] on div "Product catalogue" at bounding box center [565, 194] width 48 height 9
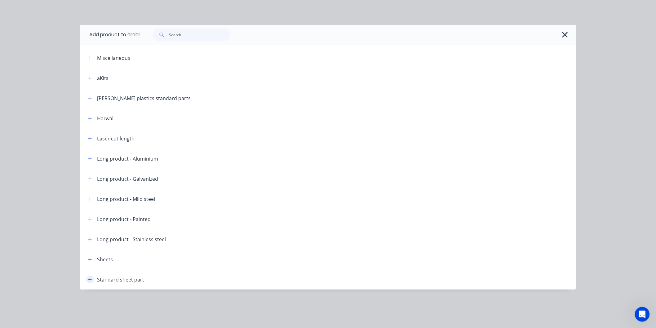
click at [89, 281] on icon "button" at bounding box center [90, 279] width 4 height 4
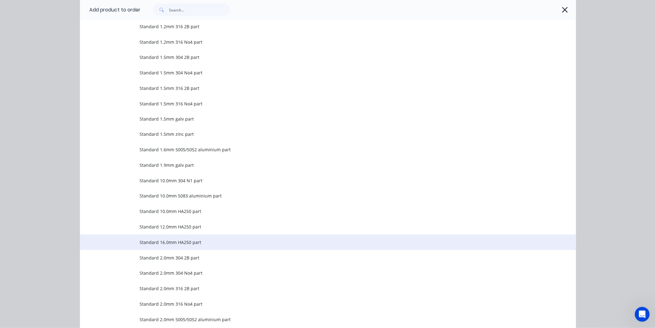
scroll to position [413, 0]
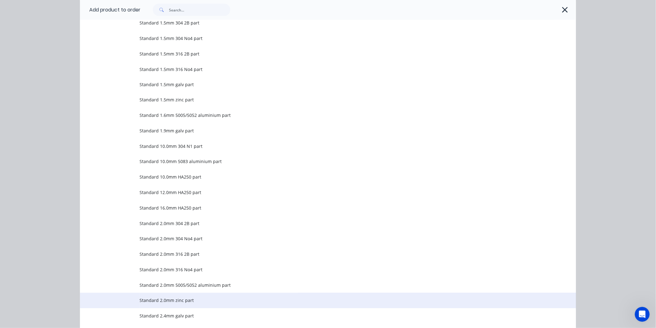
click at [169, 300] on span "Standard 2.0mm zinc part" at bounding box center [313, 300] width 349 height 7
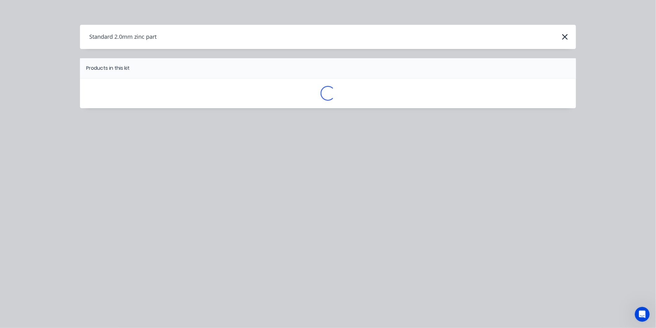
scroll to position [0, 0]
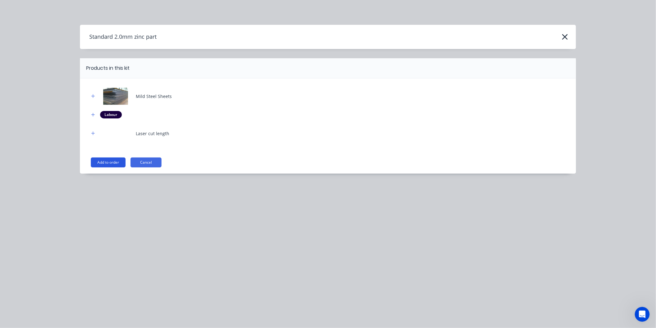
click at [113, 162] on button "Add to order" at bounding box center [108, 162] width 35 height 10
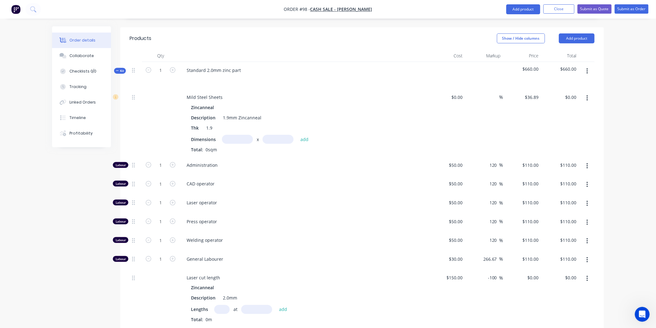
scroll to position [206, 0]
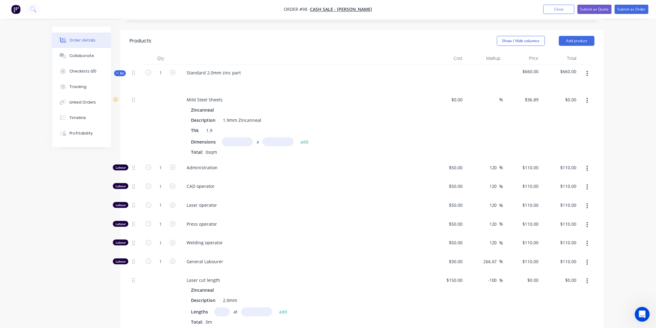
click at [233, 141] on input "text" at bounding box center [237, 141] width 31 height 9
type input "0.8m"
click at [280, 140] on input "text" at bounding box center [278, 141] width 31 height 9
type input "1.8m"
click at [301, 142] on button "add" at bounding box center [304, 142] width 15 height 8
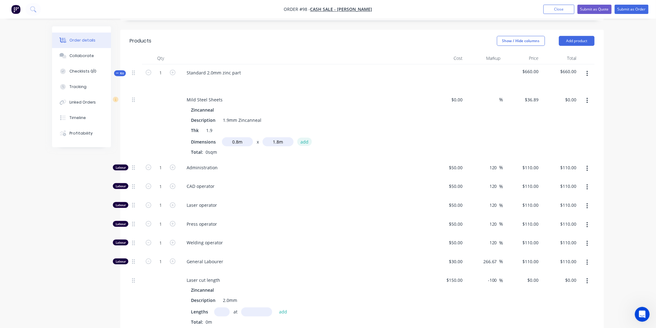
type input "$53.12"
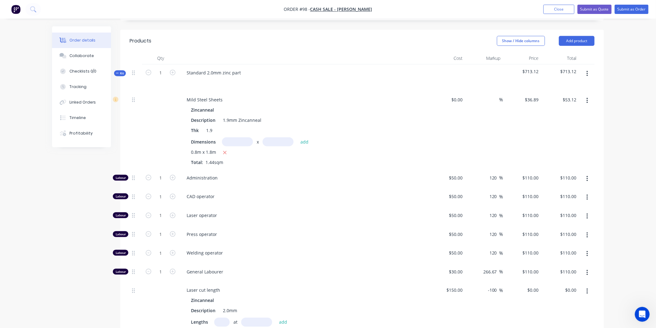
click at [244, 141] on input "text" at bounding box center [237, 141] width 31 height 9
type input "0.8m"
click at [273, 140] on input "text" at bounding box center [278, 141] width 31 height 9
type input "1.3m"
click at [302, 143] on button "add" at bounding box center [304, 142] width 15 height 8
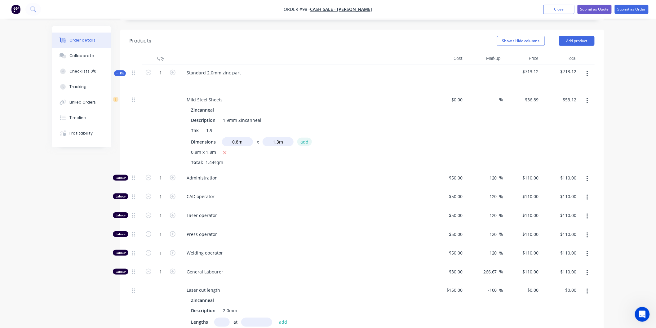
type input "$91.49"
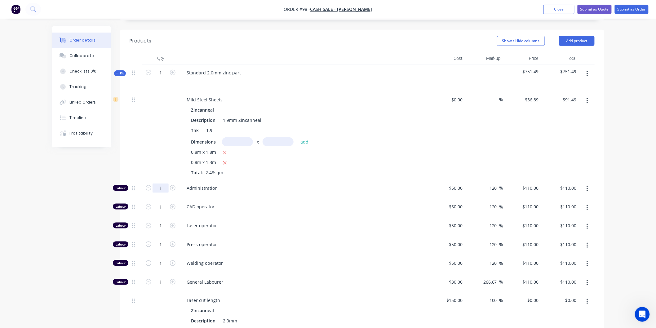
click at [161, 188] on input "1" at bounding box center [160, 187] width 16 height 9
type input "0.15"
type input "$16.50"
click at [295, 192] on div "Administration" at bounding box center [303, 189] width 248 height 19
click at [165, 188] on input "0.15" at bounding box center [160, 187] width 16 height 9
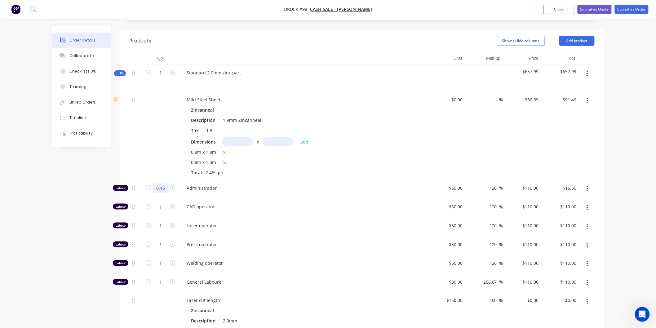
click at [165, 188] on input "0.15" at bounding box center [160, 187] width 16 height 9
type input "0.25"
type input "$27.50"
click at [264, 183] on div "Administration" at bounding box center [303, 189] width 248 height 19
click at [611, 276] on div "Order details Collaborate Checklists 0/0 Tracking Linked Orders Timeline Profit…" at bounding box center [328, 167] width 656 height 747
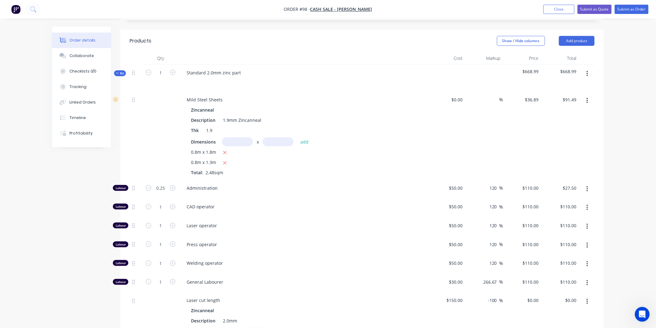
scroll to position [241, 0]
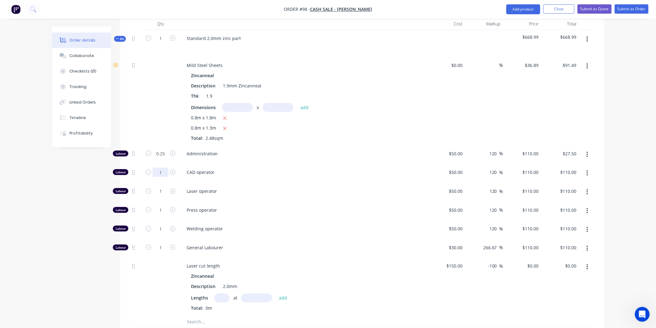
click at [163, 158] on input "1" at bounding box center [160, 153] width 16 height 9
type input "0"
click at [267, 188] on span "Laser operator" at bounding box center [306, 191] width 238 height 7
type input "$0.00"
click at [164, 158] on input "1" at bounding box center [160, 153] width 16 height 9
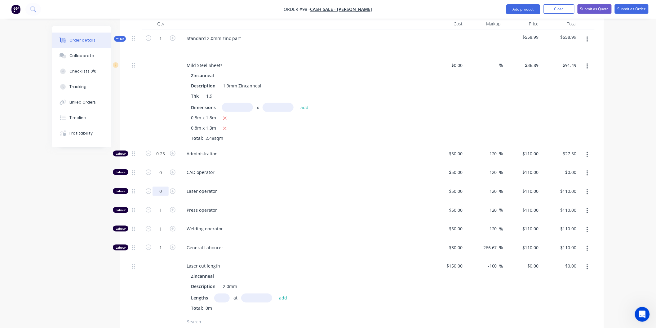
type input "0"
click at [285, 193] on span "Laser operator" at bounding box center [306, 191] width 238 height 7
type input "$0.00"
click at [162, 158] on input "1" at bounding box center [160, 153] width 16 height 9
type input "0.5"
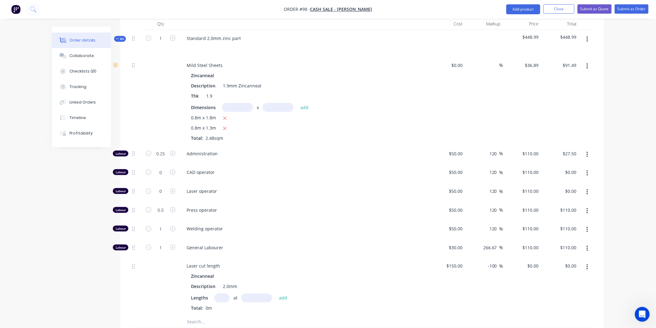
type input "$55.00"
click at [303, 211] on span "Press operator" at bounding box center [306, 210] width 238 height 7
click at [162, 158] on input "1" at bounding box center [160, 153] width 16 height 9
type input "0"
click at [268, 234] on div "Welding operator" at bounding box center [303, 229] width 248 height 19
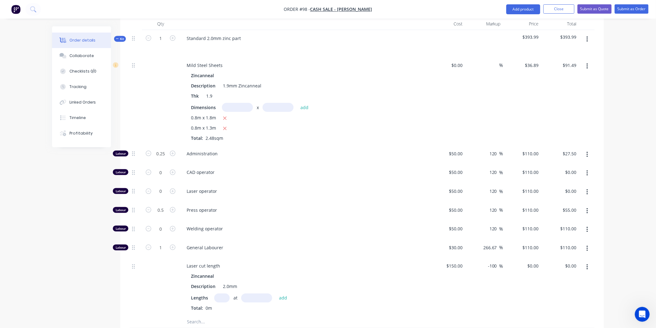
type input "$0.00"
click at [161, 158] on input "1" at bounding box center [160, 153] width 16 height 9
type input "0"
type input "$0.00"
click at [270, 241] on div "General Labourer" at bounding box center [303, 248] width 248 height 19
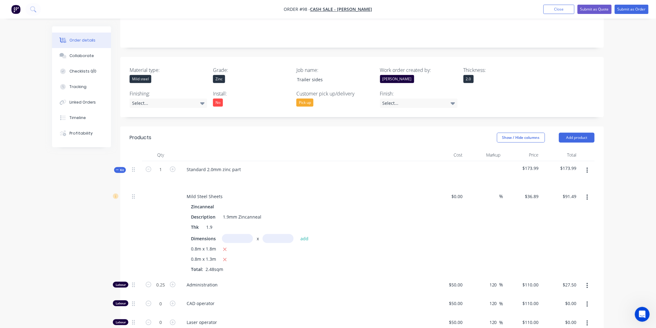
scroll to position [179, 0]
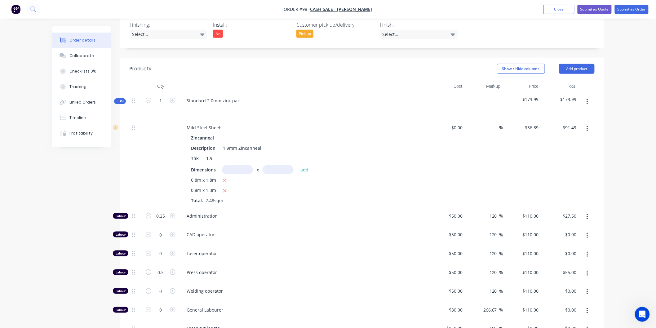
click at [615, 283] on div "Order details Collaborate Checklists 0/0 Tracking Linked Orders Timeline Profit…" at bounding box center [328, 194] width 656 height 747
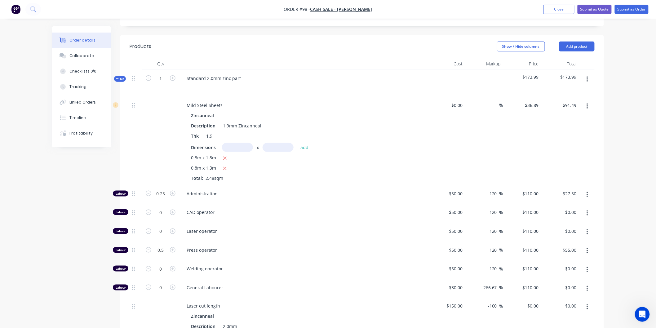
scroll to position [213, 0]
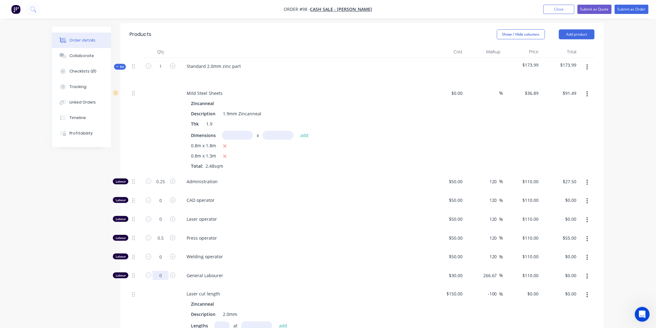
click at [164, 186] on input "0" at bounding box center [160, 181] width 16 height 9
type input "1"
click at [283, 261] on div "Welding operator" at bounding box center [303, 257] width 248 height 19
type input "$110.00"
